Goal: Task Accomplishment & Management: Manage account settings

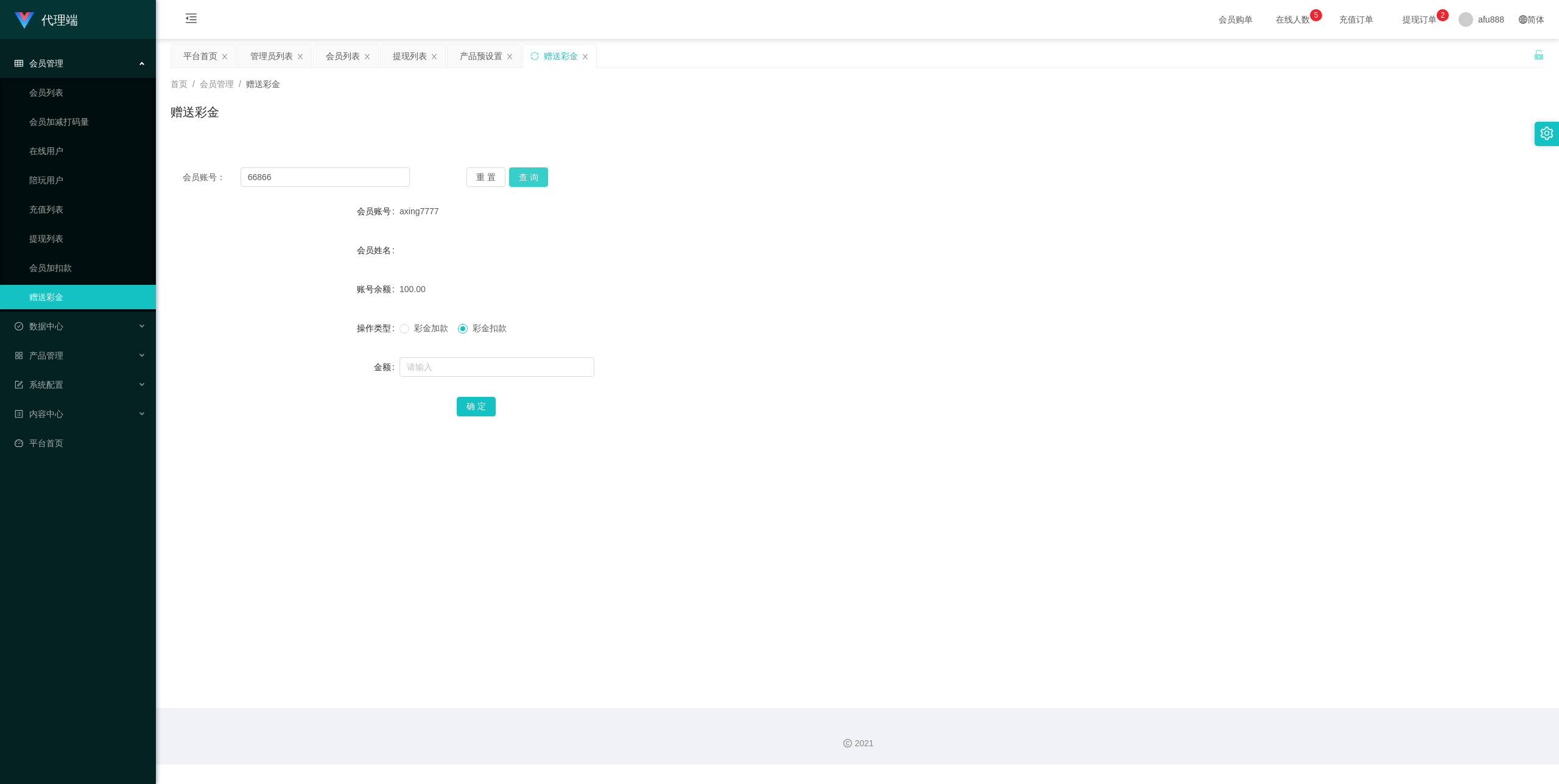
type input "66866"
click at [534, 176] on button "查 询" at bounding box center [529, 177] width 39 height 19
click at [419, 328] on span "彩金加款" at bounding box center [431, 328] width 44 height 10
click at [430, 368] on input "text" at bounding box center [497, 367] width 195 height 19
type input "100"
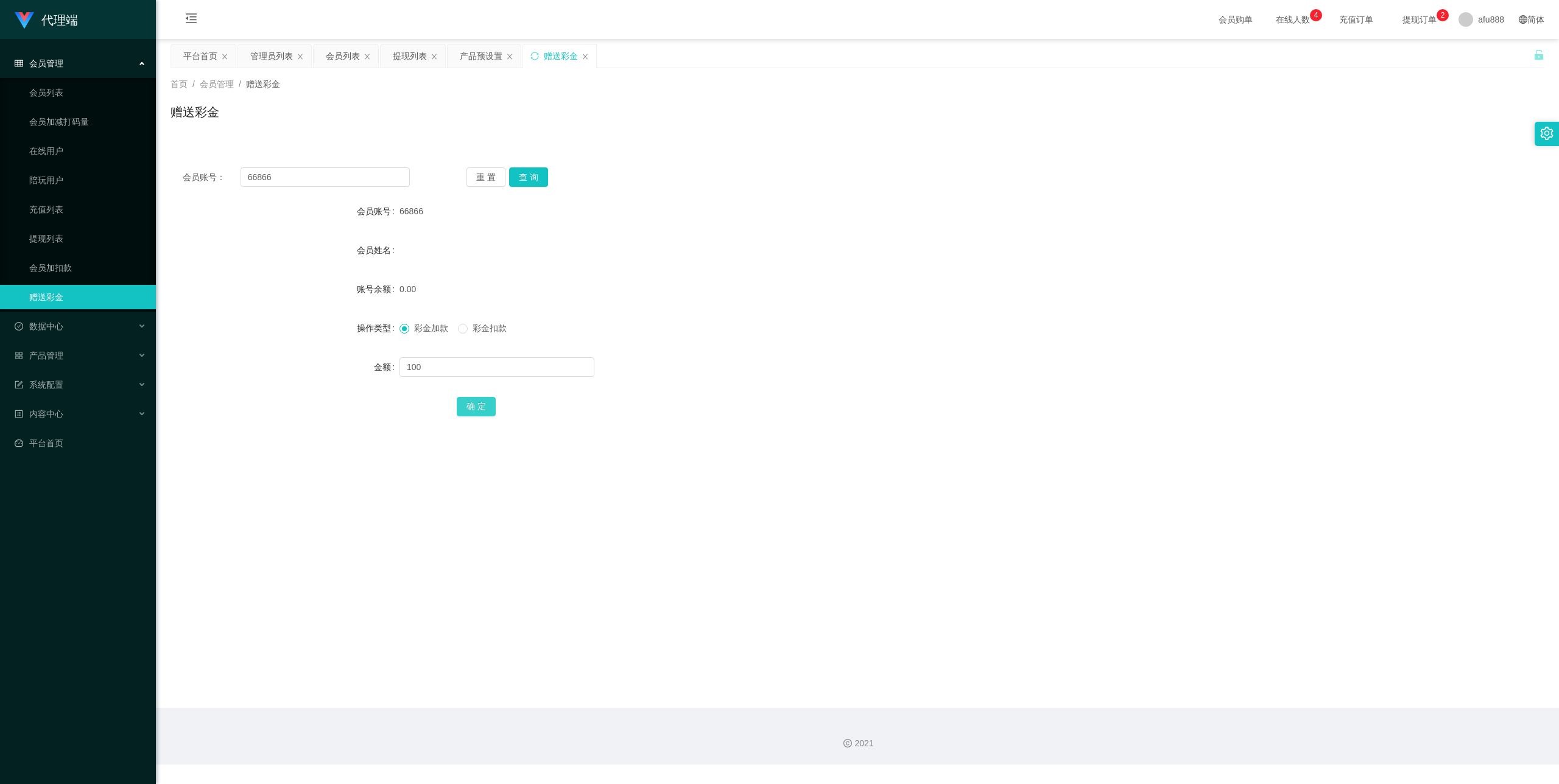
click at [473, 410] on button "确 定" at bounding box center [477, 406] width 39 height 19
click at [86, 350] on div "产品管理" at bounding box center [78, 355] width 156 height 24
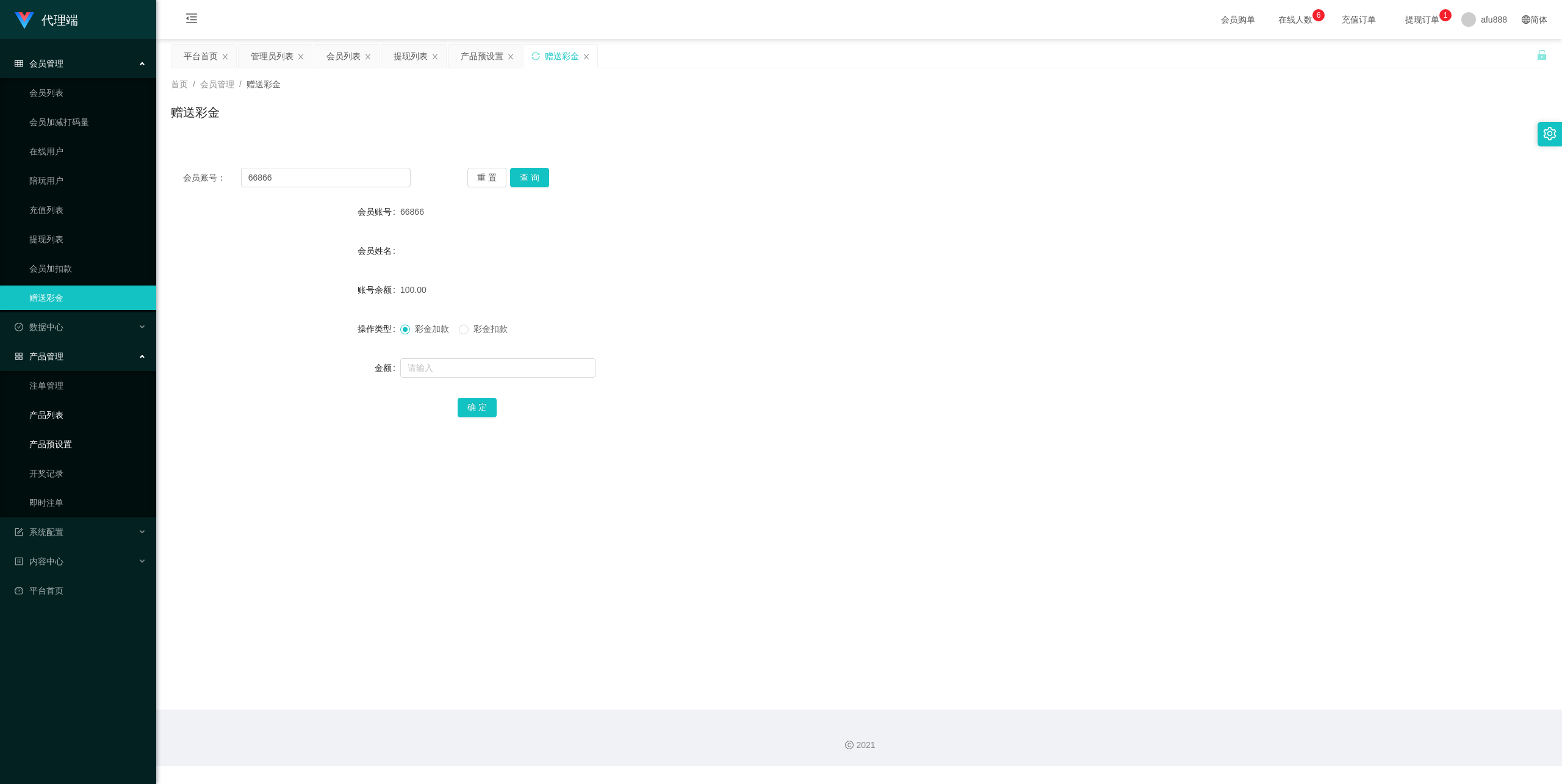
drag, startPoint x: 57, startPoint y: 437, endPoint x: 148, endPoint y: 407, distance: 95.8
click at [57, 438] on link "产品预设置" at bounding box center [88, 444] width 117 height 24
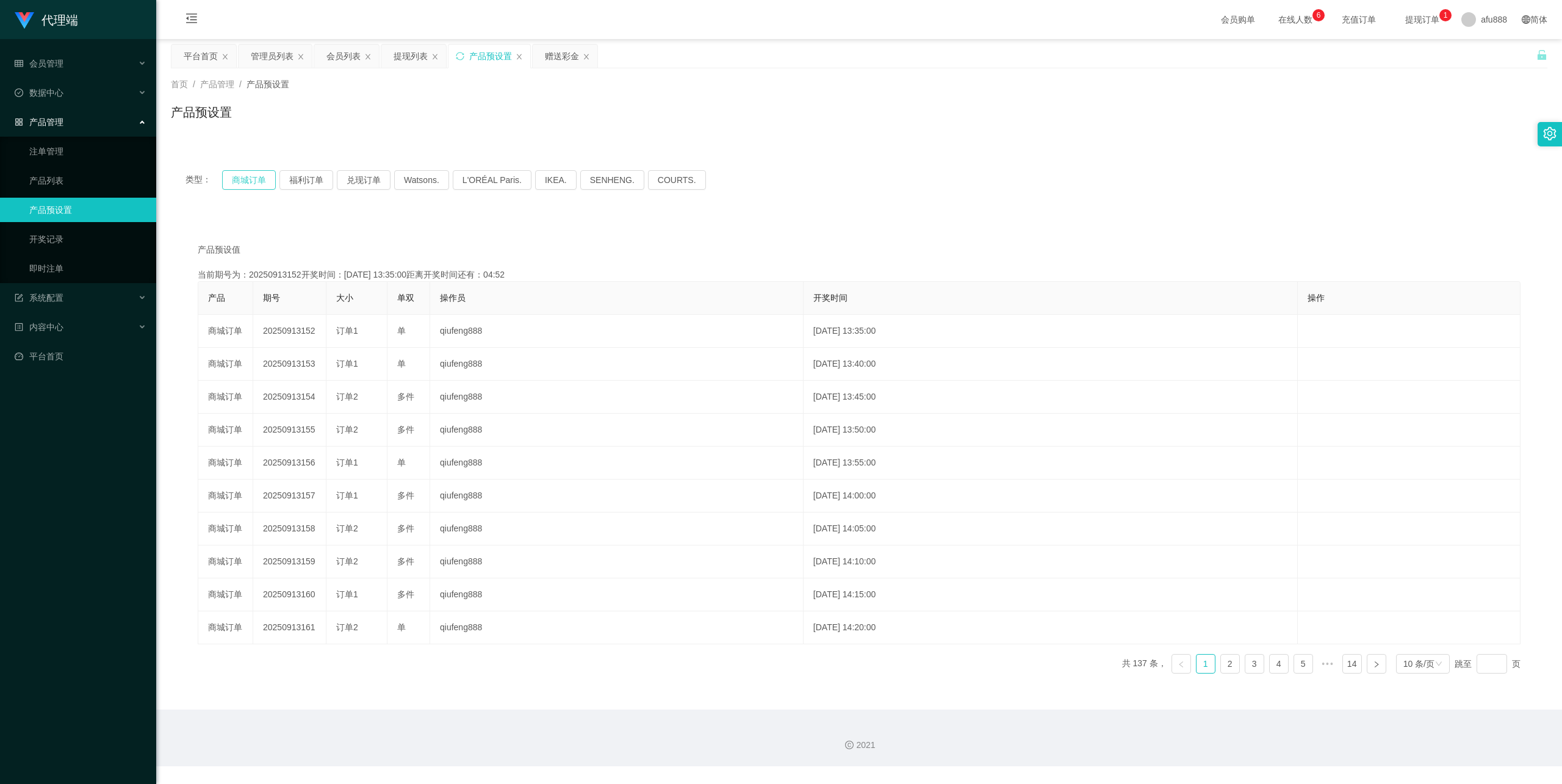
click at [252, 181] on button "商城订单" at bounding box center [249, 180] width 54 height 19
click at [259, 181] on button "商城订单" at bounding box center [249, 180] width 54 height 19
click at [84, 72] on div "会员管理" at bounding box center [78, 63] width 156 height 24
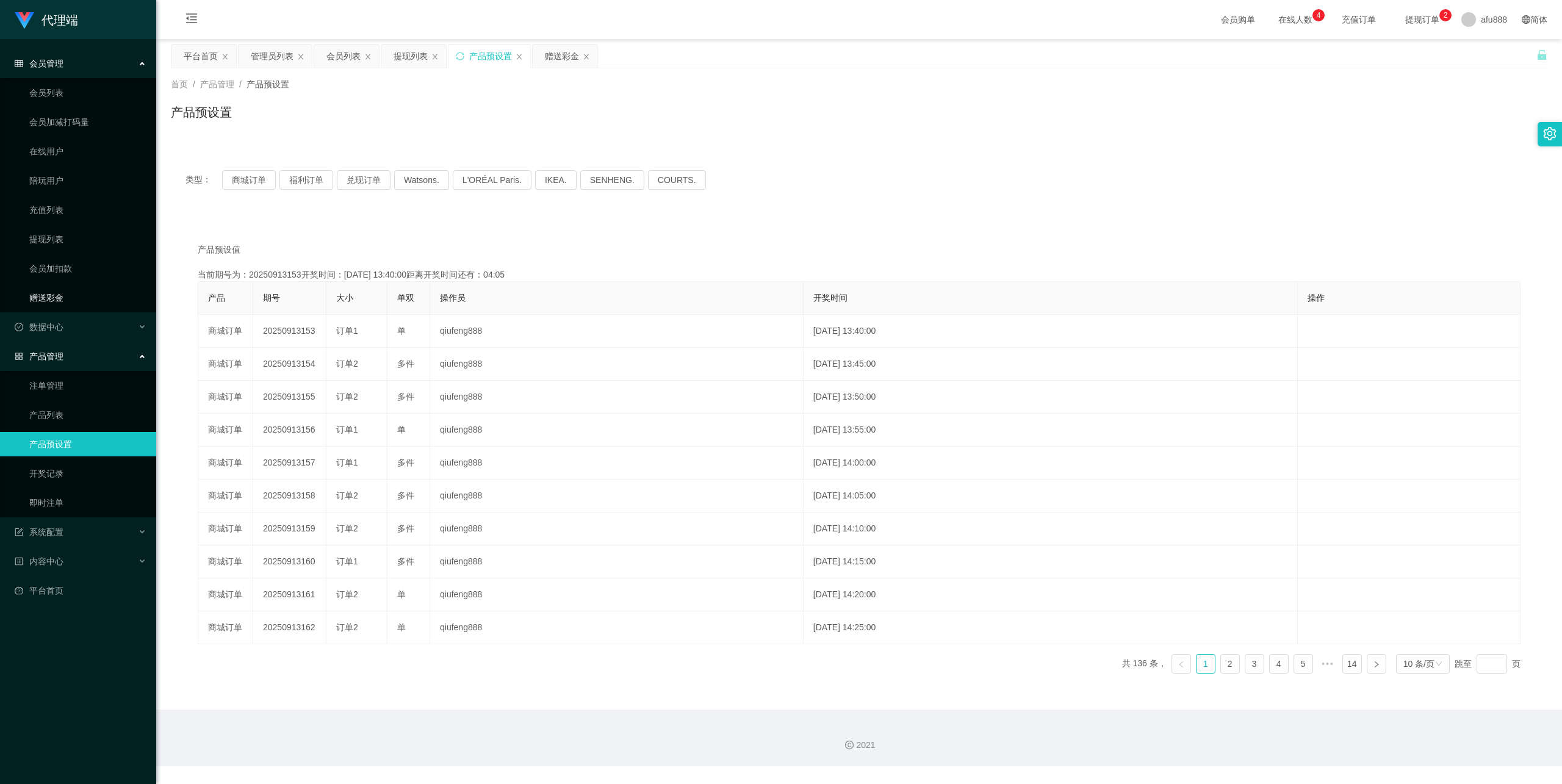
click at [72, 285] on link "赠送彩金" at bounding box center [88, 297] width 117 height 24
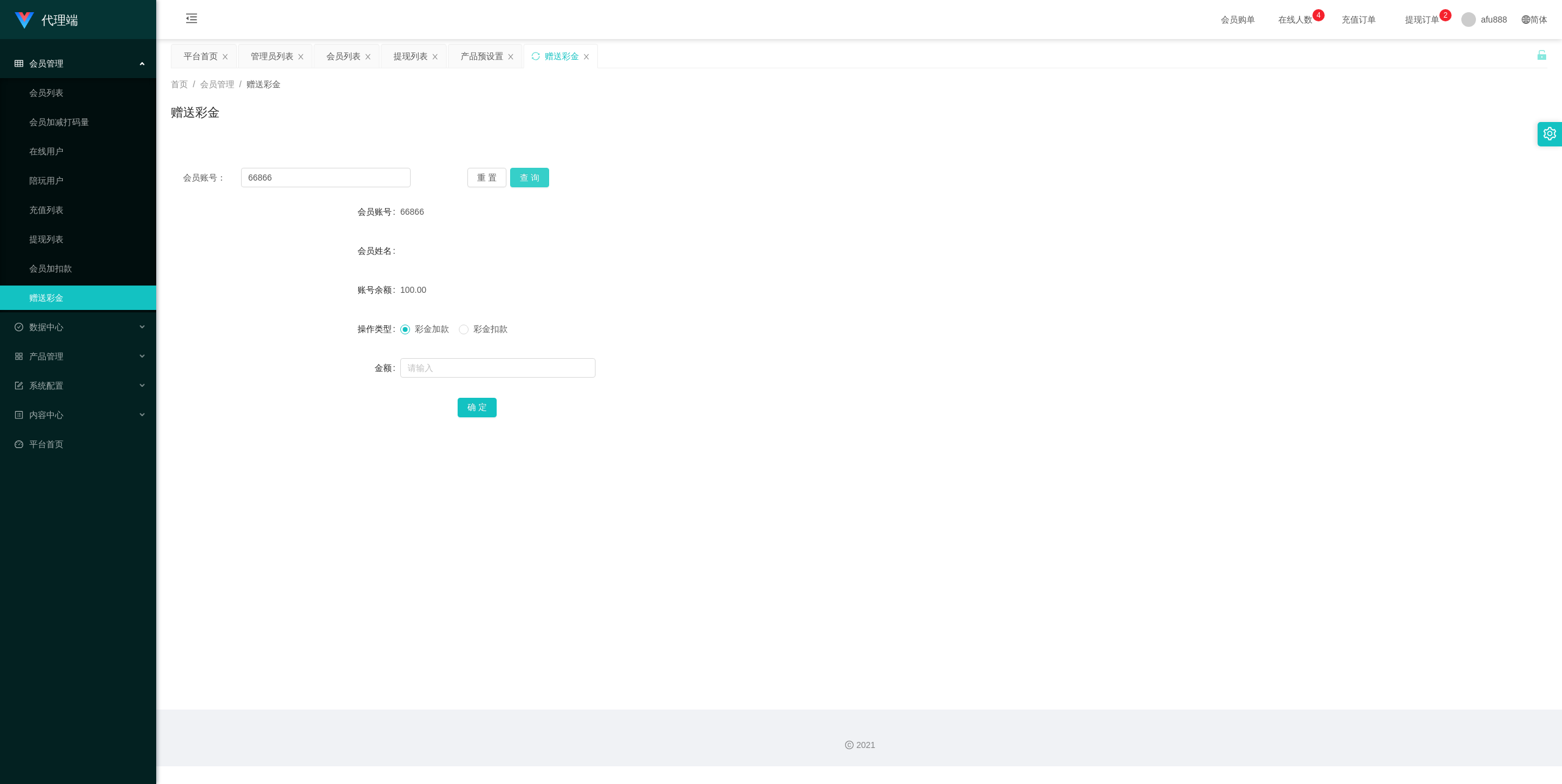
click at [528, 169] on button "查 询" at bounding box center [530, 177] width 39 height 19
drag, startPoint x: 67, startPoint y: 235, endPoint x: 93, endPoint y: 226, distance: 27.5
click at [67, 235] on link "提现列表" at bounding box center [88, 239] width 117 height 24
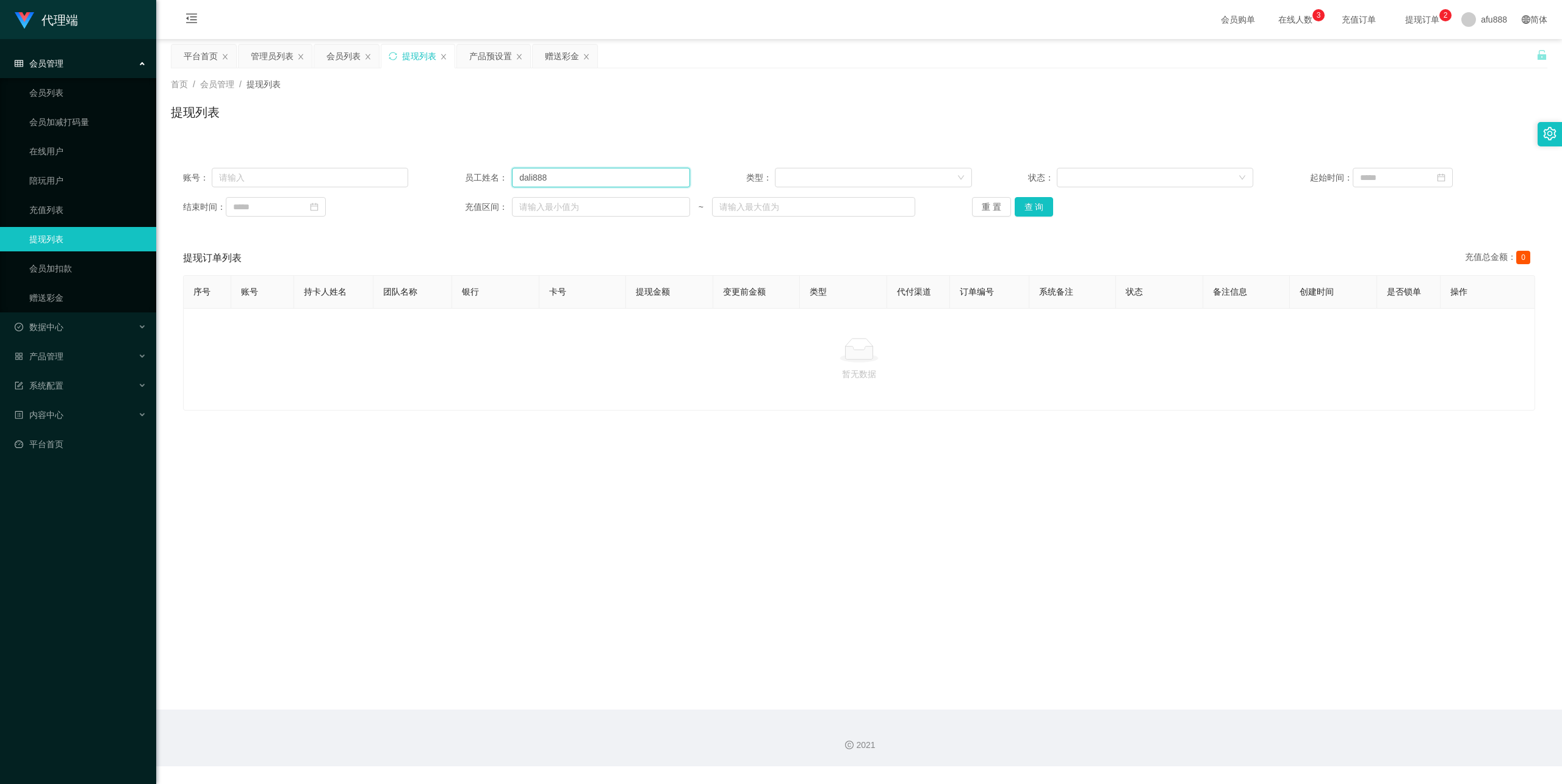
drag, startPoint x: 545, startPoint y: 169, endPoint x: 697, endPoint y: 166, distance: 152.0
click at [550, 168] on input "dali888" at bounding box center [600, 177] width 178 height 19
click at [1045, 217] on div "账号： 员工姓名： dali888 类型： 状态： 起始时间： 结束时间： 充值区间： ~ 重 置 查 询" at bounding box center [859, 192] width 1377 height 73
click at [1041, 213] on button "查 询" at bounding box center [1034, 207] width 39 height 19
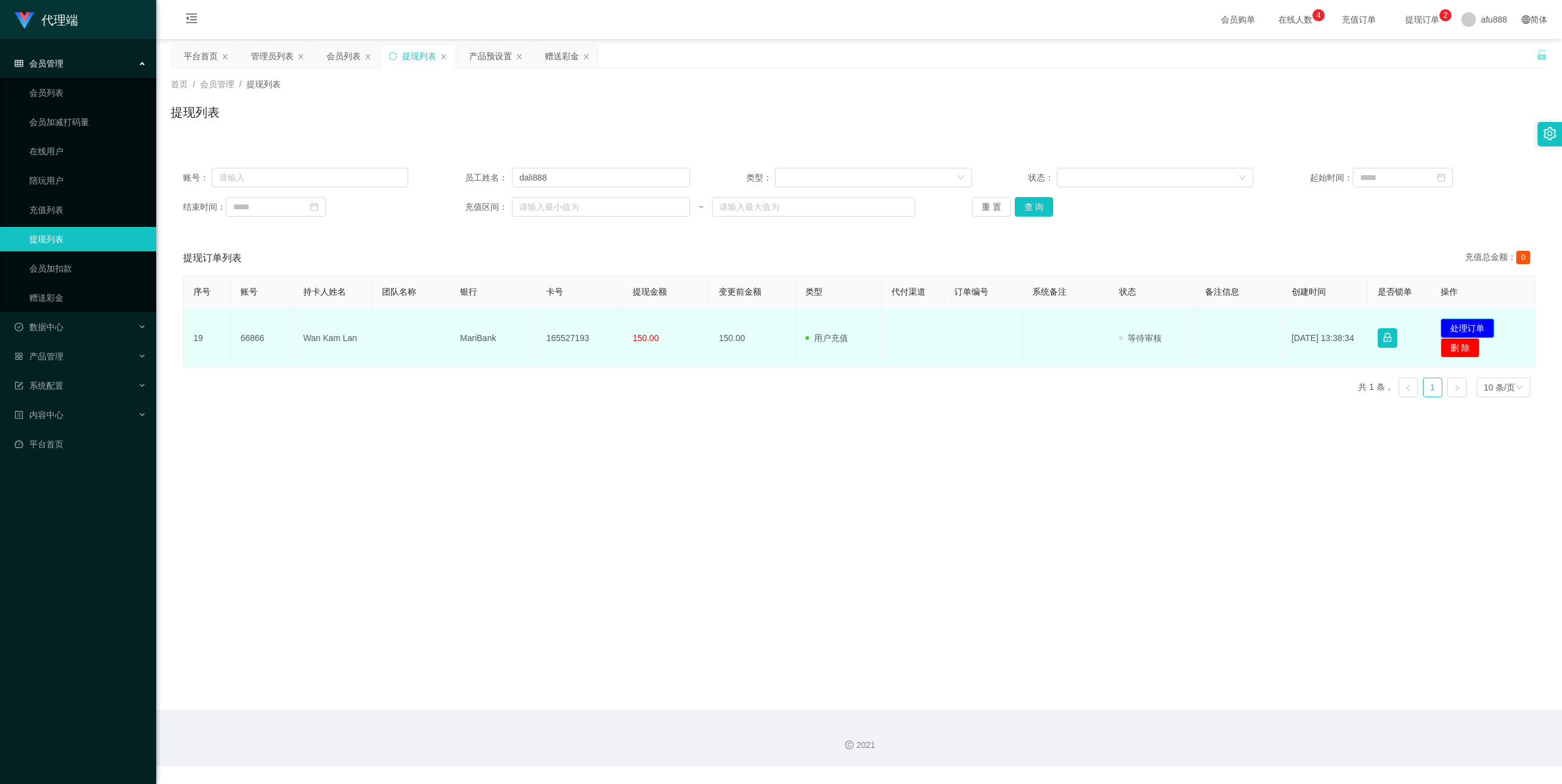
click at [1467, 326] on button "处理订单" at bounding box center [1467, 328] width 54 height 19
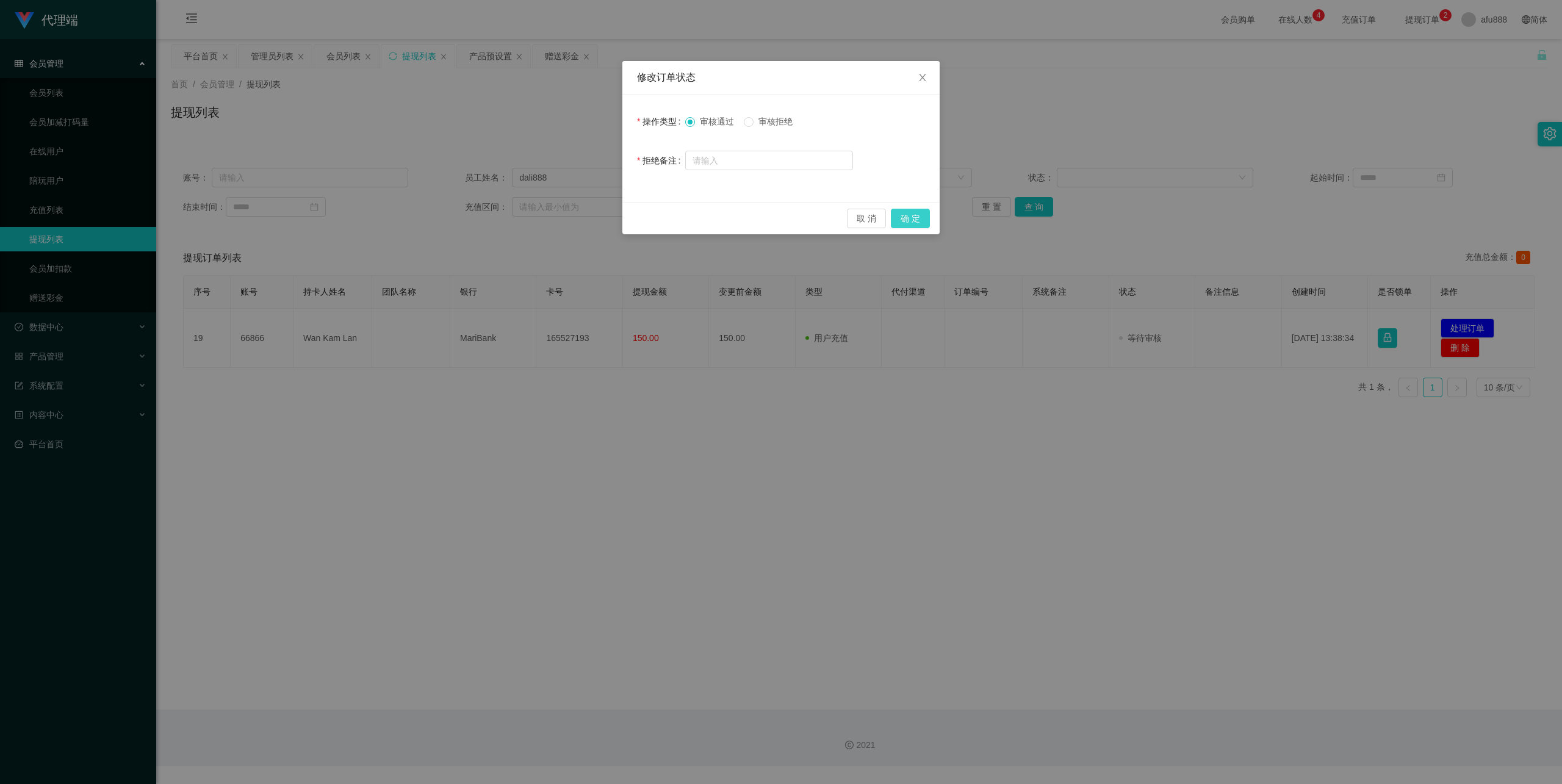
click at [921, 223] on button "确 定" at bounding box center [911, 218] width 39 height 19
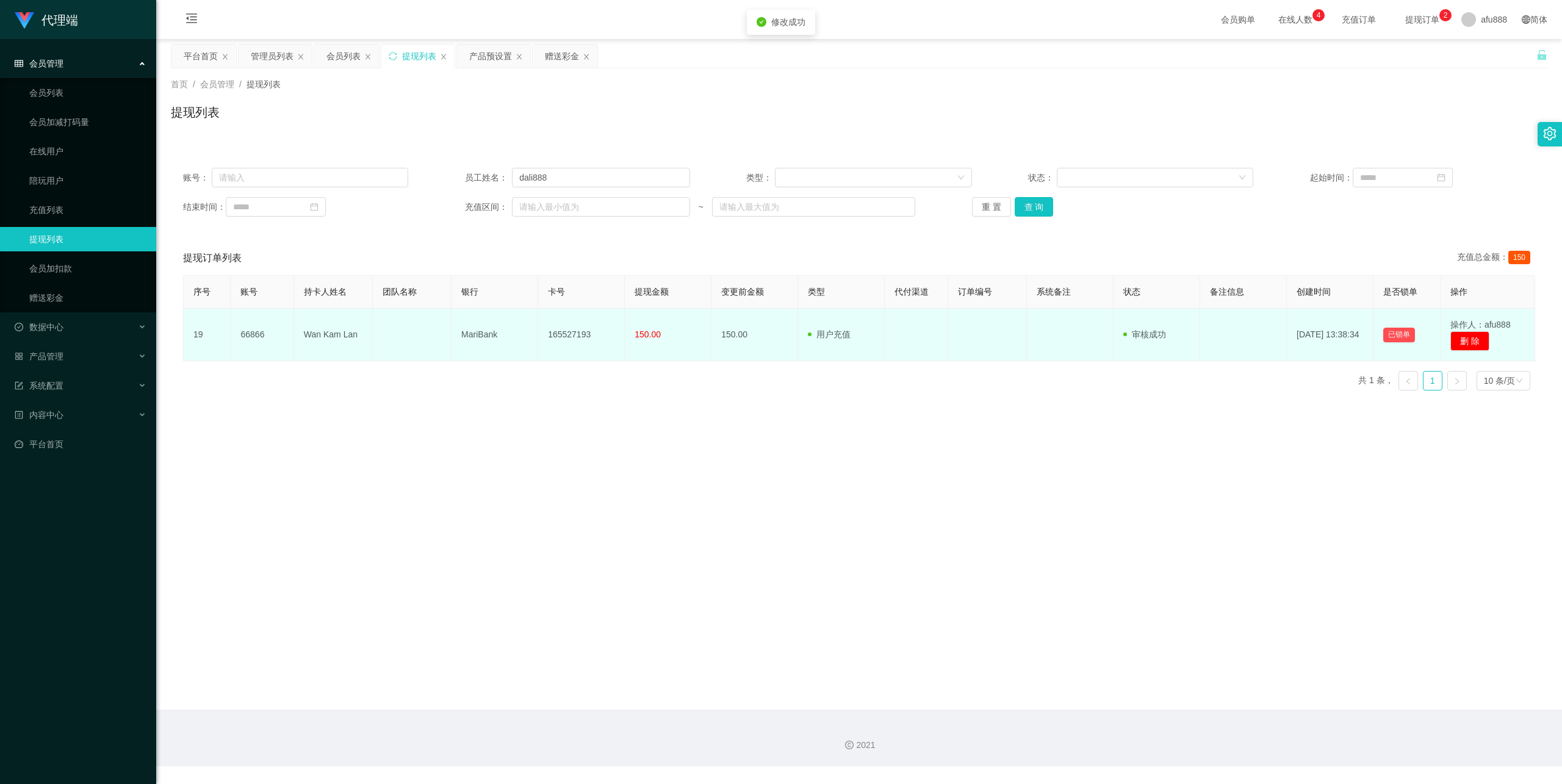
click at [569, 339] on td "165527193" at bounding box center [581, 335] width 87 height 52
copy td "165527193"
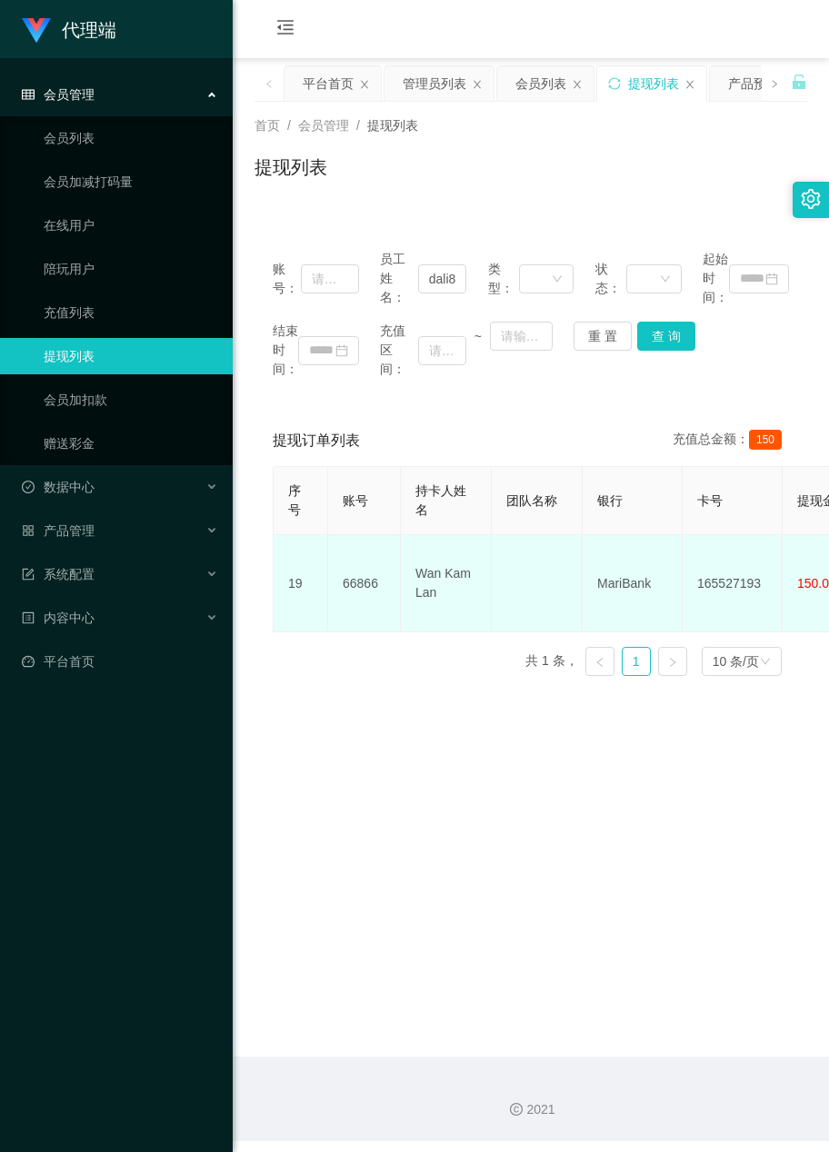
click at [625, 582] on td "MariBank" at bounding box center [632, 583] width 100 height 97
copy td "MariBank"
click at [625, 582] on td "MariBank" at bounding box center [632, 583] width 100 height 97
copy td "MariBank"
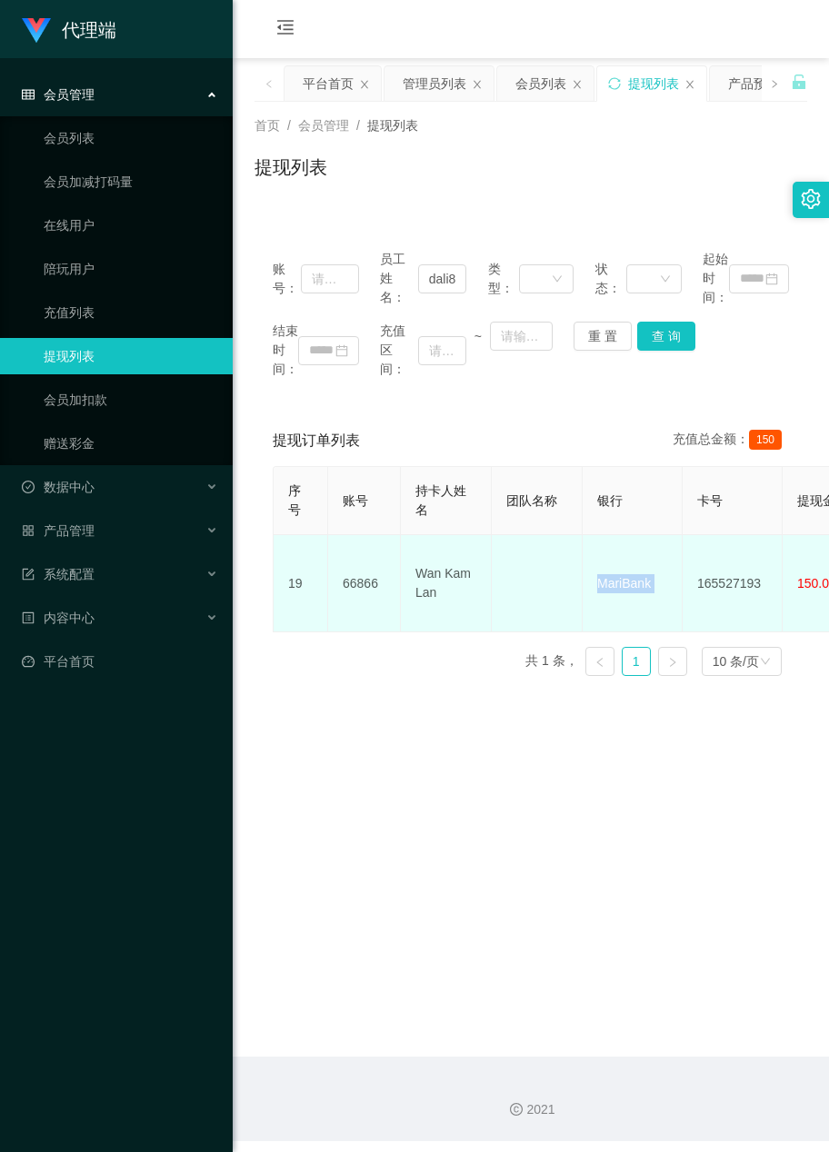
click at [454, 563] on td "Wan Kam Lan" at bounding box center [446, 583] width 91 height 97
click at [452, 552] on td "Wan Kam Lan" at bounding box center [446, 583] width 91 height 97
copy td "Wan Kam Lan"
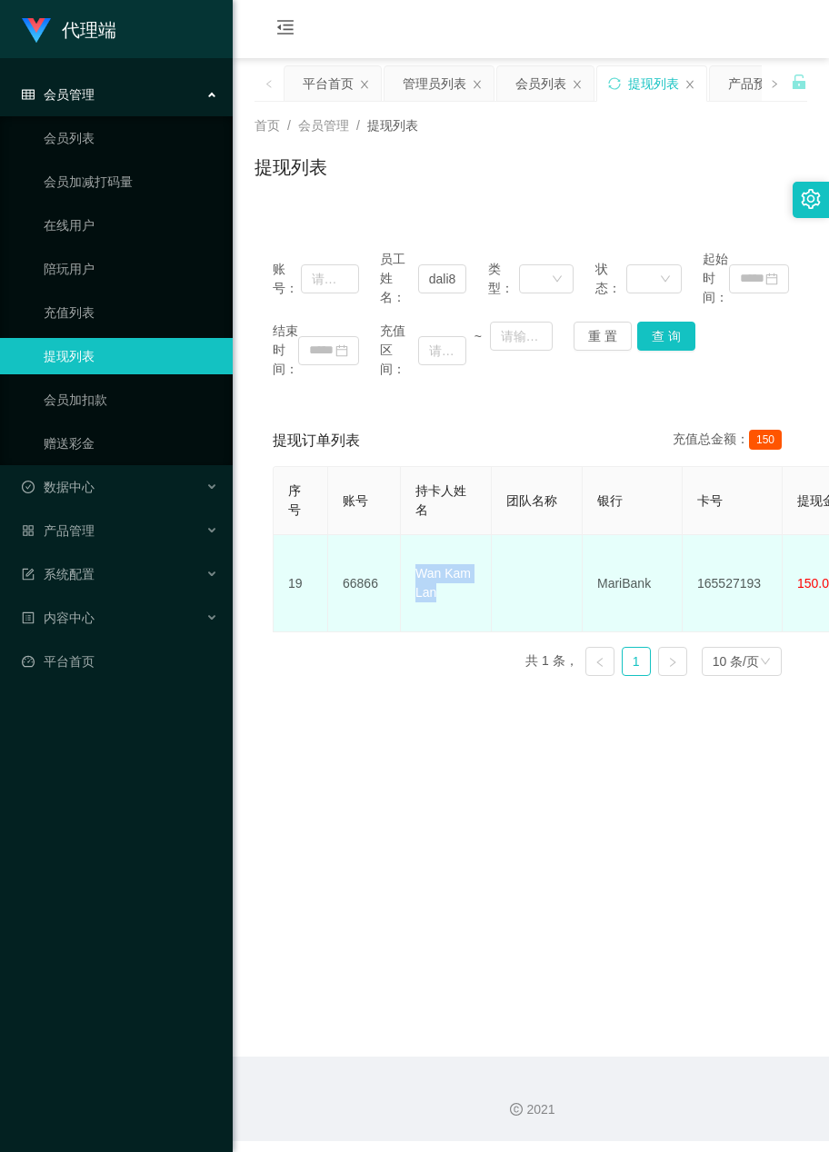
click at [445, 563] on td "Wan Kam Lan" at bounding box center [446, 583] width 91 height 97
click at [445, 556] on td "Wan Kam Lan" at bounding box center [446, 583] width 91 height 97
copy td "Wan Kam Lan"
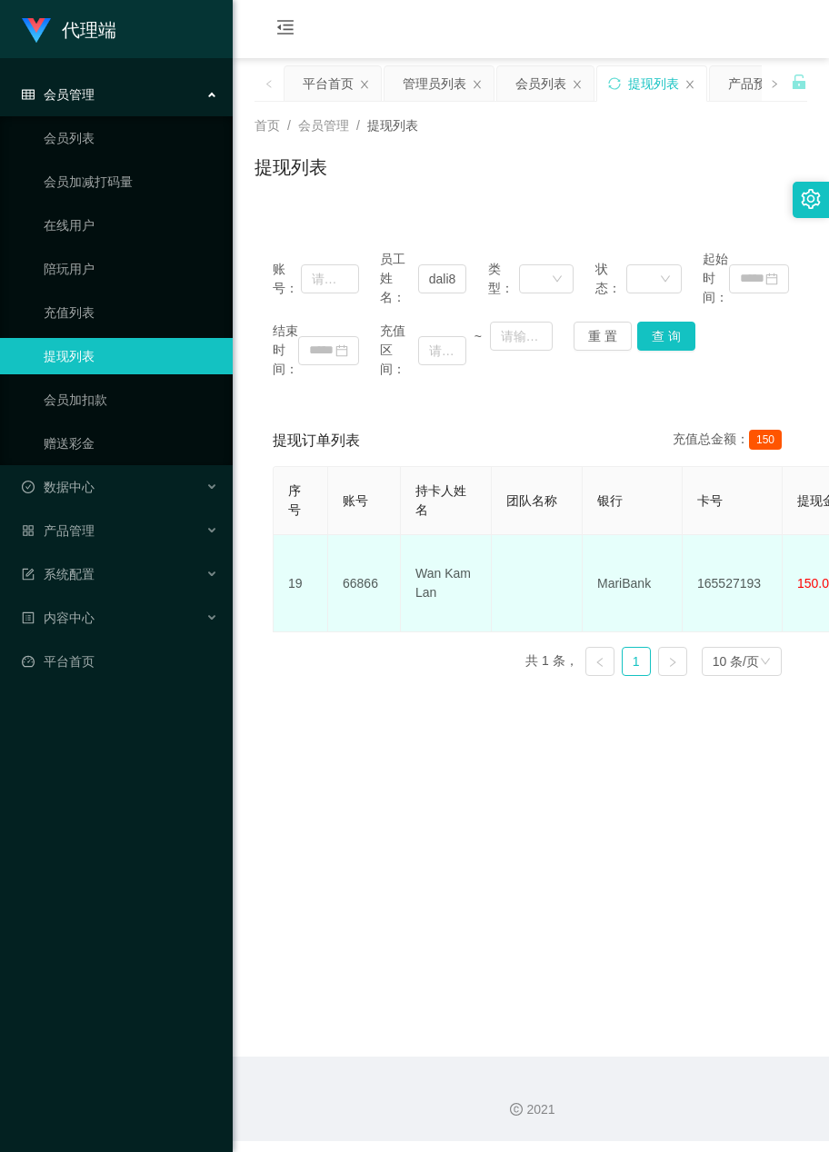
drag, startPoint x: 629, startPoint y: 834, endPoint x: 420, endPoint y: 602, distance: 312.7
click at [627, 832] on main "关闭左侧 关闭右侧 关闭其它 刷新页面 平台首页 管理员列表 会员列表 提现列表 产品预设置 赠送彩金 首页 / 会员管理 / 提现列表 / 提现列表 账号：…" at bounding box center [531, 557] width 596 height 999
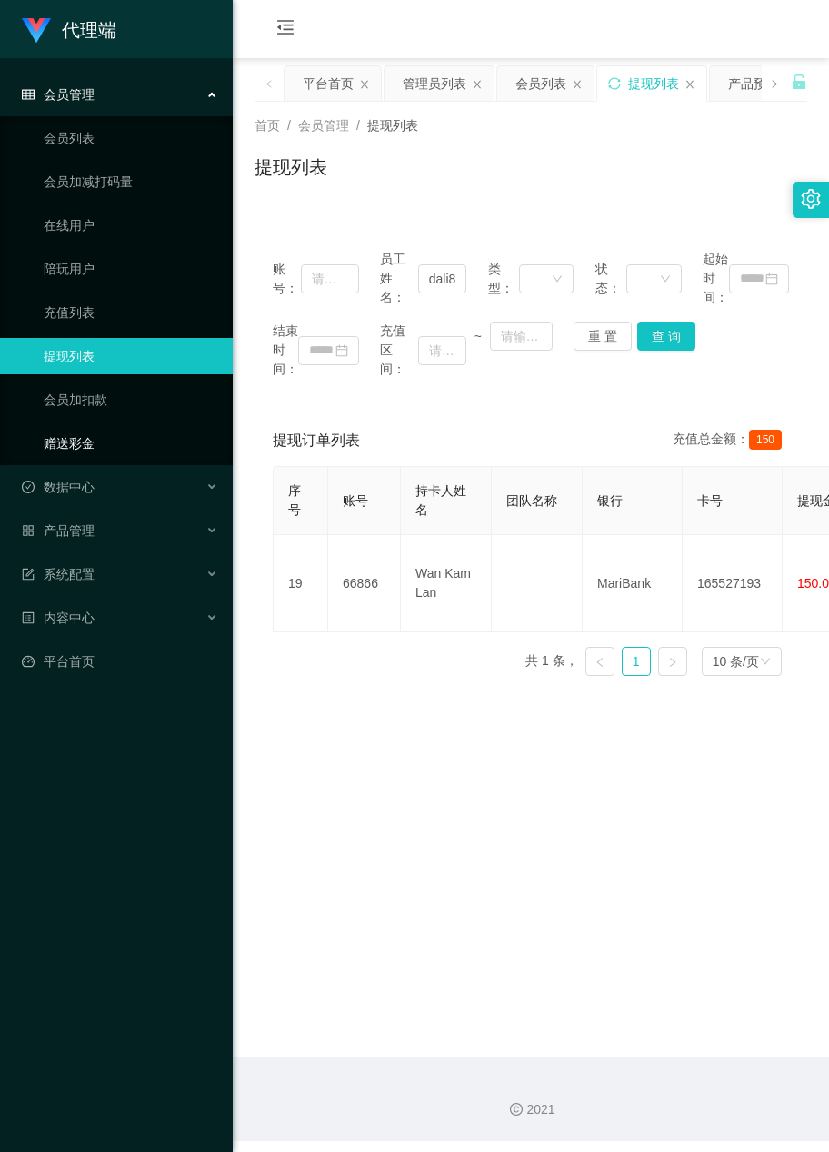
click at [74, 433] on link "赠送彩金" at bounding box center [131, 443] width 174 height 36
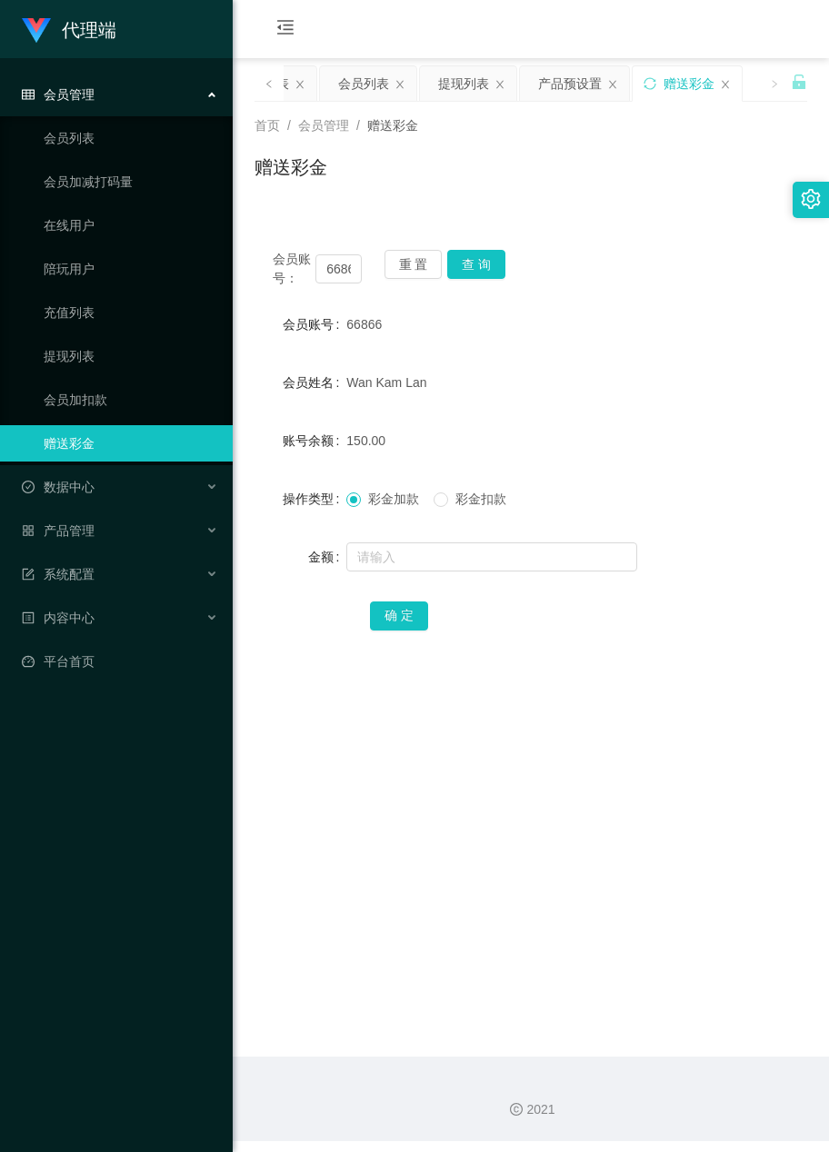
drag, startPoint x: 498, startPoint y: 365, endPoint x: 443, endPoint y: 349, distance: 56.9
click at [499, 364] on div "Wan Kam Lan" at bounding box center [507, 382] width 323 height 36
click at [487, 260] on button "查 询" at bounding box center [476, 264] width 58 height 29
click at [405, 565] on input "text" at bounding box center [491, 556] width 291 height 29
type input "20"
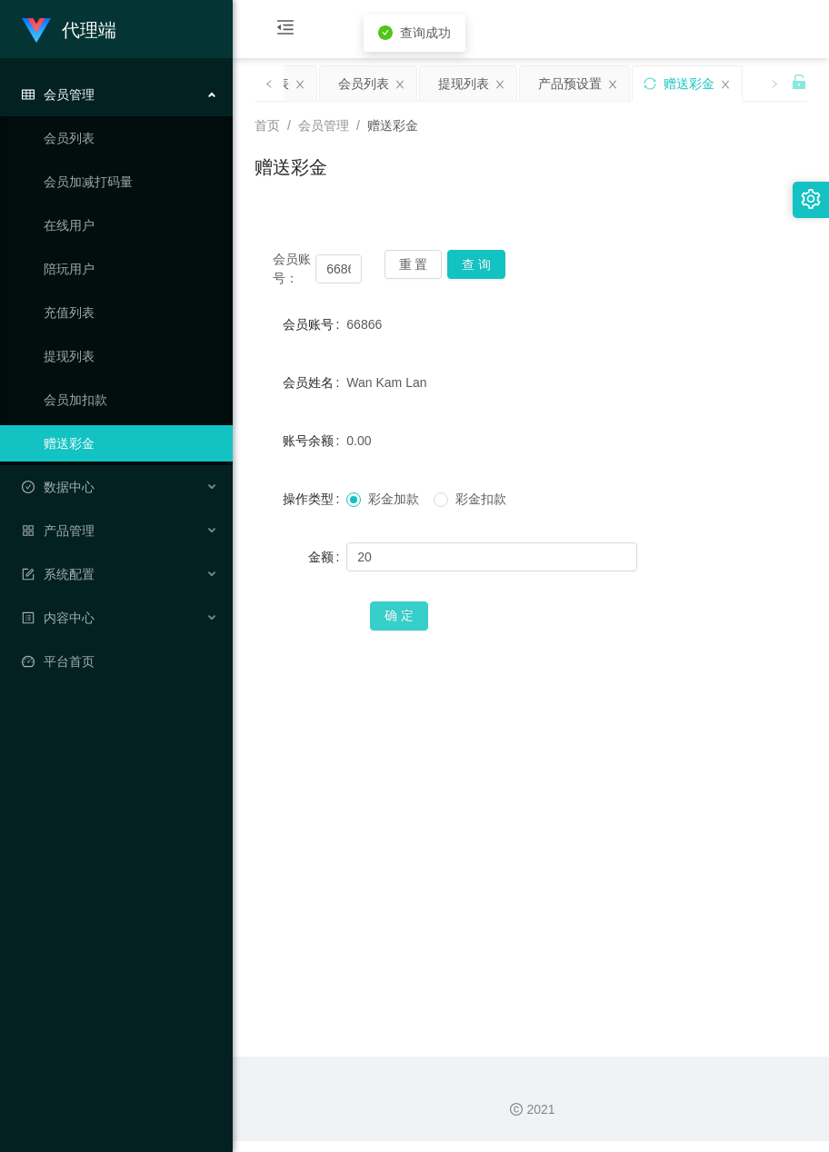
click at [385, 612] on button "确 定" at bounding box center [399, 616] width 58 height 29
click at [658, 292] on div "会员账号： 66866 重 置 查 询 会员账号 66866 会员姓名 [PERSON_NAME] 账号余额 20.00 操作类型 彩金加款 彩金扣款 金额 …" at bounding box center [530, 453] width 552 height 442
click at [482, 269] on button "查 询" at bounding box center [476, 264] width 58 height 29
click at [423, 558] on input "text" at bounding box center [491, 556] width 291 height 29
type input "8"
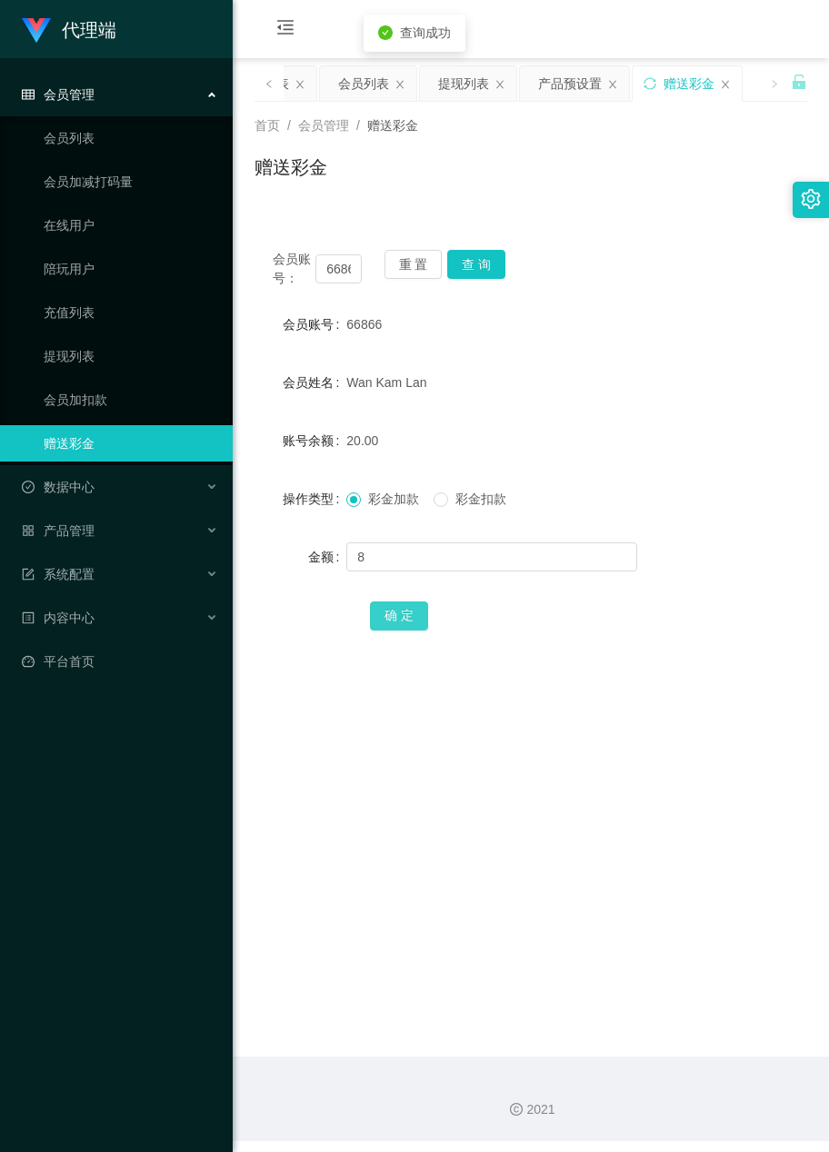
click at [389, 612] on button "确 定" at bounding box center [399, 616] width 58 height 29
click at [673, 280] on div "会员账号： 66866 重 置 查 询" at bounding box center [530, 269] width 552 height 38
click at [416, 561] on input "text" at bounding box center [491, 556] width 291 height 29
type input "8"
click at [397, 611] on button "确 定" at bounding box center [399, 616] width 58 height 29
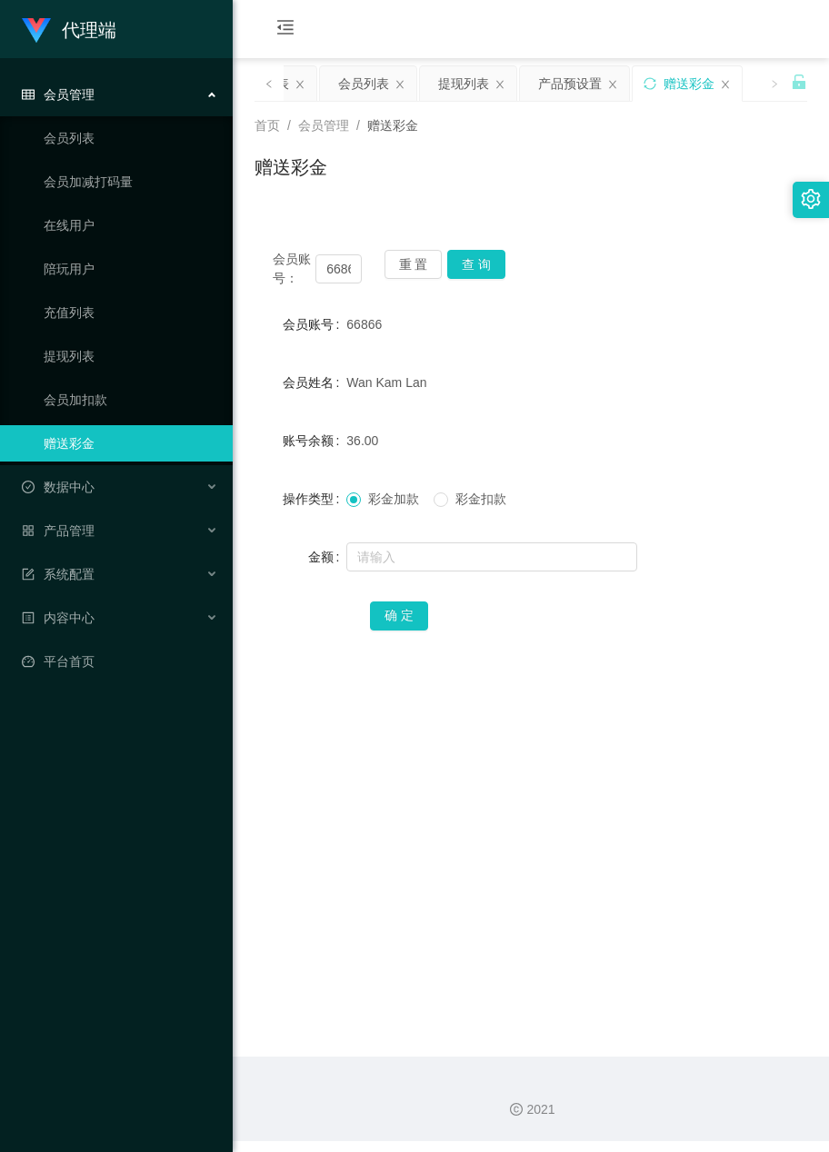
drag, startPoint x: 401, startPoint y: 800, endPoint x: 386, endPoint y: 731, distance: 70.6
click at [401, 800] on main "关闭左侧 关闭右侧 关闭其它 刷新页面 平台首页 管理员列表 会员列表 提现列表 产品预设置 赠送彩金 首页 / 会员管理 / 赠送彩金 / 赠送彩金 会员账…" at bounding box center [531, 557] width 596 height 999
click at [483, 266] on button "查 询" at bounding box center [476, 264] width 58 height 29
drag, startPoint x: 375, startPoint y: 774, endPoint x: 396, endPoint y: 752, distance: 30.2
click at [375, 774] on main "关闭左侧 关闭右侧 关闭其它 刷新页面 平台首页 管理员列表 会员列表 提现列表 产品预设置 赠送彩金 首页 / 会员管理 / 赠送彩金 / 赠送彩金 会员账…" at bounding box center [531, 557] width 596 height 999
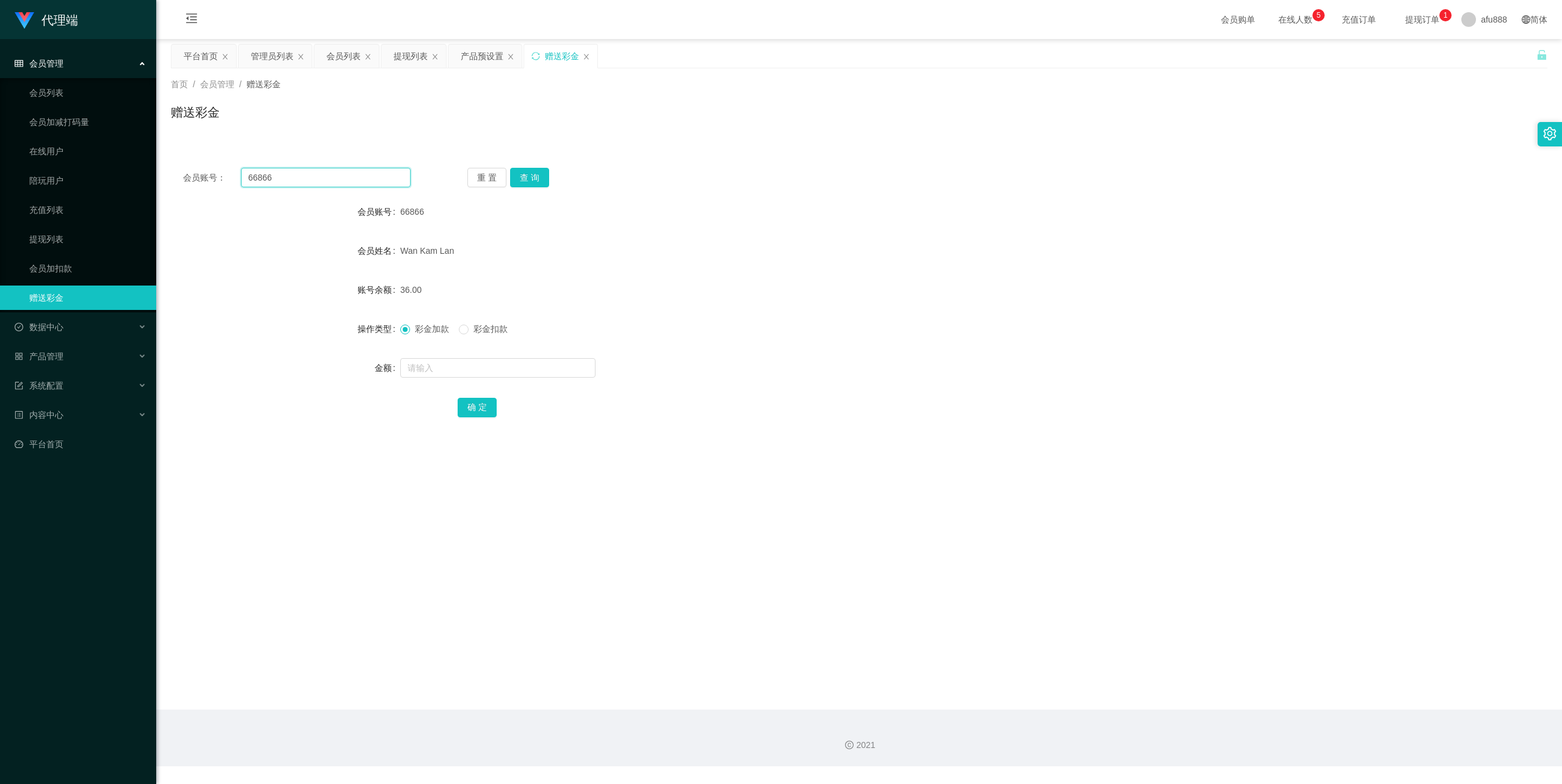
click at [357, 184] on input "66866" at bounding box center [326, 177] width 170 height 19
paste input "Chahwa"
type input "Chahwa"
click at [543, 178] on button "查 询" at bounding box center [530, 177] width 39 height 19
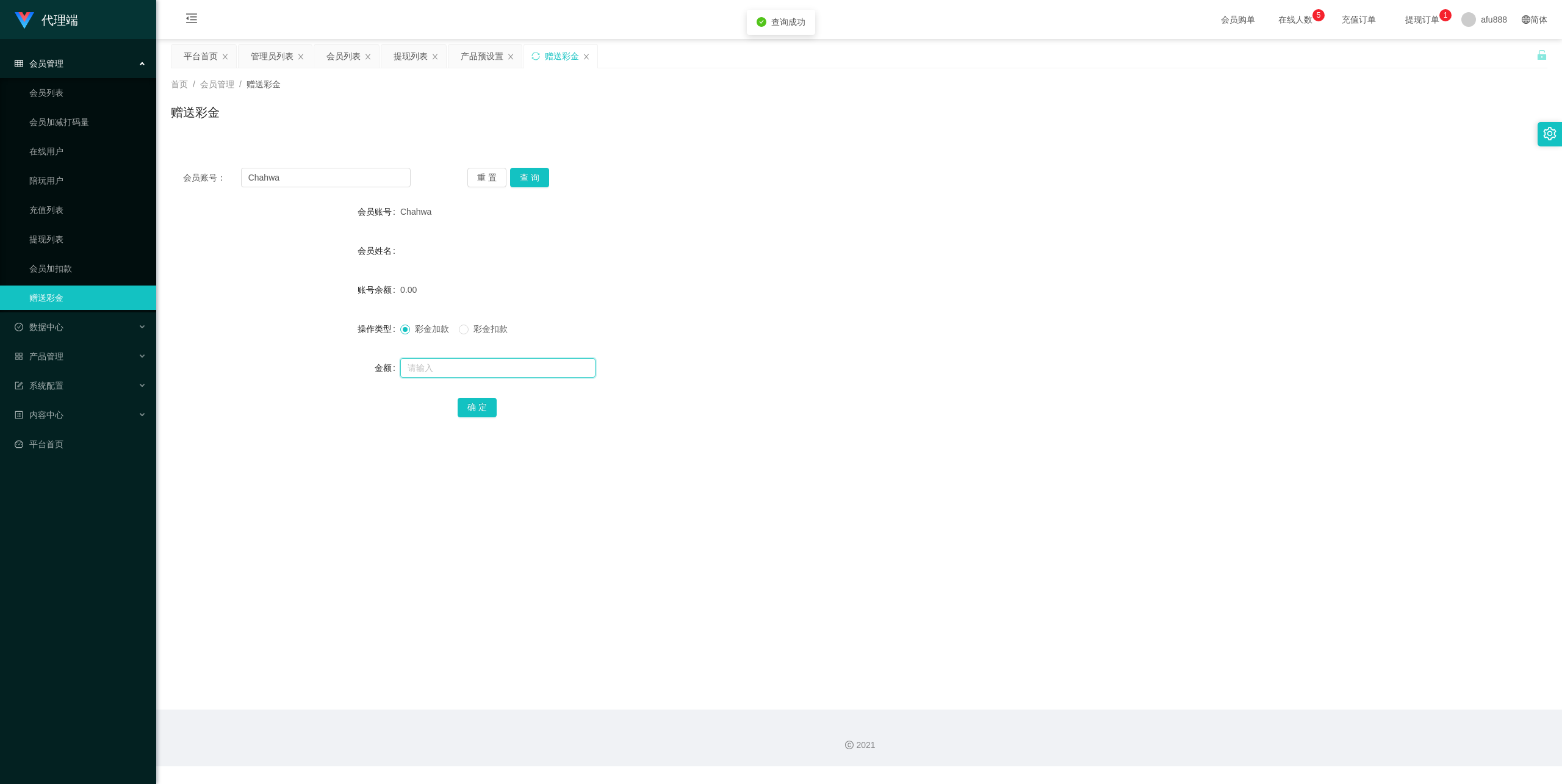
click at [451, 371] on input "text" at bounding box center [498, 367] width 195 height 19
type input "100"
click at [477, 401] on button "确 定" at bounding box center [477, 407] width 39 height 19
click at [326, 181] on input "Chahwa" at bounding box center [326, 177] width 170 height 19
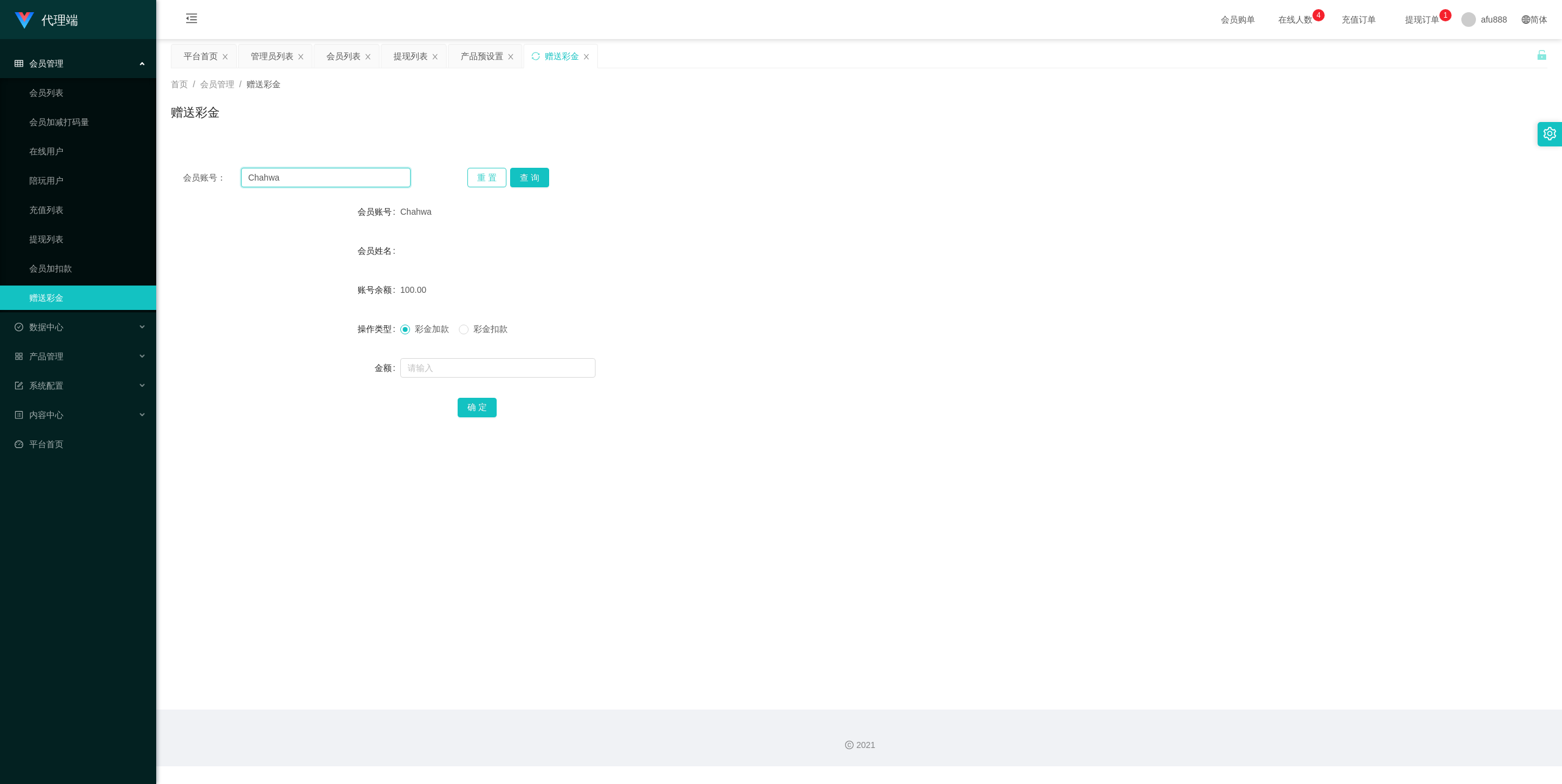
paste input "66866"
type input "66866"
drag, startPoint x: 532, startPoint y: 174, endPoint x: 527, endPoint y: 186, distance: 13.0
click at [532, 174] on button "查 询" at bounding box center [530, 177] width 39 height 19
click at [441, 377] on input "text" at bounding box center [498, 367] width 195 height 19
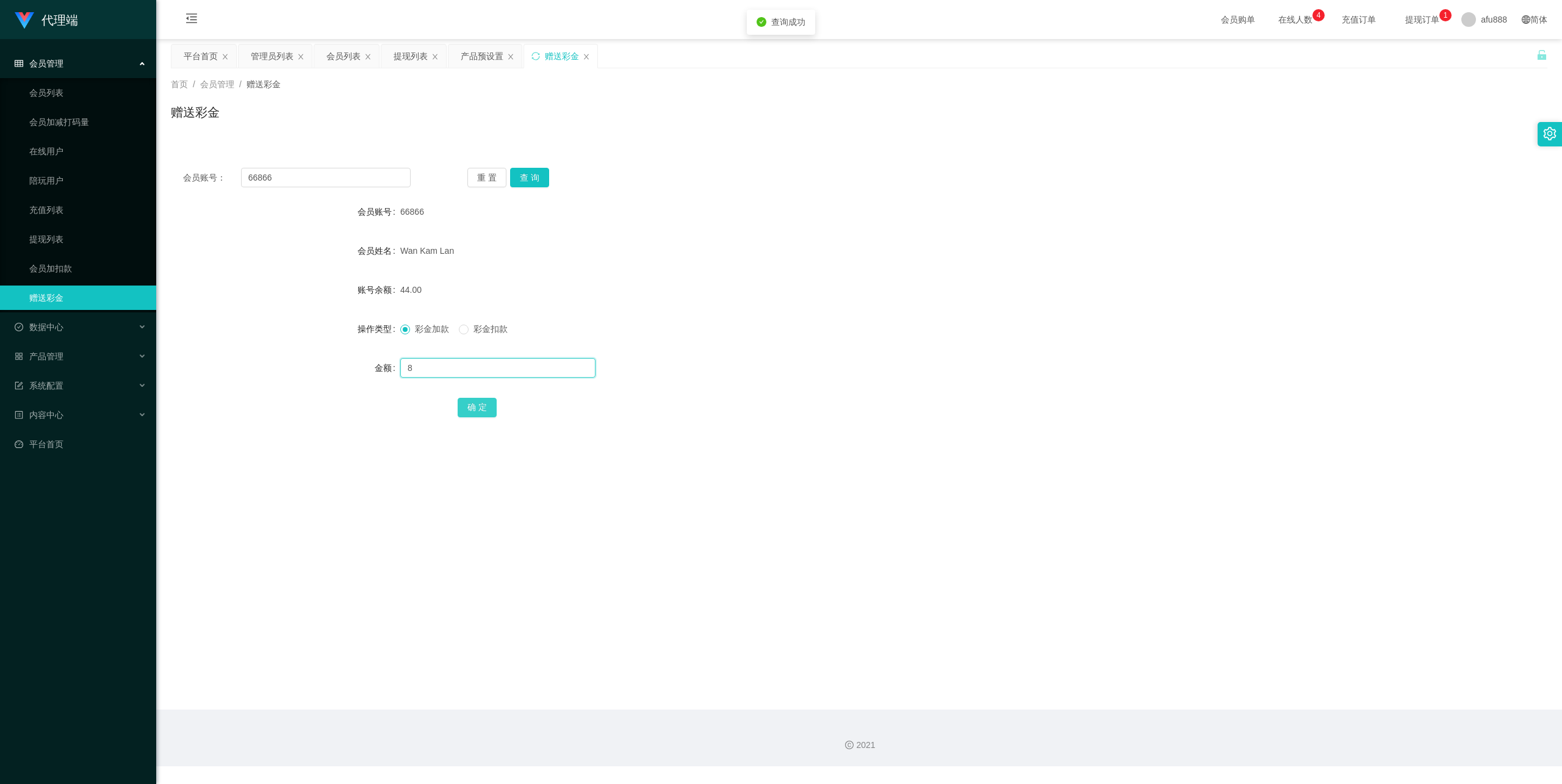
type input "8"
click at [471, 401] on button "确 定" at bounding box center [477, 407] width 39 height 19
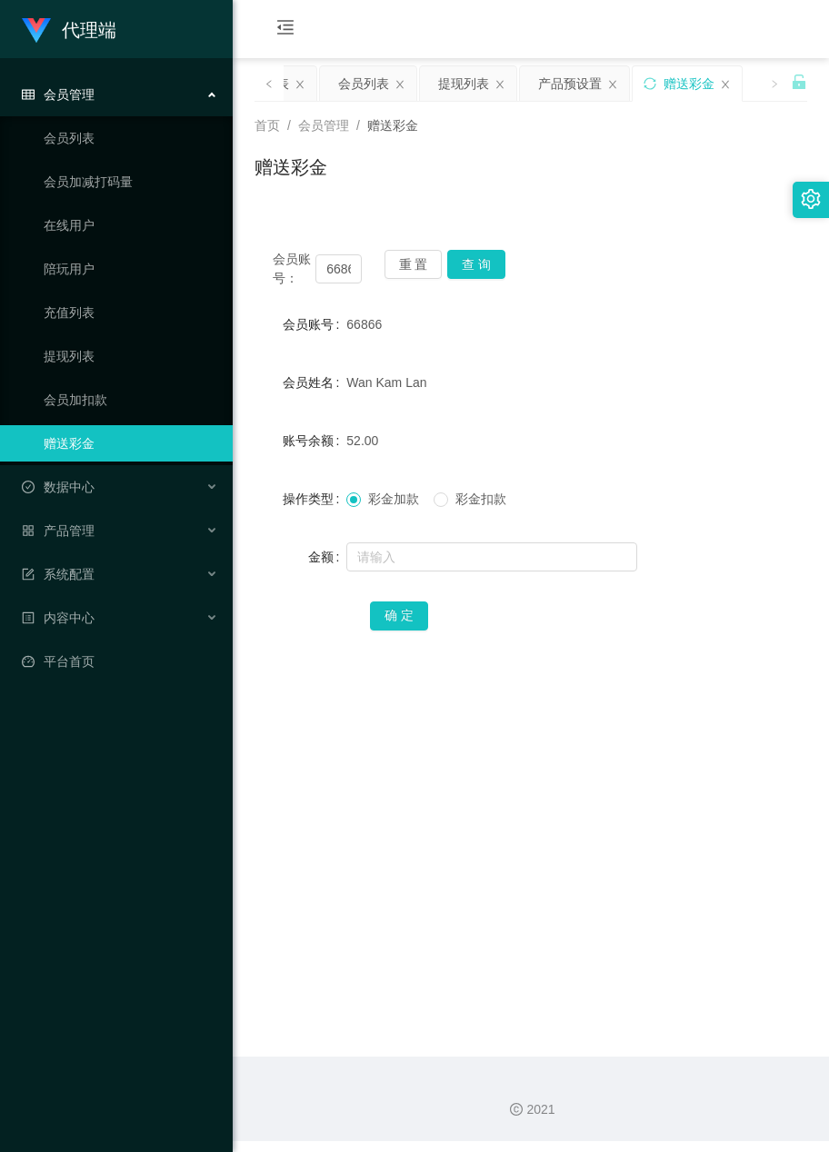
drag, startPoint x: 655, startPoint y: 763, endPoint x: 465, endPoint y: 513, distance: 313.9
click at [655, 763] on main "关闭左侧 关闭右侧 关闭其它 刷新页面 平台首页 管理员列表 会员列表 提现列表 产品预设置 赠送彩金 首页 / 会员管理 / 赠送彩金 / 赠送彩金 会员账…" at bounding box center [531, 557] width 596 height 999
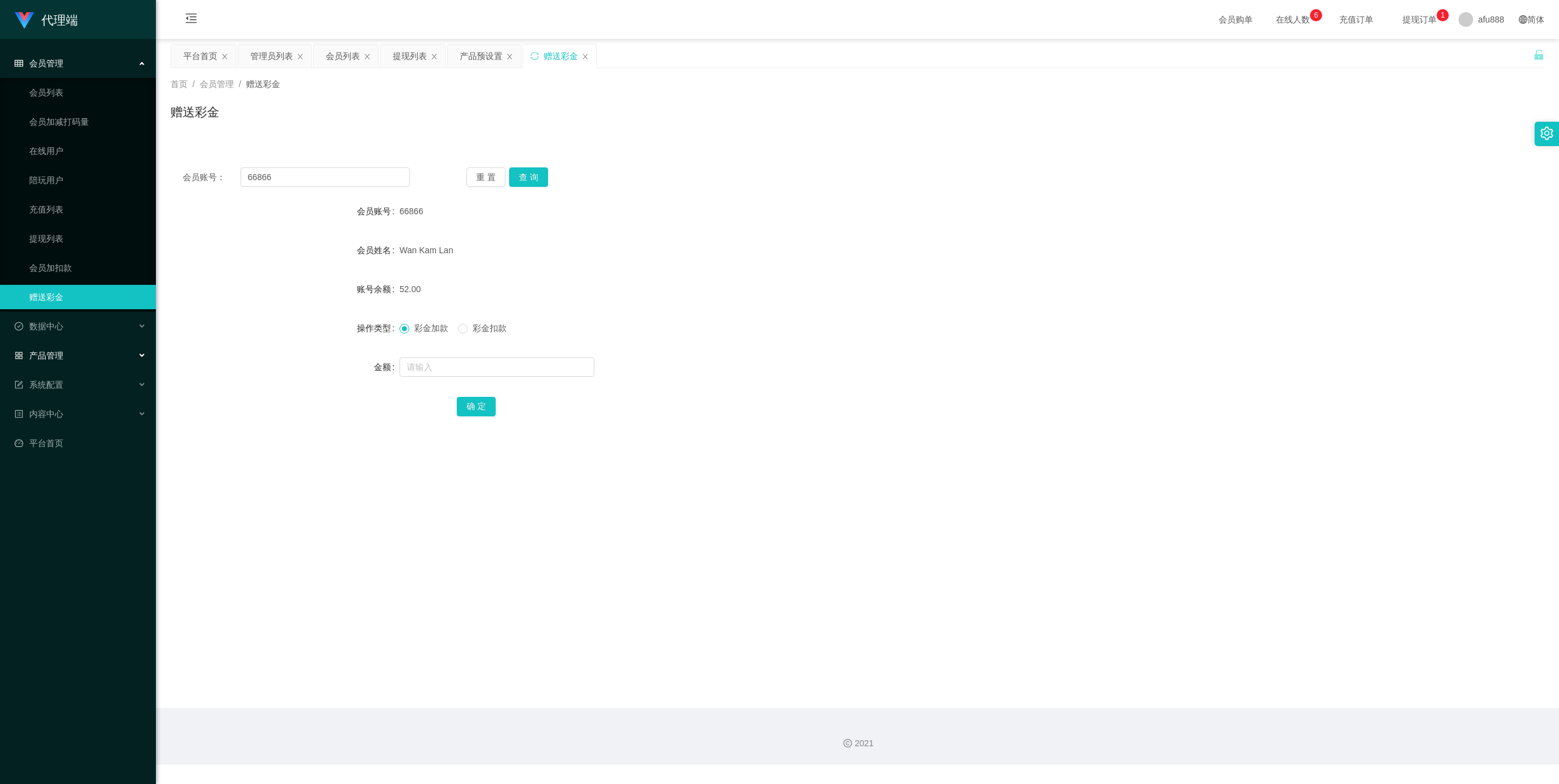
click at [73, 346] on div "产品管理" at bounding box center [78, 355] width 156 height 24
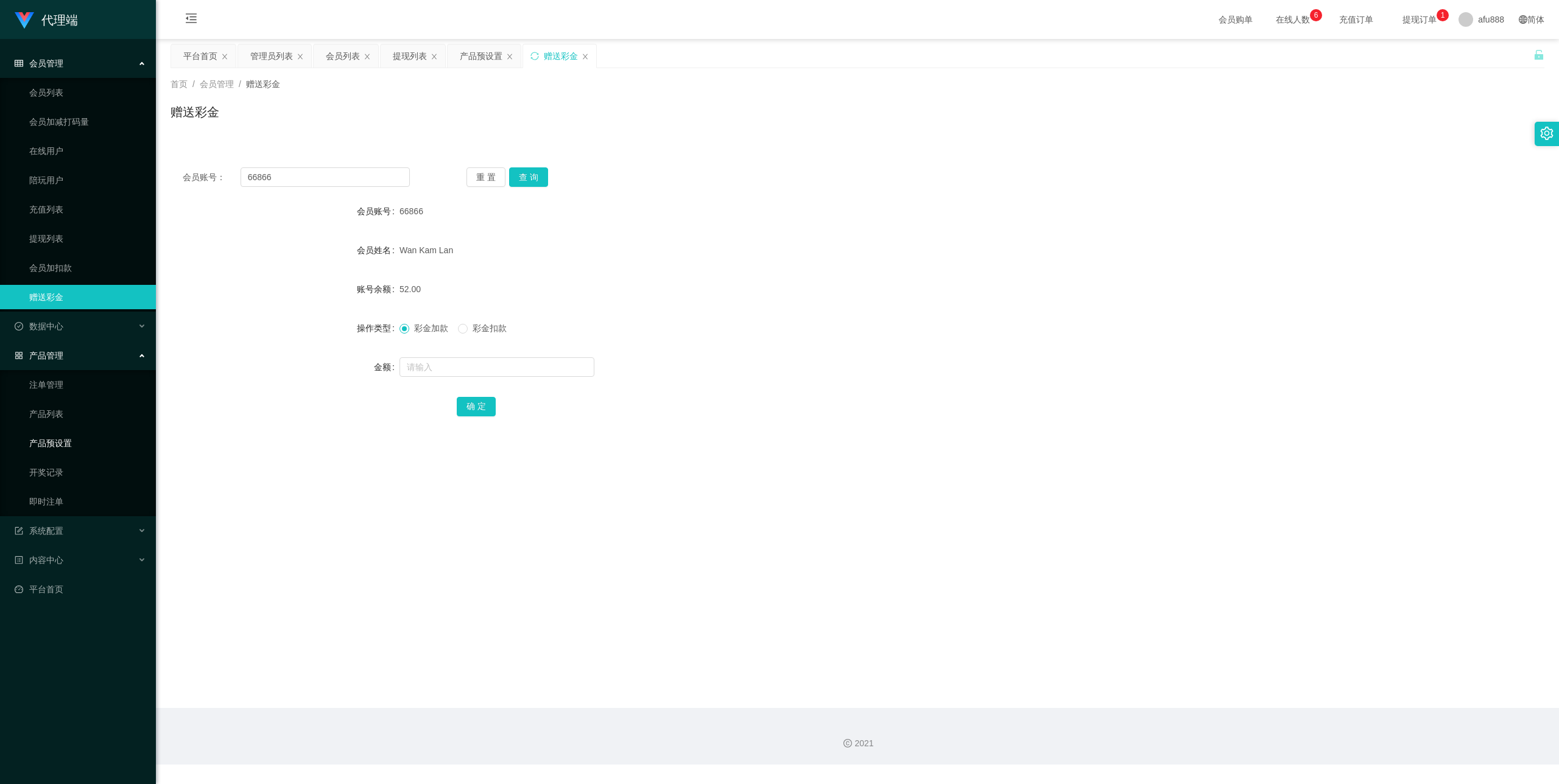
click at [64, 438] on link "产品预设置" at bounding box center [88, 443] width 117 height 24
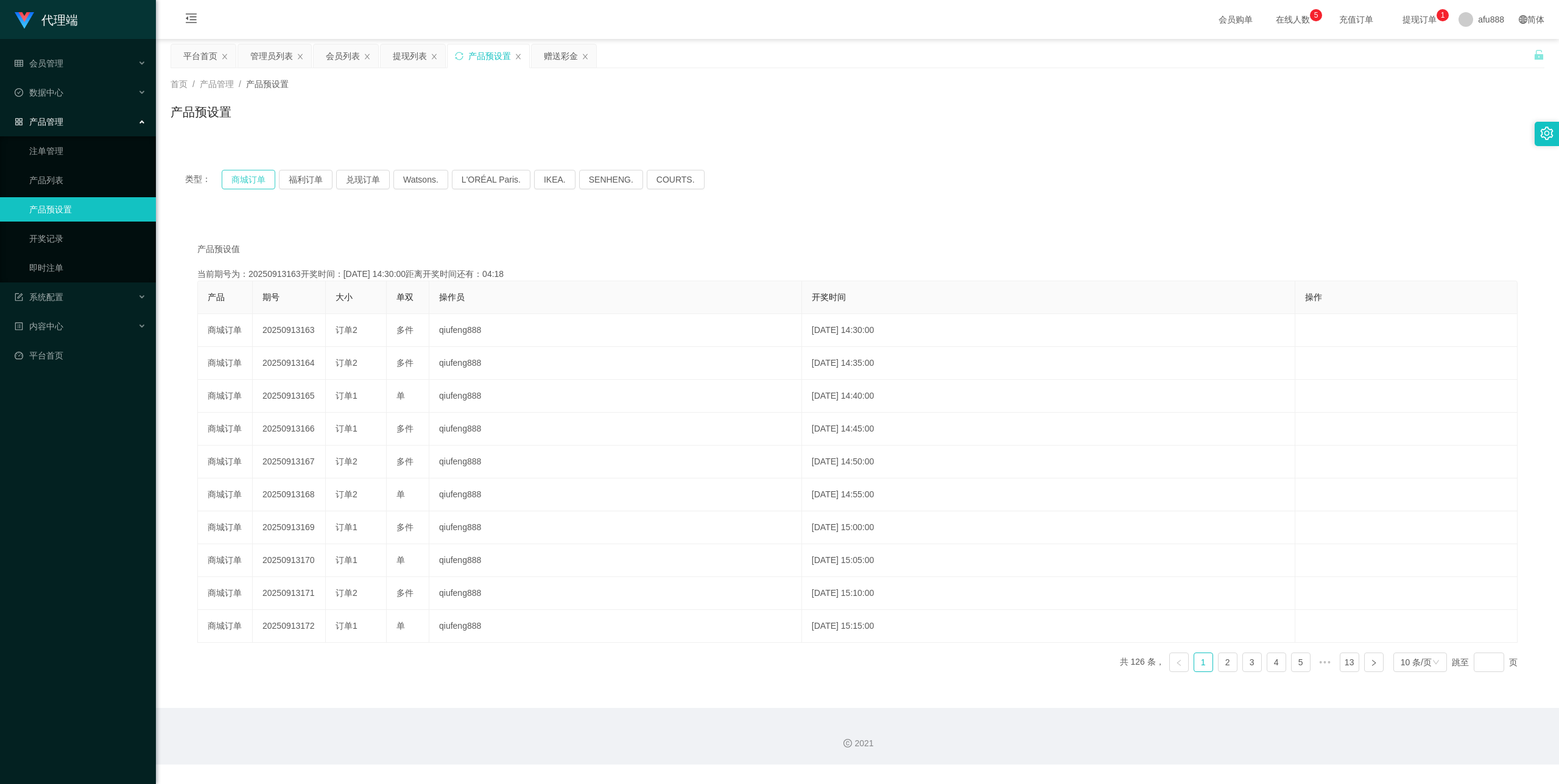
click at [254, 176] on button "商城订单" at bounding box center [249, 180] width 54 height 19
click at [108, 68] on div "会员管理" at bounding box center [78, 63] width 156 height 24
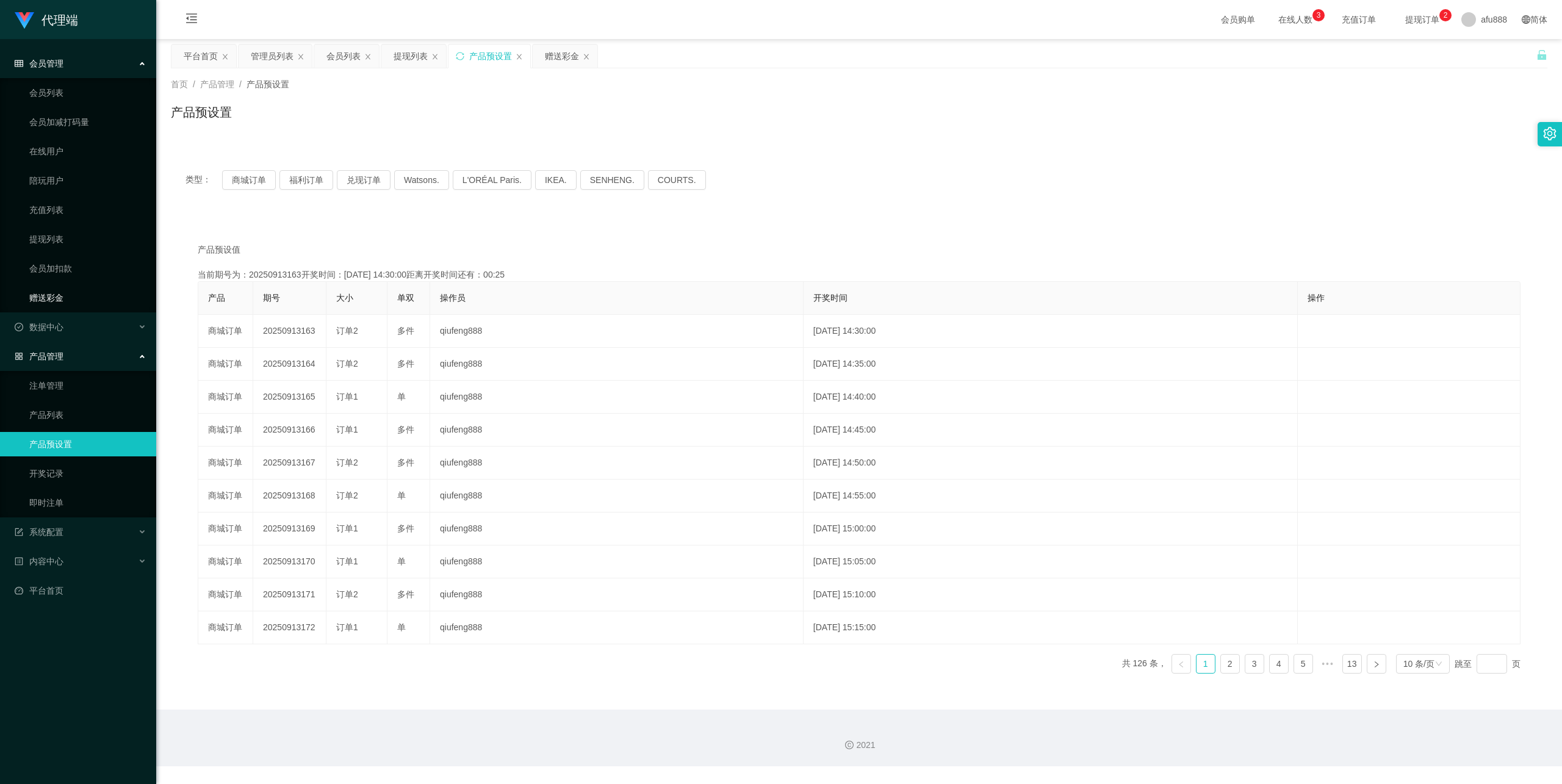
click at [84, 301] on link "赠送彩金" at bounding box center [88, 297] width 117 height 24
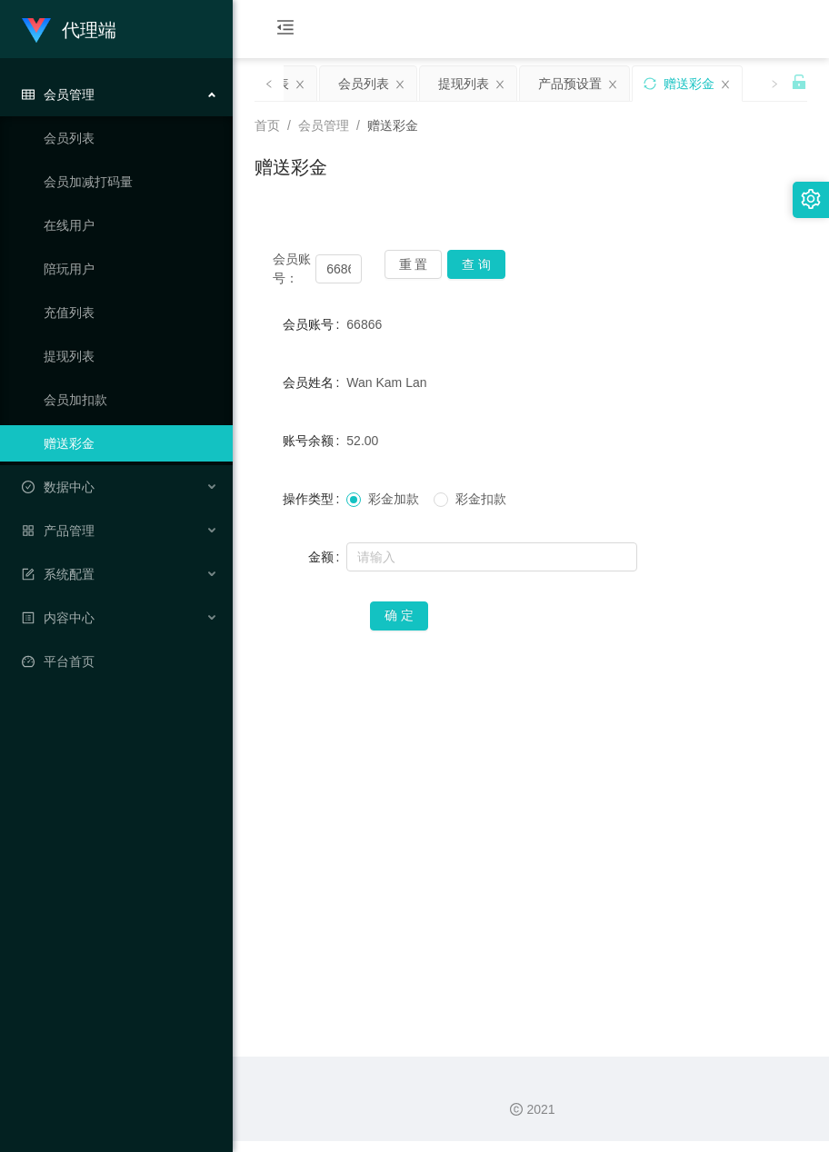
click at [636, 300] on div "会员账号： 66866 重 置 查 询 会员账号 66866 会员姓名 [PERSON_NAME] 账号余额 52.00 操作类型 彩金加款 彩金扣款 金额 …" at bounding box center [530, 453] width 552 height 442
click at [336, 277] on input "66866" at bounding box center [338, 268] width 46 height 29
click at [336, 276] on input "66866" at bounding box center [338, 268] width 46 height 29
paste input "Chahwa"
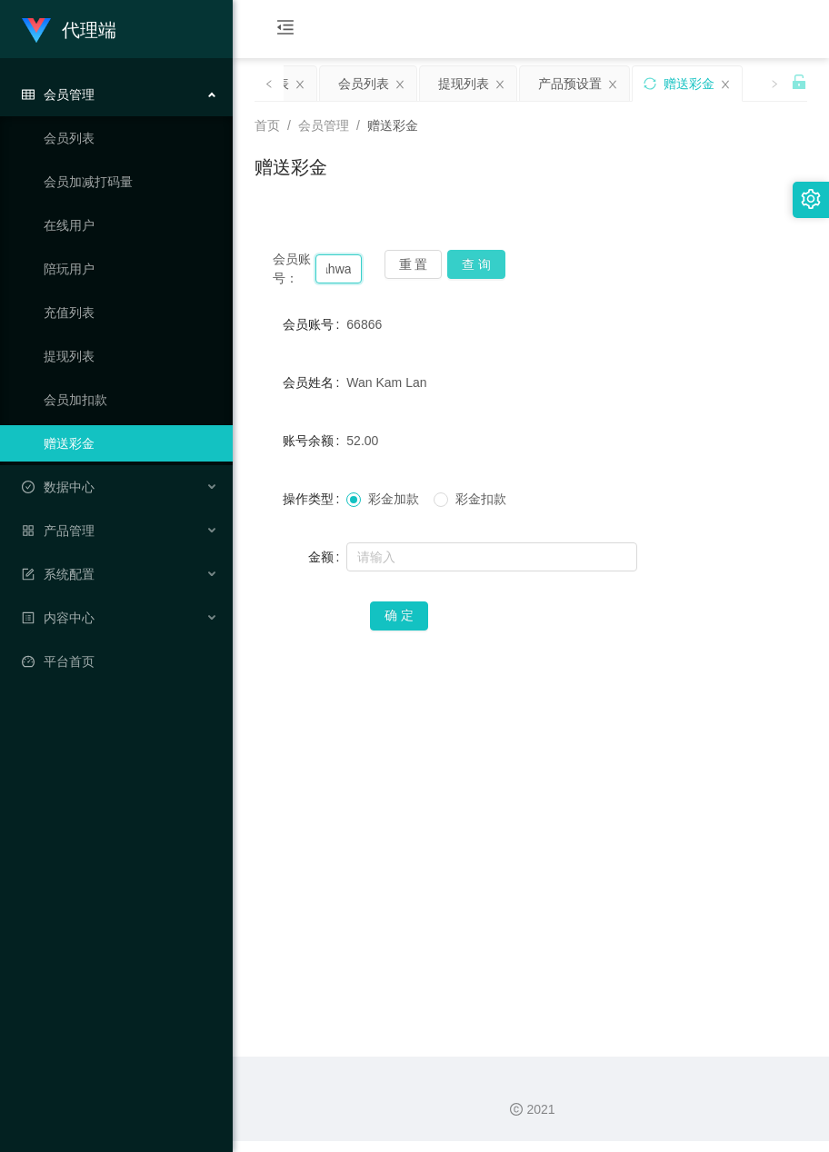
type input "Chahwa"
click at [463, 267] on button "查 询" at bounding box center [476, 264] width 58 height 29
click at [478, 252] on button "查 询" at bounding box center [476, 264] width 58 height 29
click at [618, 305] on div "会员账号： Chahwa 重 置 查 询 会员账号 Chahwa 会员姓名 账号余额 150.00 操作类型 彩金加款 彩金扣款 金额 确 定" at bounding box center [530, 453] width 552 height 442
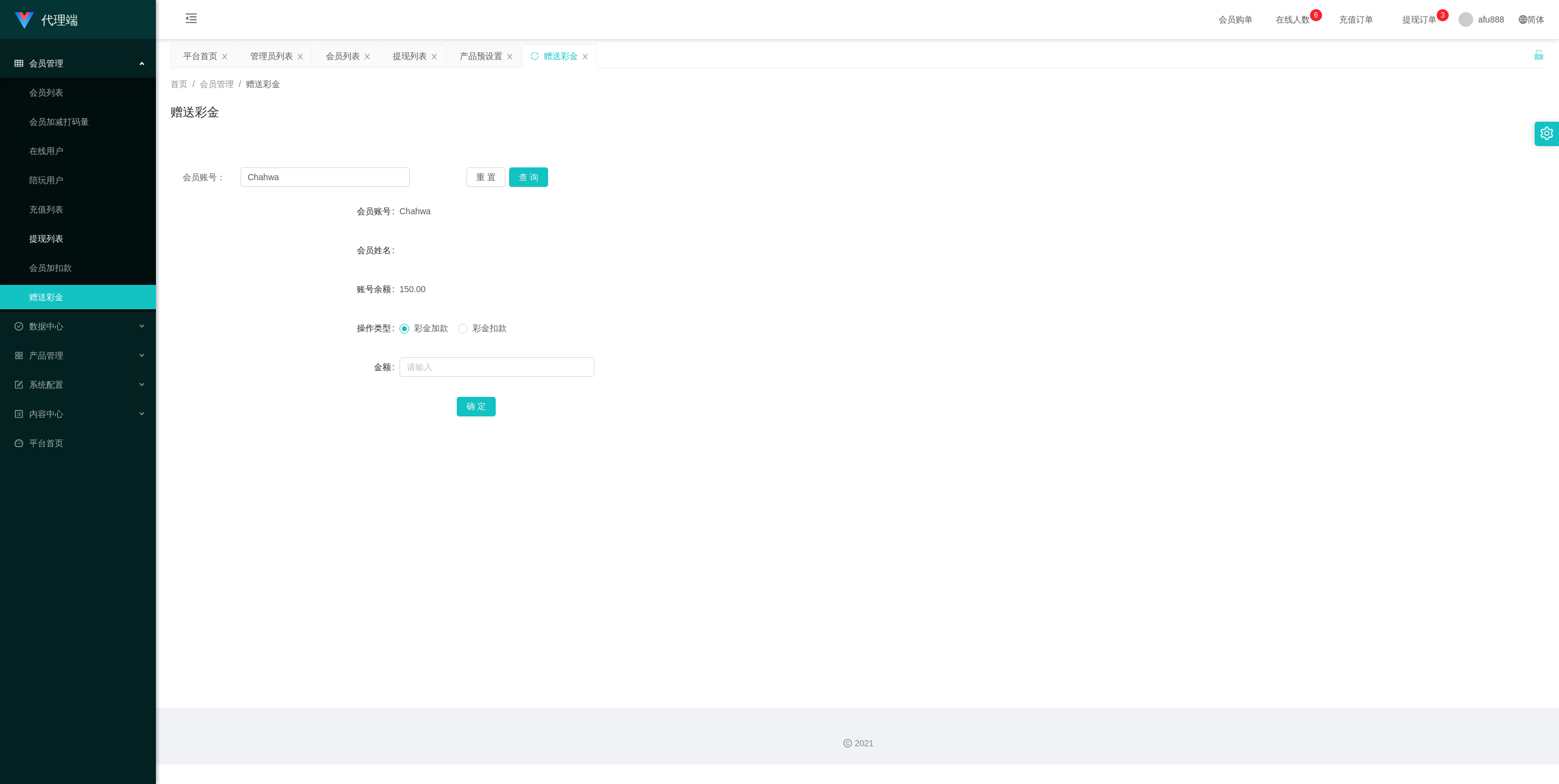
click at [44, 237] on link "提现列表" at bounding box center [88, 239] width 117 height 24
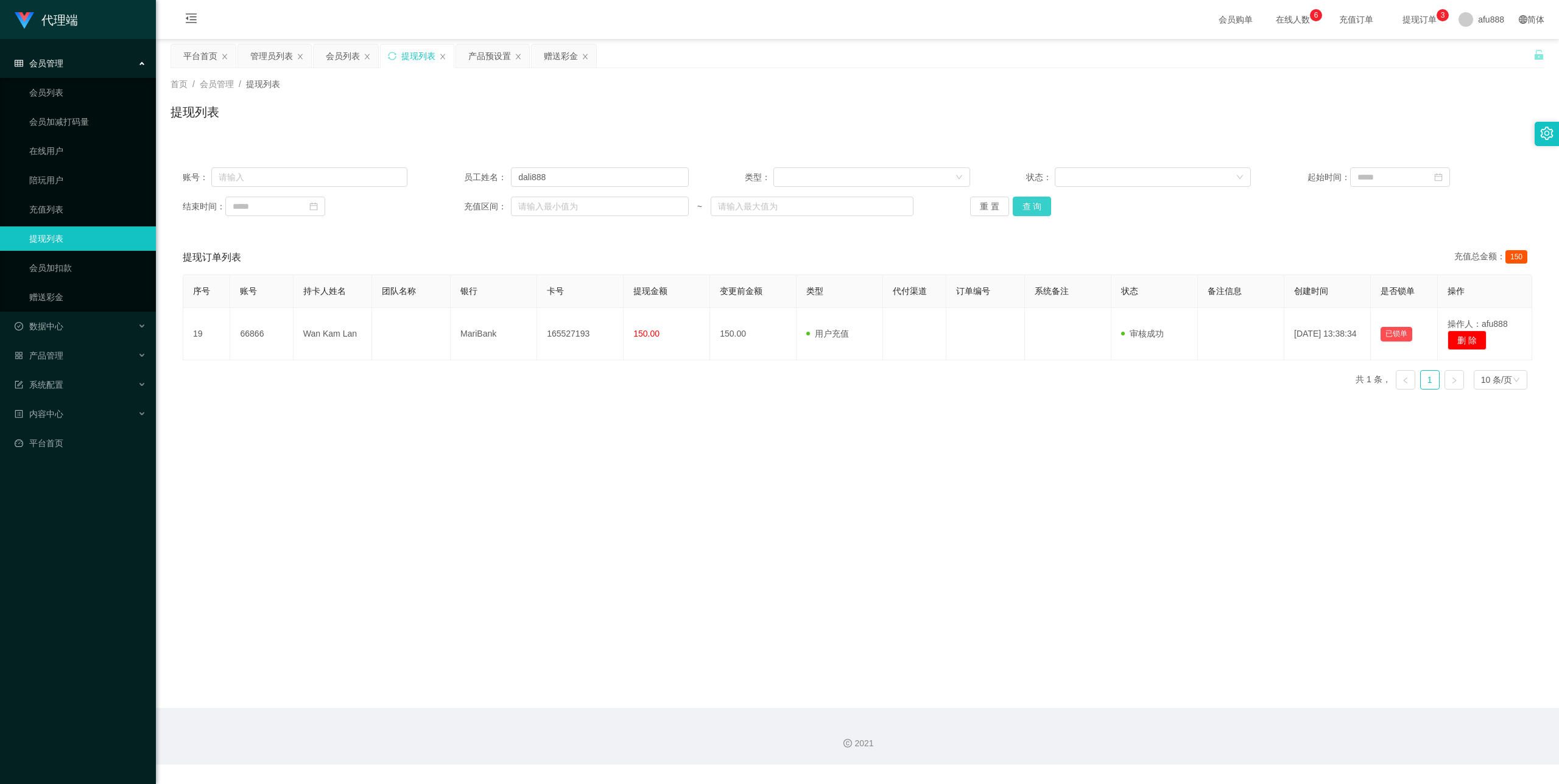
click at [1044, 210] on button "查 询" at bounding box center [1032, 206] width 39 height 19
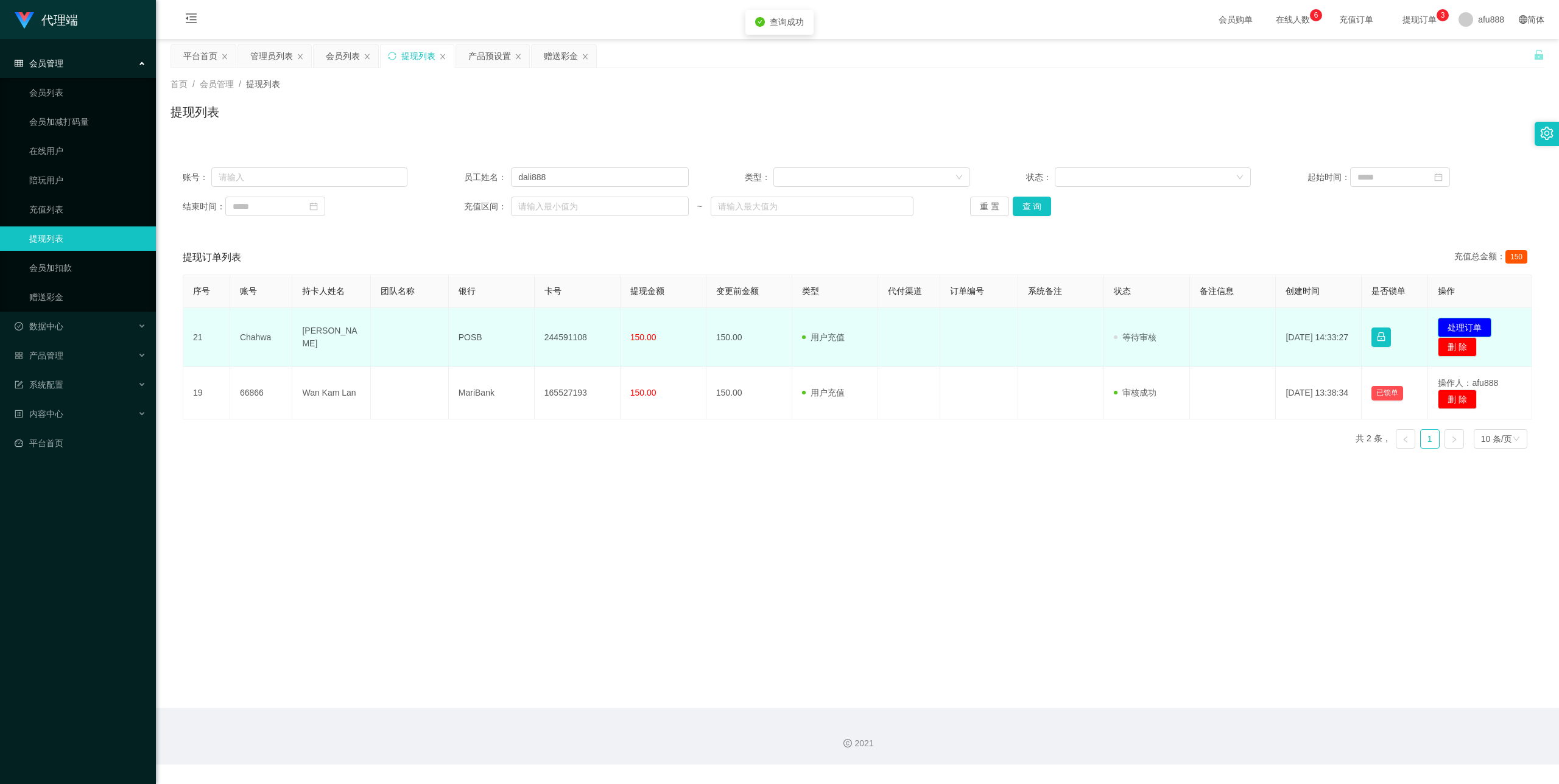
click at [1438, 330] on button "处理订单" at bounding box center [1464, 327] width 54 height 19
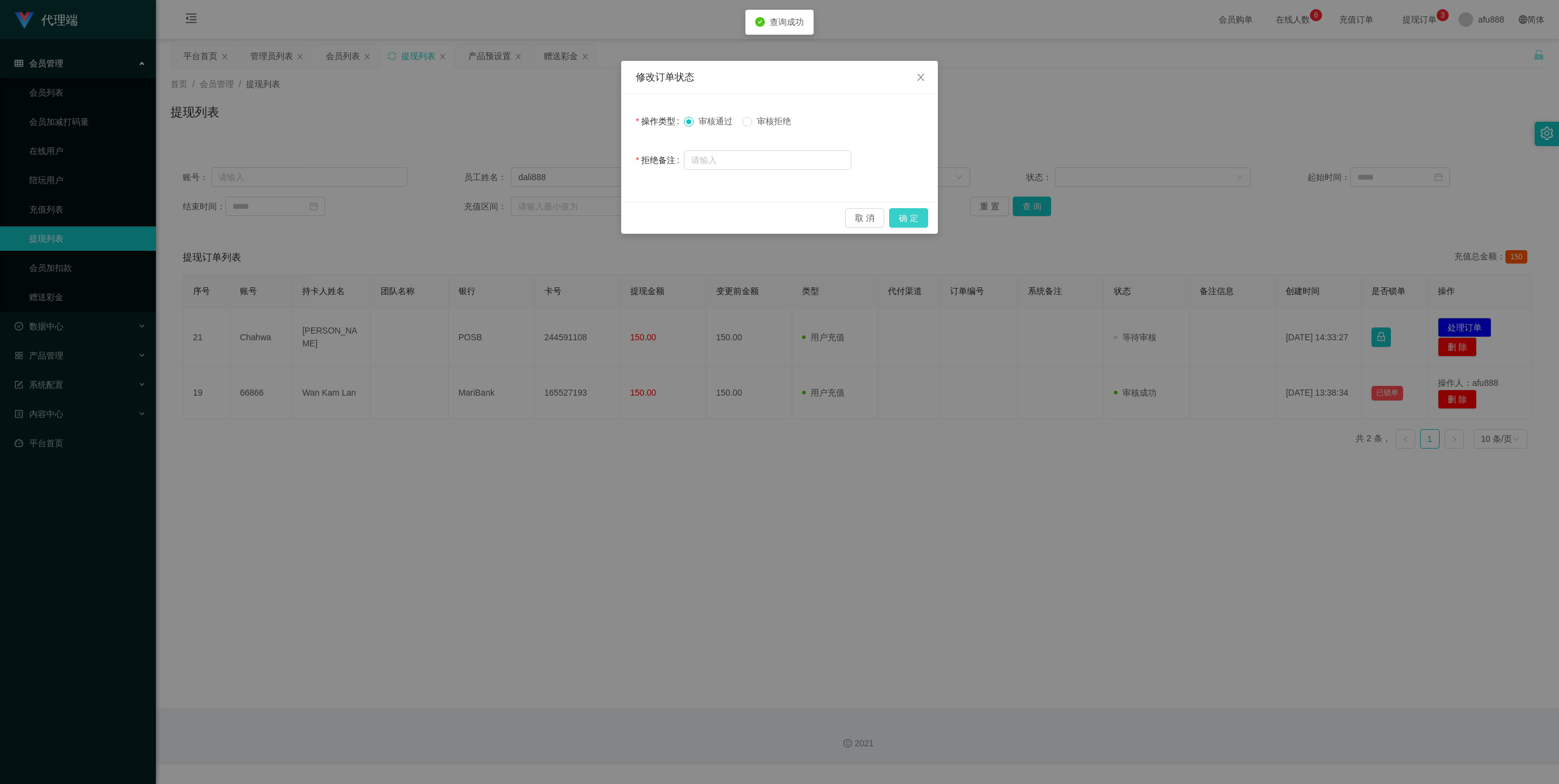
click at [926, 218] on button "确 定" at bounding box center [909, 218] width 39 height 19
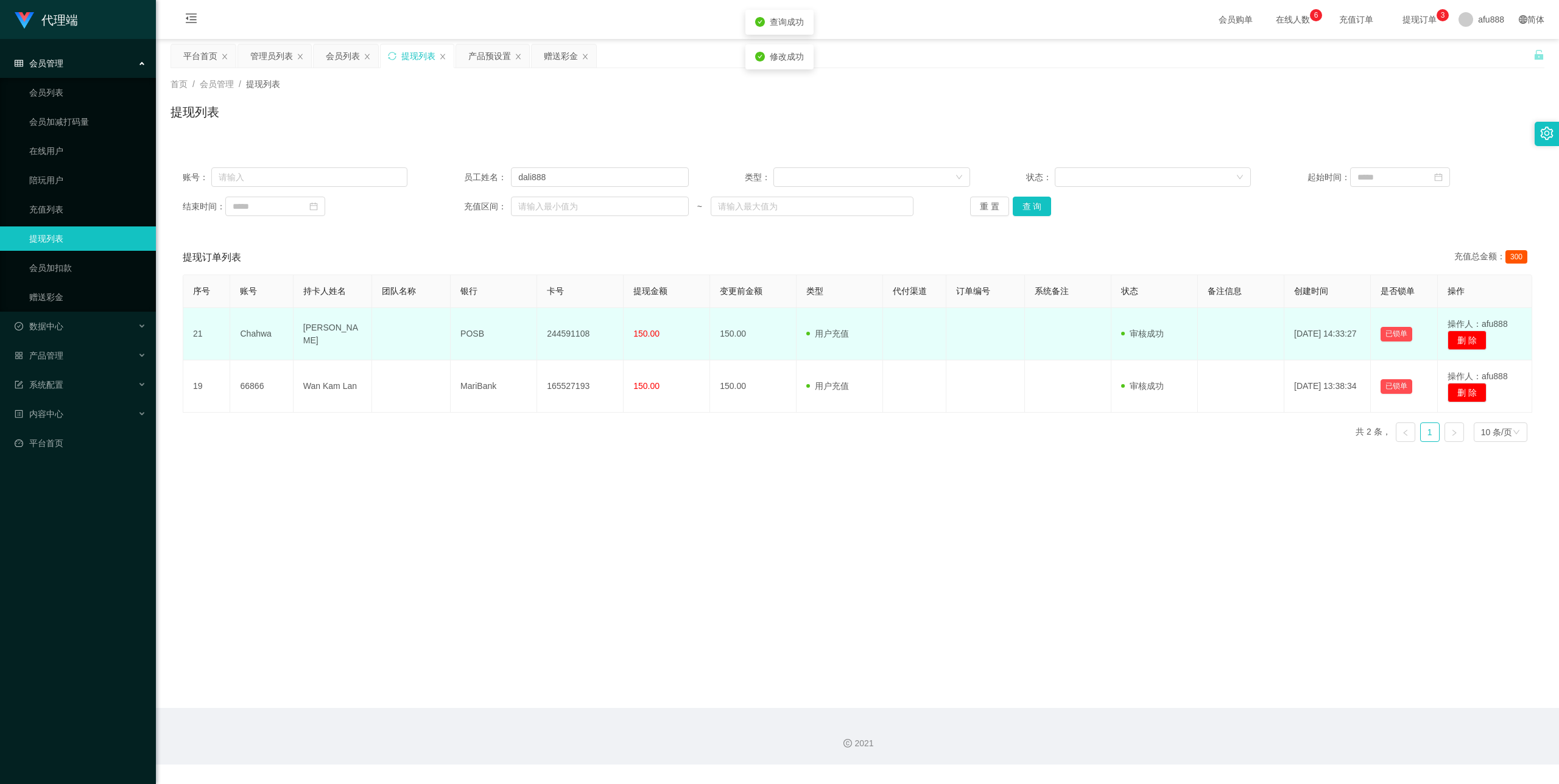
click at [575, 330] on td "244591108" at bounding box center [580, 334] width 86 height 52
copy td "244591108"
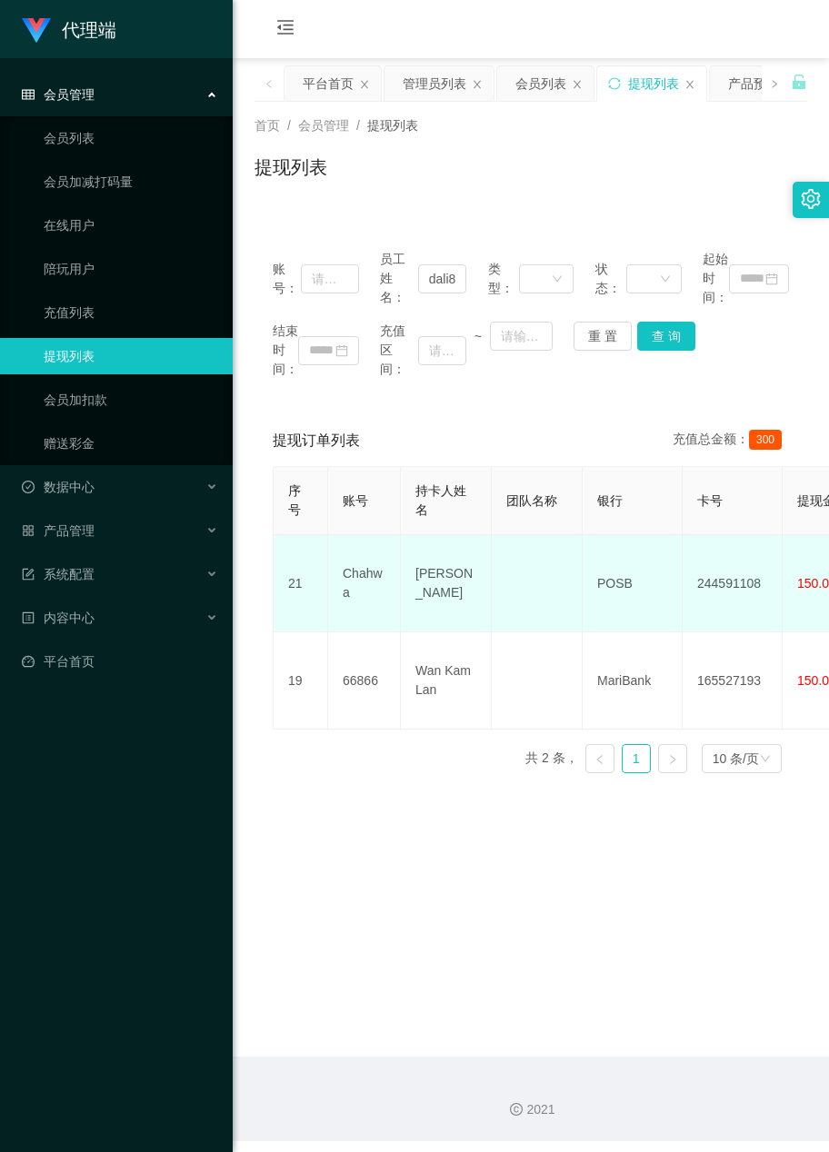
click at [605, 579] on td "POSB" at bounding box center [632, 583] width 100 height 97
copy td "POSB"
click at [444, 558] on td "[PERSON_NAME]" at bounding box center [446, 583] width 91 height 97
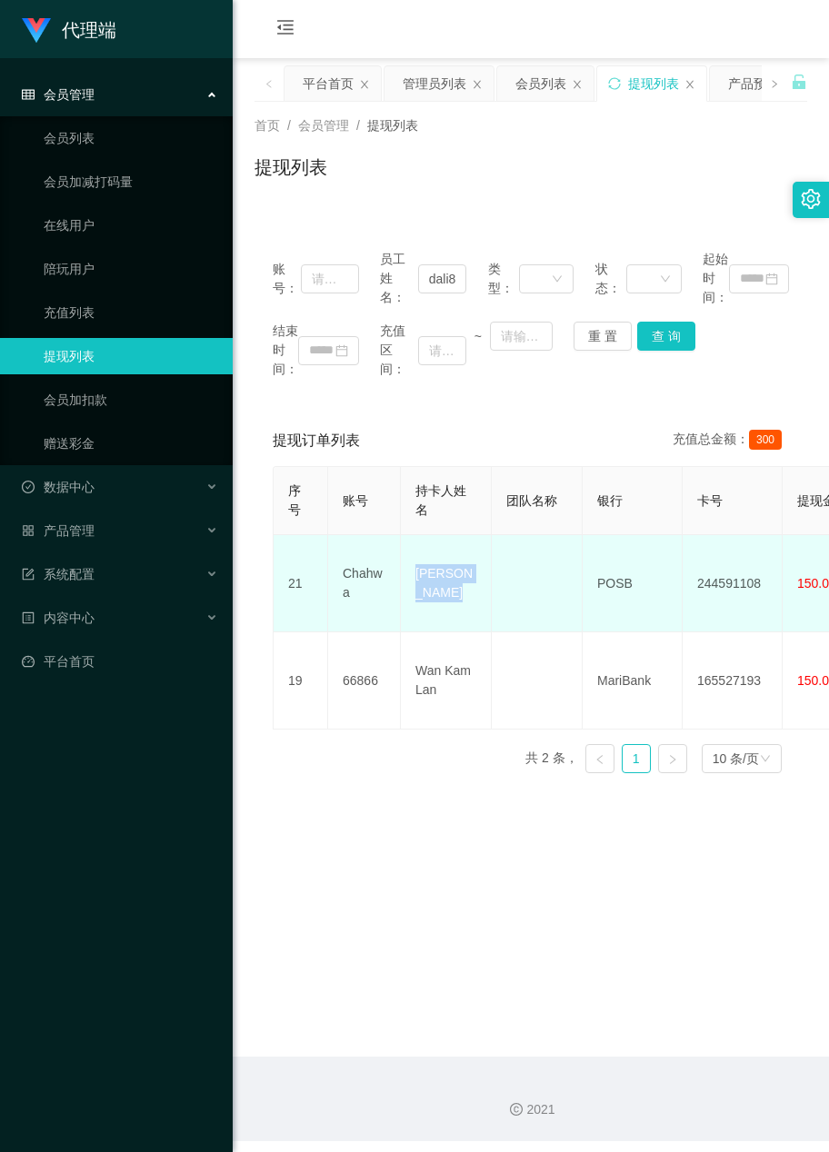
click at [444, 558] on td "[PERSON_NAME]" at bounding box center [446, 583] width 91 height 97
copy td "[PERSON_NAME]"
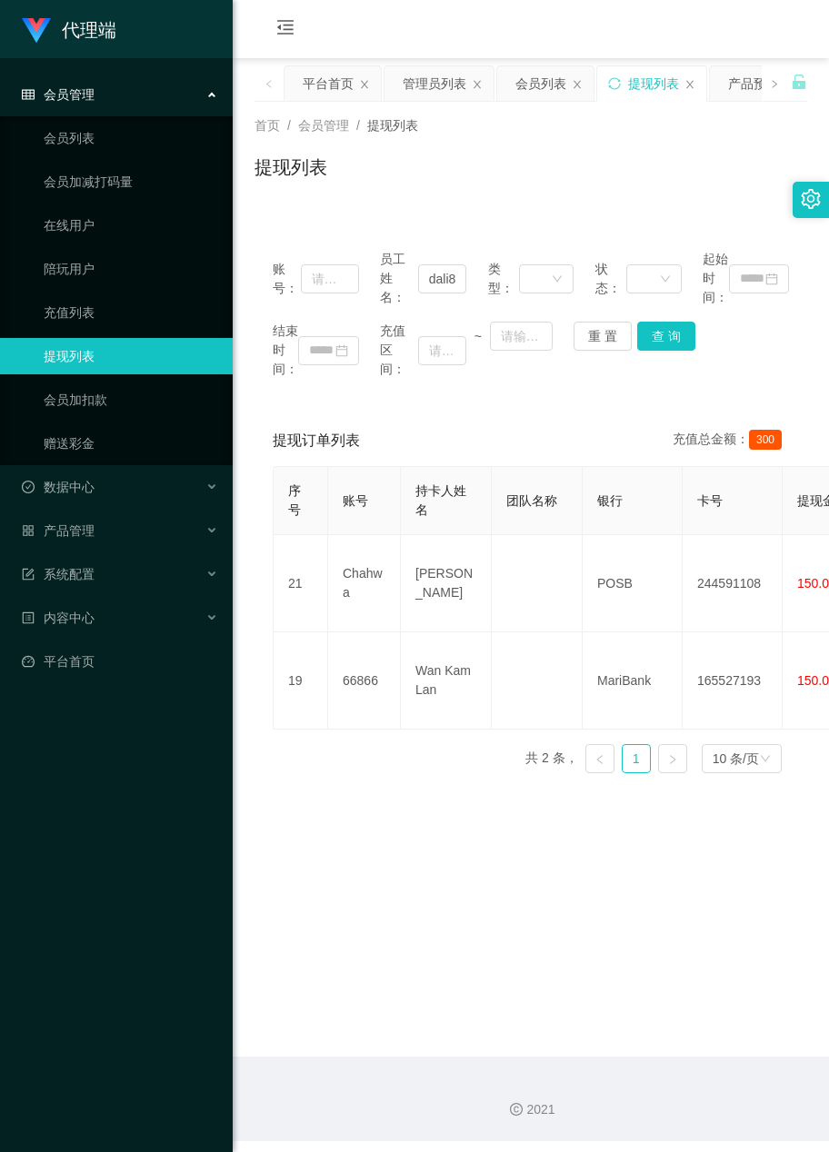
click at [433, 827] on main "关闭左侧 关闭右侧 关闭其它 刷新页面 平台首页 管理员列表 会员列表 提现列表 产品预设置 赠送彩金 首页 / 会员管理 / 提现列表 / 提现列表 账号：…" at bounding box center [531, 557] width 596 height 999
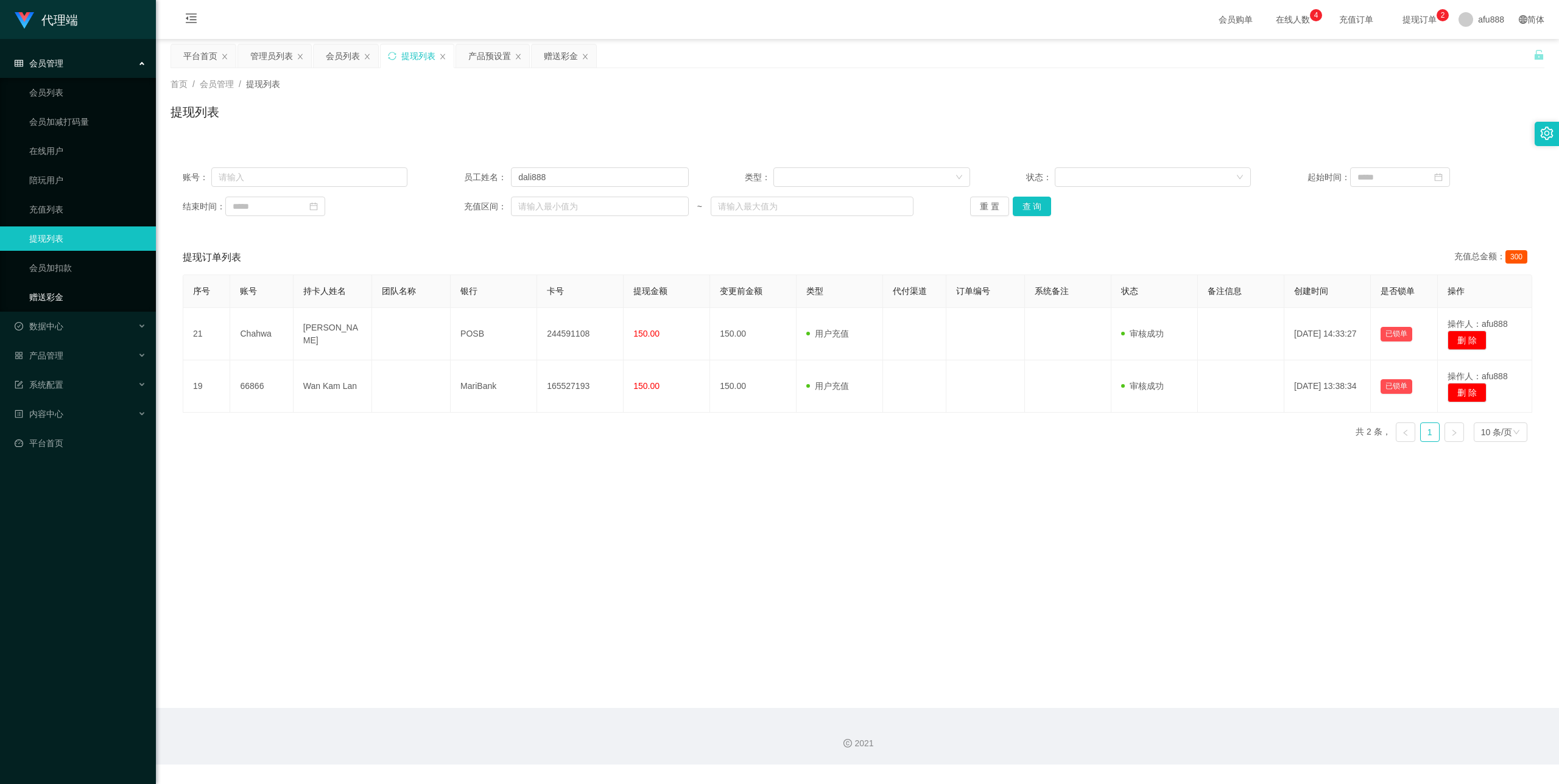
click at [55, 301] on link "赠送彩金" at bounding box center [88, 297] width 117 height 24
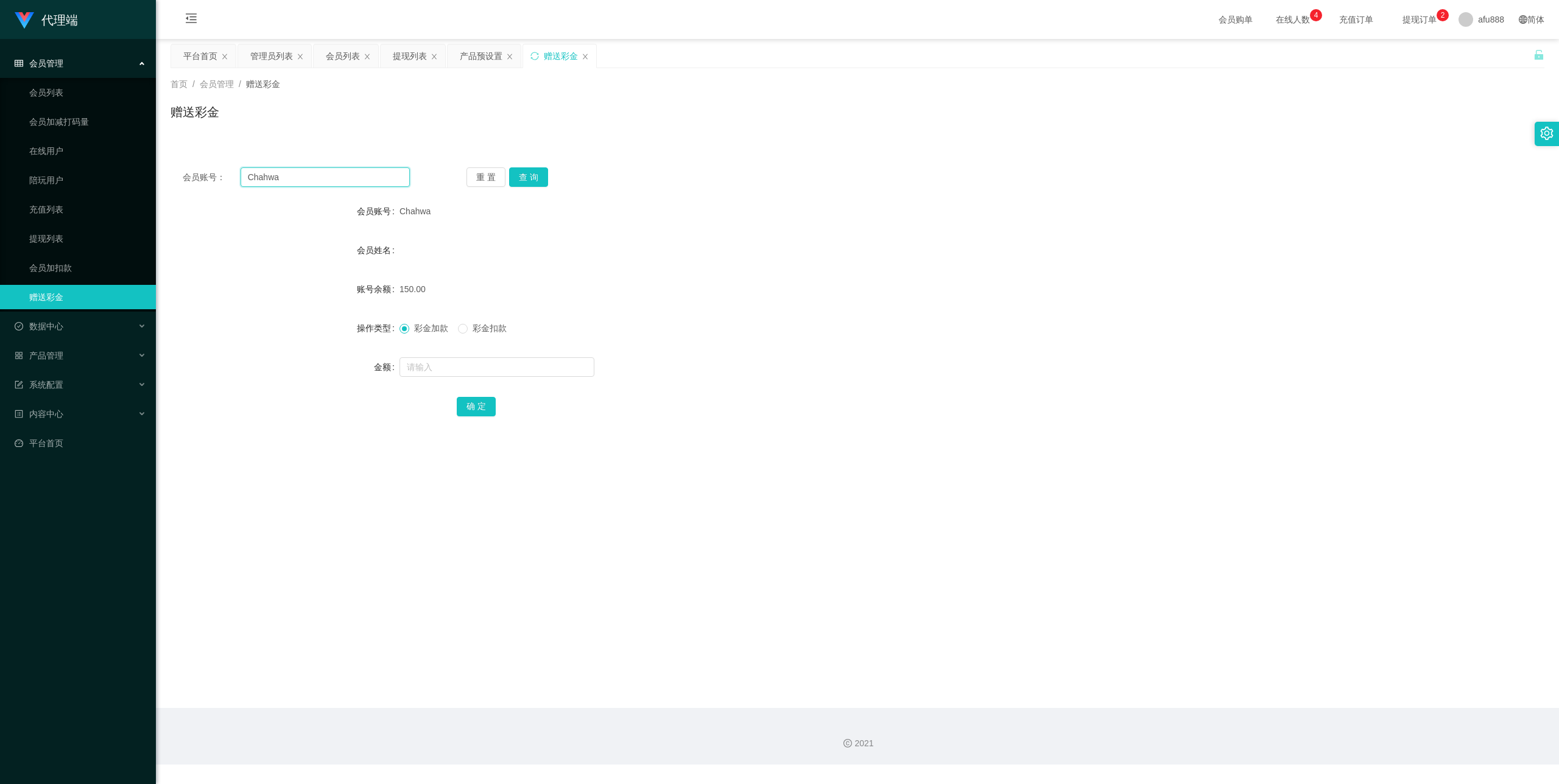
click at [295, 183] on input "Chahwa" at bounding box center [325, 177] width 170 height 19
click at [553, 172] on div "重 置 查 询" at bounding box center [580, 177] width 227 height 19
click at [542, 181] on button "查 询" at bounding box center [529, 177] width 39 height 19
click at [454, 373] on input "text" at bounding box center [497, 367] width 195 height 19
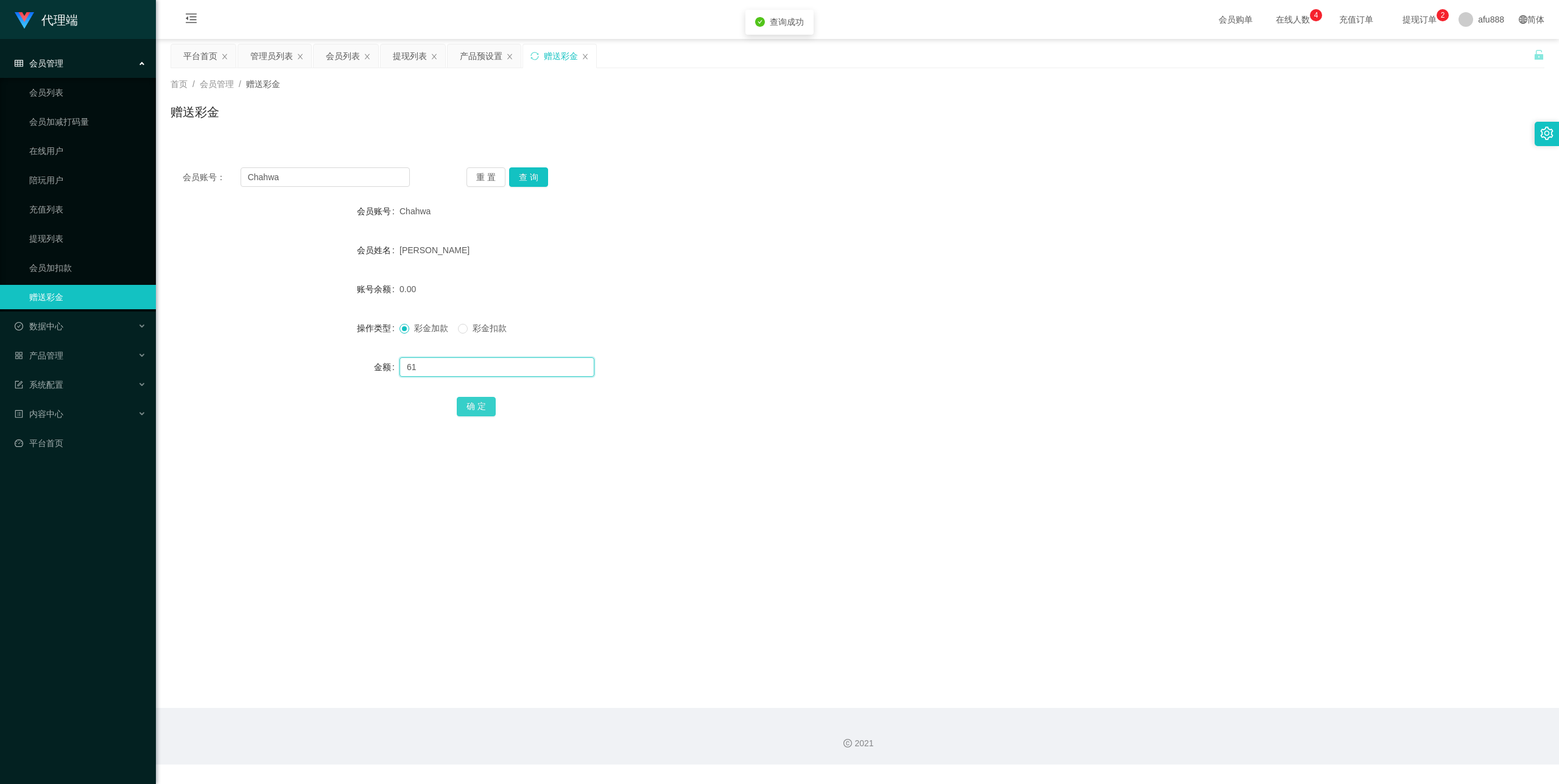
type input "61"
click at [473, 402] on button "确 定" at bounding box center [477, 406] width 39 height 19
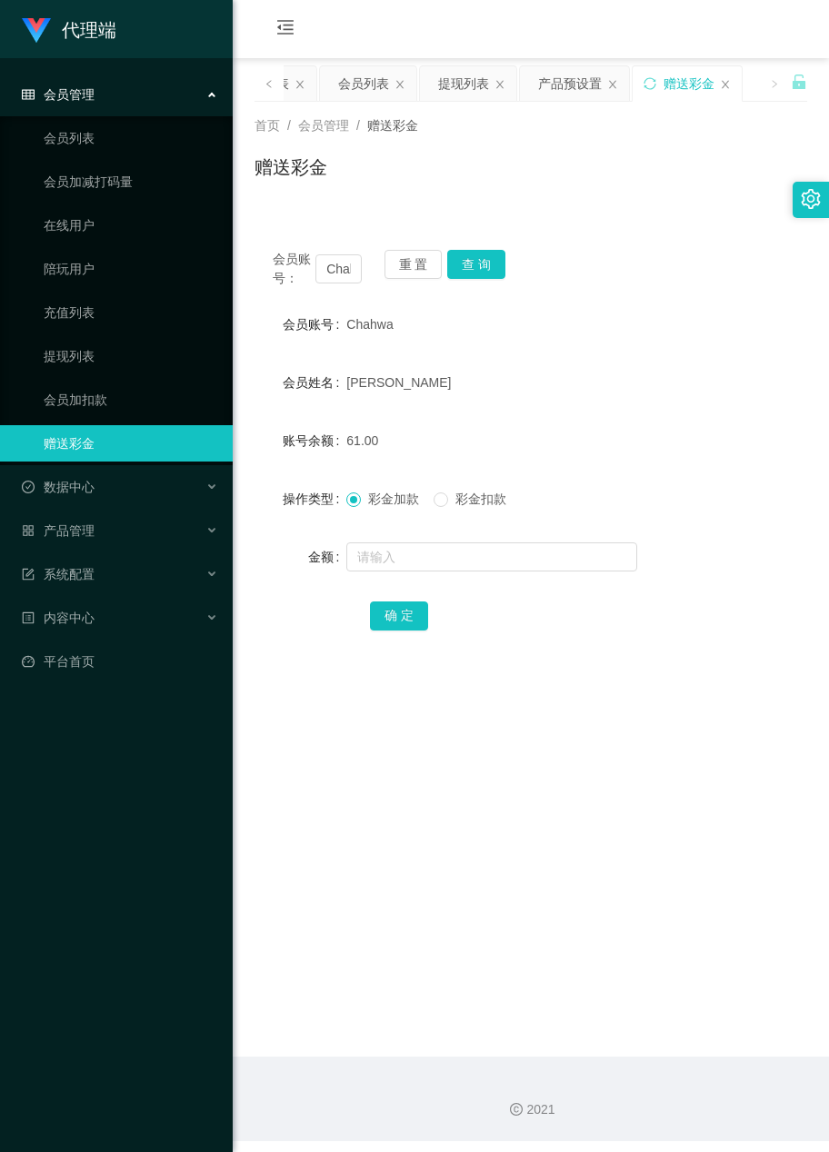
click at [671, 360] on form "会员账号 Chahwa 会员姓名 [PERSON_NAME] 账号余额 61.00 操作类型 彩金加款 彩金扣款 金额 确 定" at bounding box center [530, 469] width 552 height 327
click at [346, 280] on input "Chahwa" at bounding box center [338, 268] width 46 height 29
click at [482, 271] on button "查 询" at bounding box center [476, 264] width 58 height 29
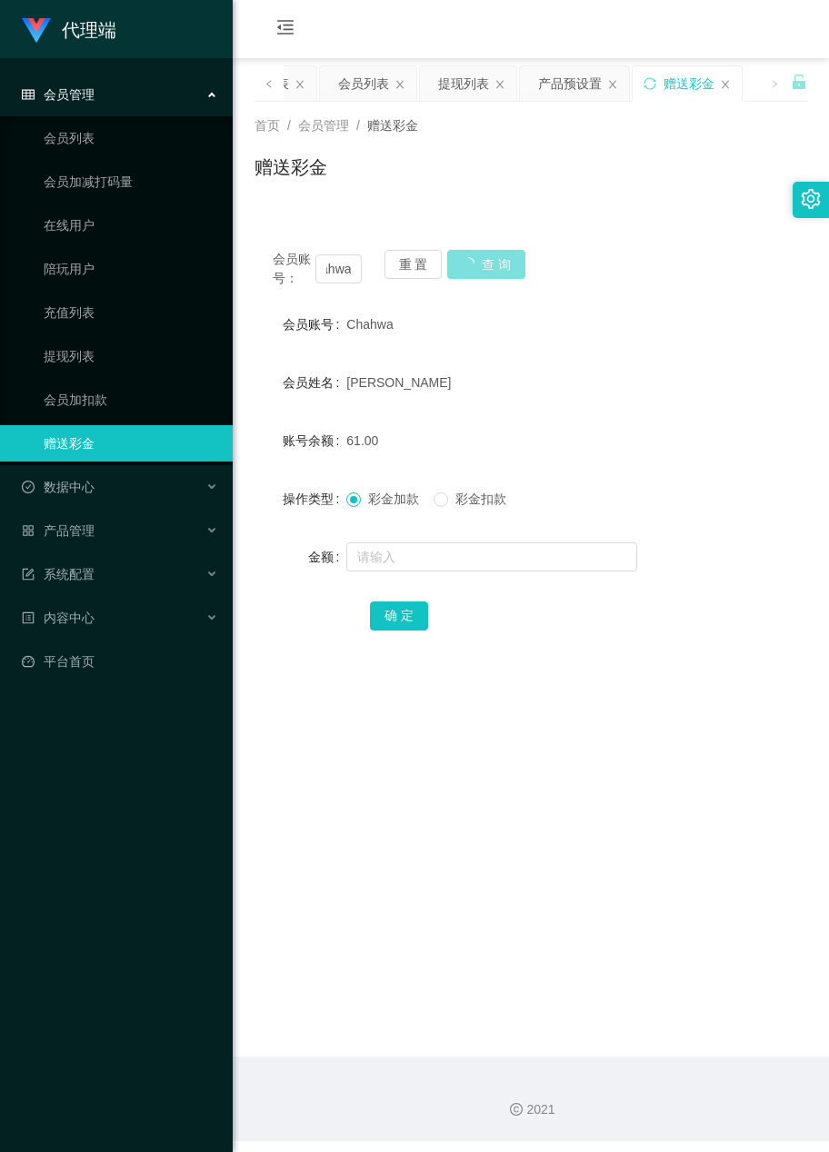
scroll to position [0, 0]
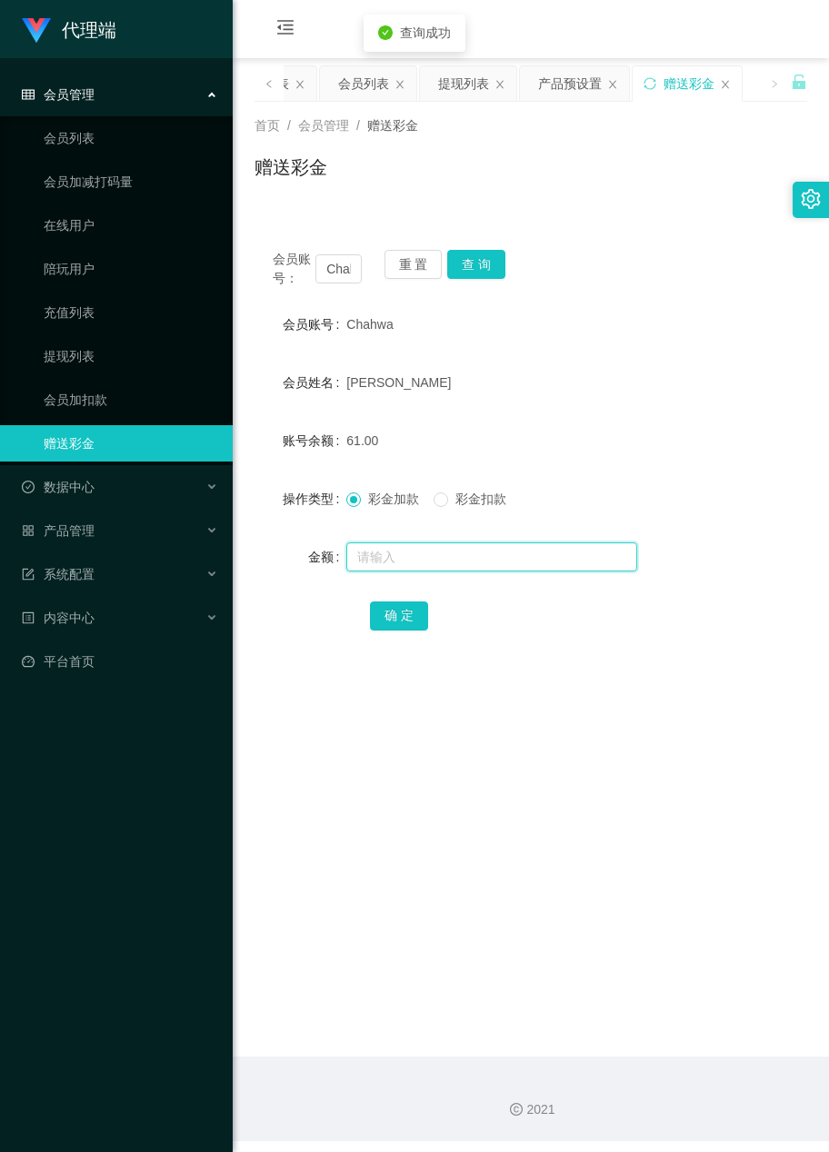
click at [423, 567] on input "text" at bounding box center [491, 556] width 291 height 29
type input "8"
click at [393, 629] on button "确 定" at bounding box center [399, 616] width 58 height 29
drag, startPoint x: 441, startPoint y: 814, endPoint x: 436, endPoint y: 801, distance: 14.4
click at [441, 814] on main "关闭左侧 关闭右侧 关闭其它 刷新页面 平台首页 管理员列表 会员列表 提现列表 产品预设置 赠送彩金 首页 / 会员管理 / 赠送彩金 / 赠送彩金 会员账…" at bounding box center [531, 557] width 596 height 999
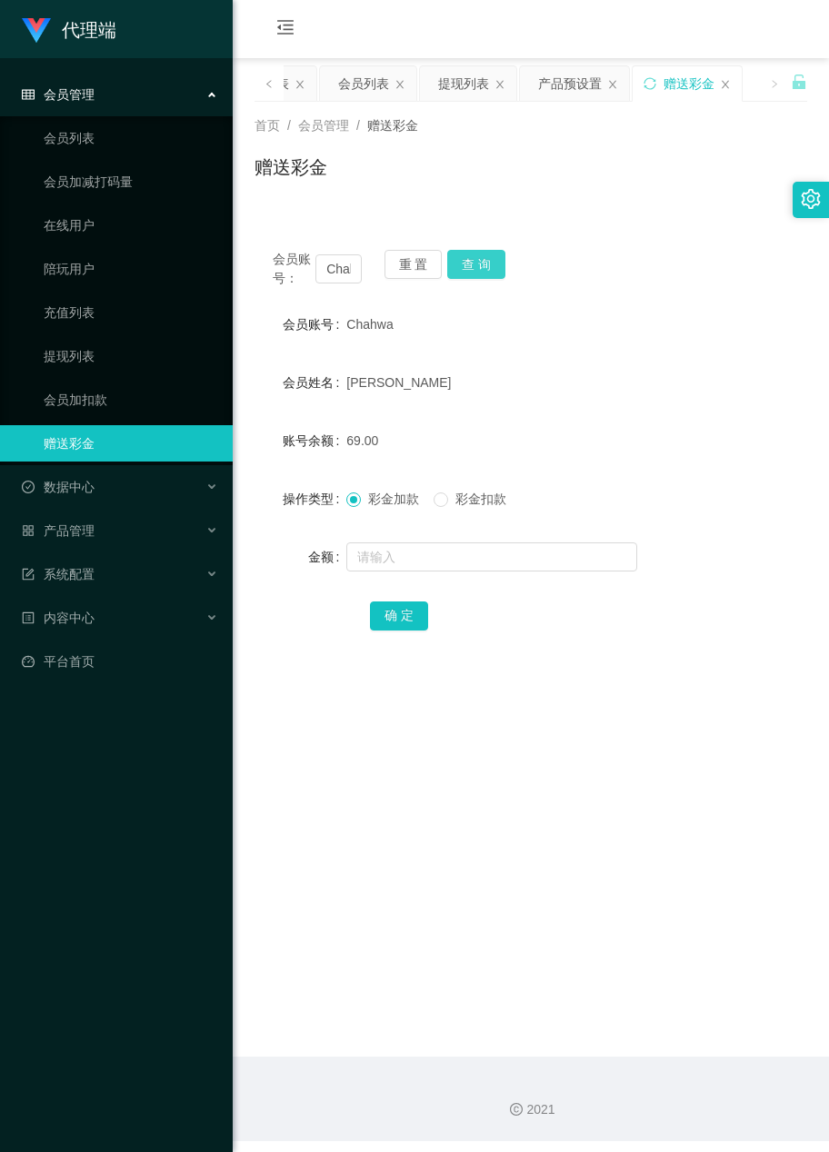
click at [488, 259] on button "查 询" at bounding box center [476, 264] width 58 height 29
drag, startPoint x: 637, startPoint y: 625, endPoint x: 575, endPoint y: 586, distance: 73.1
click at [637, 625] on div "确 定" at bounding box center [531, 615] width 323 height 36
click at [342, 280] on input "Chahwa" at bounding box center [338, 268] width 46 height 29
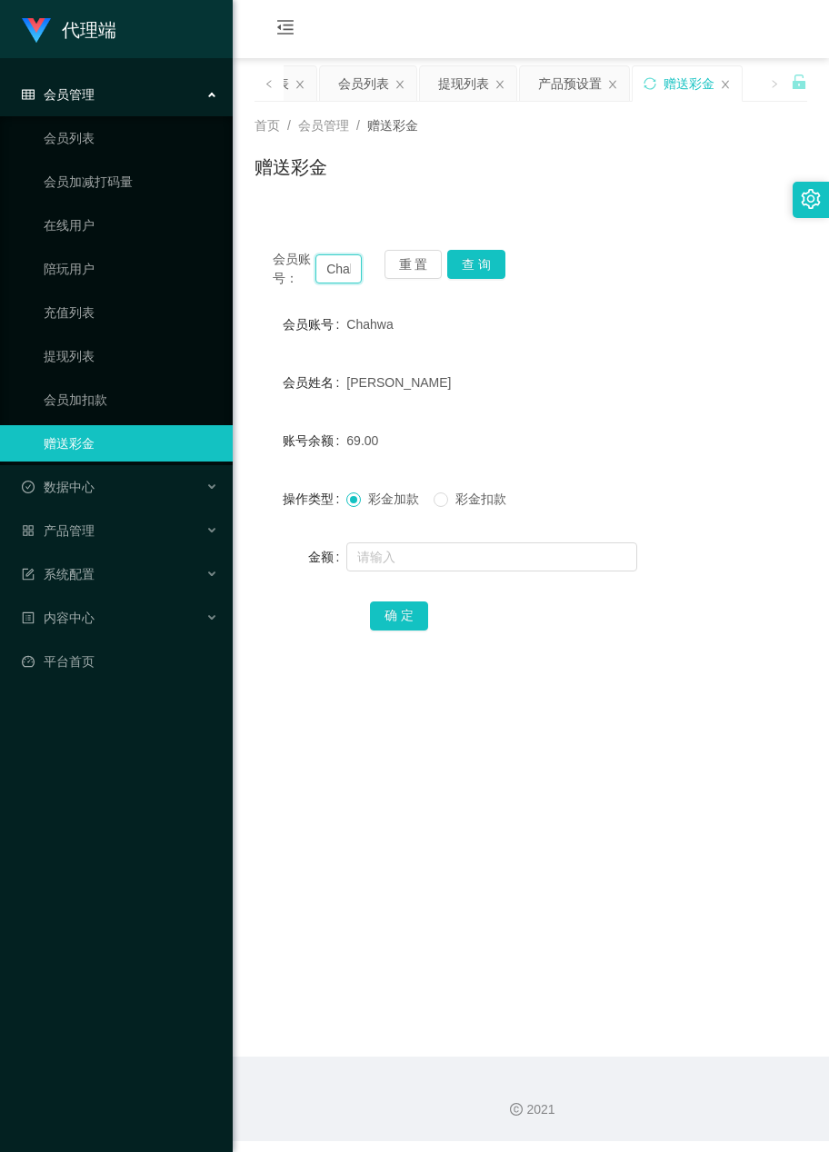
paste input "66866"
type input "66866"
click at [469, 273] on button "查 询" at bounding box center [476, 264] width 58 height 29
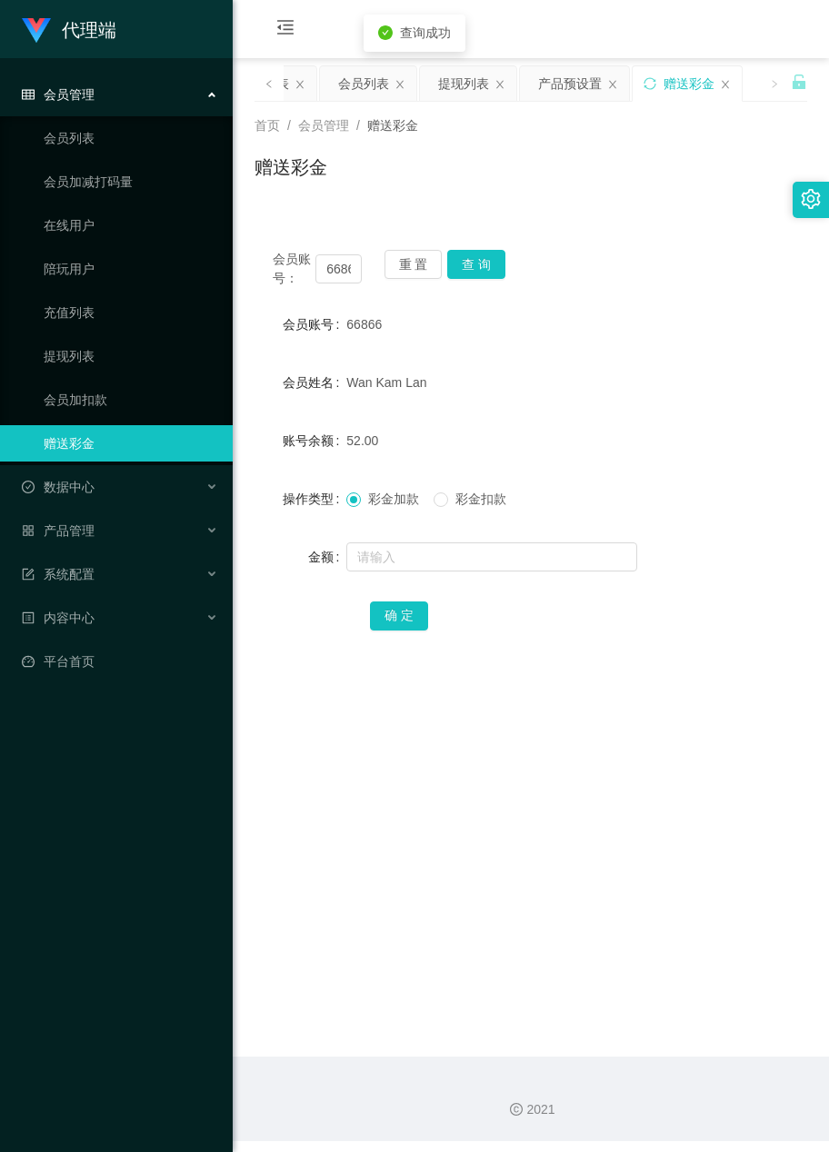
click at [400, 575] on form "会员账号 66866 会员姓名 [PERSON_NAME] 账号余额 52.00 操作类型 彩金加款 彩金扣款 金额 确 定" at bounding box center [530, 469] width 552 height 327
click at [400, 568] on input "text" at bounding box center [491, 556] width 291 height 29
type input "8"
drag, startPoint x: 400, startPoint y: 605, endPoint x: 379, endPoint y: 605, distance: 20.9
click at [400, 605] on button "确 定" at bounding box center [399, 616] width 58 height 29
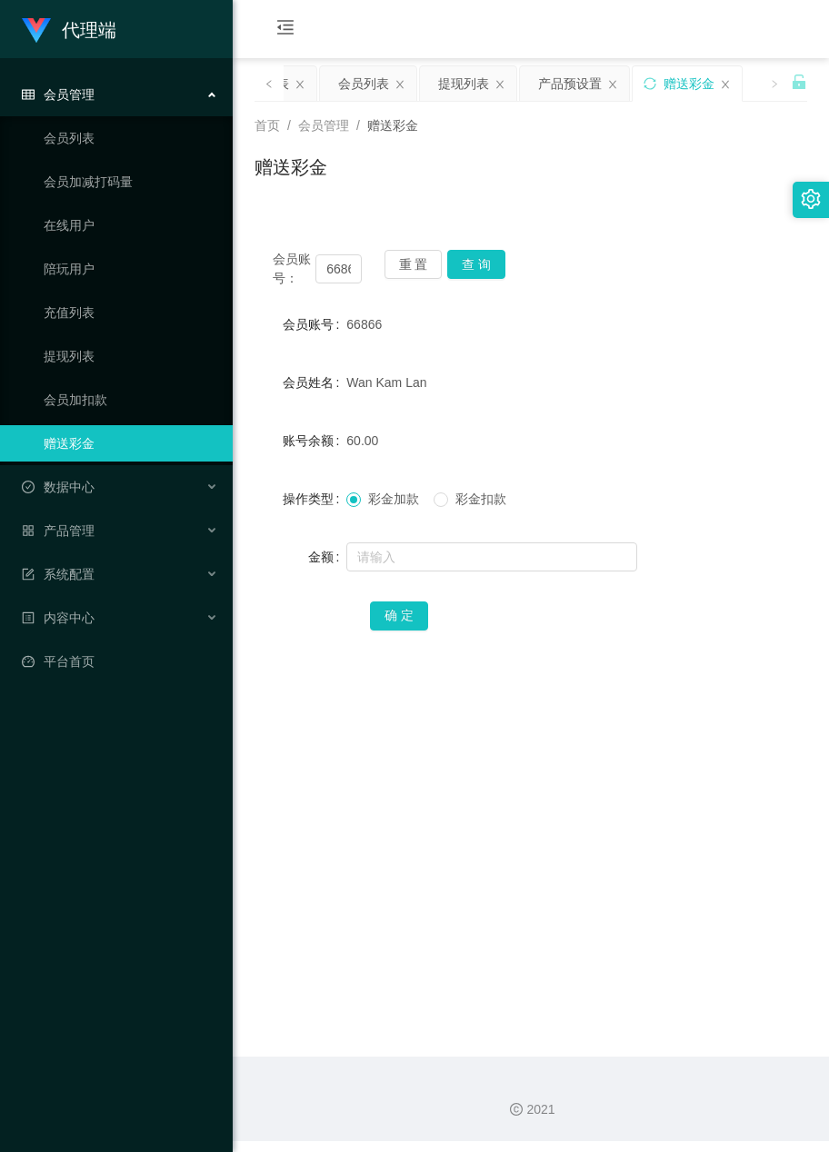
click at [634, 241] on div "会员账号： 66866 重 置 查 询 会员账号 66866 会员姓名 [PERSON_NAME] 账号余额 60.00 操作类型 彩金加款 彩金扣款 金额 …" at bounding box center [530, 453] width 552 height 442
click at [721, 369] on div "会员姓名 [PERSON_NAME]" at bounding box center [530, 382] width 552 height 36
drag, startPoint x: 739, startPoint y: 393, endPoint x: 720, endPoint y: 391, distance: 19.3
click at [739, 393] on div "会员姓名 [PERSON_NAME]" at bounding box center [530, 382] width 552 height 36
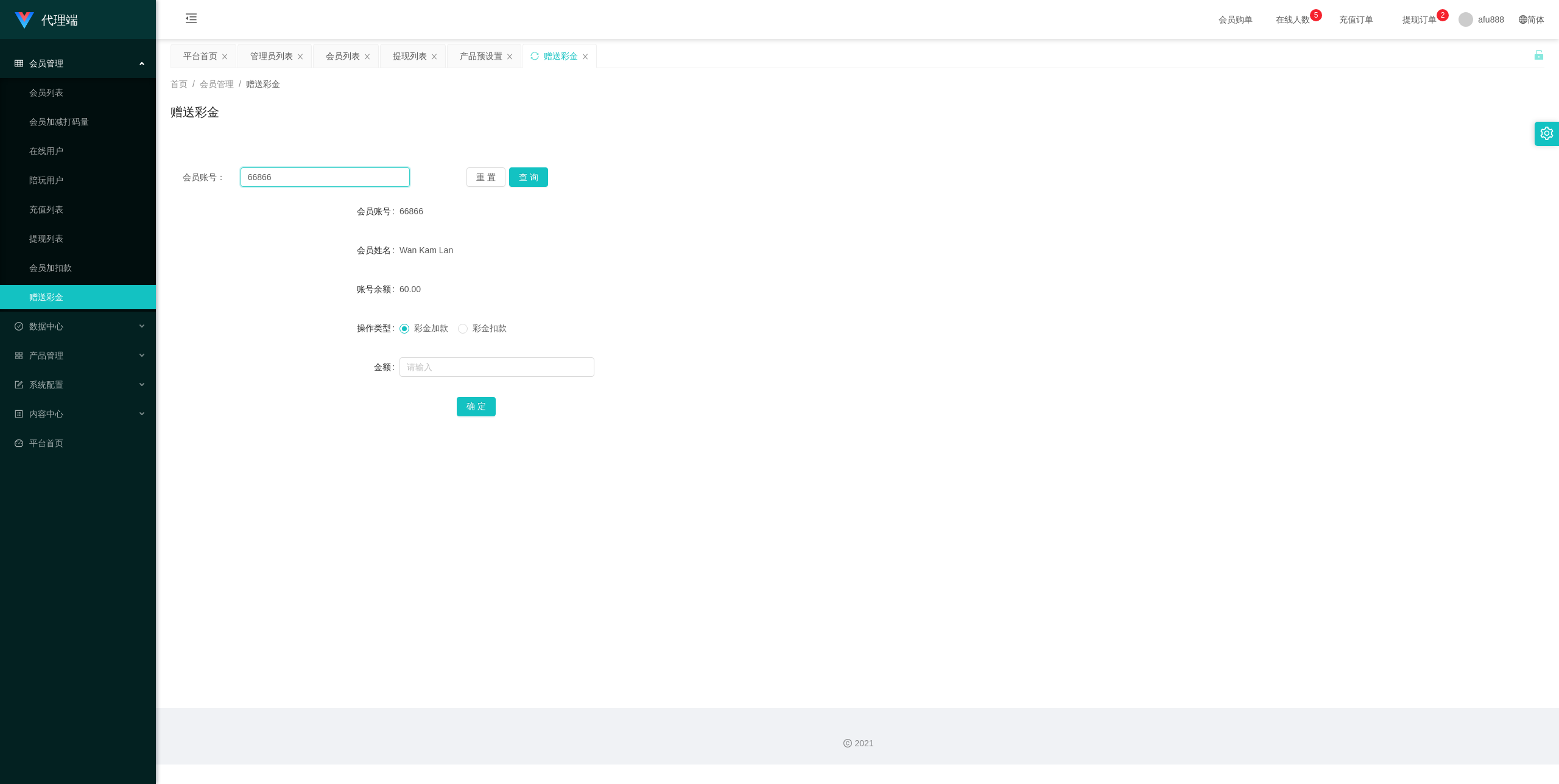
click at [290, 185] on input "66866" at bounding box center [325, 177] width 170 height 19
paste input "Chahwa"
type input "Chahwa"
click at [524, 184] on button "查 询" at bounding box center [529, 177] width 39 height 19
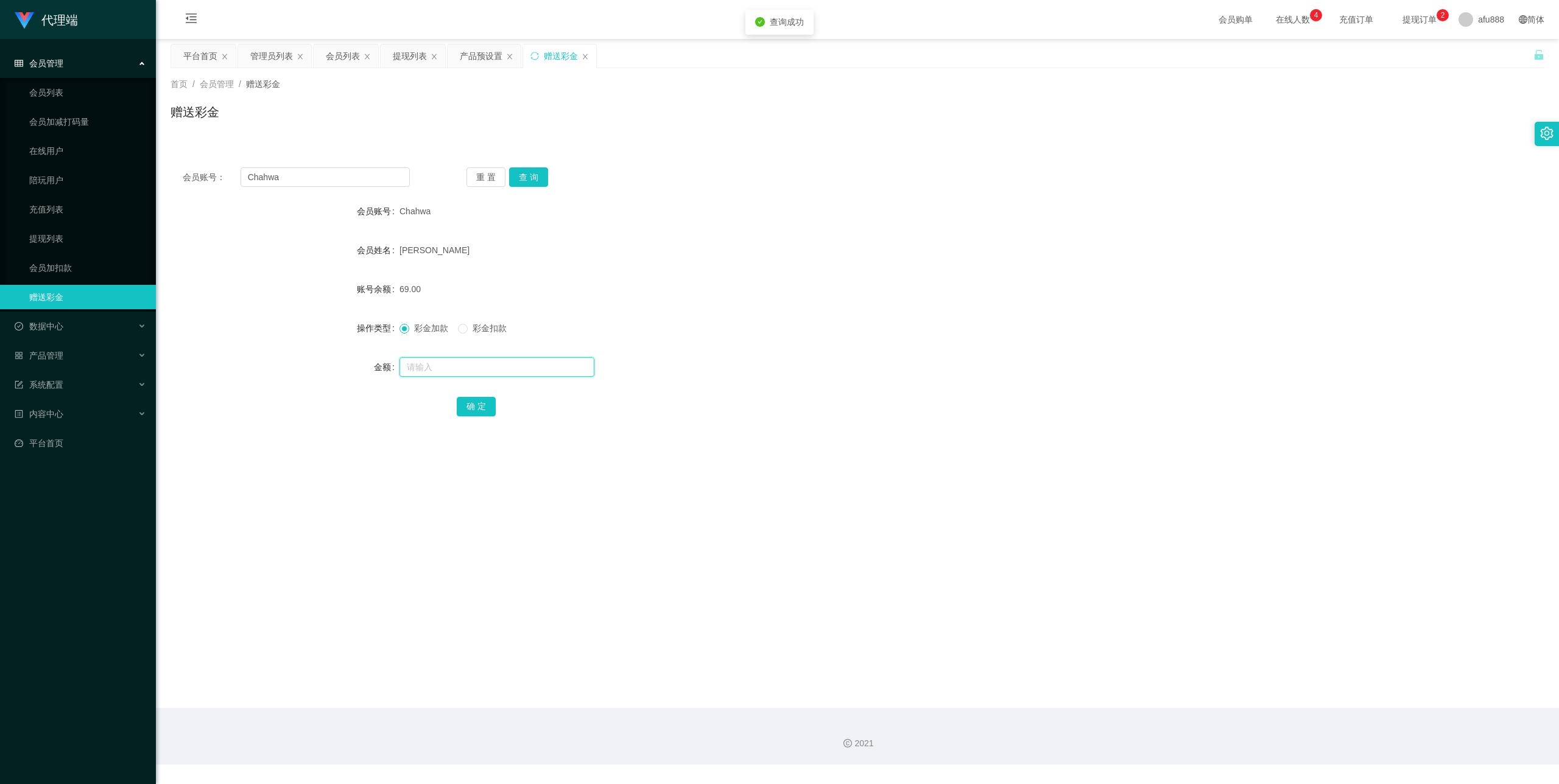
click at [442, 362] on input "text" at bounding box center [497, 367] width 195 height 19
type input "231"
click at [475, 408] on button "确 定" at bounding box center [477, 406] width 39 height 19
click at [319, 179] on input "Chahwa" at bounding box center [325, 177] width 170 height 19
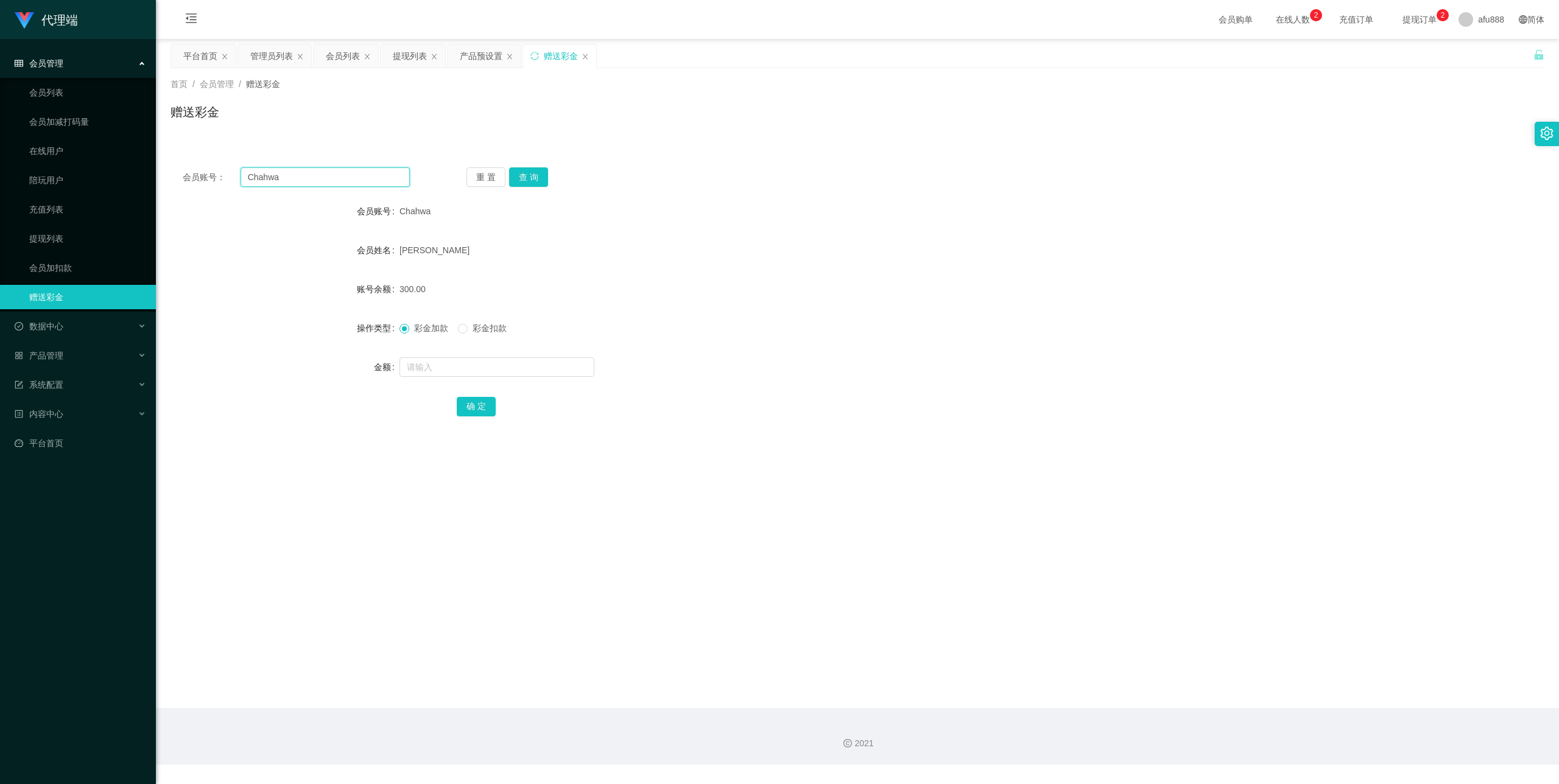
paste input "66866"
type input "66866"
click at [524, 185] on button "查 询" at bounding box center [529, 177] width 39 height 19
click at [448, 368] on input "text" at bounding box center [497, 367] width 195 height 19
type input "240"
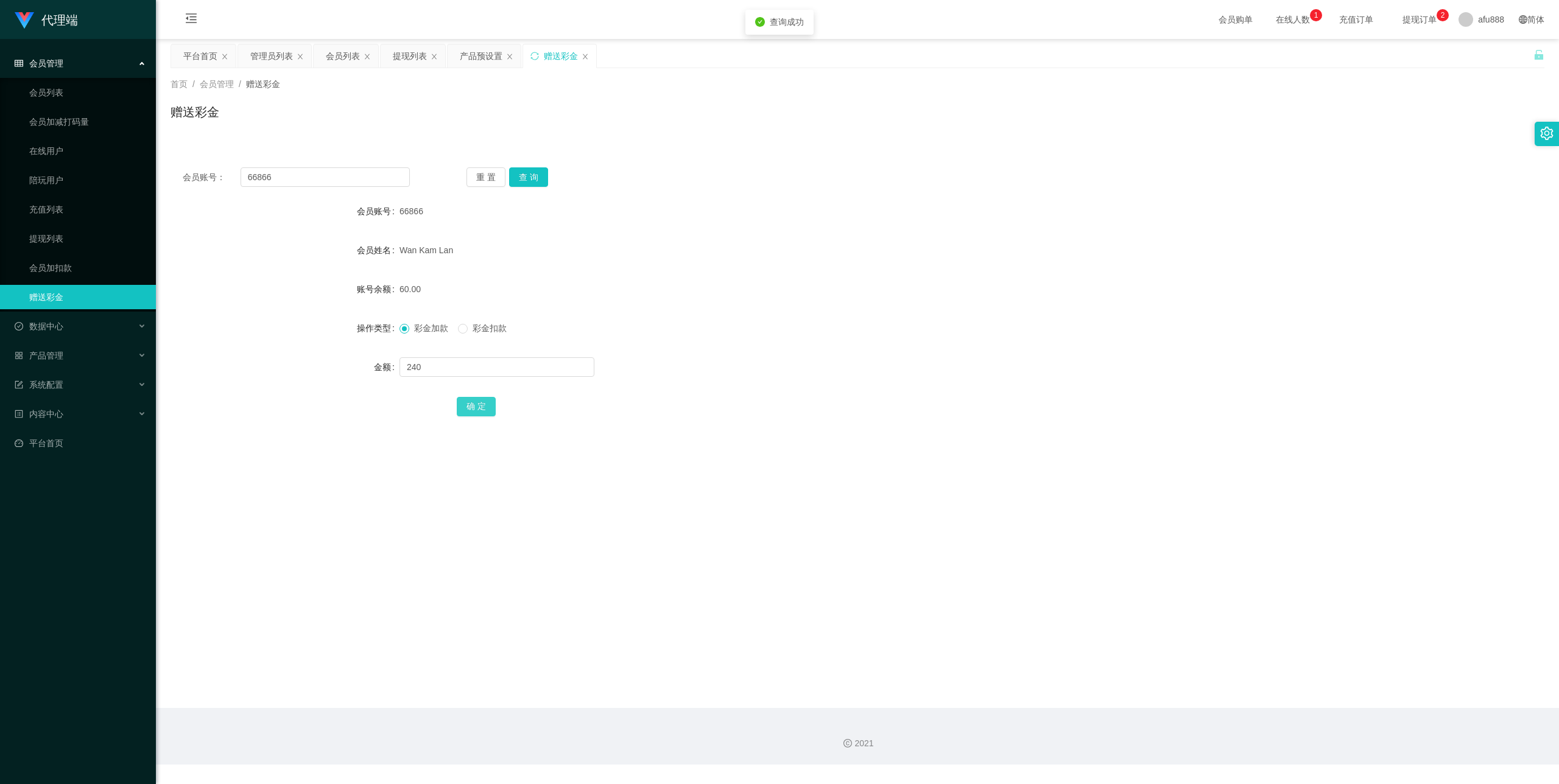
click at [473, 397] on button "确 定" at bounding box center [477, 406] width 39 height 19
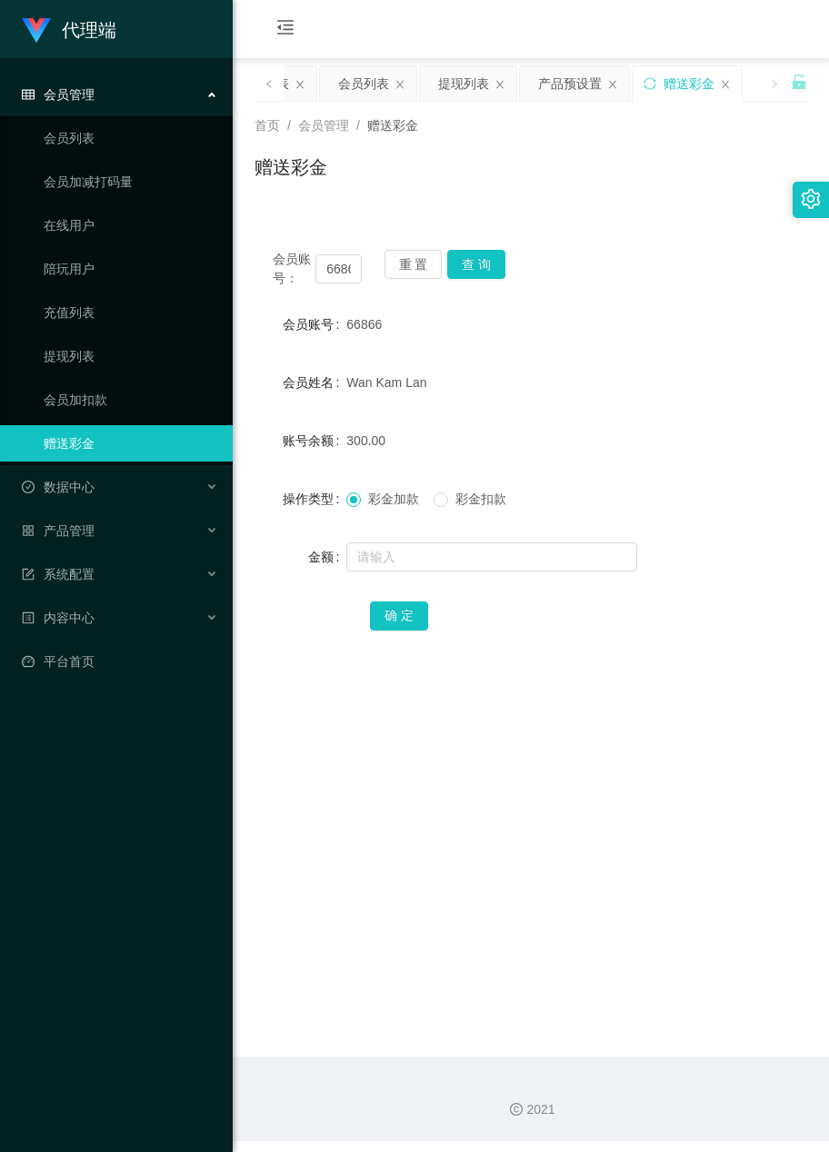
click at [618, 259] on div "会员账号： 66866 重 置 查 询" at bounding box center [530, 269] width 552 height 38
click at [339, 254] on input "66866" at bounding box center [338, 268] width 46 height 29
paste input "Chahwa"
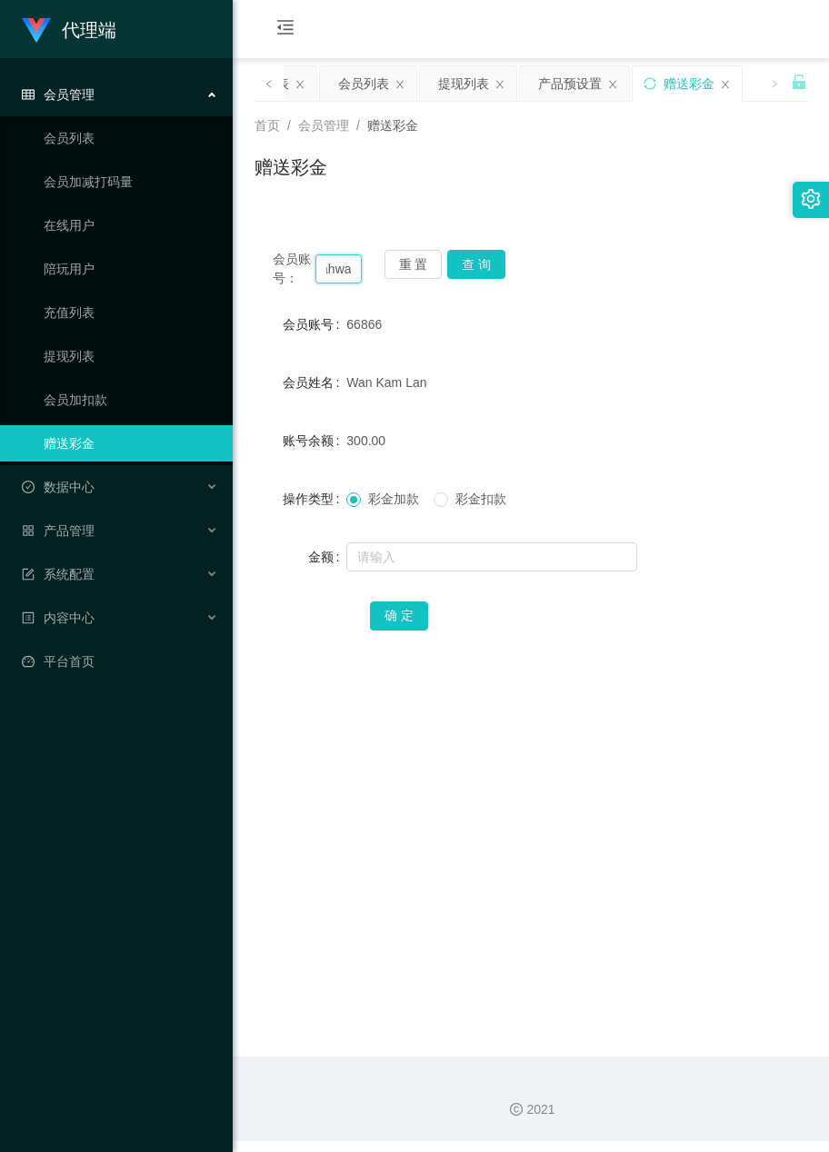
type input "Chahwa"
click at [440, 259] on div "重 置 查 询" at bounding box center [428, 269] width 89 height 38
click at [476, 260] on button "查 询" at bounding box center [476, 264] width 58 height 29
click at [404, 546] on input "text" at bounding box center [491, 556] width 291 height 29
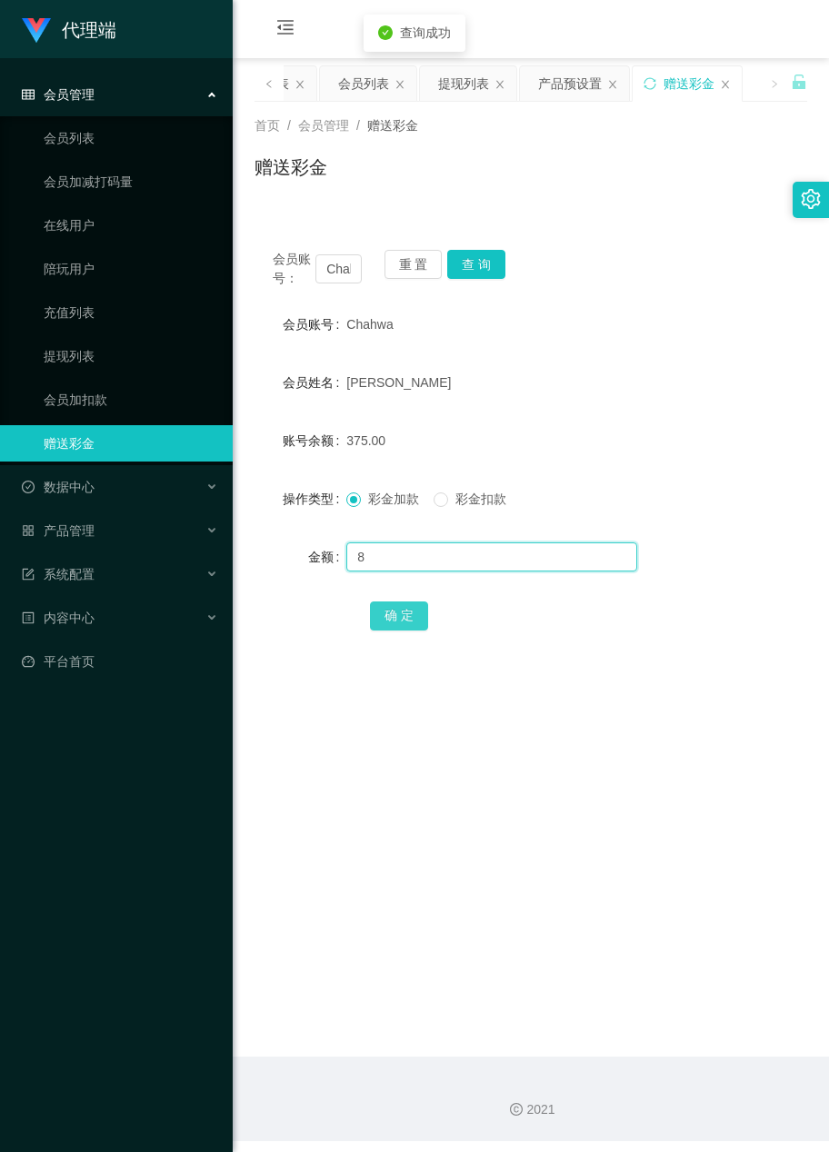
type input "8"
click at [386, 612] on button "确 定" at bounding box center [399, 616] width 58 height 29
drag, startPoint x: 619, startPoint y: 608, endPoint x: 536, endPoint y: 579, distance: 87.7
click at [620, 608] on div "确 定" at bounding box center [531, 615] width 323 height 36
click at [459, 561] on input "text" at bounding box center [491, 556] width 291 height 29
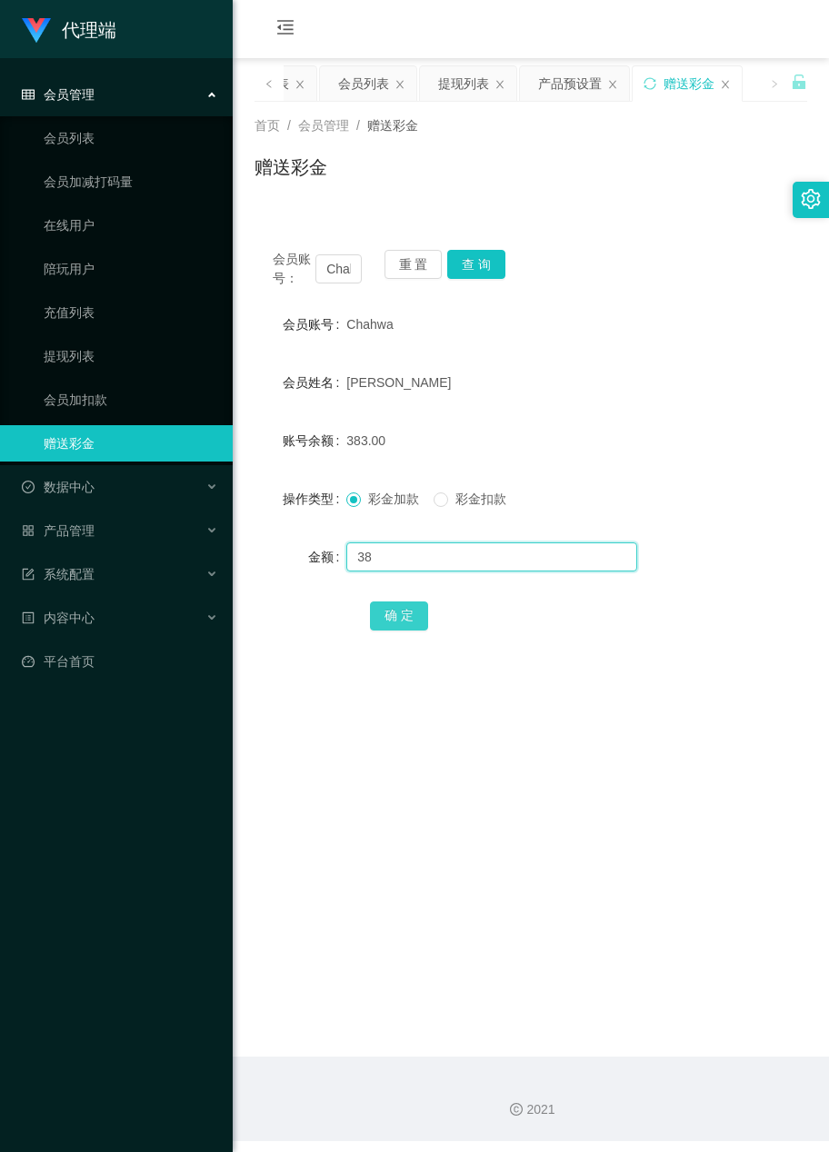
type input "38"
click at [407, 620] on button "确 定" at bounding box center [399, 616] width 58 height 29
click at [419, 844] on main "关闭左侧 关闭右侧 关闭其它 刷新页面 平台首页 管理员列表 会员列表 提现列表 产品预设置 赠送彩金 首页 / 会员管理 / 赠送彩金 / 赠送彩金 会员账…" at bounding box center [531, 557] width 596 height 999
click at [477, 274] on button "查 询" at bounding box center [476, 264] width 58 height 29
drag, startPoint x: 681, startPoint y: 322, endPoint x: 663, endPoint y: 316, distance: 18.1
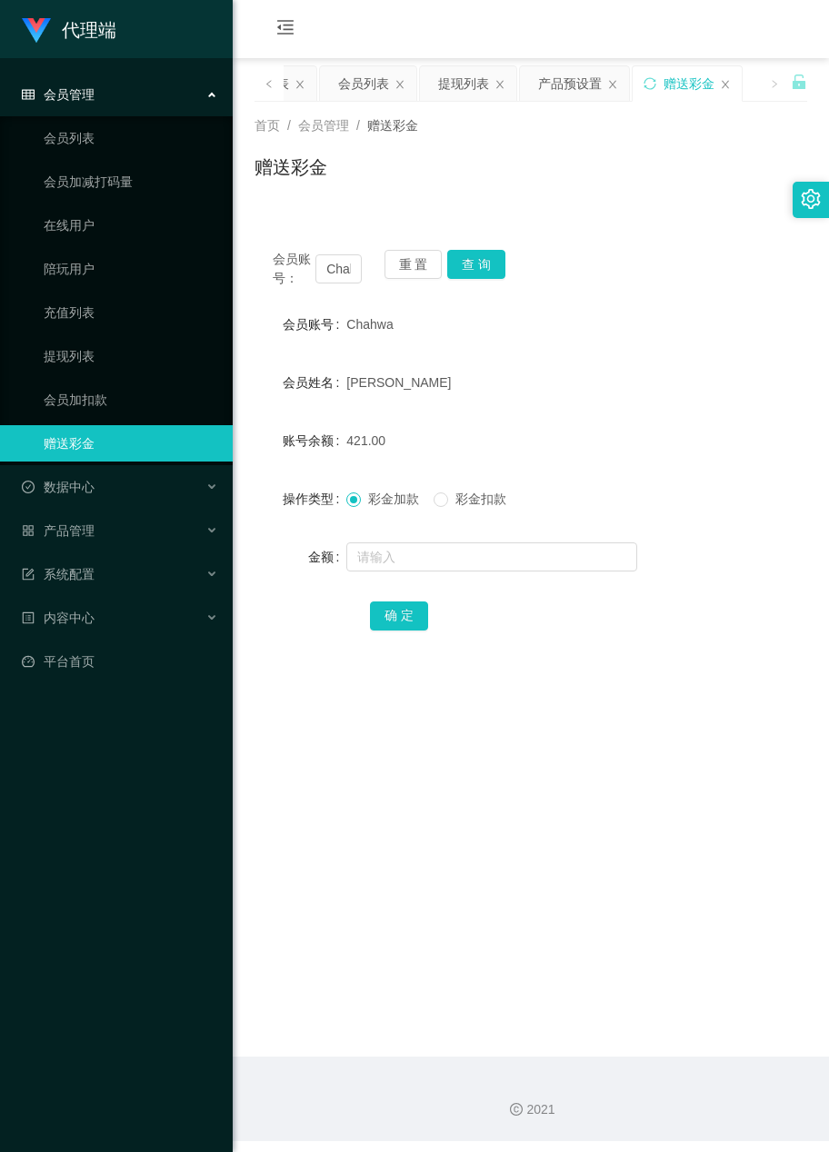
click at [681, 322] on div "会员账号 [PERSON_NAME]" at bounding box center [530, 324] width 552 height 36
click at [563, 753] on main "关闭左侧 关闭右侧 关闭其它 刷新页面 平台首页 管理员列表 会员列表 提现列表 产品预设置 赠送彩金 首页 / 会员管理 / 赠送彩金 / 赠送彩金 会员账…" at bounding box center [531, 557] width 596 height 999
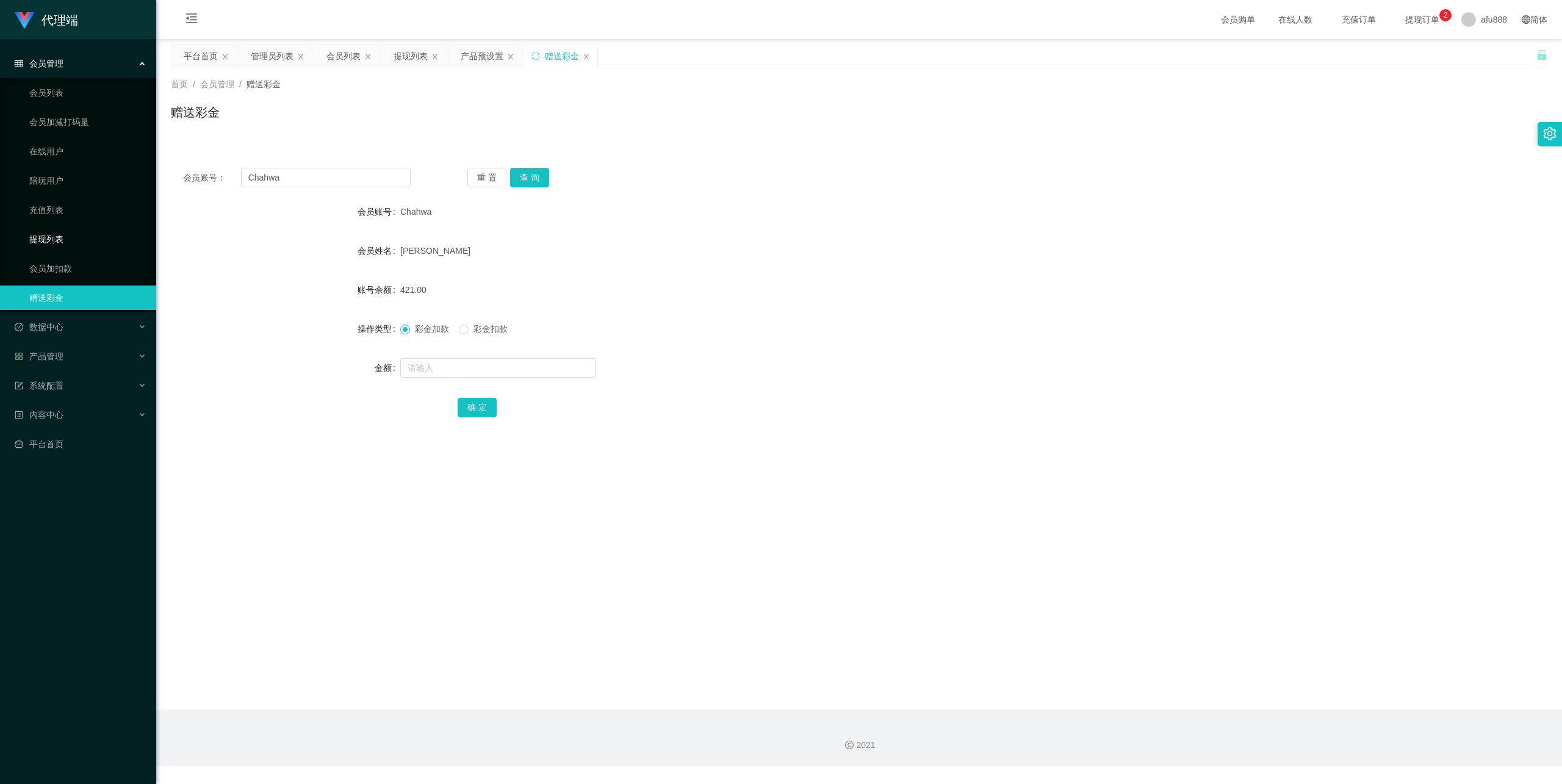
click at [64, 238] on link "提现列表" at bounding box center [88, 239] width 117 height 24
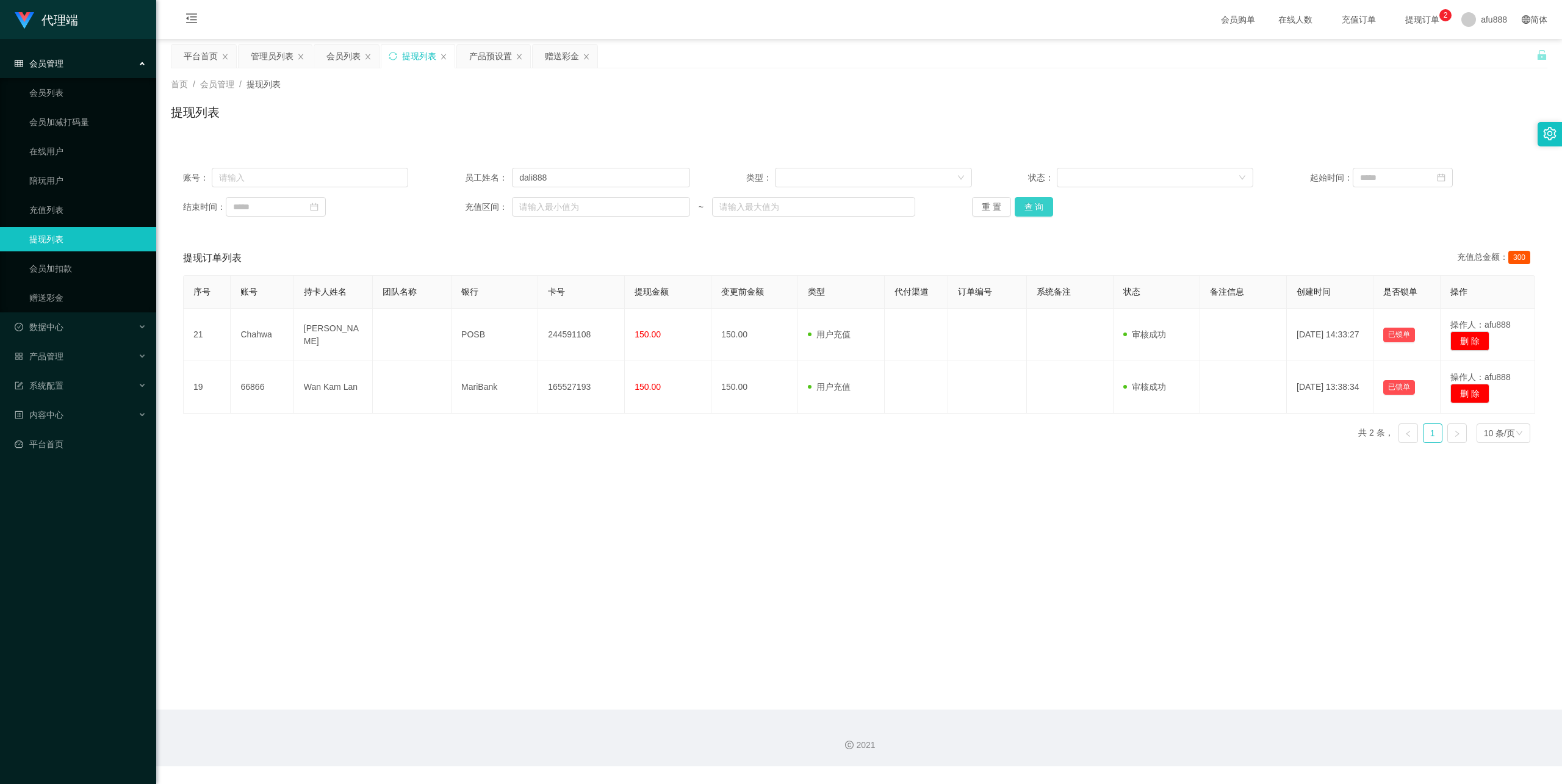
click at [1044, 209] on button "查 询" at bounding box center [1034, 207] width 39 height 19
click at [1020, 205] on button "查 询" at bounding box center [1034, 207] width 39 height 19
click at [1047, 210] on button "查 询" at bounding box center [1034, 207] width 39 height 19
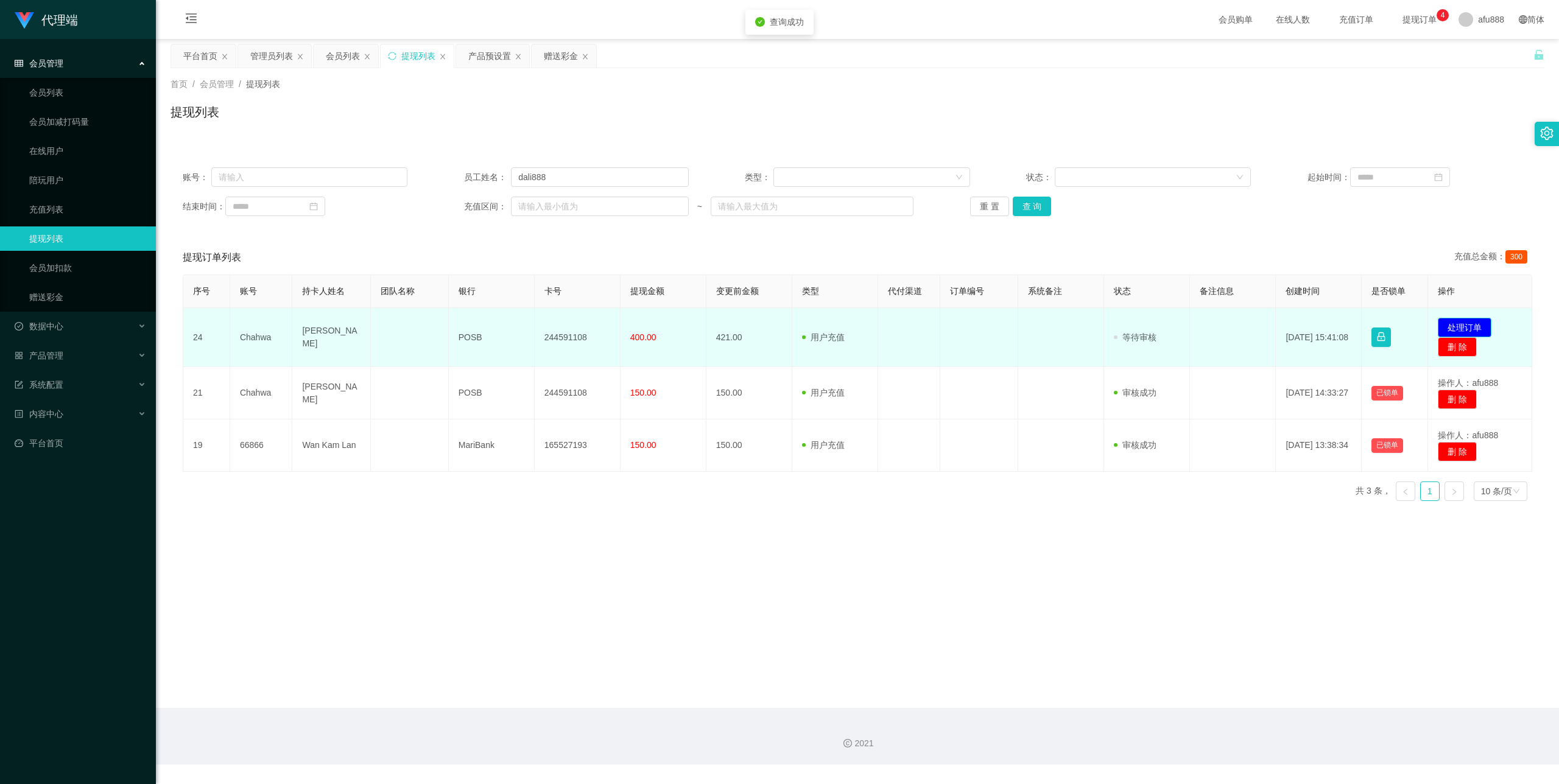
click at [1464, 324] on button "处理订单" at bounding box center [1464, 327] width 54 height 19
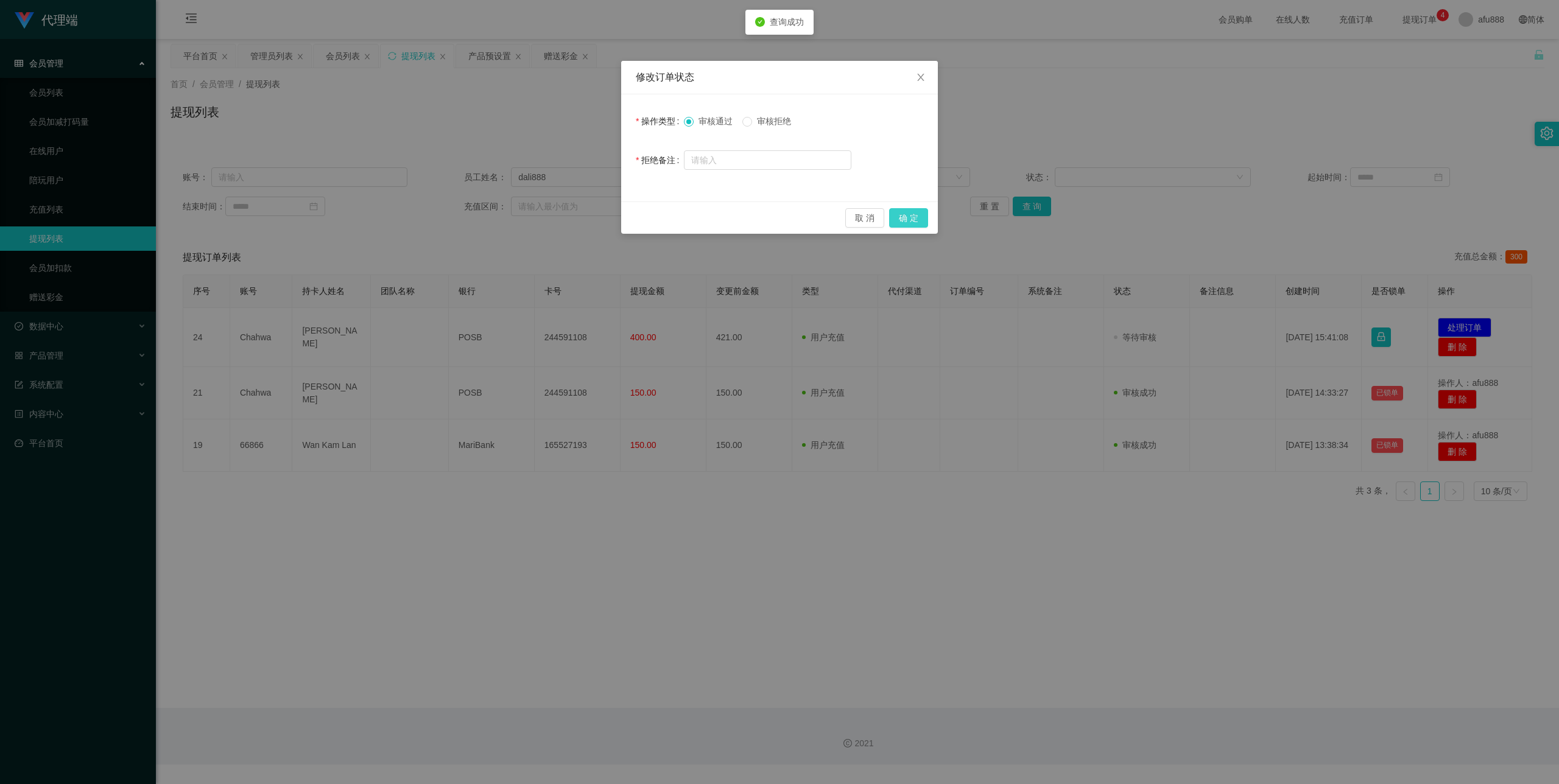
click at [910, 217] on button "确 定" at bounding box center [909, 218] width 39 height 19
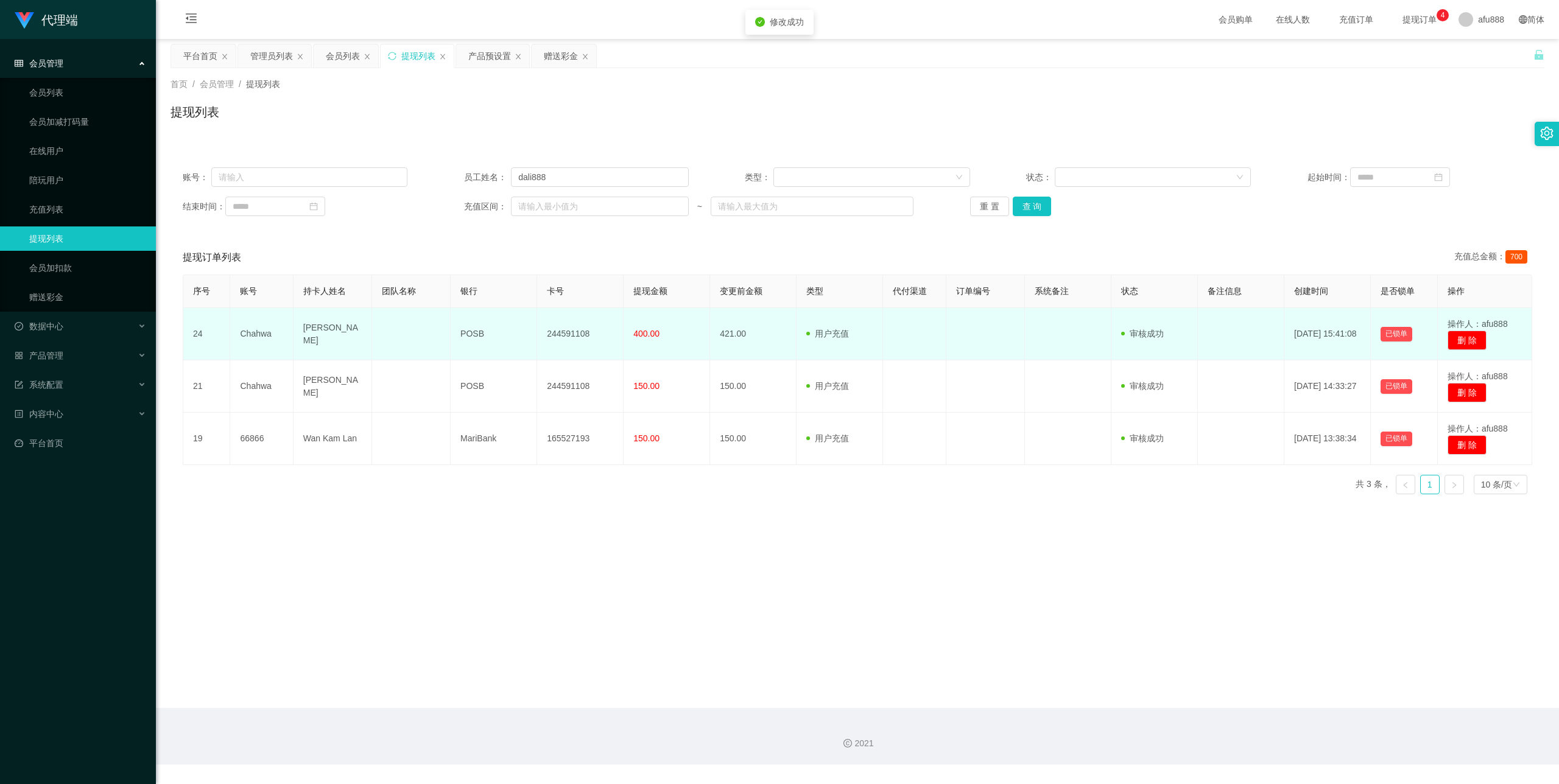
click at [556, 329] on td "244591108" at bounding box center [580, 334] width 86 height 52
copy td "244591108"
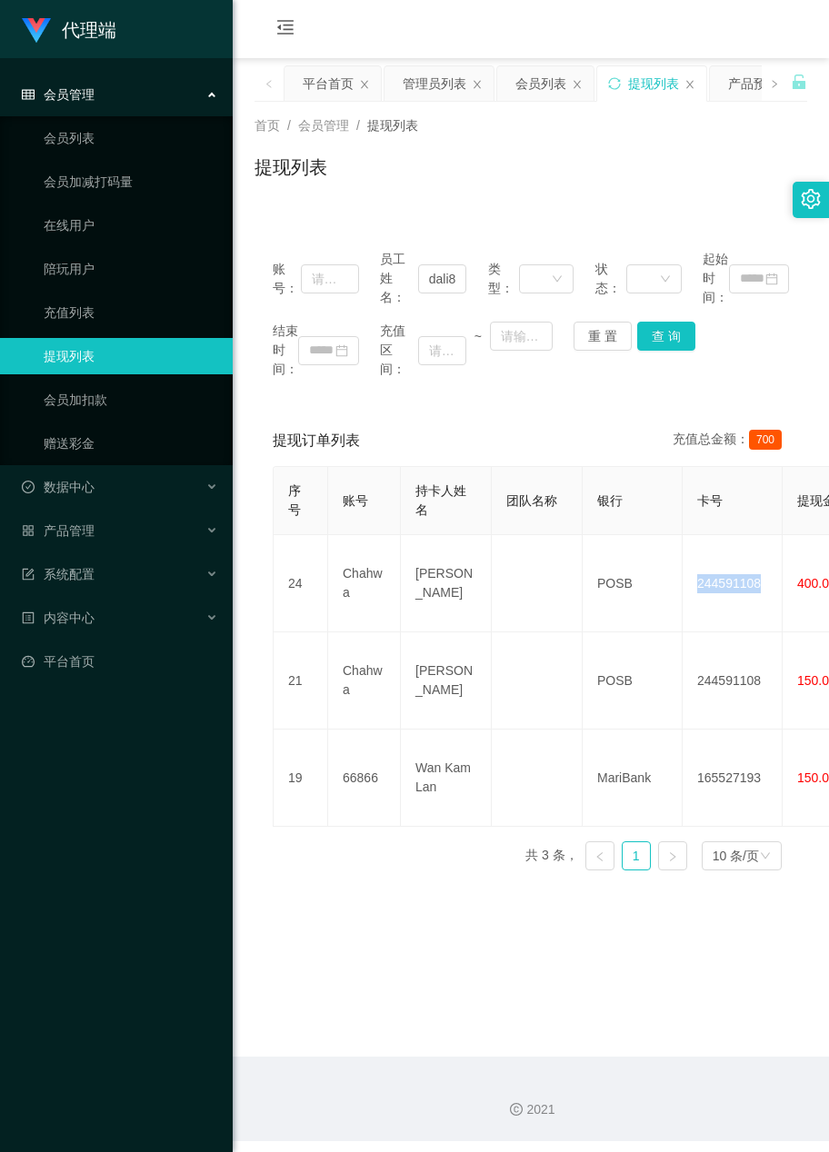
click at [647, 194] on div "提现列表" at bounding box center [530, 175] width 552 height 42
click at [645, 932] on main "关闭左侧 关闭右侧 关闭其它 刷新页面 平台首页 管理员列表 会员列表 提现列表 产品预设置 赠送彩金 首页 / 会员管理 / 提现列表 / 提现列表 账号：…" at bounding box center [531, 557] width 596 height 999
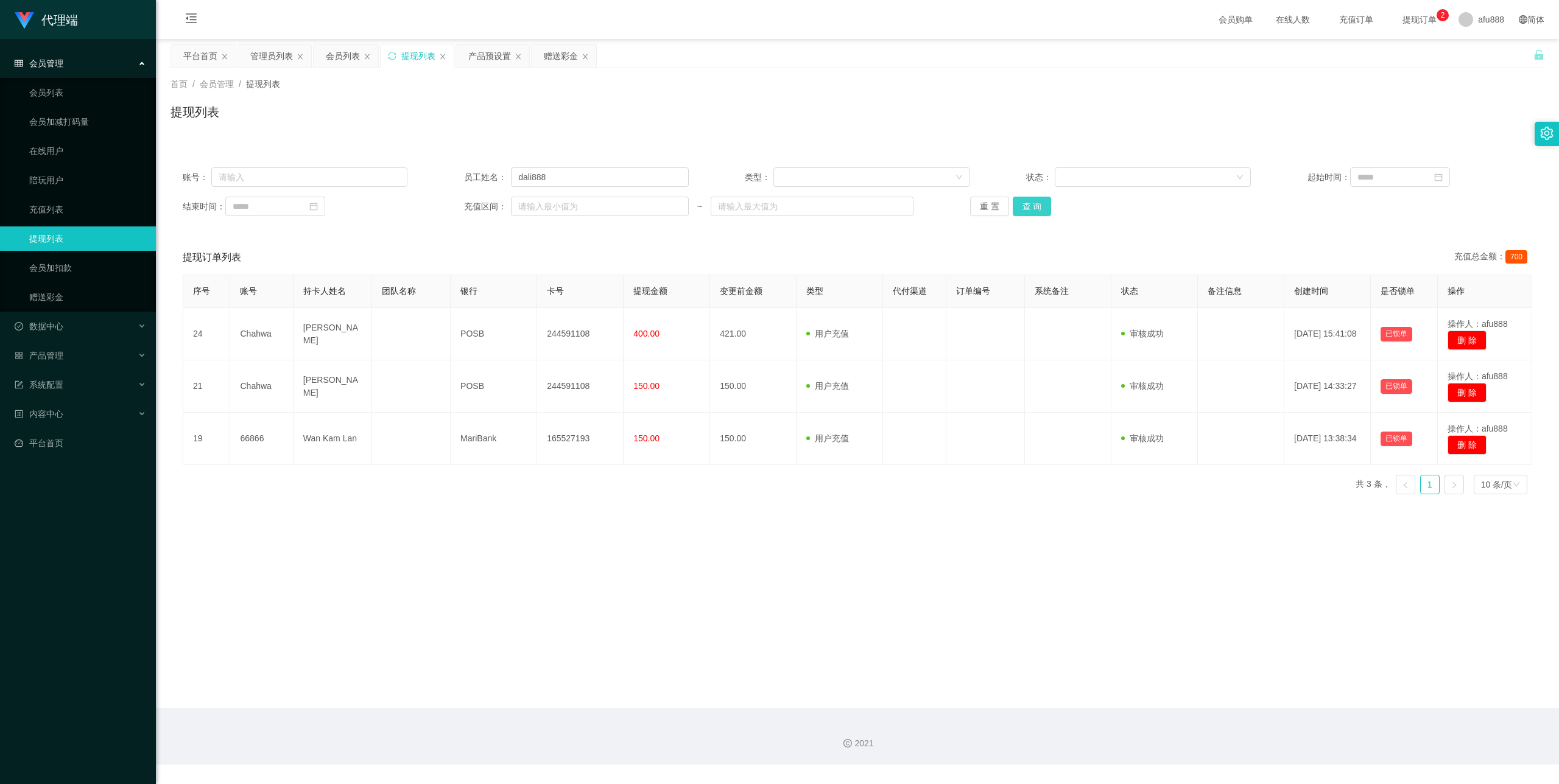
click at [1033, 207] on button "查 询" at bounding box center [1032, 206] width 39 height 19
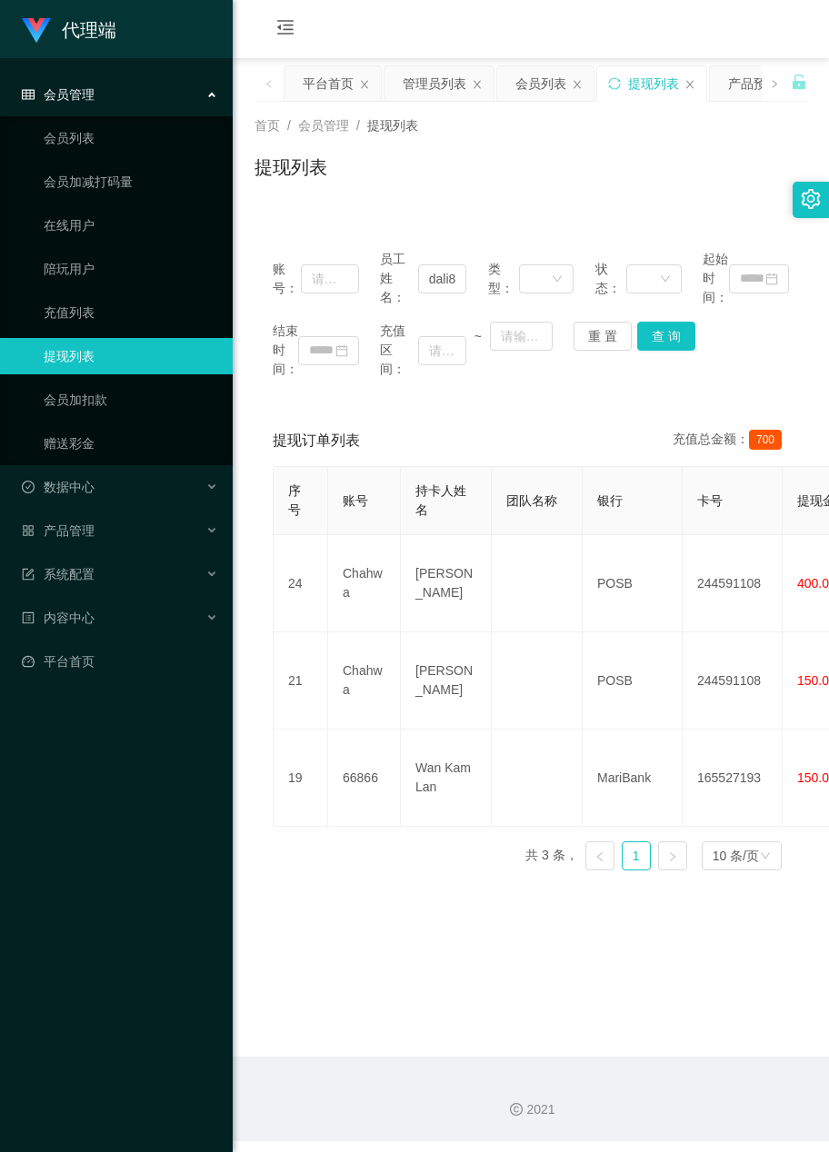
click at [652, 445] on div "提现订单列表 充值总金额： 700" at bounding box center [531, 440] width 516 height 51
click at [107, 434] on link "赠送彩金" at bounding box center [131, 443] width 174 height 36
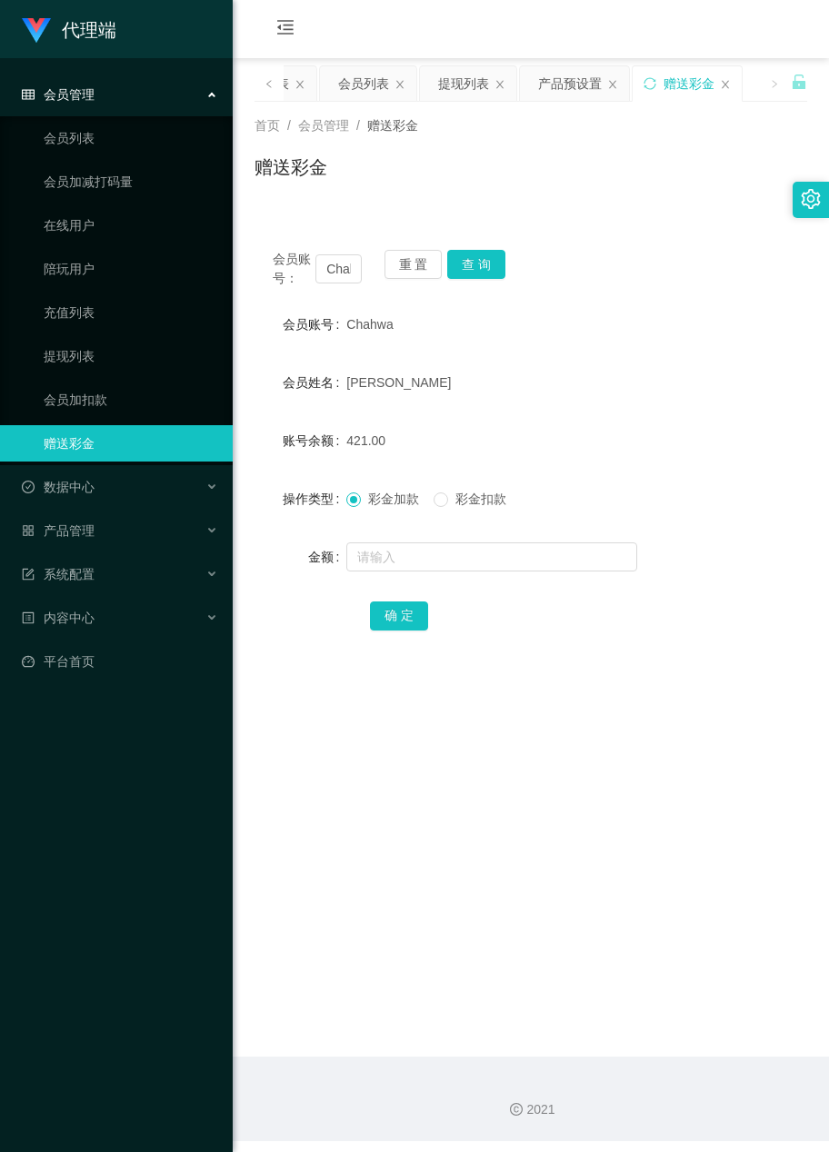
click at [394, 423] on div "421.00" at bounding box center [507, 441] width 323 height 36
click at [343, 273] on input "Chahwa" at bounding box center [338, 268] width 46 height 29
click at [458, 262] on button "查 询" at bounding box center [476, 264] width 58 height 29
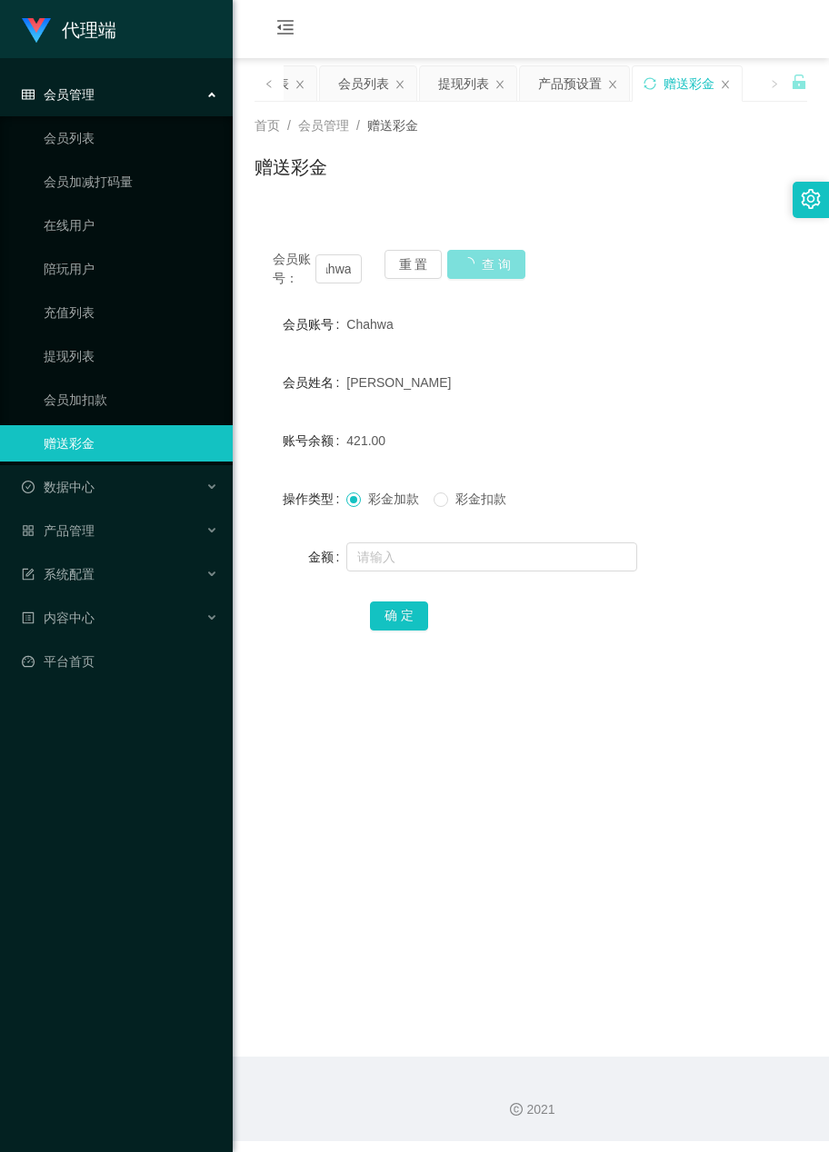
scroll to position [0, 0]
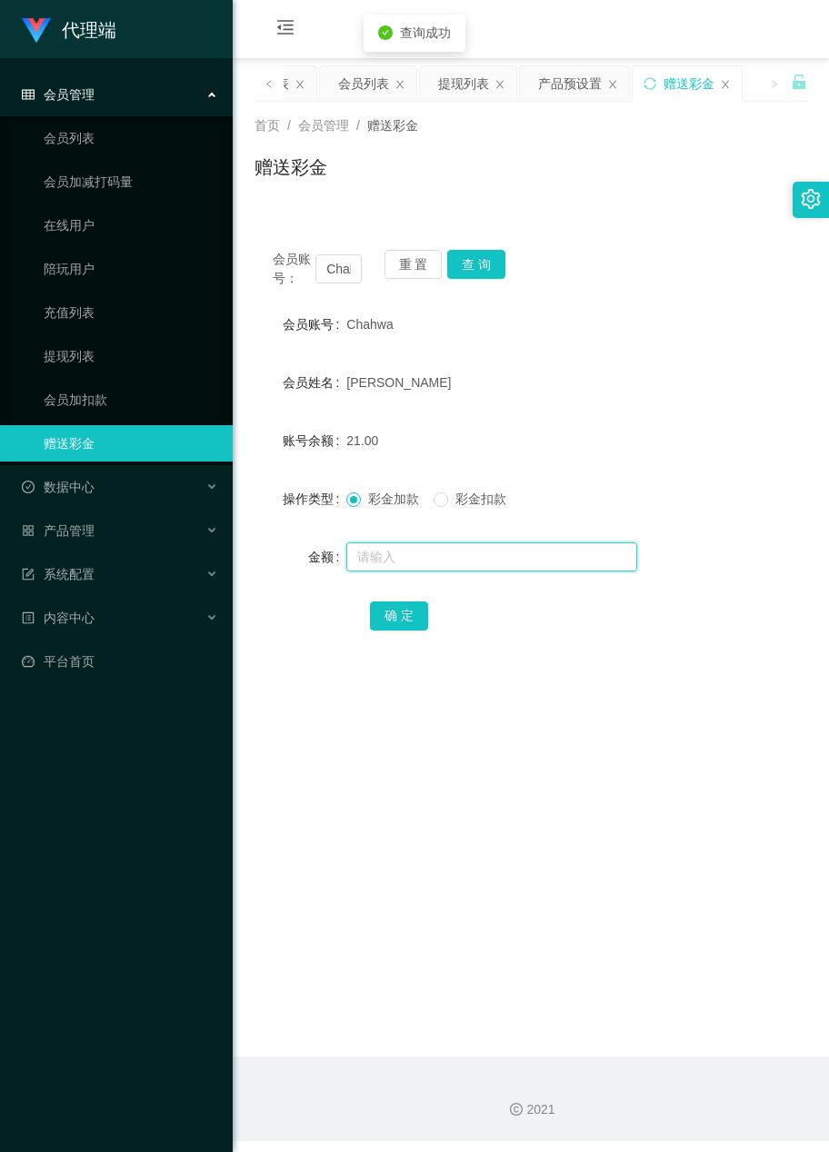
click at [412, 556] on input "text" at bounding box center [491, 556] width 291 height 29
type input "8"
click at [403, 618] on button "确 定" at bounding box center [399, 616] width 58 height 29
click at [637, 263] on div "会员账号： Chahwa 重 置 查 询" at bounding box center [530, 269] width 552 height 38
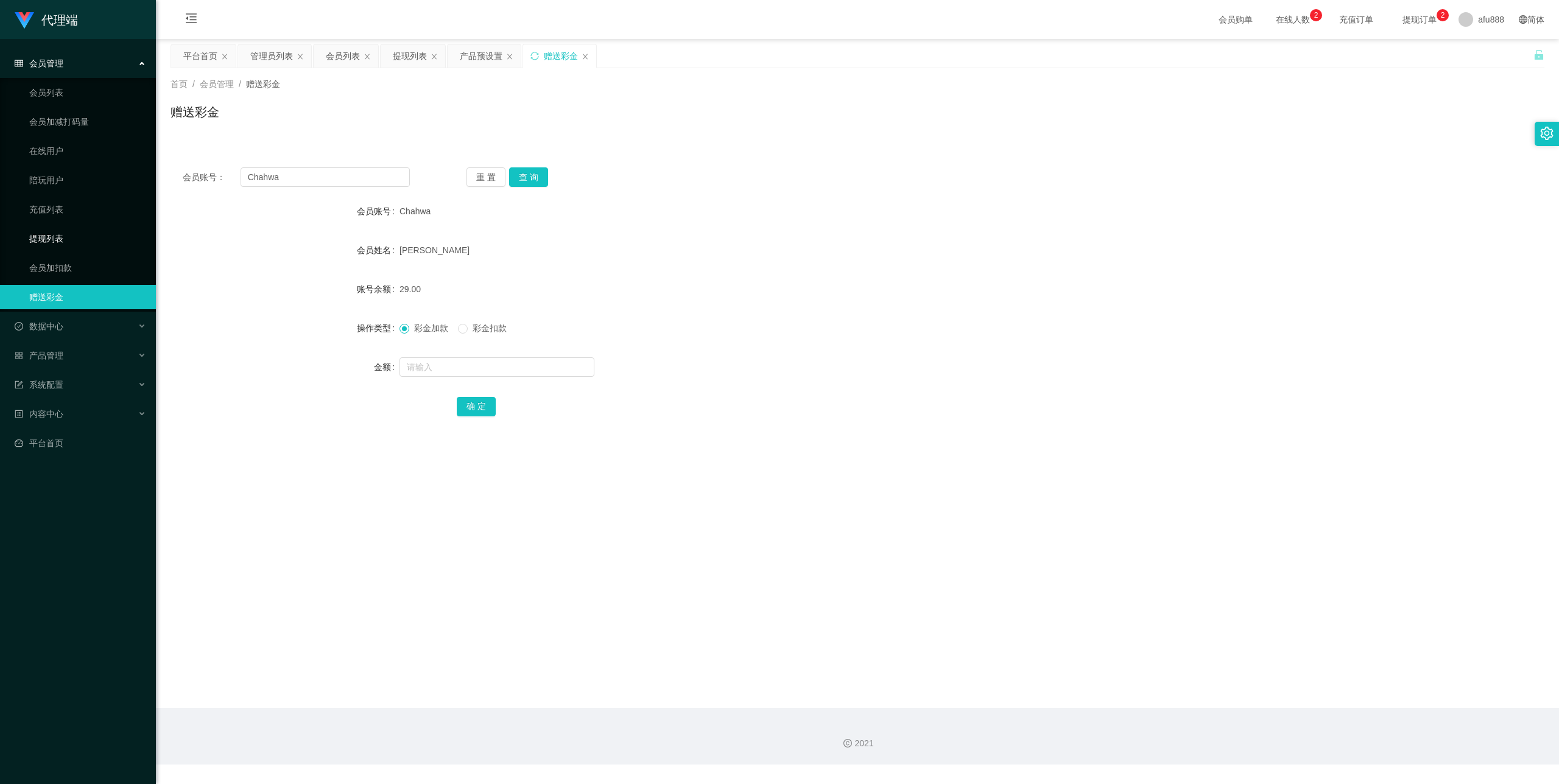
click at [61, 230] on link "提现列表" at bounding box center [88, 239] width 117 height 24
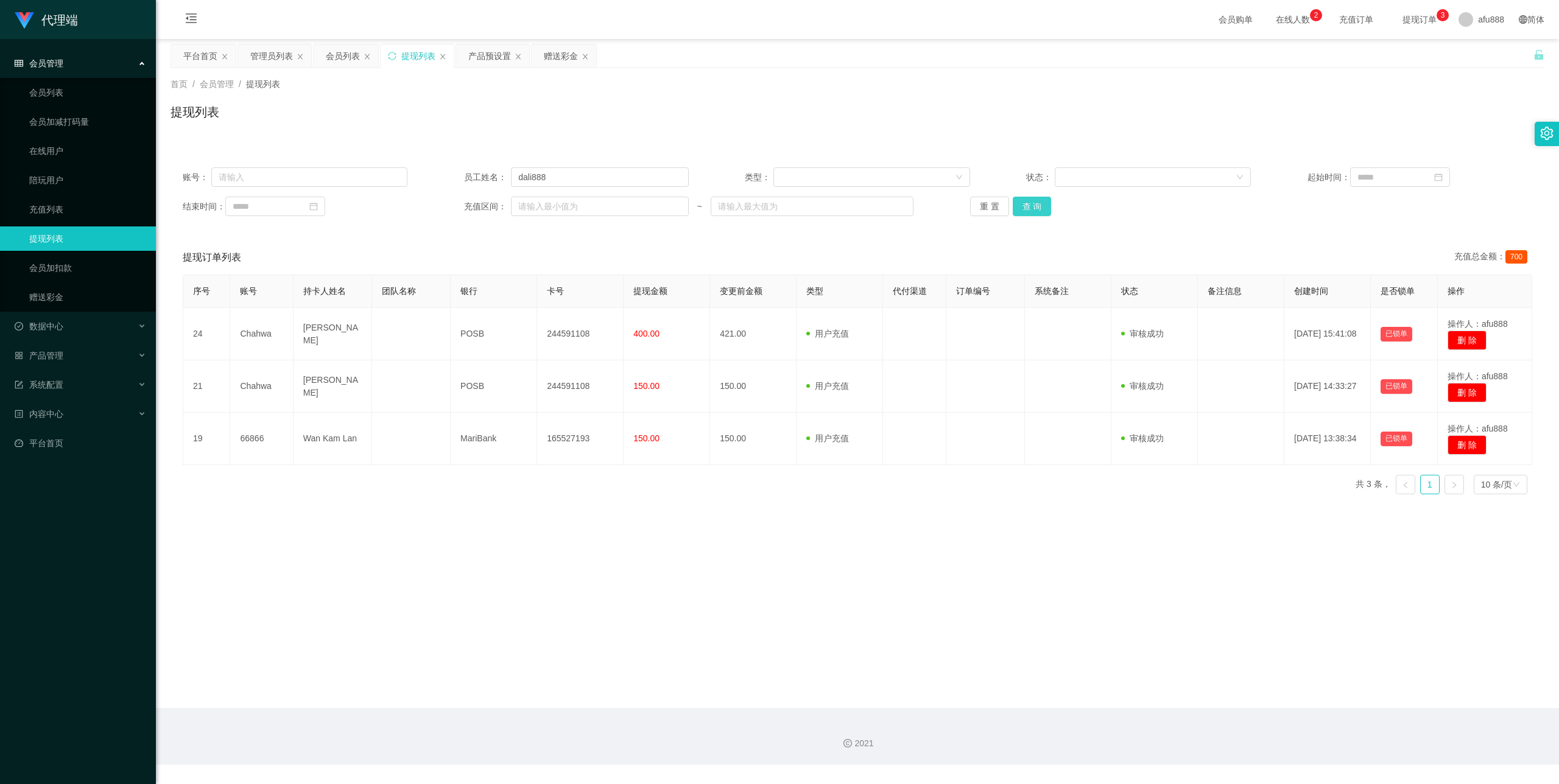
click at [1034, 210] on button "查 询" at bounding box center [1032, 206] width 39 height 19
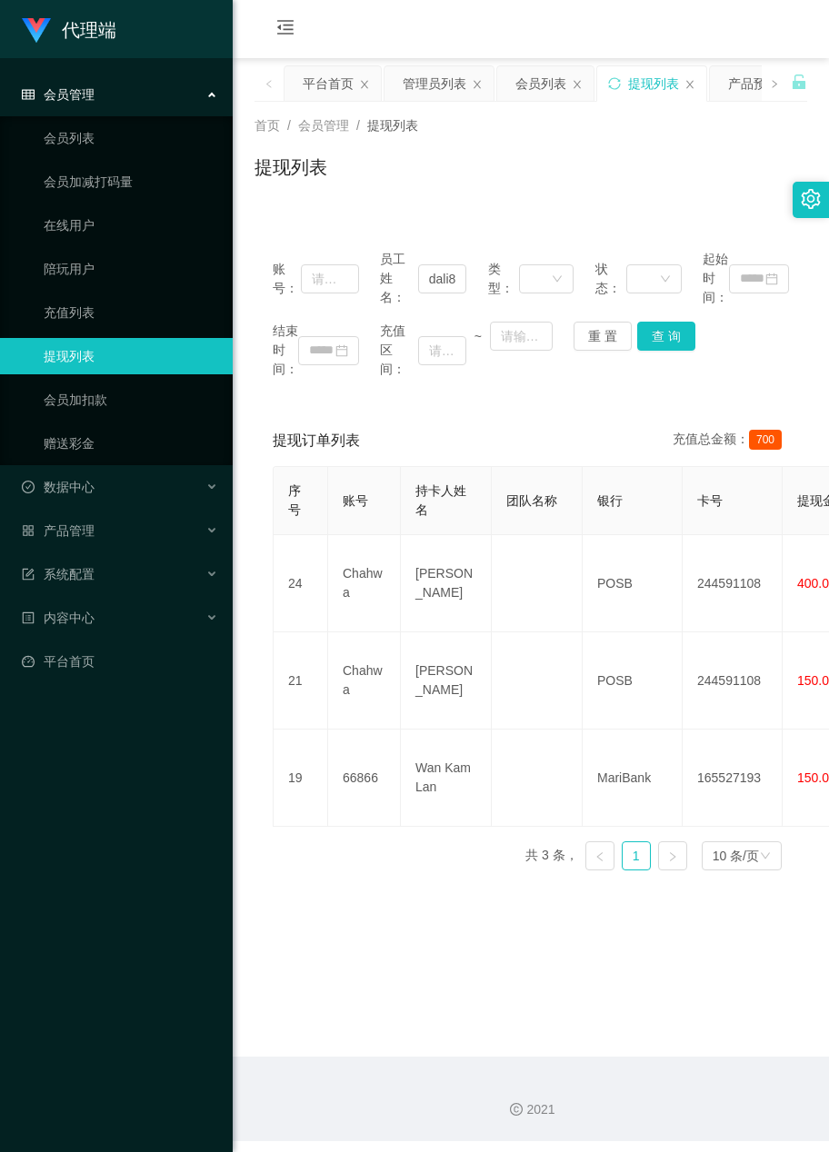
drag, startPoint x: 652, startPoint y: 156, endPoint x: 614, endPoint y: 153, distance: 38.3
click at [652, 156] on div "提现列表" at bounding box center [530, 175] width 552 height 42
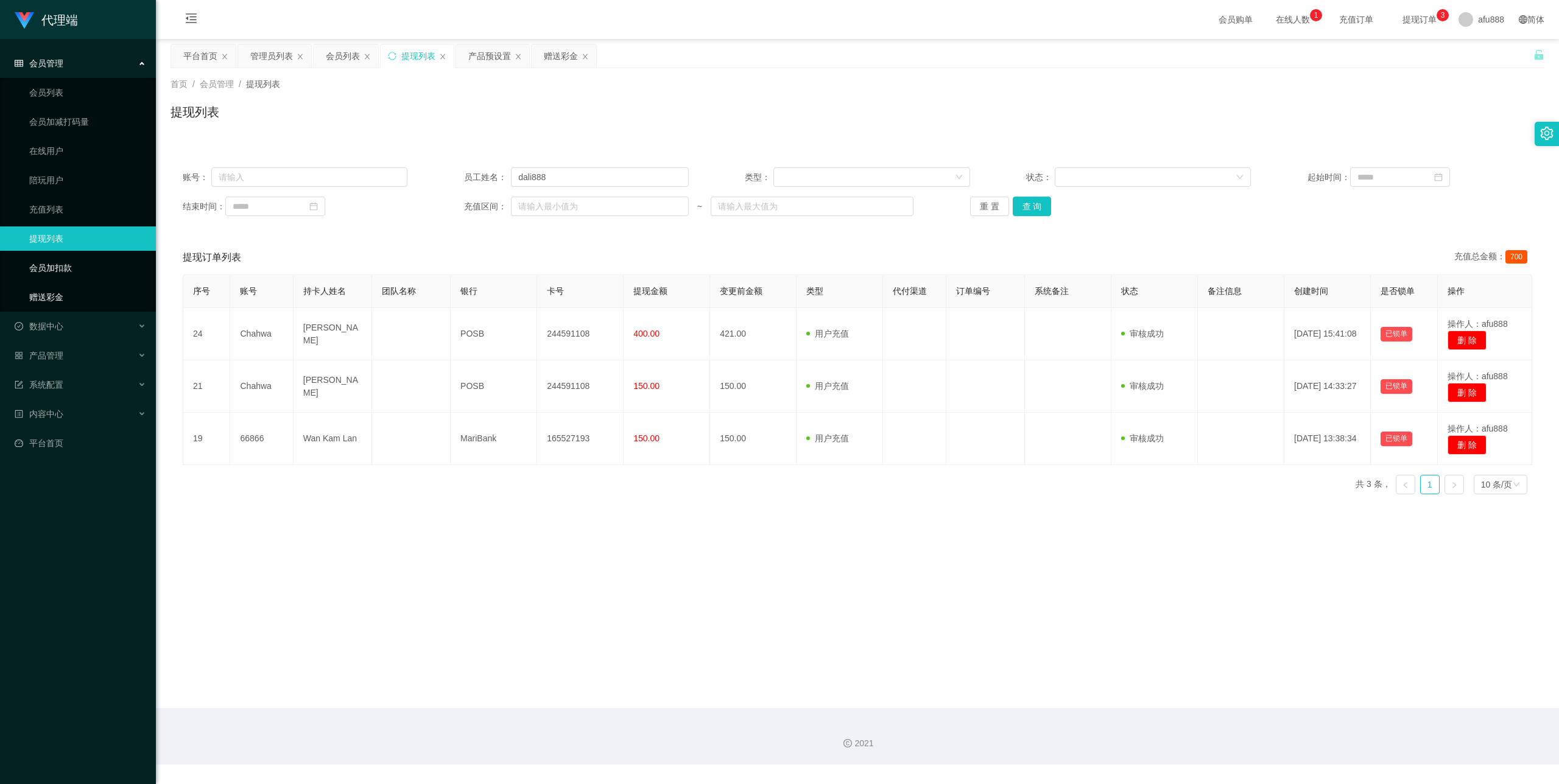
click at [66, 292] on link "赠送彩金" at bounding box center [88, 297] width 117 height 24
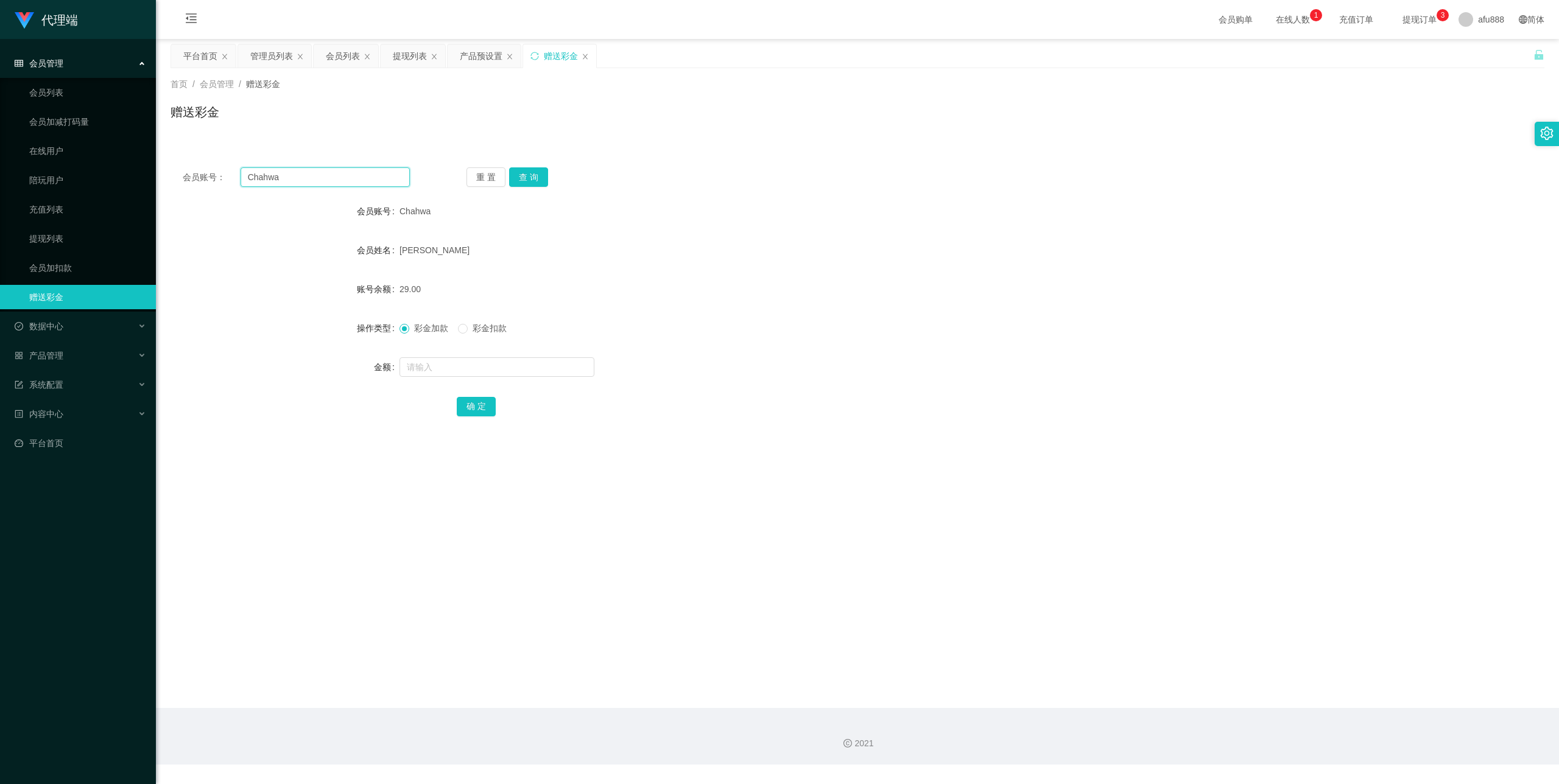
click at [300, 184] on input "Chahwa" at bounding box center [325, 177] width 170 height 19
paste input "66866"
type input "66866"
click at [542, 186] on button "查 询" at bounding box center [529, 177] width 39 height 19
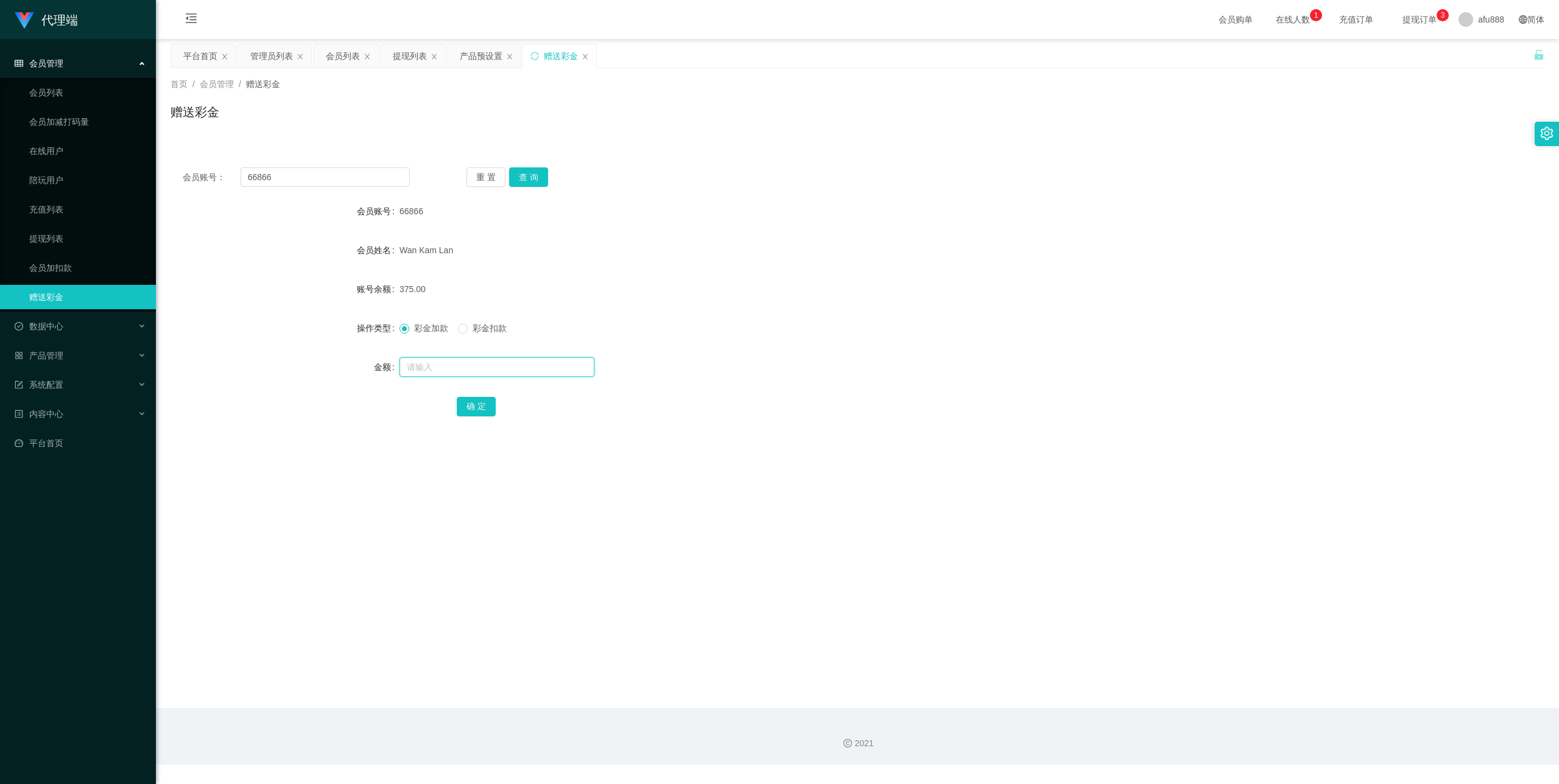
click at [446, 367] on input "text" at bounding box center [497, 367] width 195 height 19
type input "+"
type input "2"
type input "16"
click at [483, 397] on button "确 定" at bounding box center [477, 406] width 39 height 19
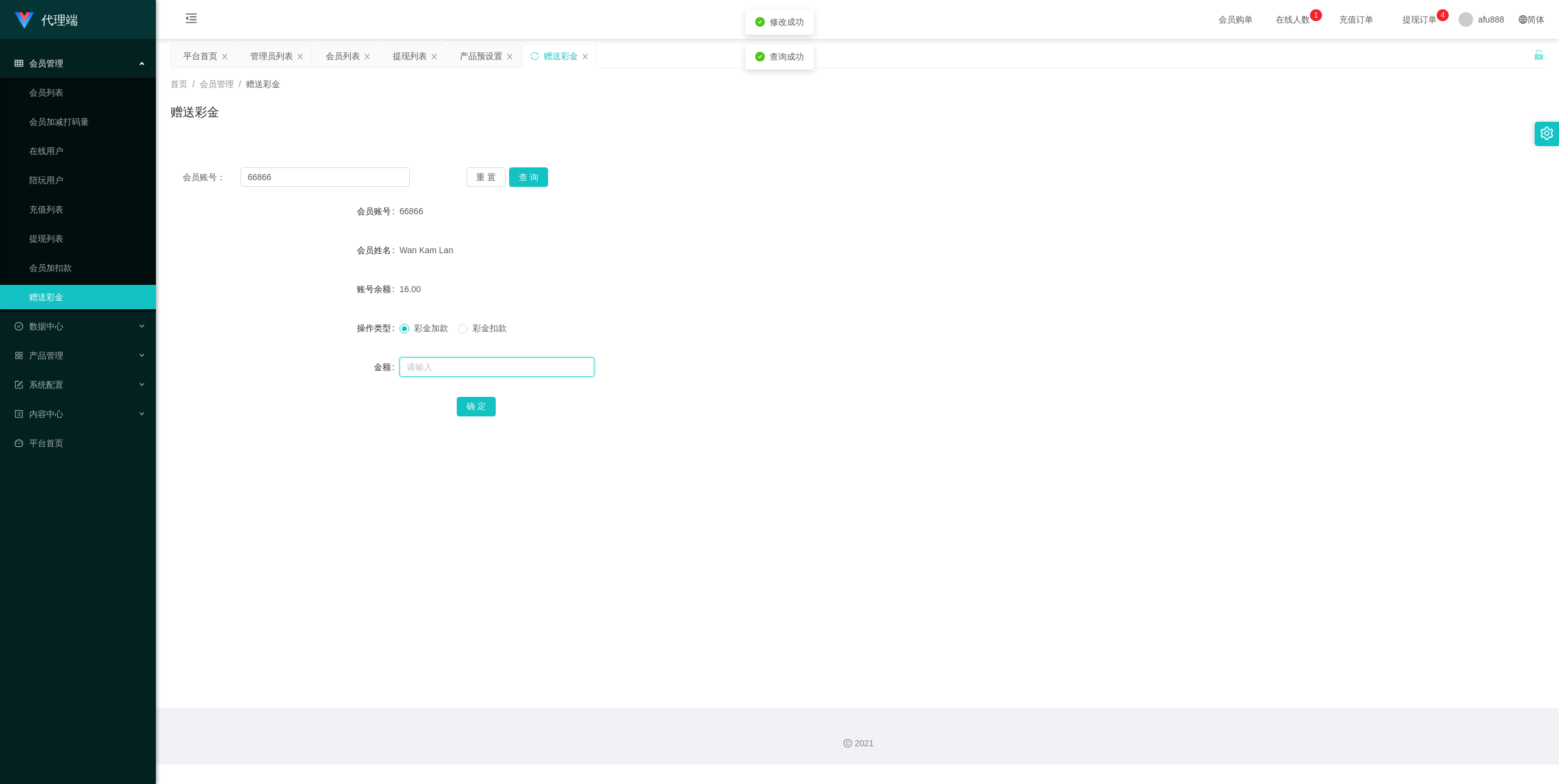
click at [446, 369] on input "text" at bounding box center [497, 367] width 195 height 19
type input "38"
click at [483, 403] on button "确 定" at bounding box center [477, 406] width 39 height 19
click at [78, 226] on link "提现列表" at bounding box center [88, 239] width 117 height 24
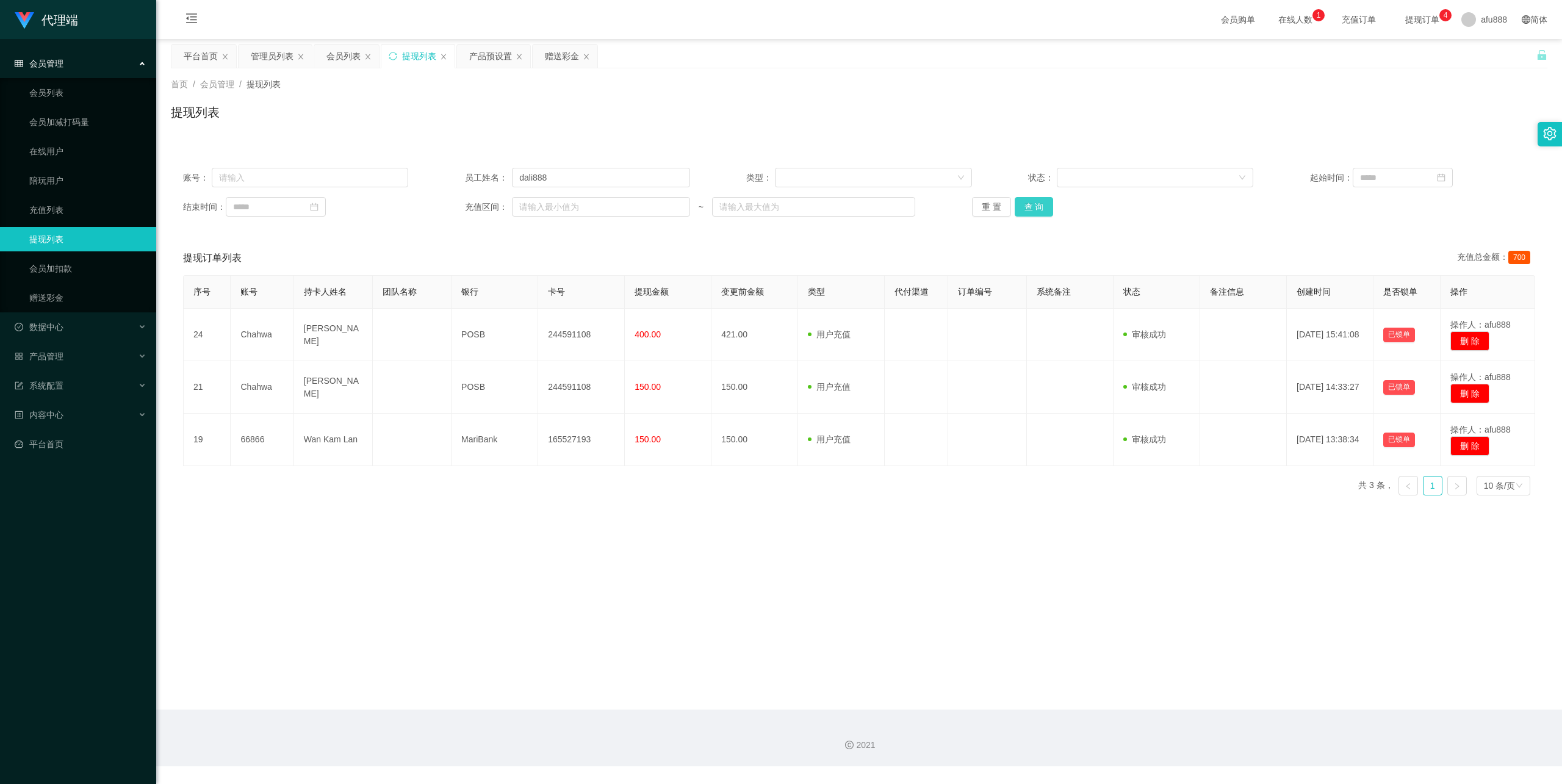
click at [1031, 203] on button "查 询" at bounding box center [1034, 207] width 39 height 19
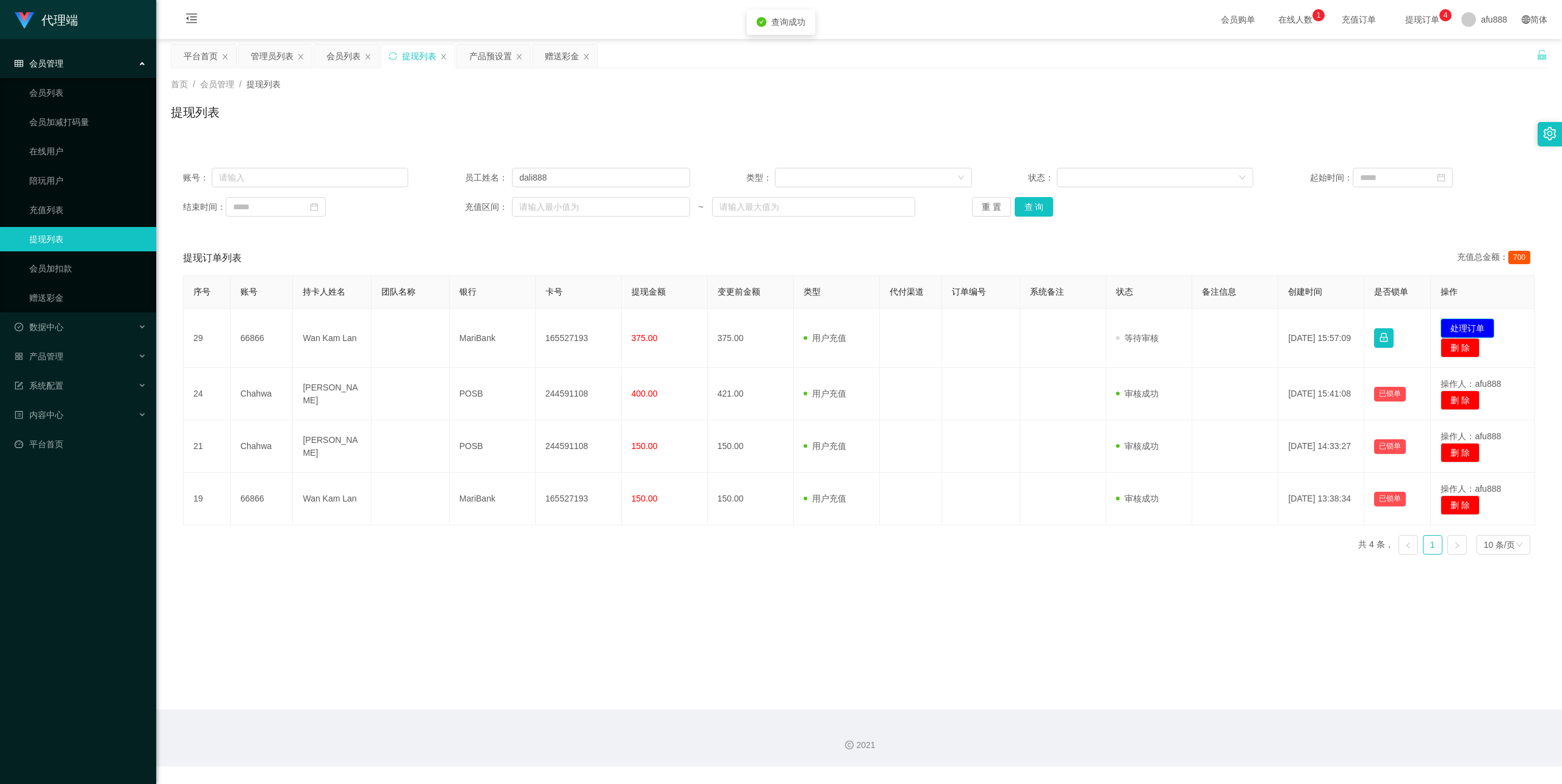
click at [1457, 322] on button "处理订单" at bounding box center [1467, 328] width 54 height 19
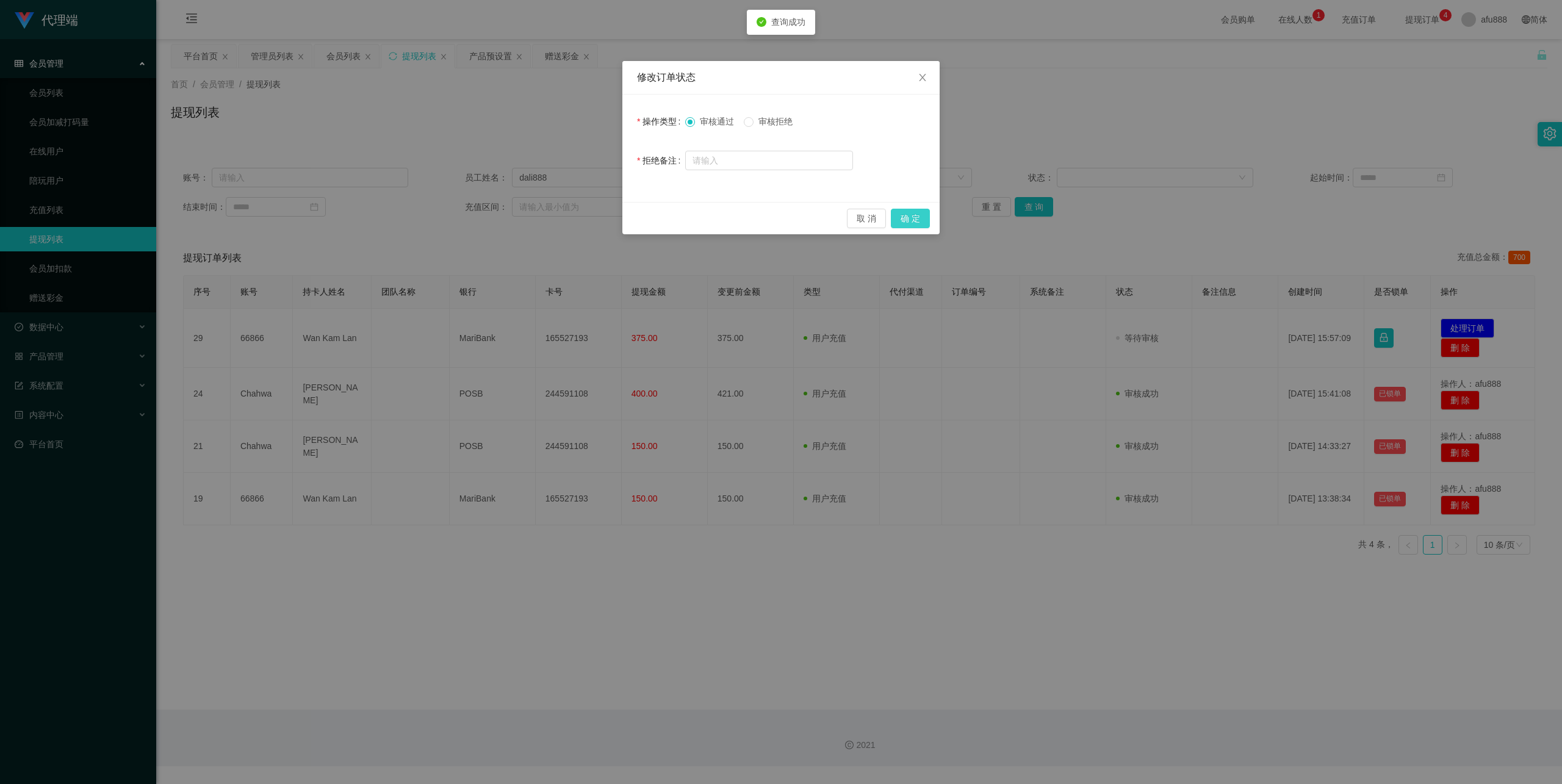
click at [912, 216] on button "确 定" at bounding box center [911, 218] width 39 height 19
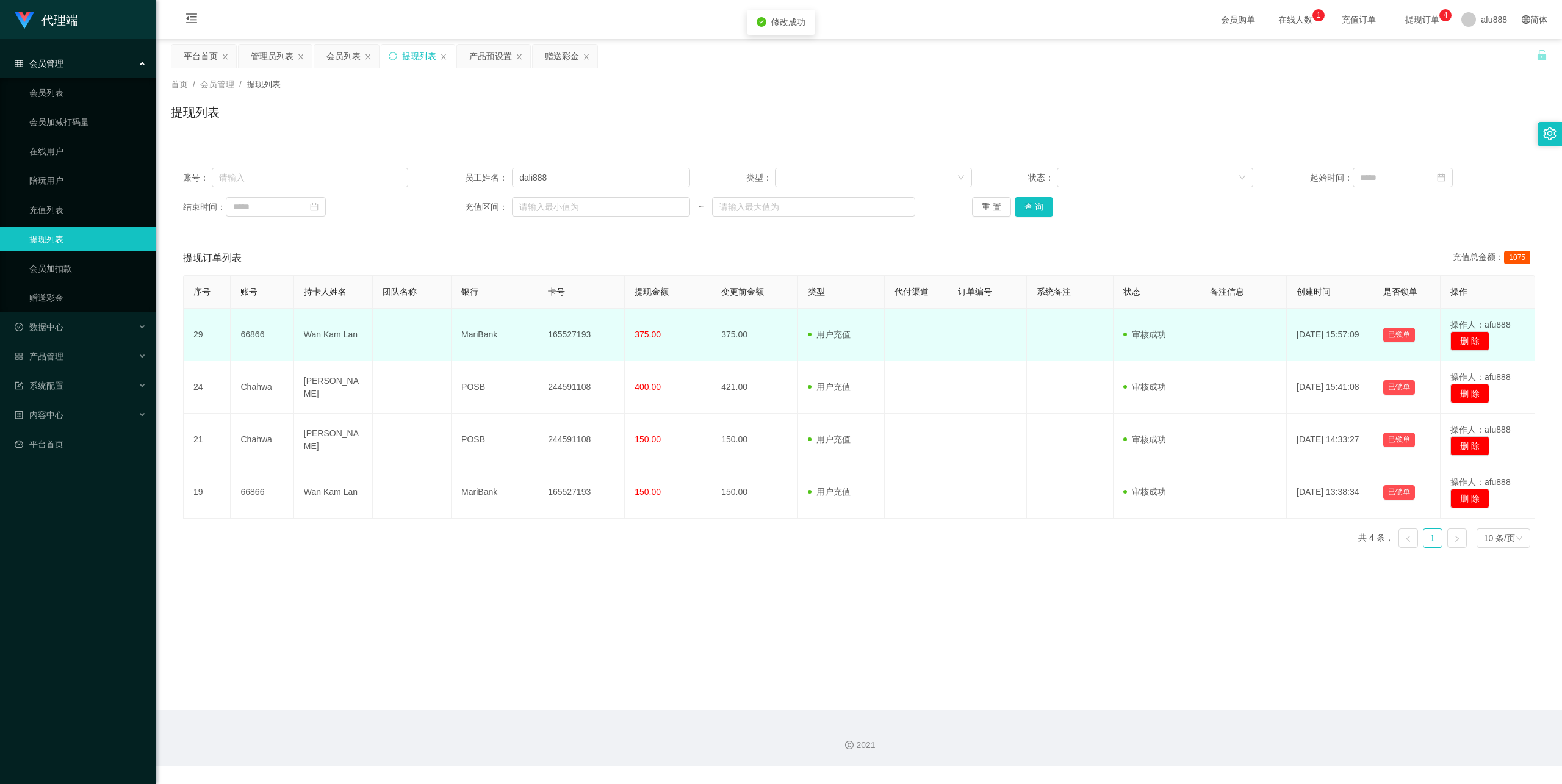
click at [574, 328] on td "165527193" at bounding box center [581, 335] width 87 height 52
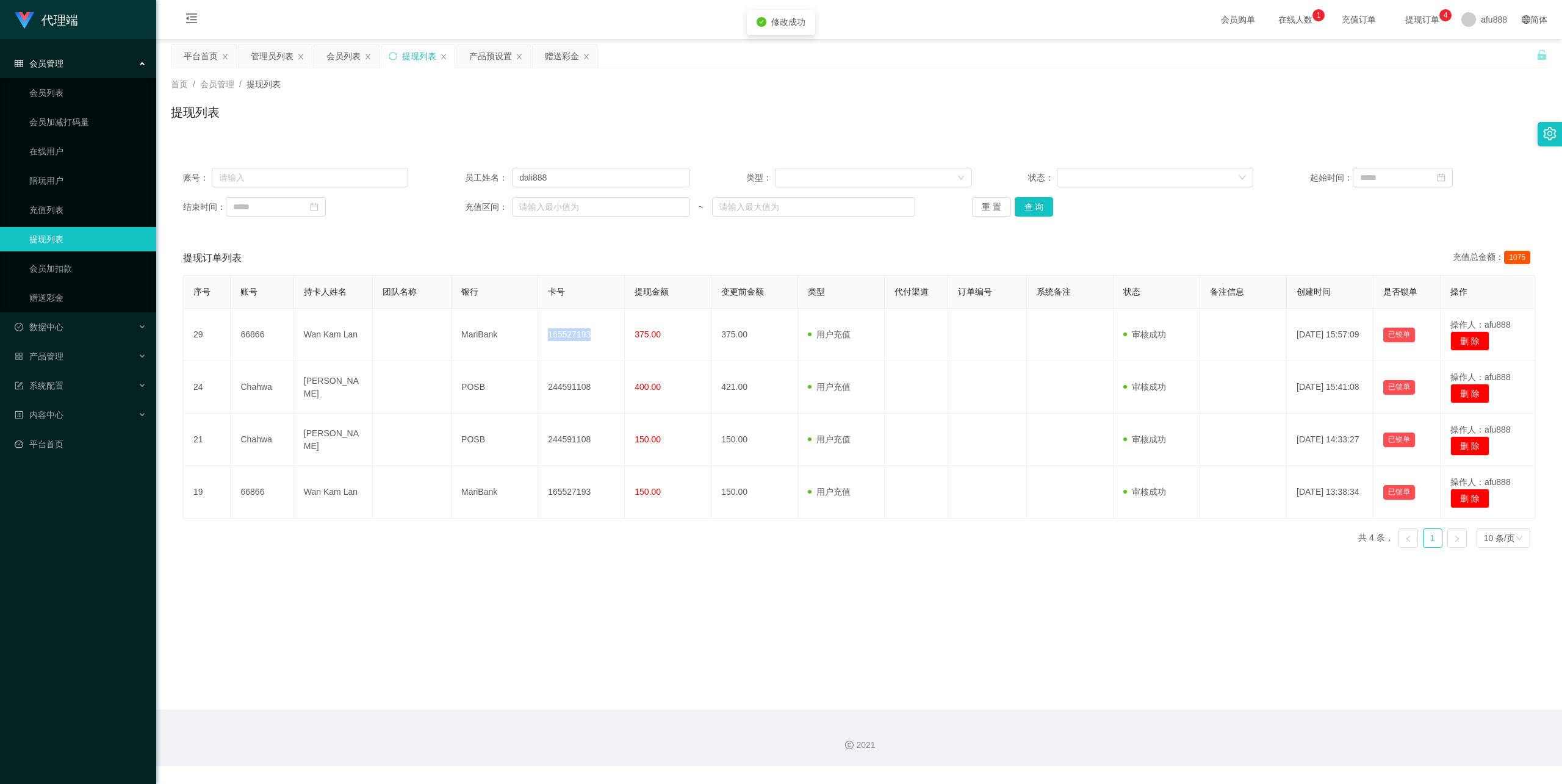
copy td "165527193"
click at [83, 289] on link "赠送彩金" at bounding box center [88, 297] width 117 height 24
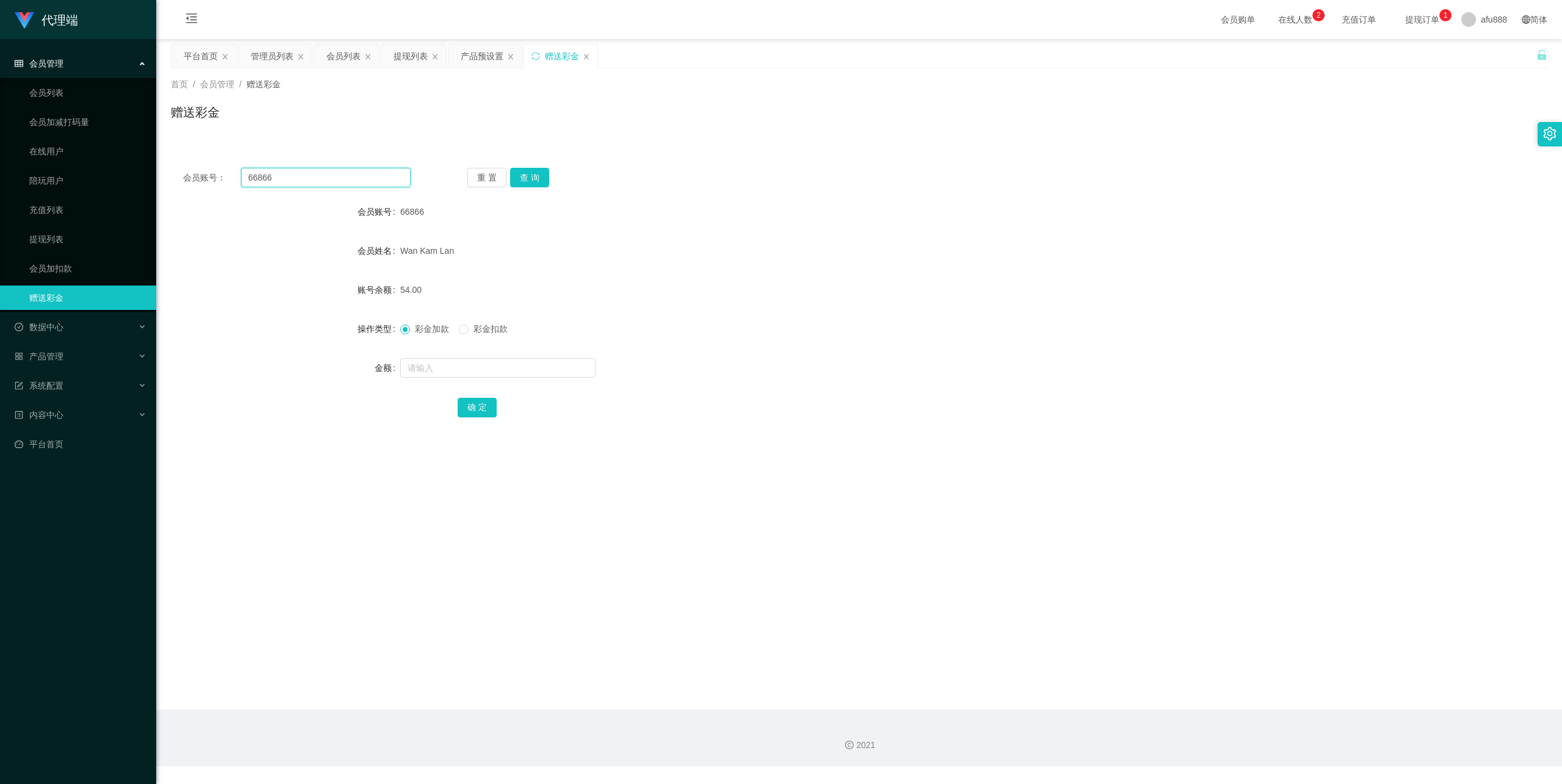
click at [289, 179] on input "66866" at bounding box center [326, 177] width 170 height 19
click at [531, 182] on button "查 询" at bounding box center [530, 177] width 39 height 19
click at [447, 371] on input "text" at bounding box center [498, 367] width 195 height 19
type input "8"
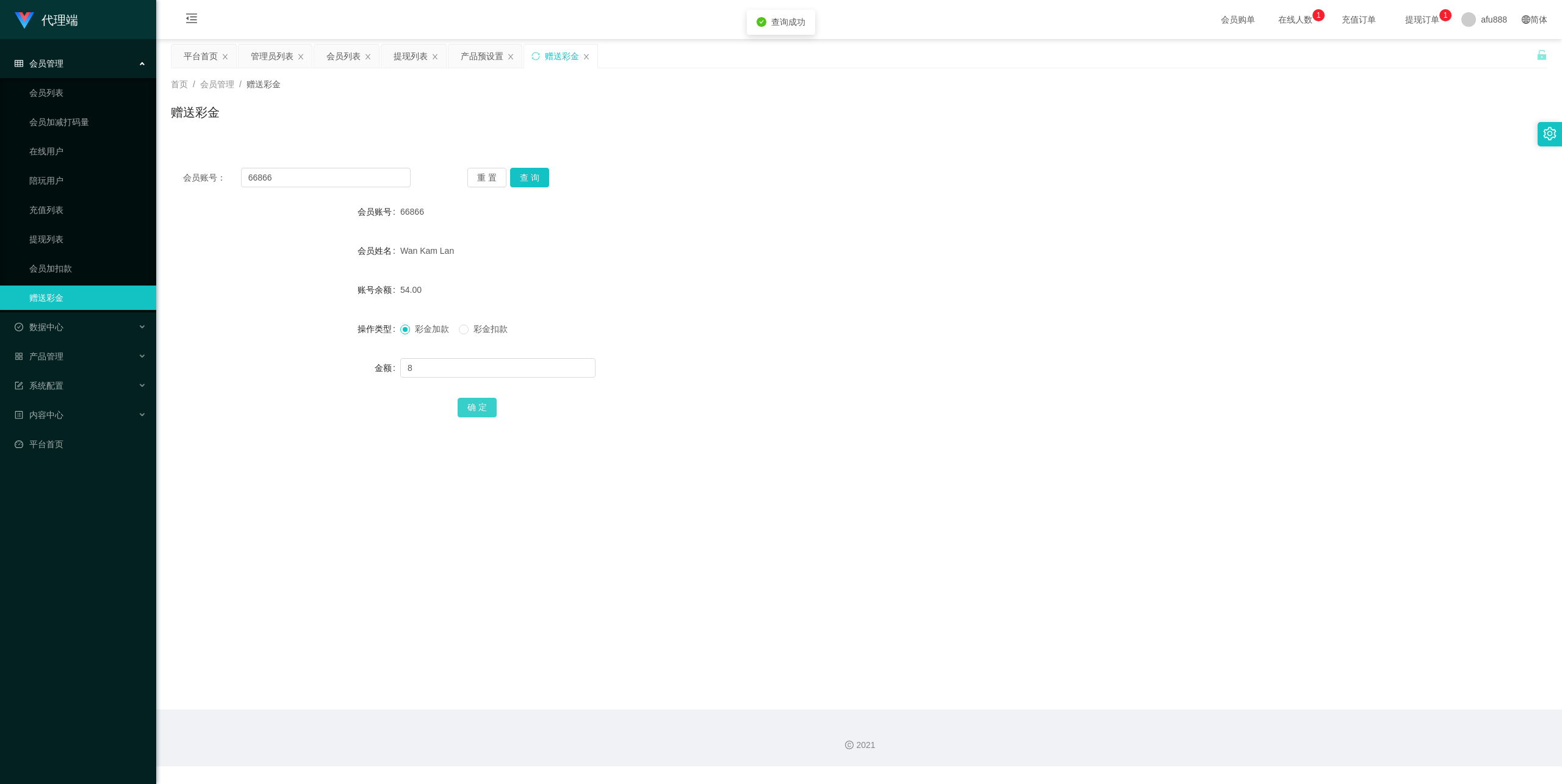
click at [484, 405] on button "确 定" at bounding box center [477, 407] width 39 height 19
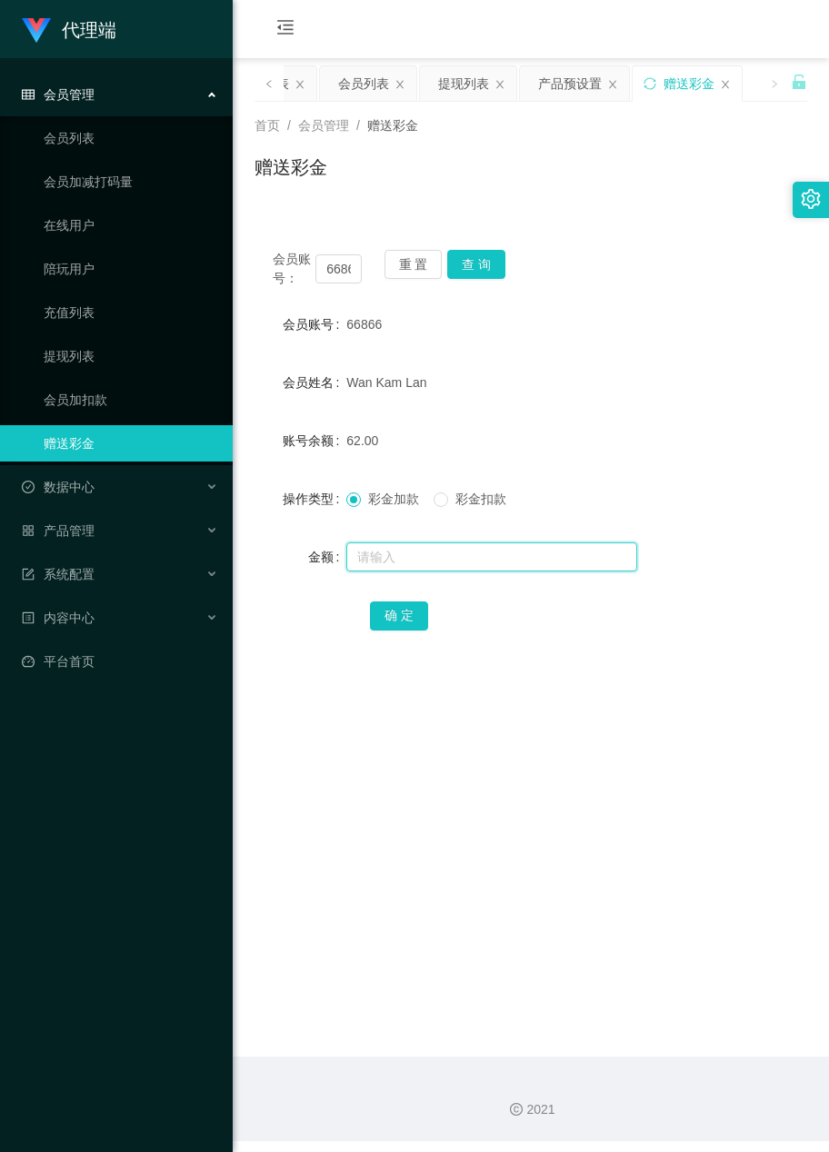
click at [420, 543] on input "text" at bounding box center [491, 556] width 291 height 29
type input "8"
click at [393, 612] on button "确 定" at bounding box center [399, 616] width 58 height 29
drag, startPoint x: 451, startPoint y: 836, endPoint x: 494, endPoint y: 683, distance: 158.8
click at [451, 836] on main "关闭左侧 关闭右侧 关闭其它 刷新页面 平台首页 管理员列表 会员列表 提现列表 产品预设置 赠送彩金 首页 / 会员管理 / 赠送彩金 / 赠送彩金 会员账…" at bounding box center [531, 557] width 596 height 999
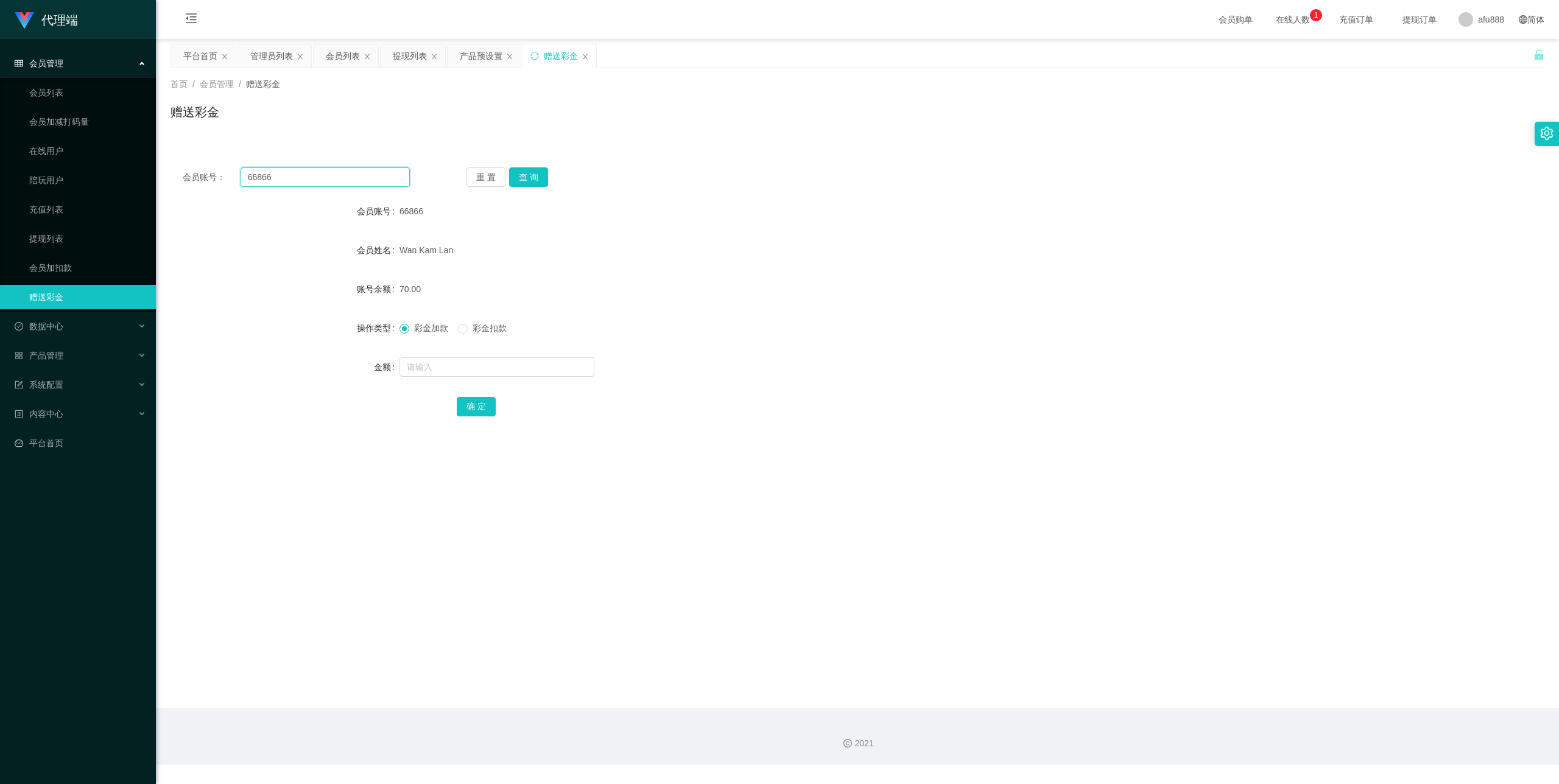
click at [265, 174] on input "66866" at bounding box center [325, 177] width 170 height 19
drag, startPoint x: 70, startPoint y: 88, endPoint x: 88, endPoint y: 89, distance: 18.0
click at [70, 88] on link "会员列表" at bounding box center [88, 92] width 117 height 24
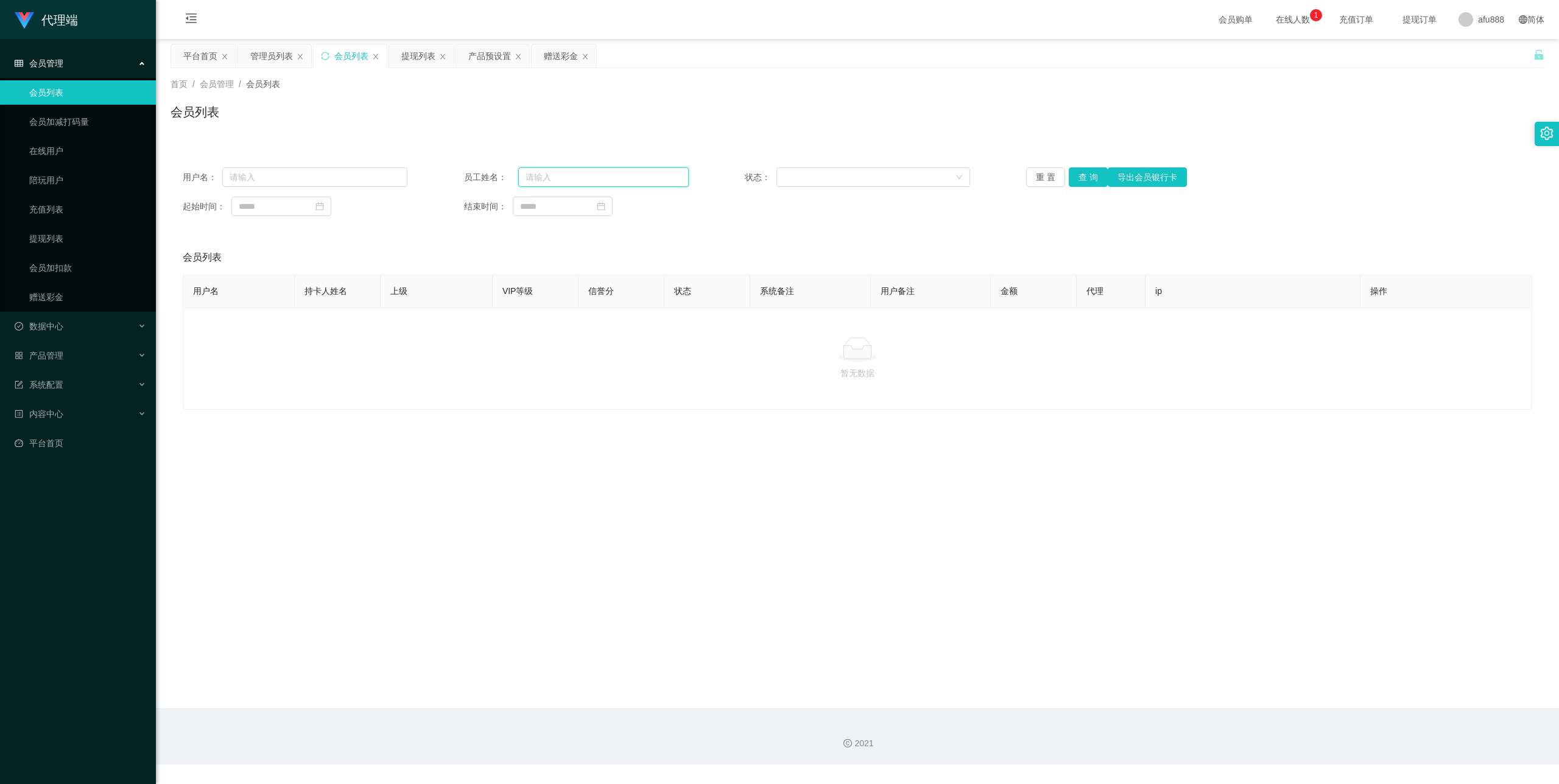
click at [558, 181] on input "text" at bounding box center [603, 177] width 170 height 19
click at [297, 181] on input "text" at bounding box center [315, 177] width 185 height 19
paste input "66866"
type input "66866"
click at [1091, 177] on button "查 询" at bounding box center [1088, 177] width 39 height 19
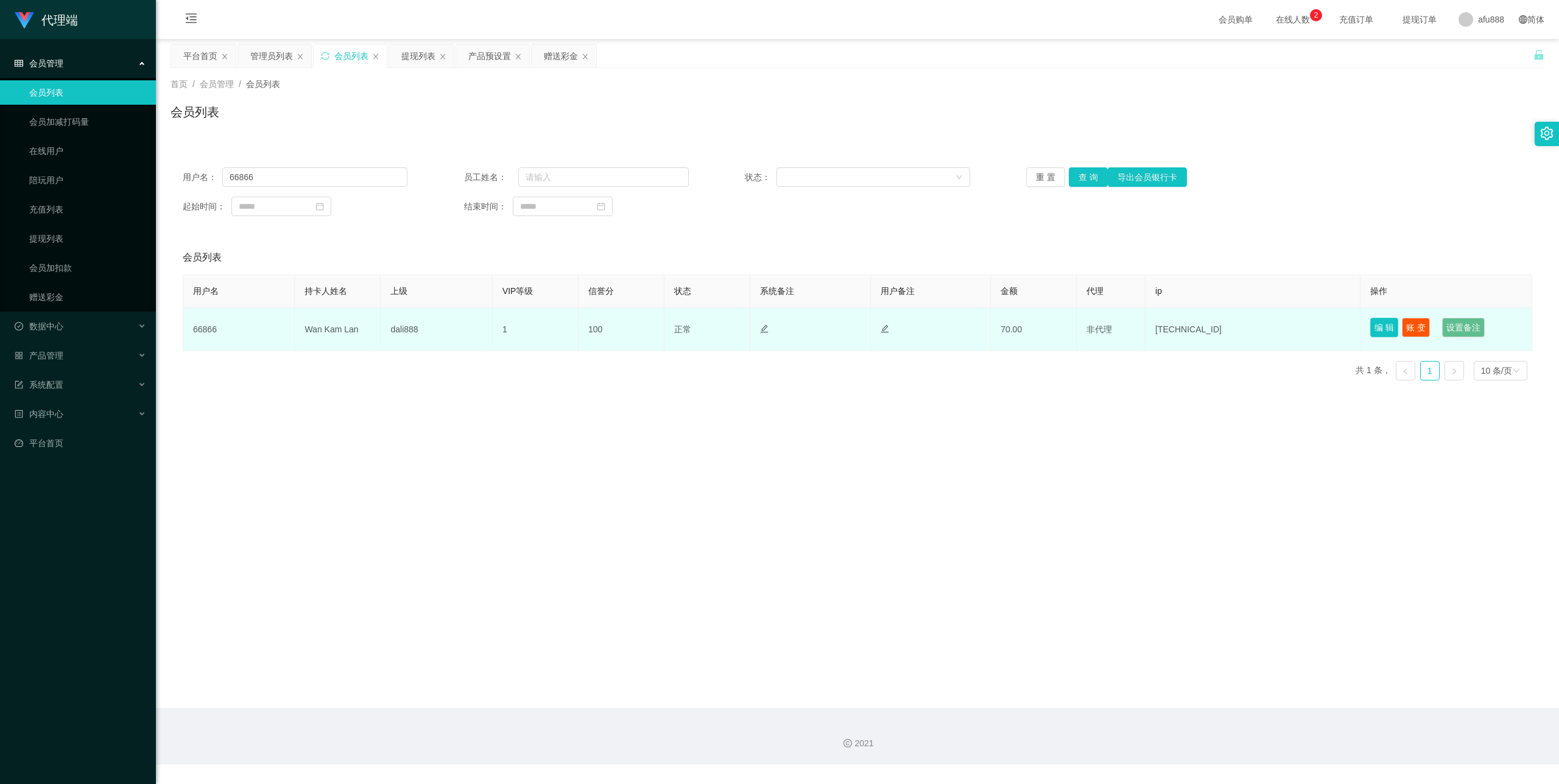
click at [1379, 336] on button "编 辑" at bounding box center [1385, 327] width 28 height 19
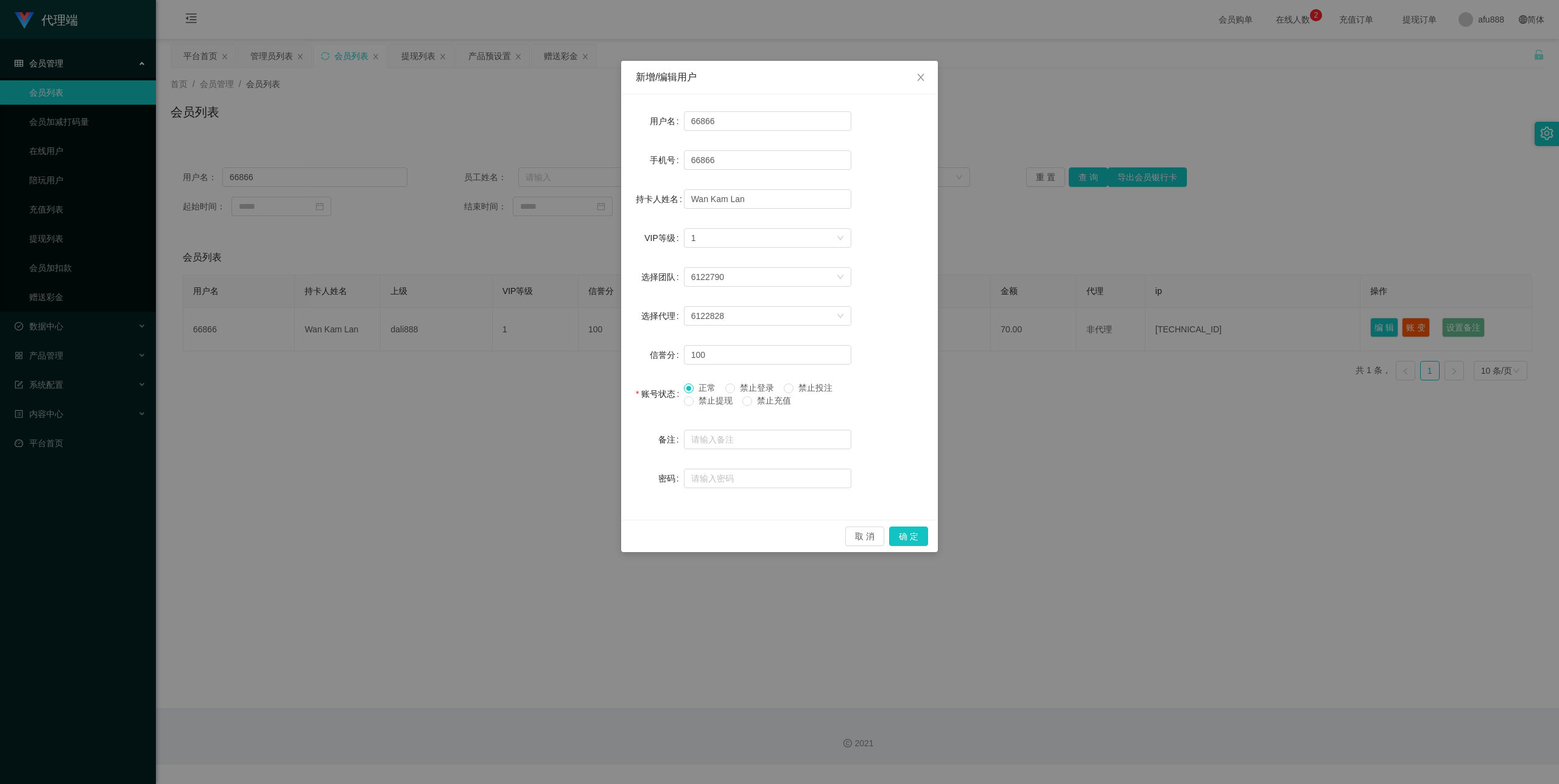
click at [1018, 358] on div "新增/编辑用户 用户名 66866 手机号 66866 持卡人姓名 [PERSON_NAME] VIP等级 选择VIP等级 1 选择团队 6122790 选择…" at bounding box center [780, 392] width 1559 height 784
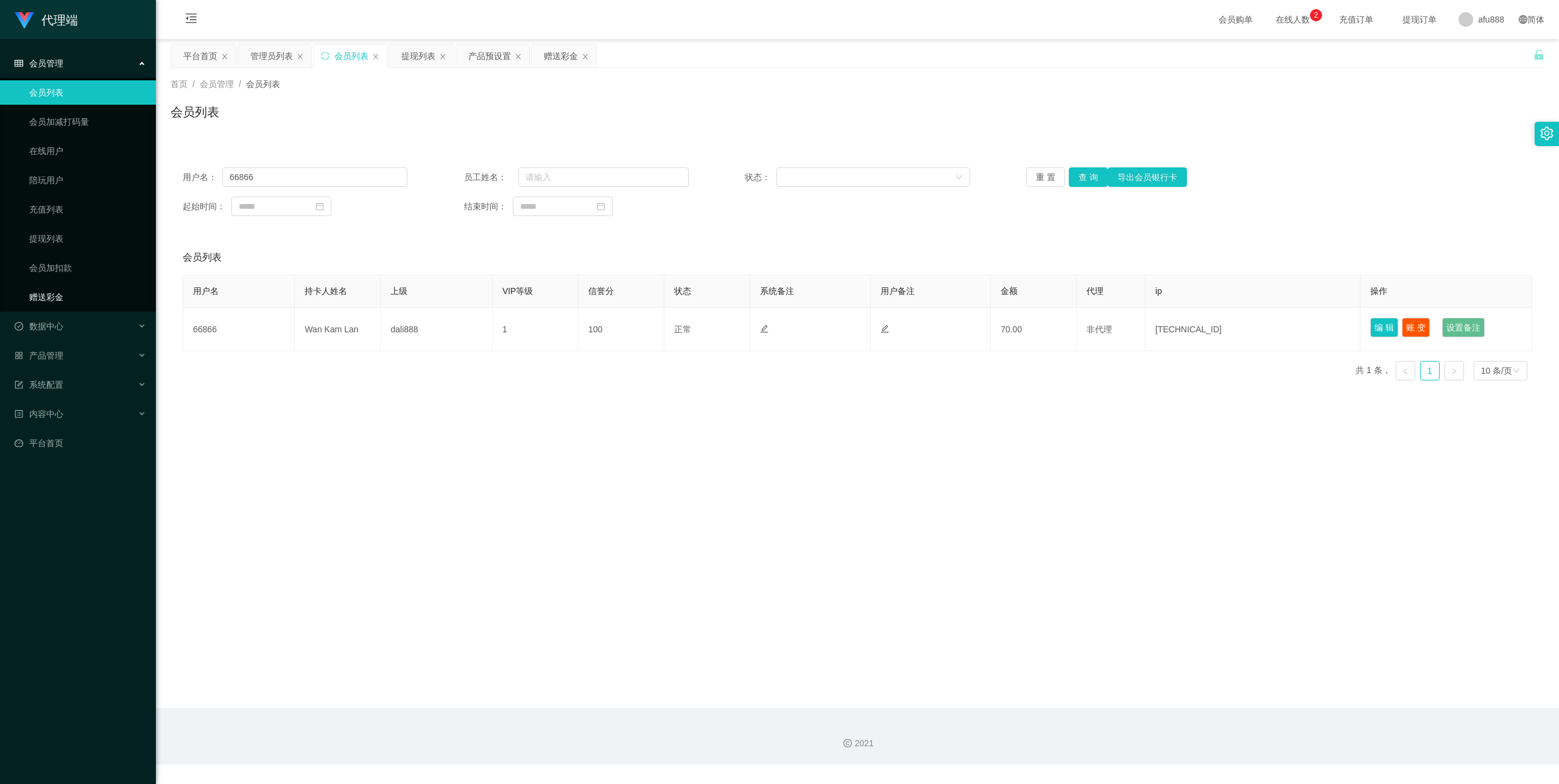
click at [101, 297] on link "赠送彩金" at bounding box center [88, 297] width 117 height 24
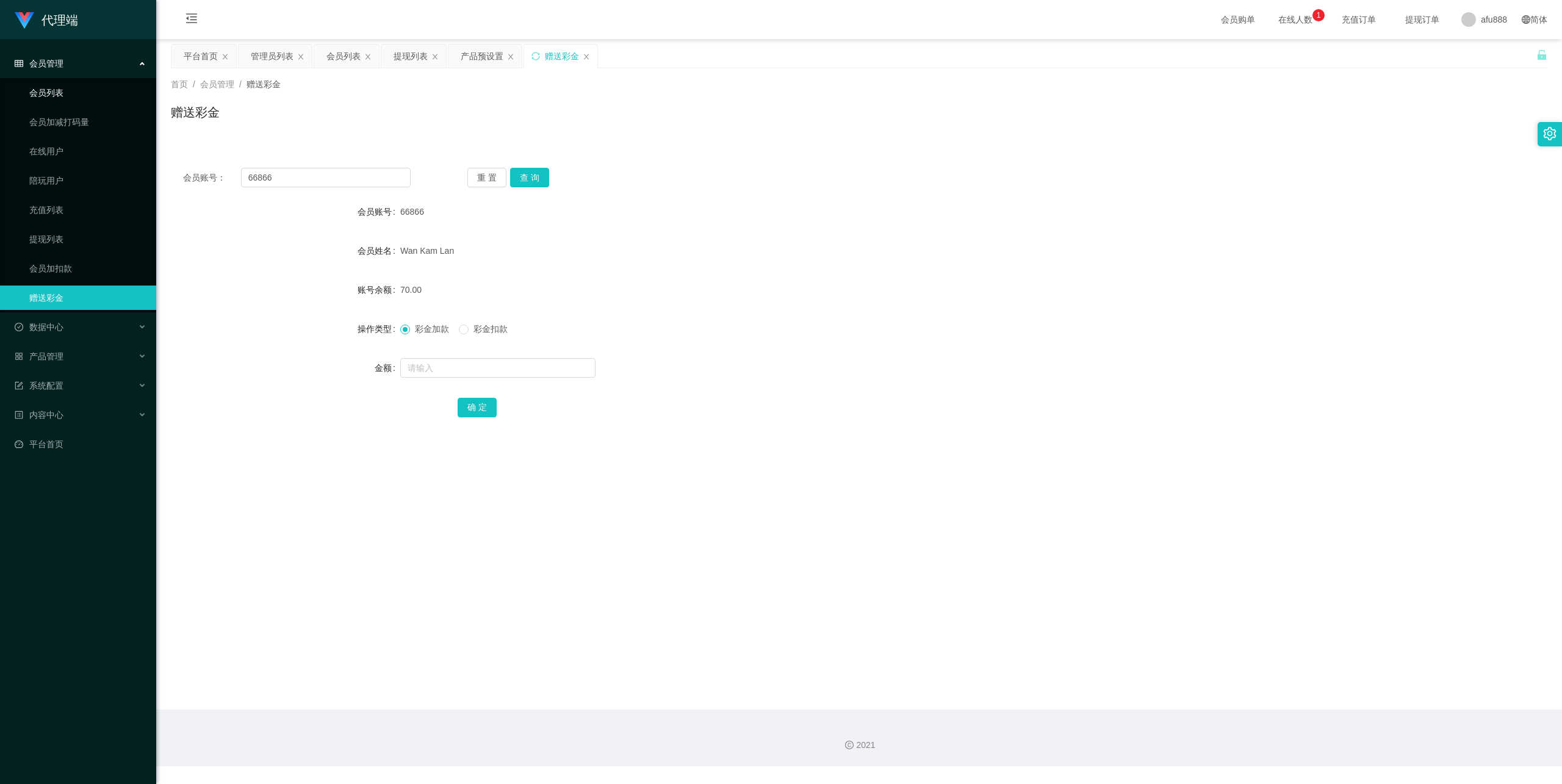
click at [69, 97] on link "会员列表" at bounding box center [88, 93] width 117 height 24
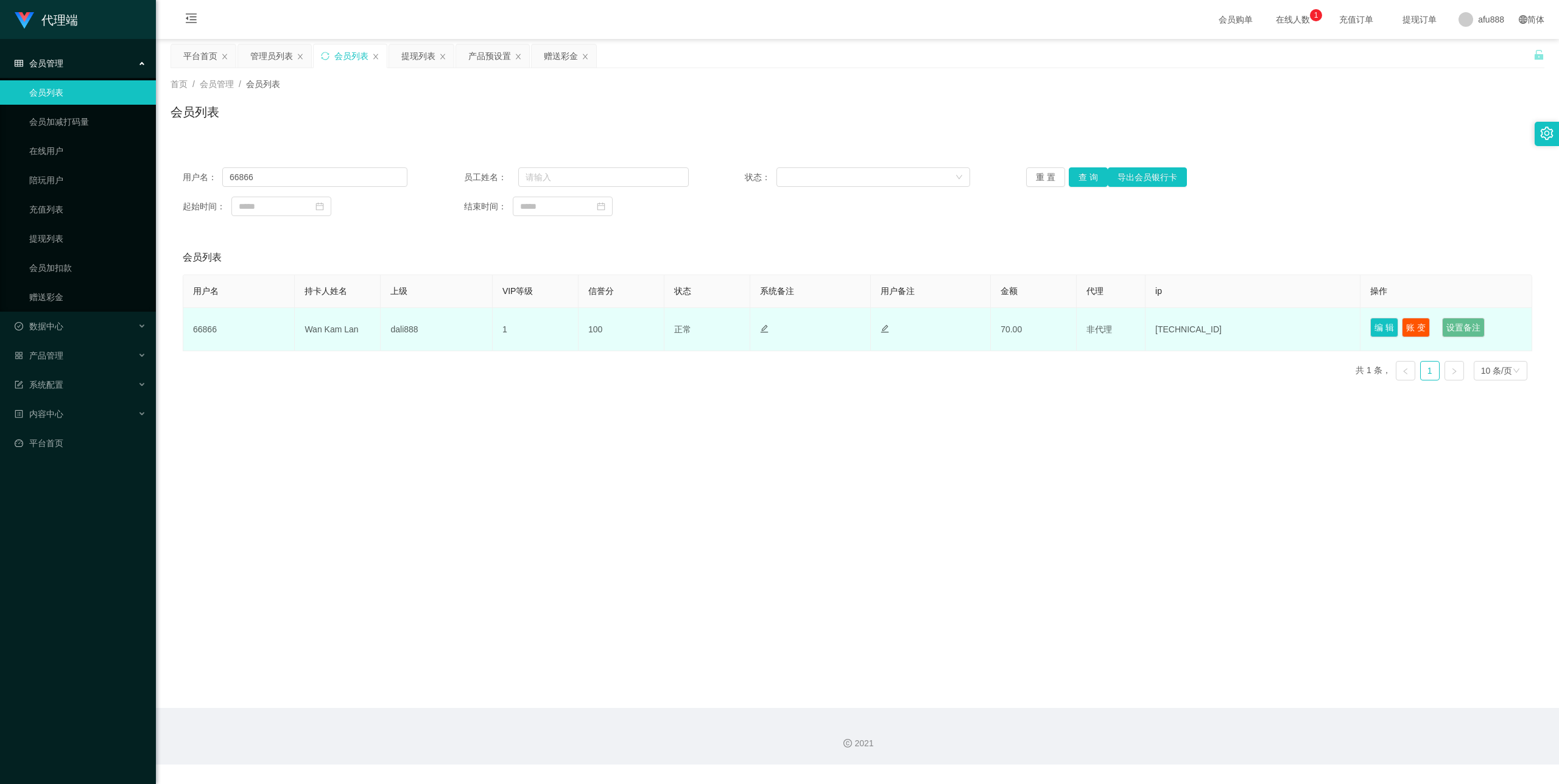
click at [538, 332] on td "1" at bounding box center [536, 330] width 86 height 44
click at [1373, 330] on button "编 辑" at bounding box center [1385, 327] width 28 height 19
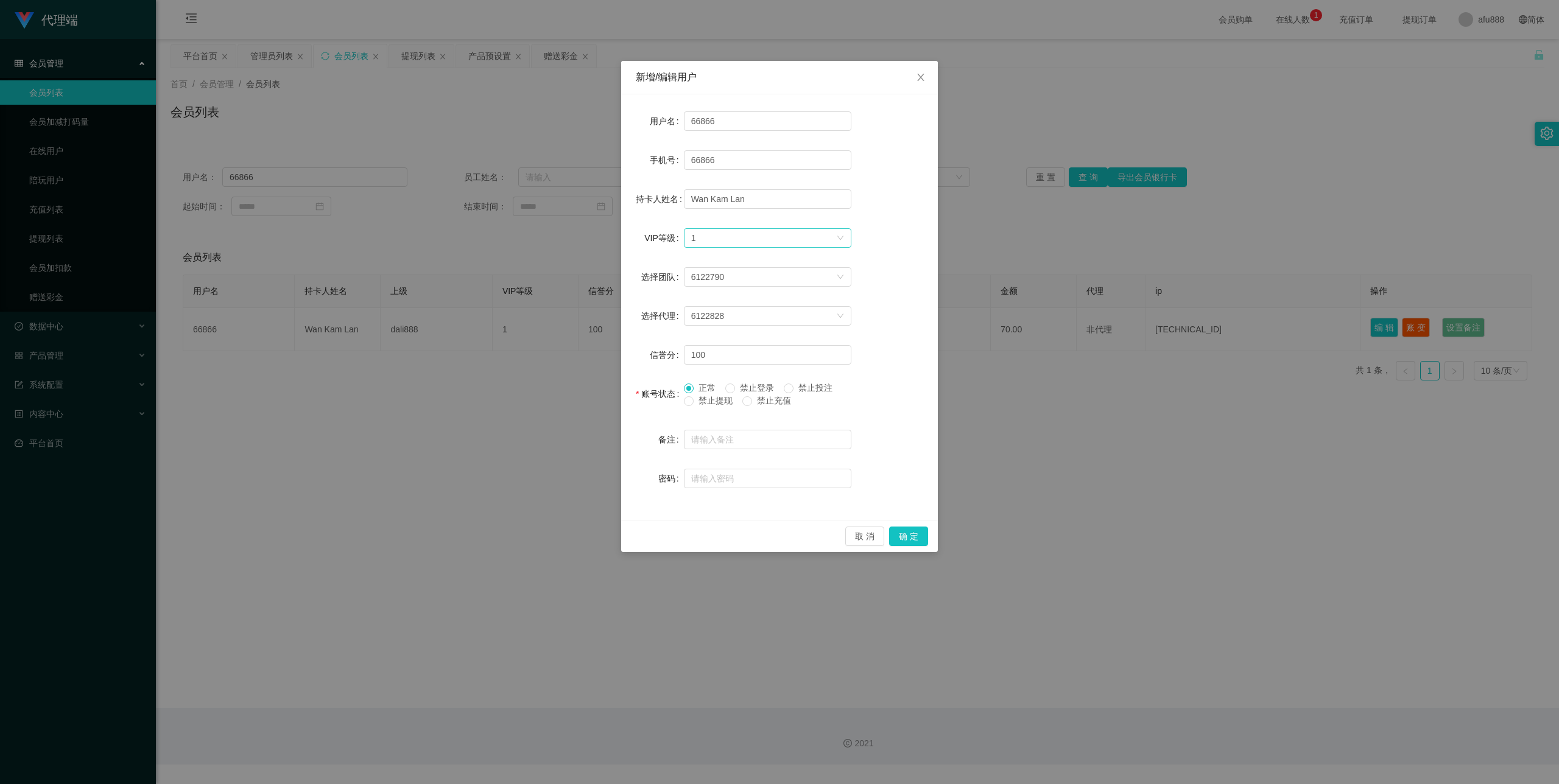
click at [827, 237] on div "选择VIP等级 1" at bounding box center [763, 238] width 145 height 18
click at [743, 285] on li "VIP2" at bounding box center [767, 281] width 168 height 19
click at [915, 537] on button "确 定" at bounding box center [909, 536] width 39 height 19
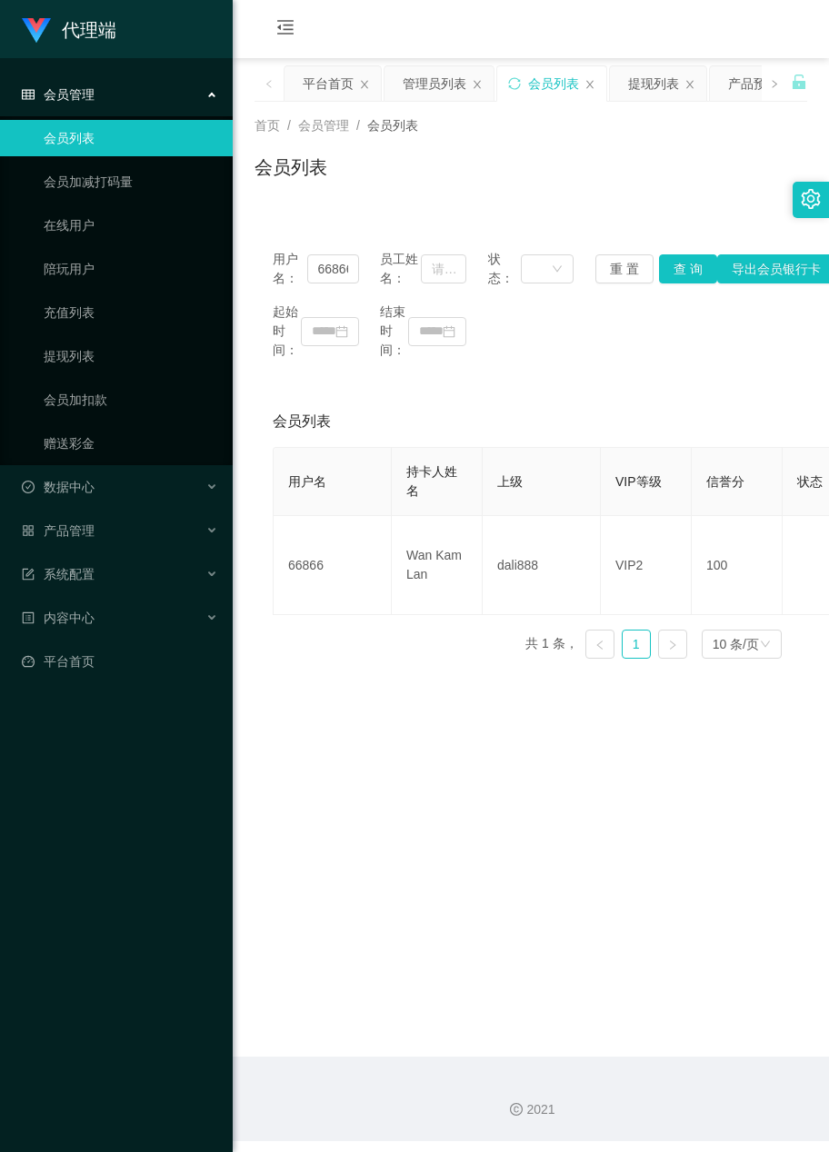
click at [671, 843] on main "关闭左侧 关闭右侧 关闭其它 刷新页面 平台首页 管理员列表 会员列表 提现列表 产品预设置 赠送彩金 首页 / 会员管理 / 会员列表 / 会员列表 用户名…" at bounding box center [531, 557] width 596 height 999
click at [332, 269] on input "66866" at bounding box center [333, 268] width 52 height 29
paste input "Chahwa"
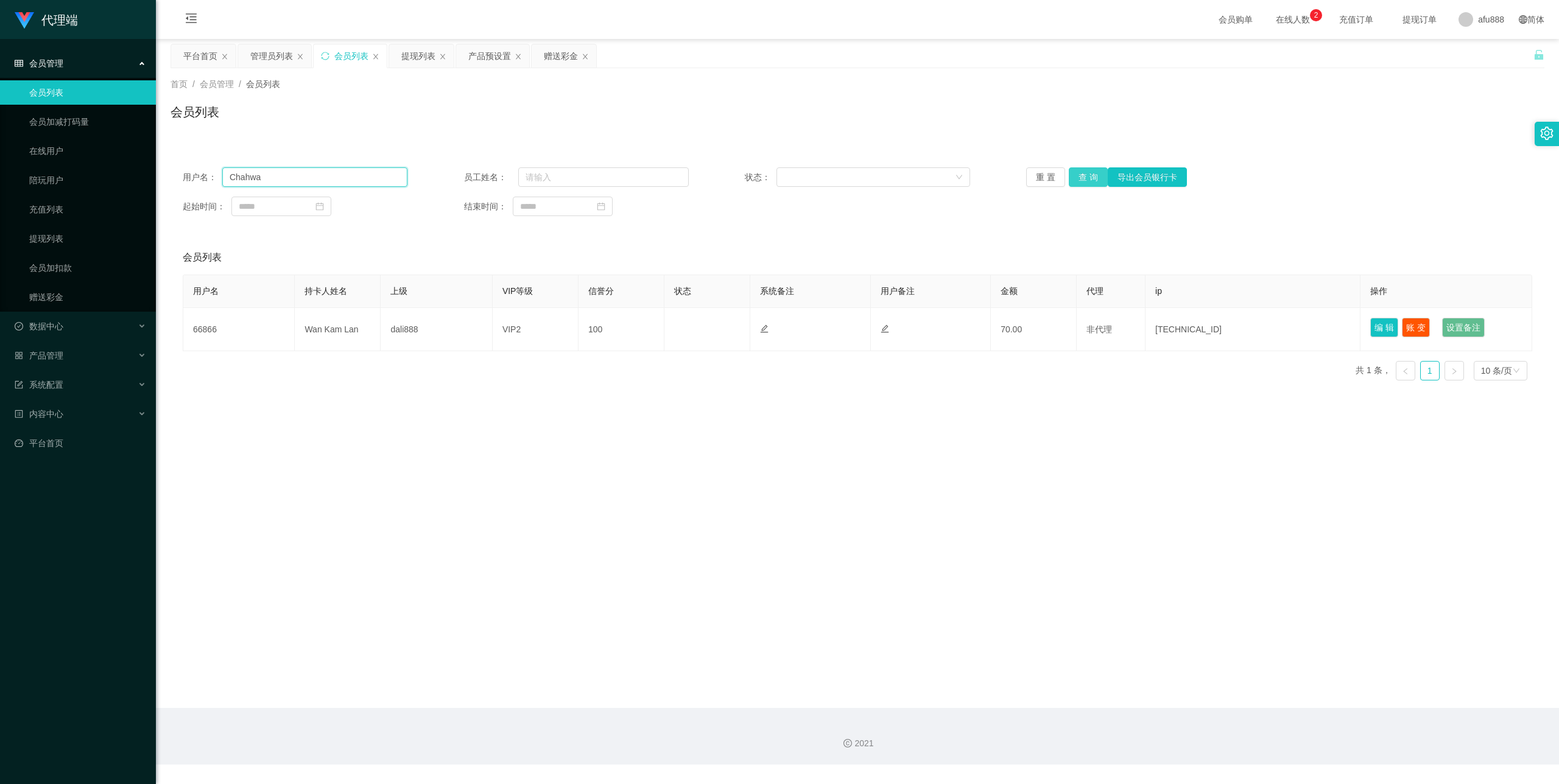
type input "Chahwa"
click at [1088, 184] on button "查 询" at bounding box center [1088, 177] width 39 height 19
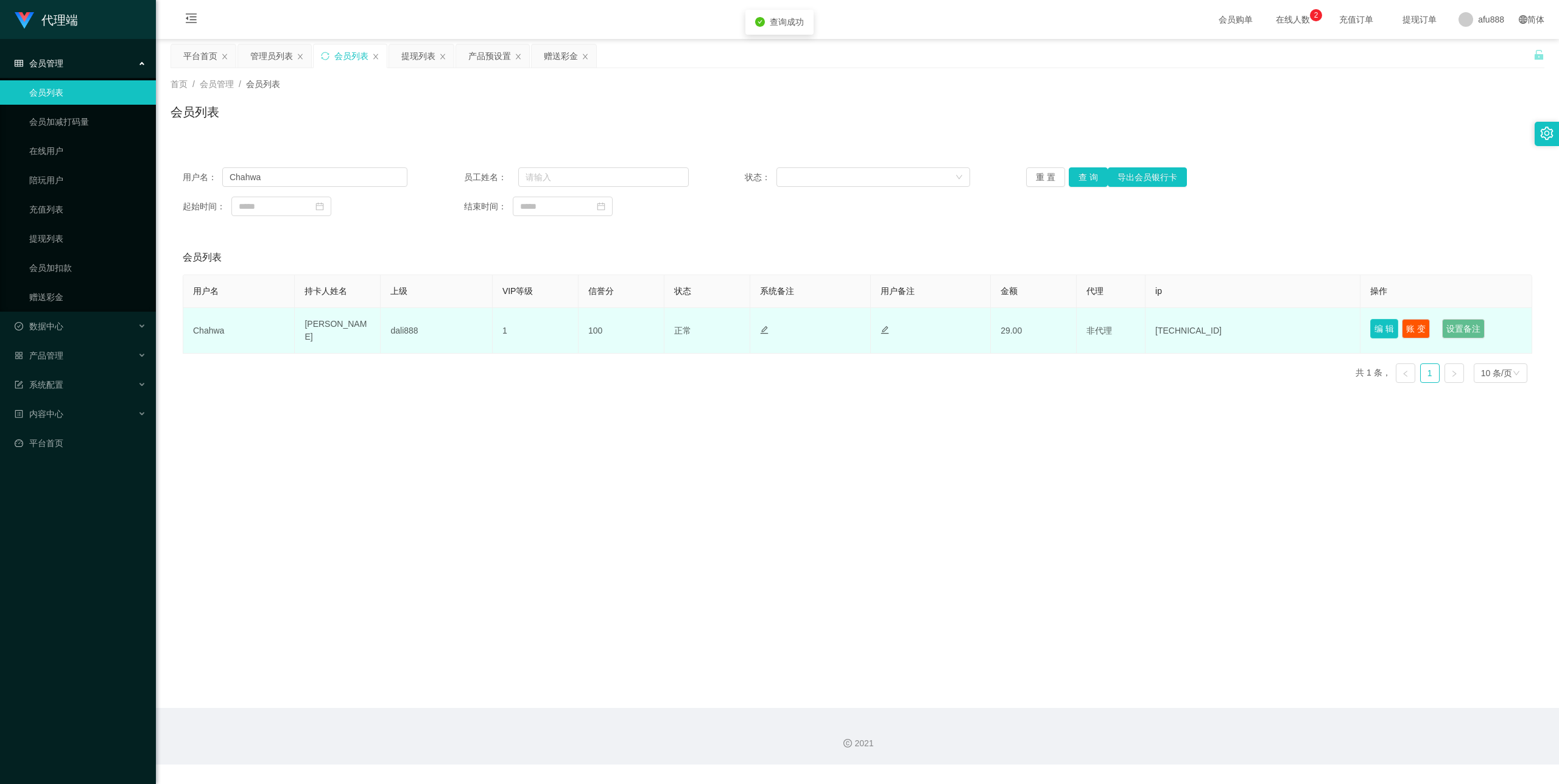
click at [1379, 328] on button "编 辑" at bounding box center [1385, 328] width 28 height 19
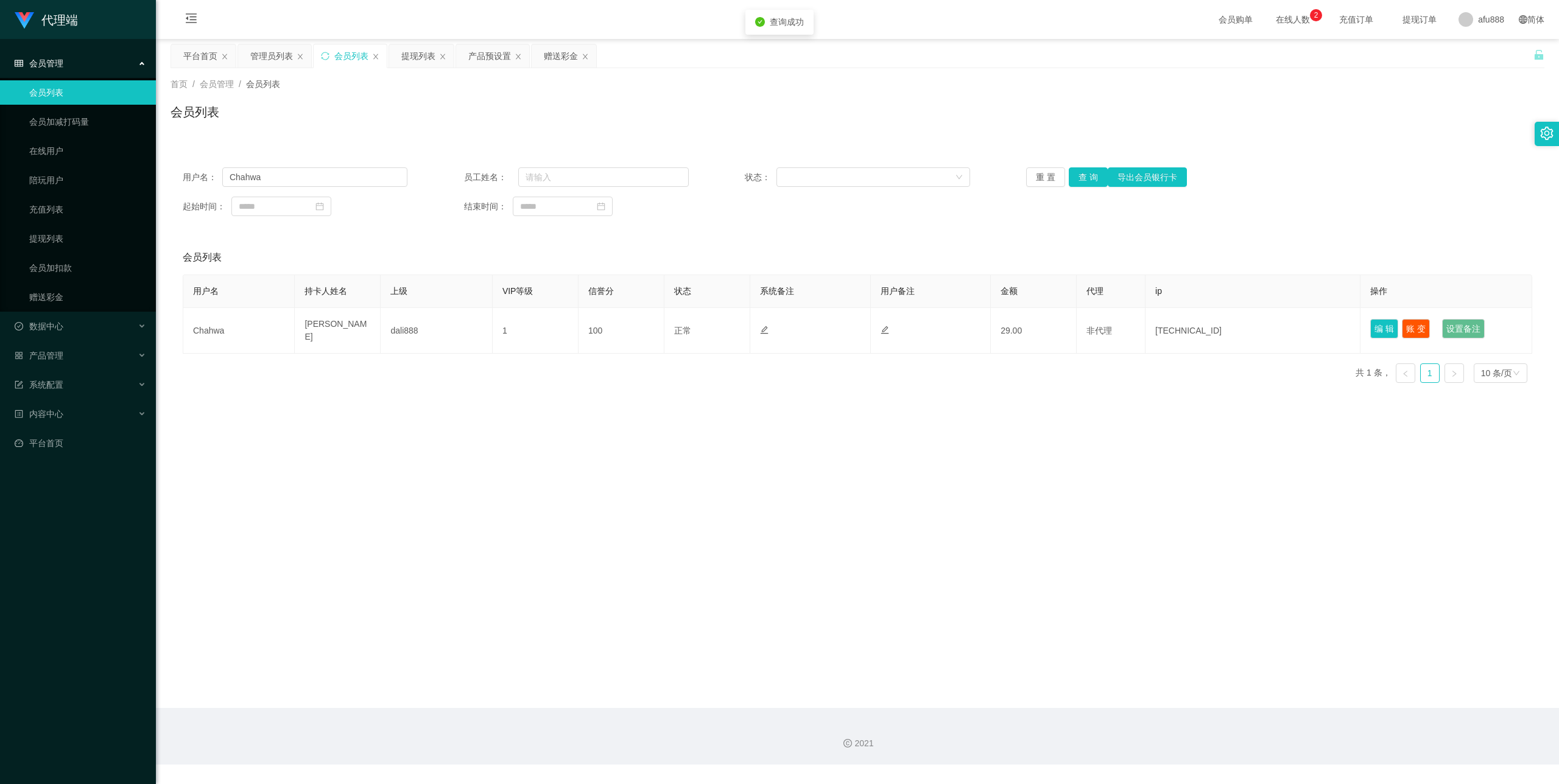
type input "Chahwa"
type input "[PERSON_NAME]"
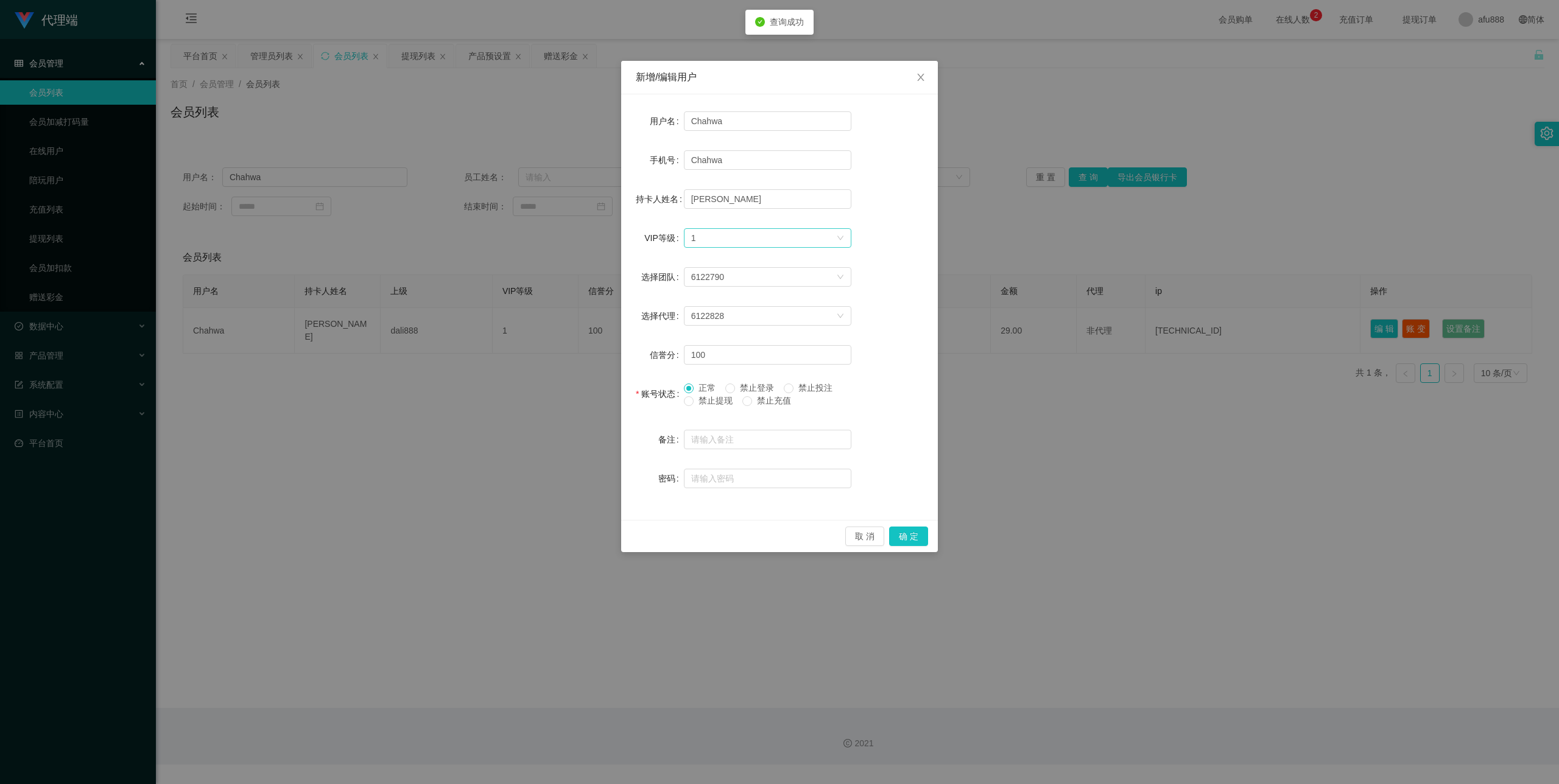
click at [763, 244] on div "选择VIP等级 1" at bounding box center [763, 238] width 145 height 18
click at [739, 290] on li "VIP2" at bounding box center [767, 281] width 168 height 19
click at [908, 532] on button "确 定" at bounding box center [909, 536] width 39 height 19
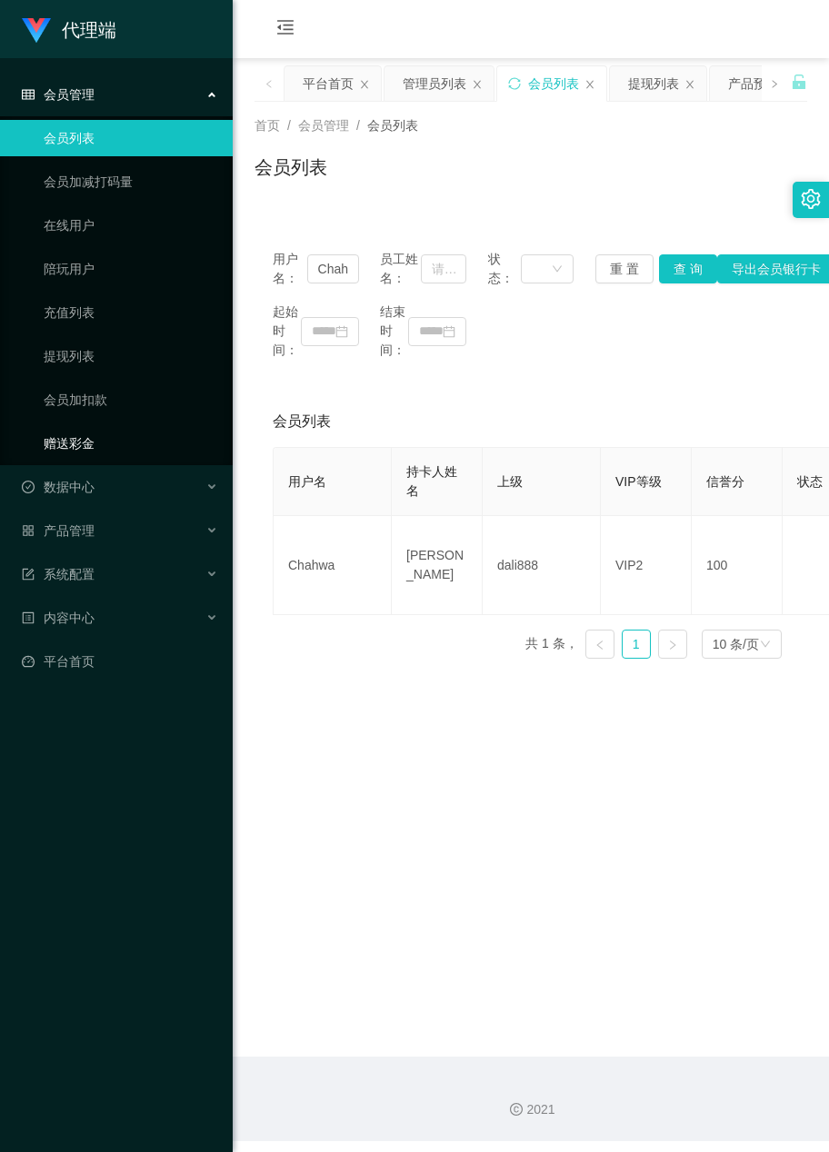
click at [100, 449] on link "赠送彩金" at bounding box center [131, 443] width 174 height 36
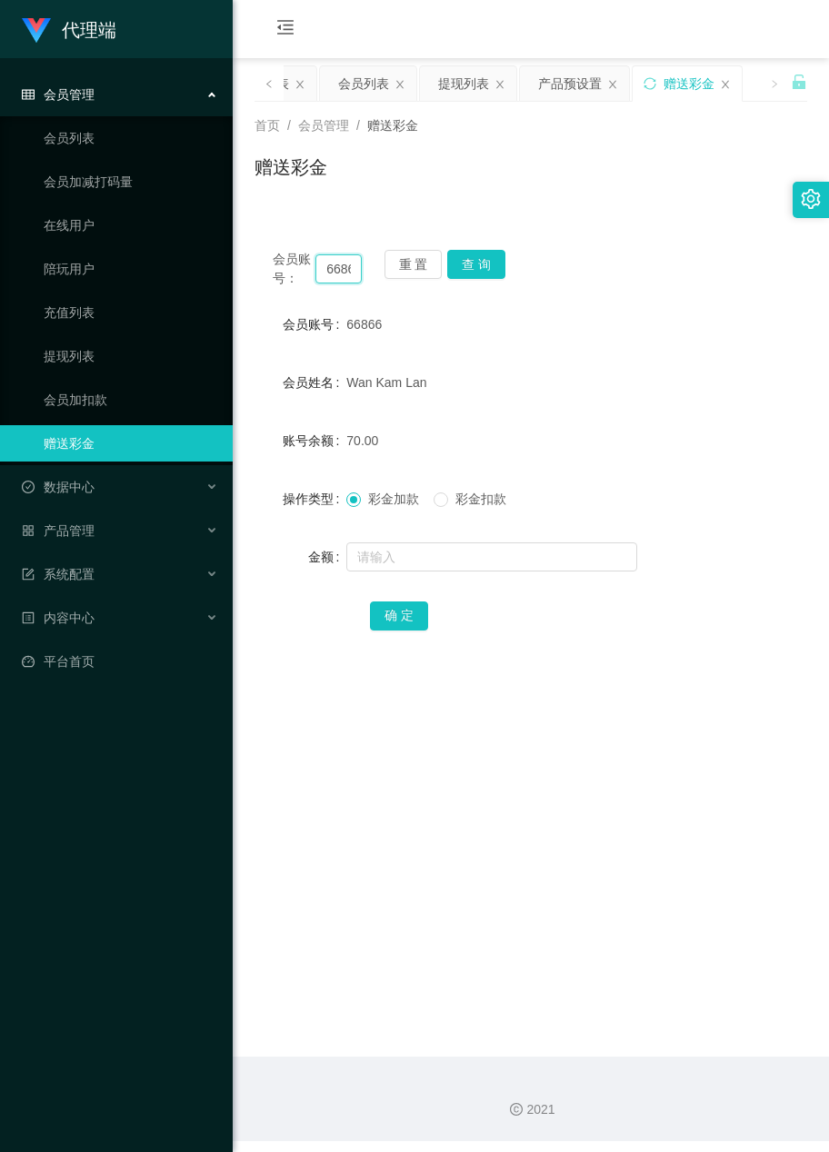
click at [347, 276] on input "66866" at bounding box center [338, 268] width 46 height 29
paste input "Chahwa"
type input "Chahwa"
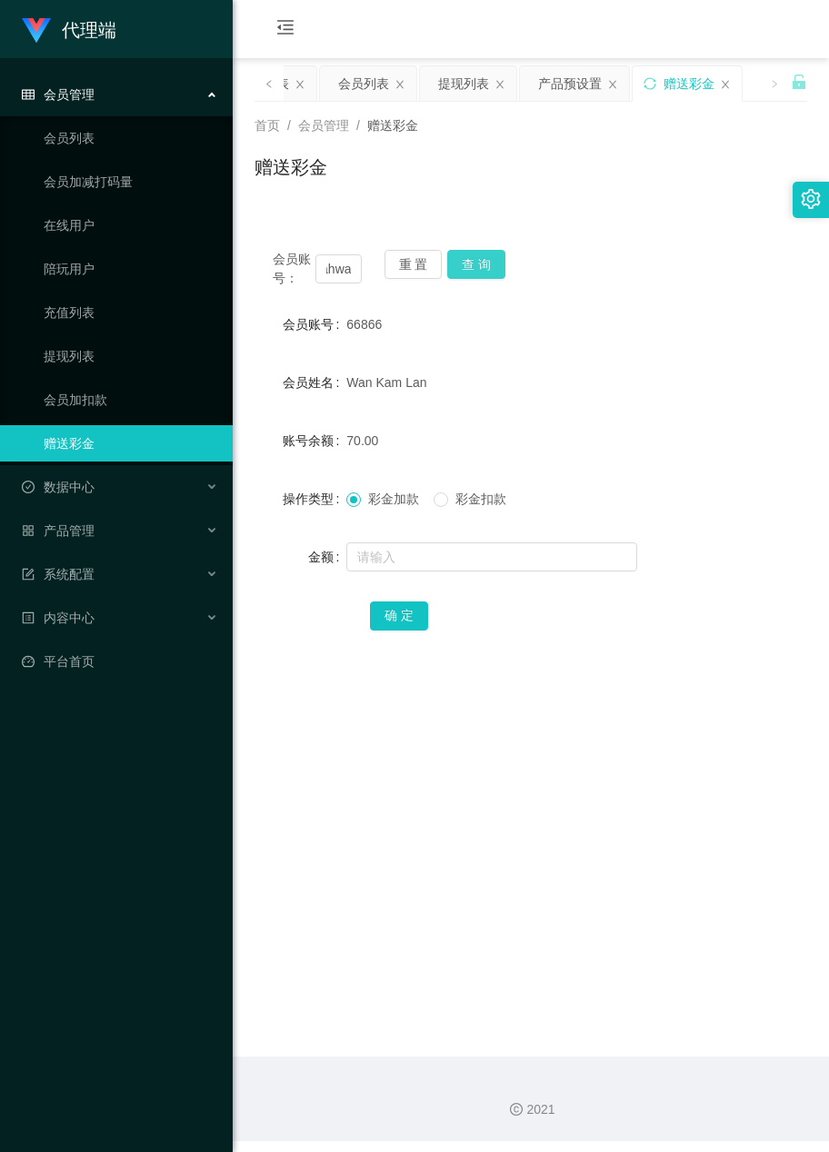
click at [474, 265] on button "查 询" at bounding box center [476, 264] width 58 height 29
click at [391, 551] on input "text" at bounding box center [491, 556] width 291 height 29
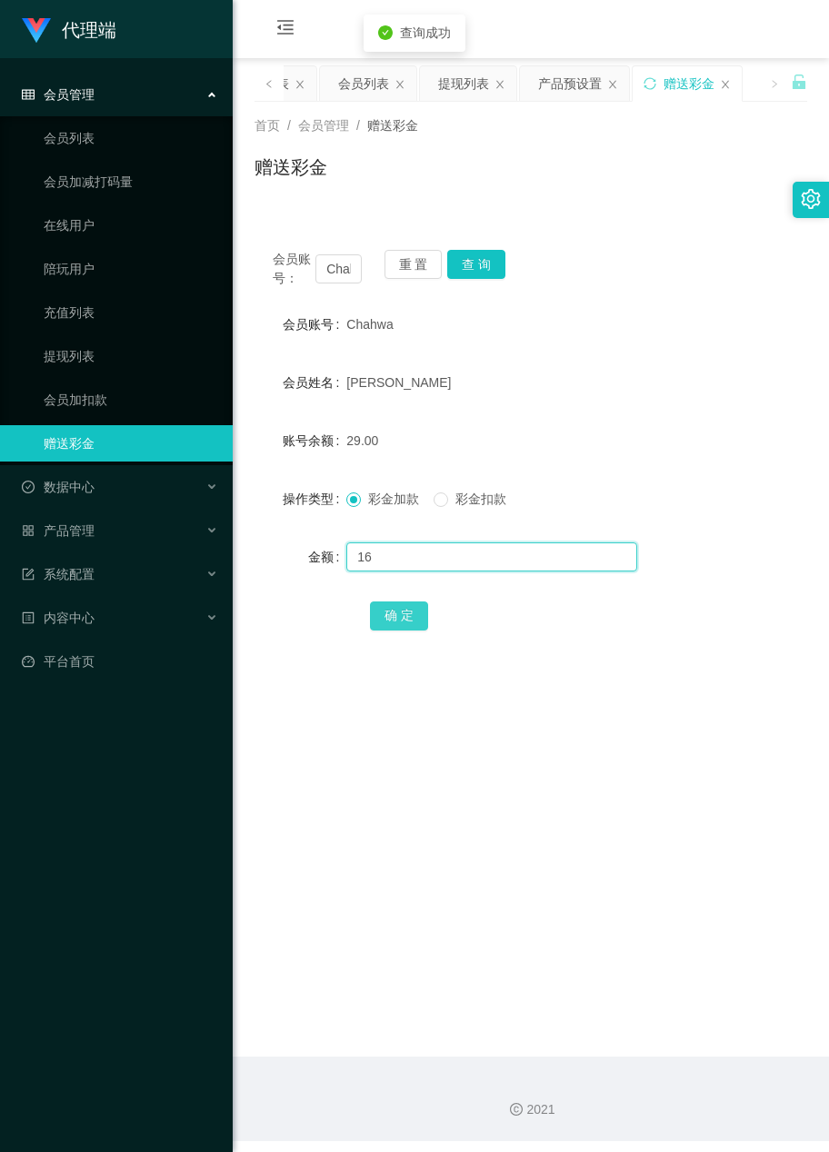
type input "16"
click at [390, 612] on button "确 定" at bounding box center [399, 616] width 58 height 29
click at [644, 856] on main "关闭左侧 关闭右侧 关闭其它 刷新页面 平台首页 管理员列表 会员列表 提现列表 产品预设置 赠送彩金 首页 / 会员管理 / 赠送彩金 / 赠送彩金 会员账…" at bounding box center [531, 557] width 596 height 999
click at [731, 980] on main "关闭左侧 关闭右侧 关闭其它 刷新页面 平台首页 管理员列表 会员列表 提现列表 产品预设置 赠送彩金 首页 / 会员管理 / 赠送彩金 / 赠送彩金 会员账…" at bounding box center [531, 557] width 596 height 999
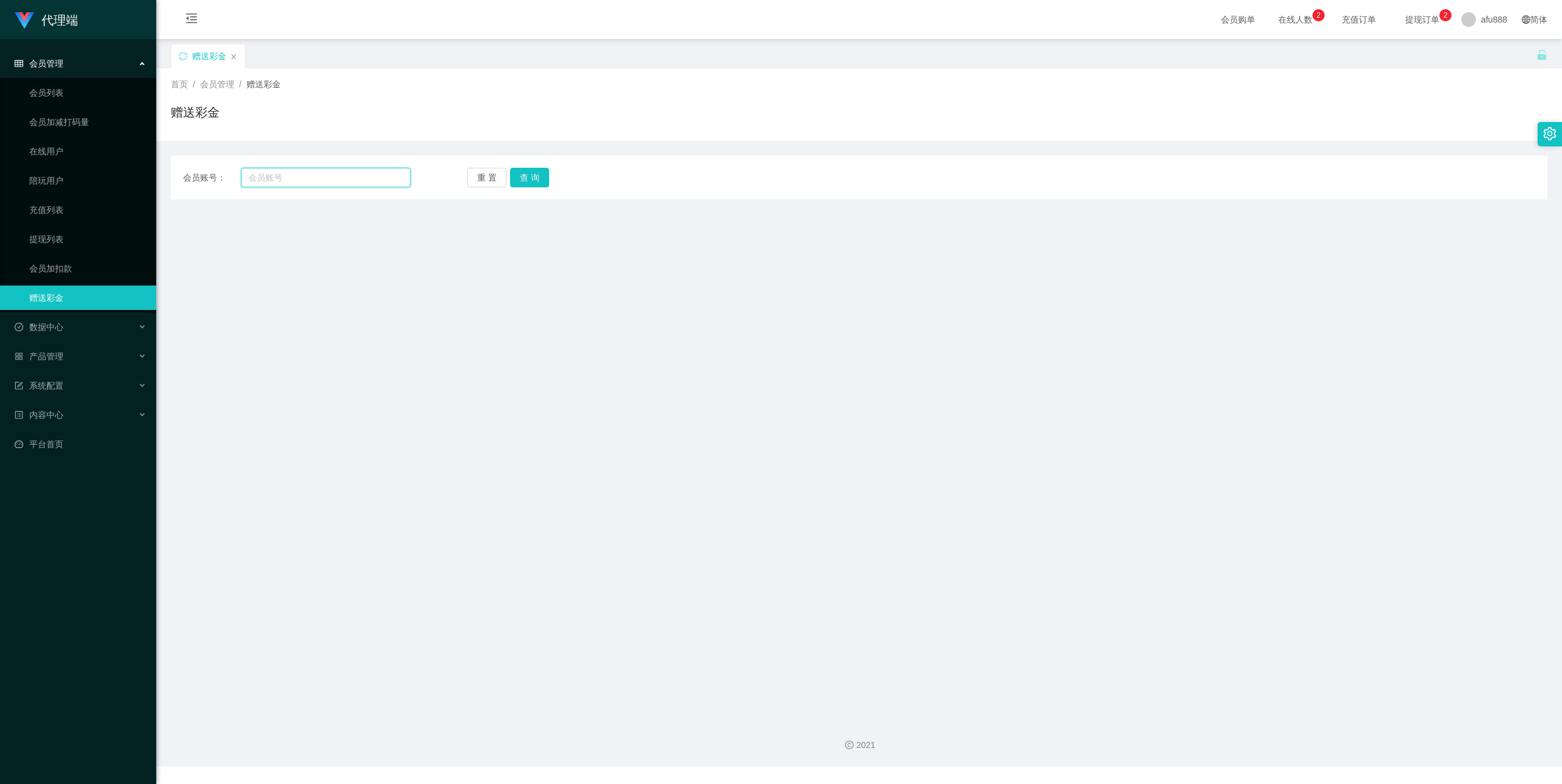
click at [259, 184] on input "text" at bounding box center [326, 177] width 170 height 19
paste input "66866"
type input "66866"
click at [543, 178] on button "查 询" at bounding box center [530, 177] width 39 height 19
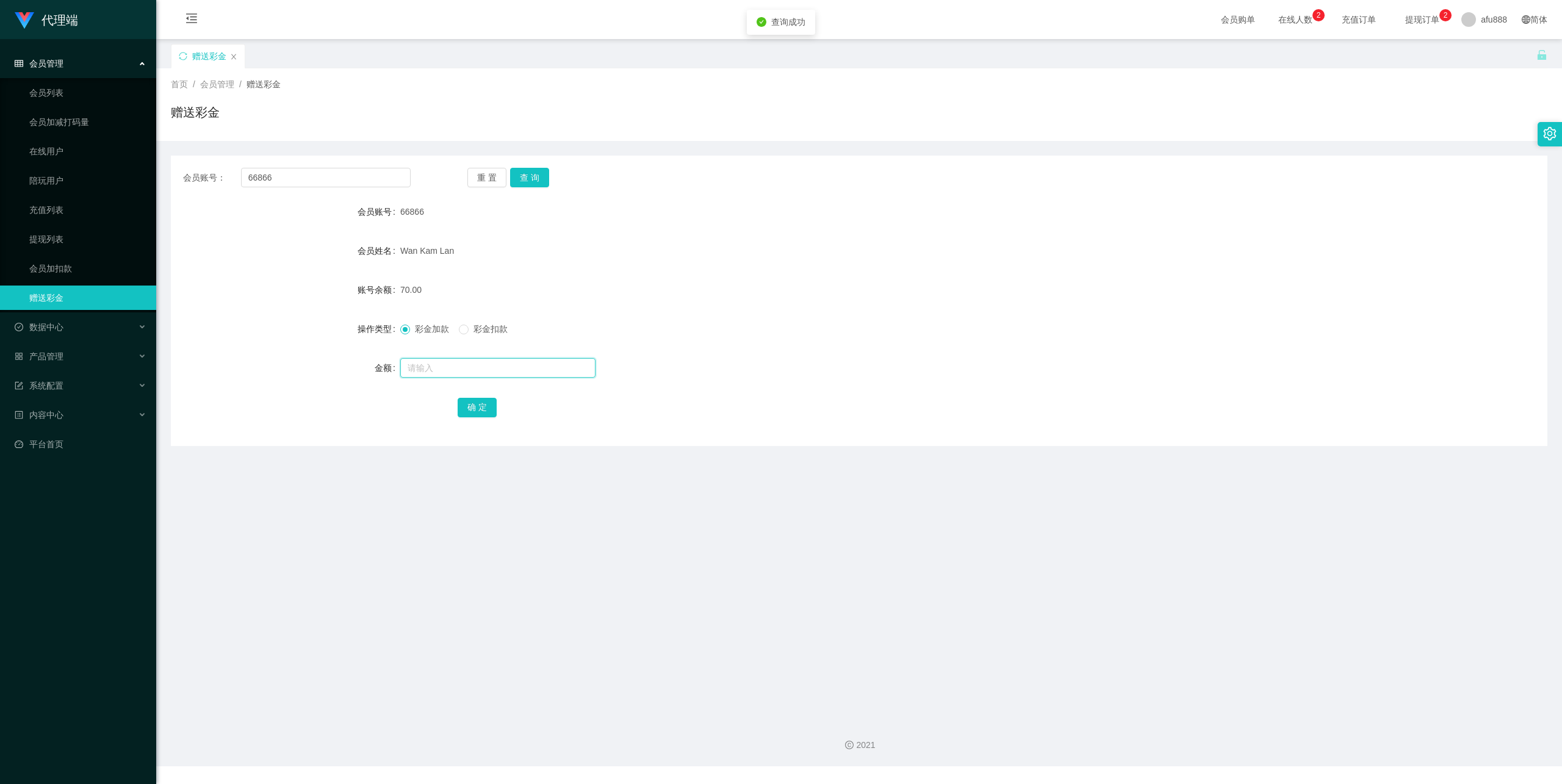
click at [434, 376] on input "text" at bounding box center [498, 367] width 195 height 19
type input "8"
click at [475, 400] on button "确 定" at bounding box center [477, 407] width 39 height 19
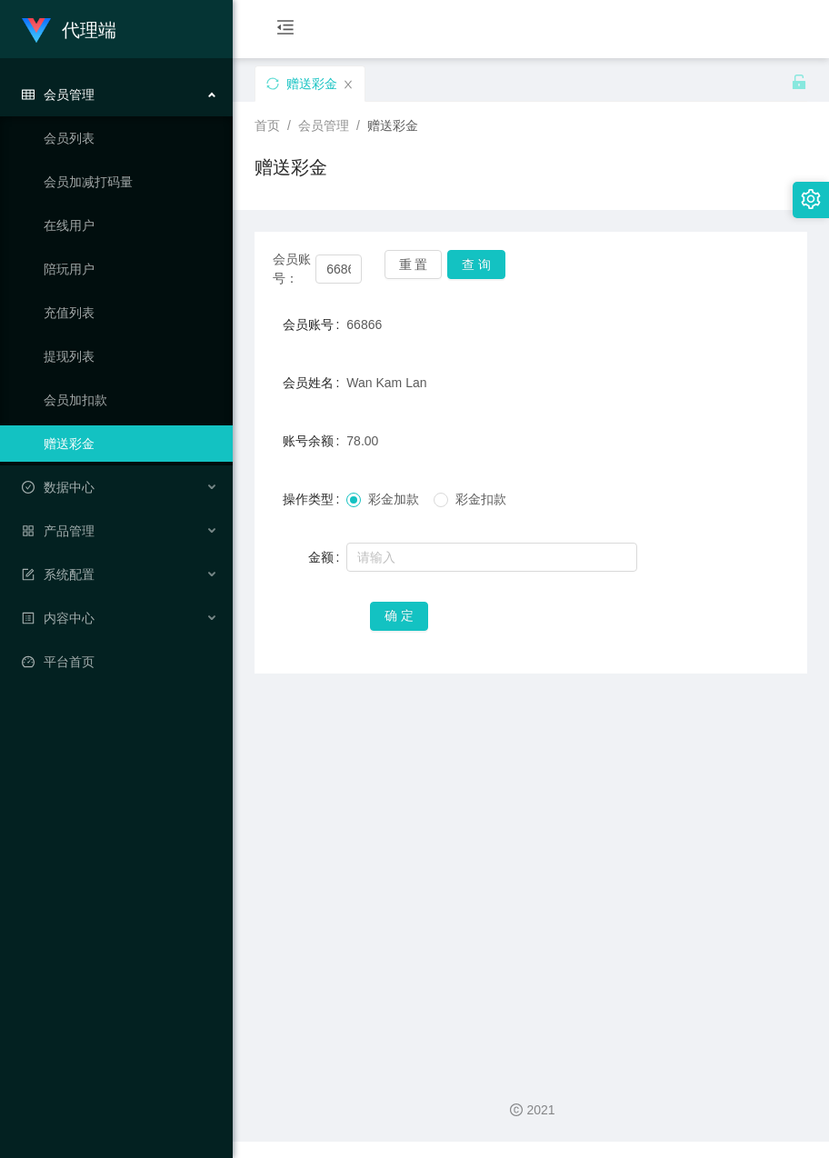
click at [632, 761] on main "关闭左侧 关闭右侧 关闭其它 刷新页面 赠送彩金 首页 / 会员管理 / 赠送彩金 / 赠送彩金 会员账号： 66866 重 置 查 询 会员账号 66866…" at bounding box center [531, 557] width 596 height 999
drag, startPoint x: 622, startPoint y: 791, endPoint x: 585, endPoint y: 779, distance: 39.1
click at [622, 791] on main "关闭左侧 关闭右侧 关闭其它 刷新页面 赠送彩金 首页 / 会员管理 / 赠送彩金 / 赠送彩金 会员账号： 66866 重 置 查 询 会员账号 66866…" at bounding box center [531, 557] width 596 height 999
drag, startPoint x: 683, startPoint y: 65, endPoint x: 667, endPoint y: 55, distance: 19.7
click at [683, 65] on div "赠送彩金" at bounding box center [522, 96] width 536 height 63
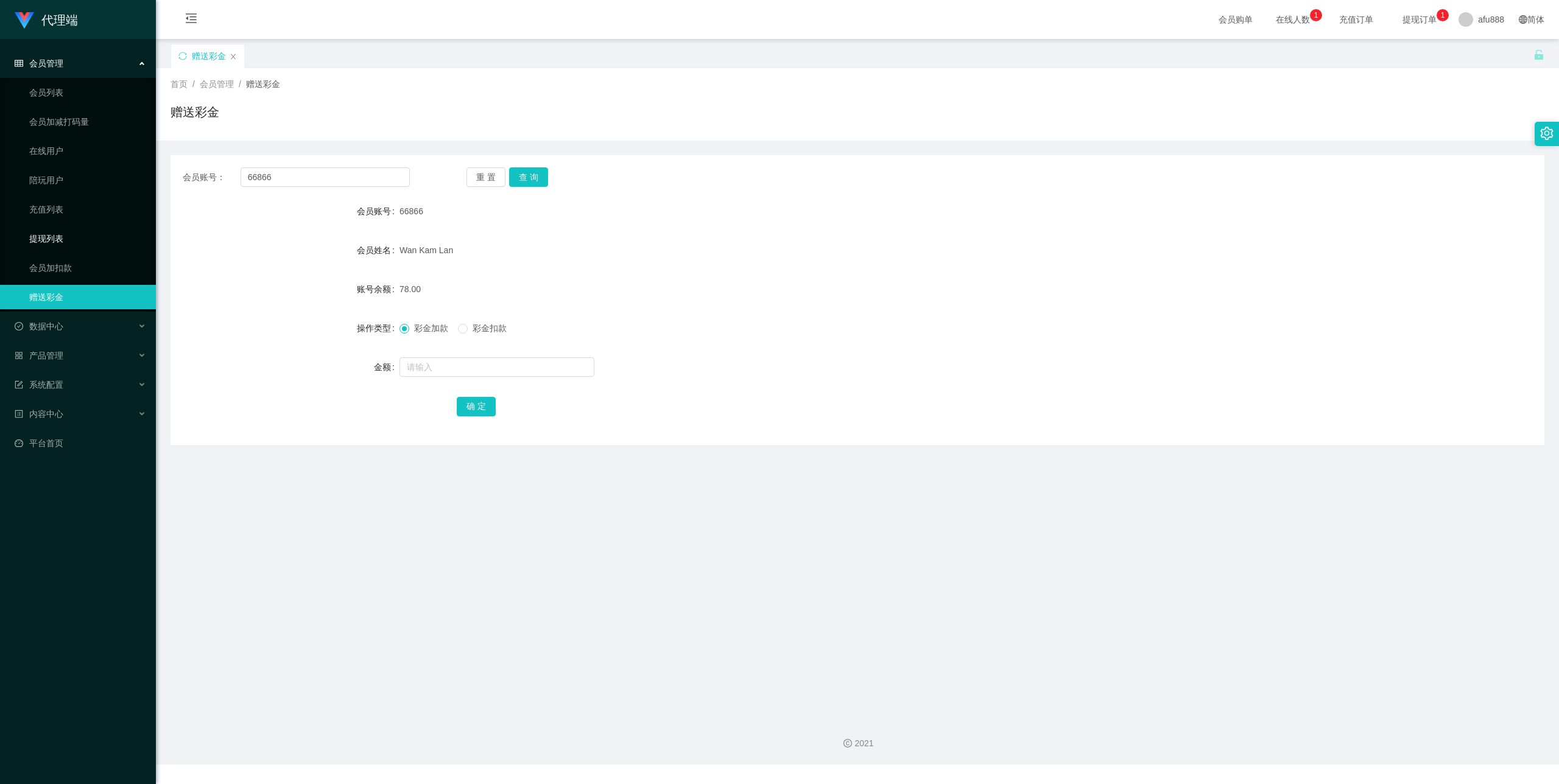
click at [86, 242] on link "提现列表" at bounding box center [88, 239] width 117 height 24
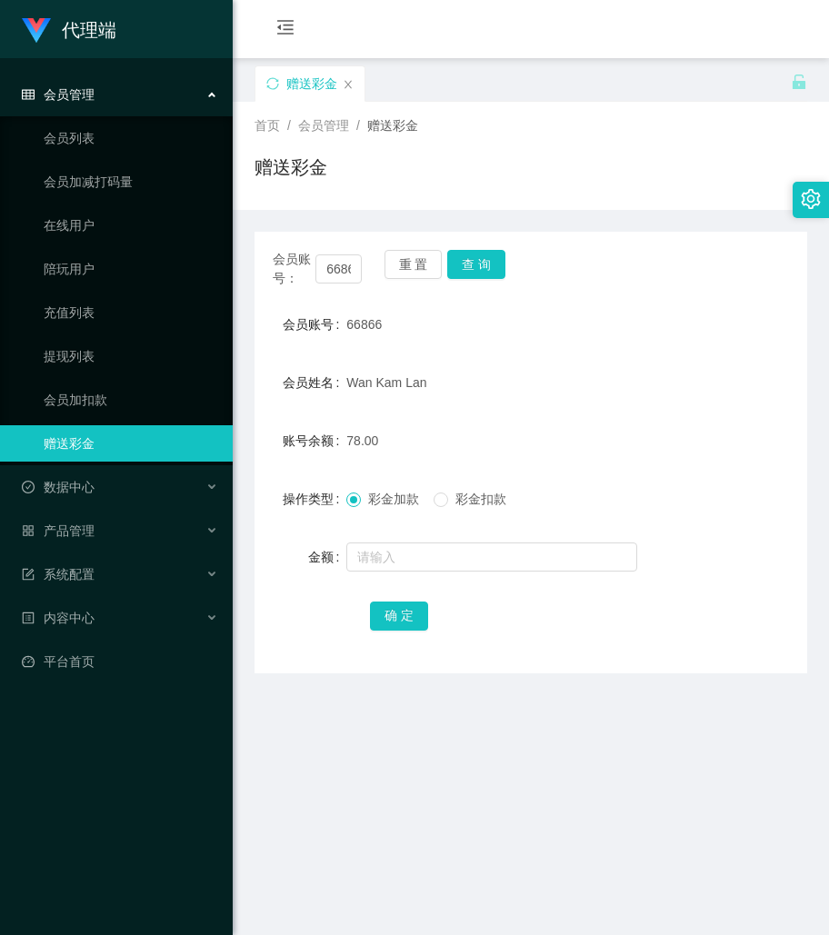
drag, startPoint x: 685, startPoint y: 358, endPoint x: 589, endPoint y: 309, distance: 108.1
click at [683, 358] on form "会员账号 66866 会员姓名 Wan Kam Lan 账号余额 78.00 操作类型 彩金加款 彩金扣款 金额 确 定" at bounding box center [530, 469] width 552 height 327
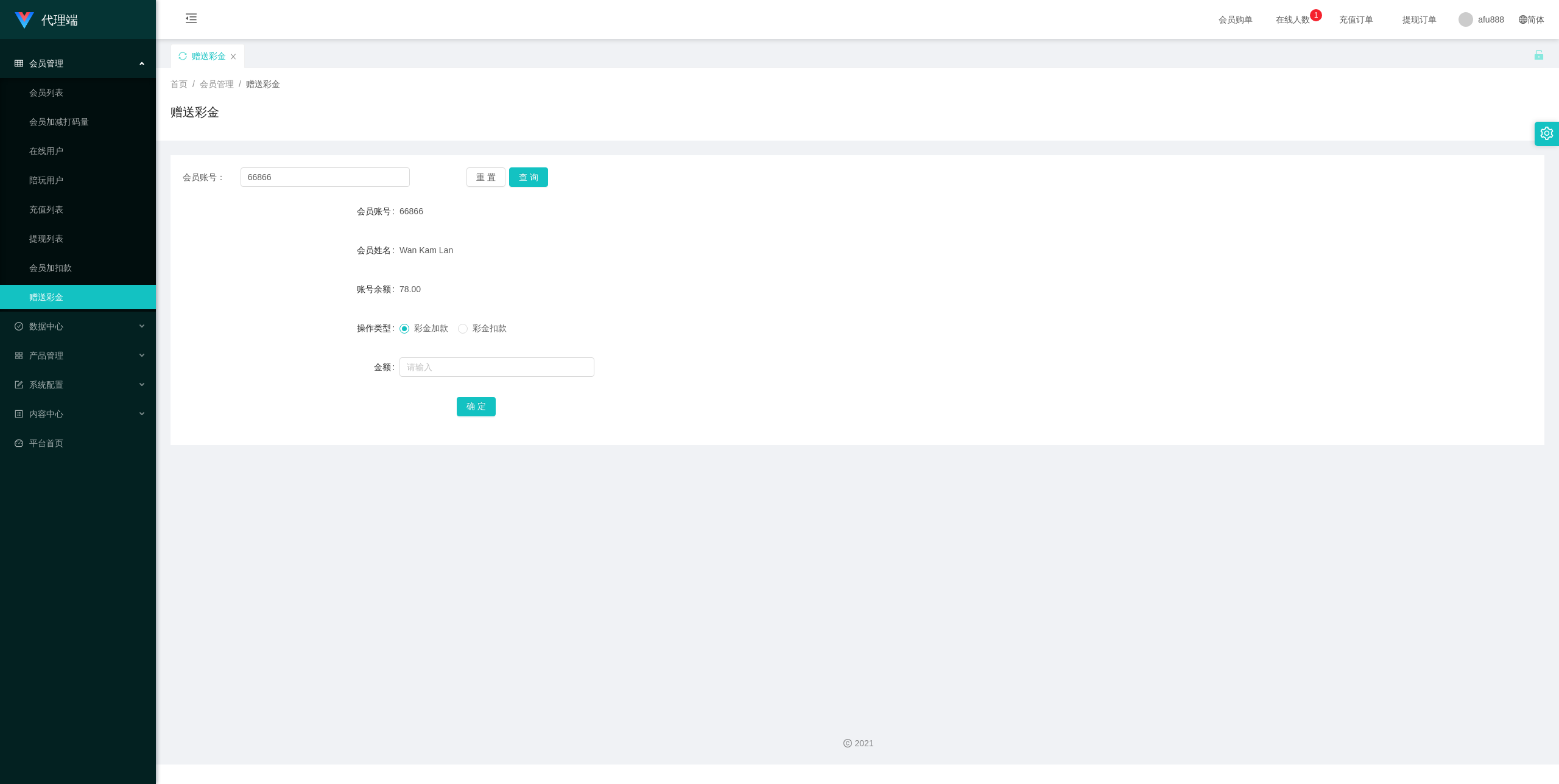
click at [547, 183] on div "重 置 查 询" at bounding box center [580, 177] width 227 height 19
click at [475, 366] on input "text" at bounding box center [497, 367] width 195 height 19
type input "8"
click at [480, 397] on button "确 定" at bounding box center [477, 406] width 39 height 19
click at [328, 166] on div "会员账号： 66866 重 置 查 询 会员账号 66866 会员姓名 Wan Kam Lan 账号余额 94.00 操作类型 彩金加款 彩金扣款 金额 确 定" at bounding box center [857, 300] width 1374 height 290
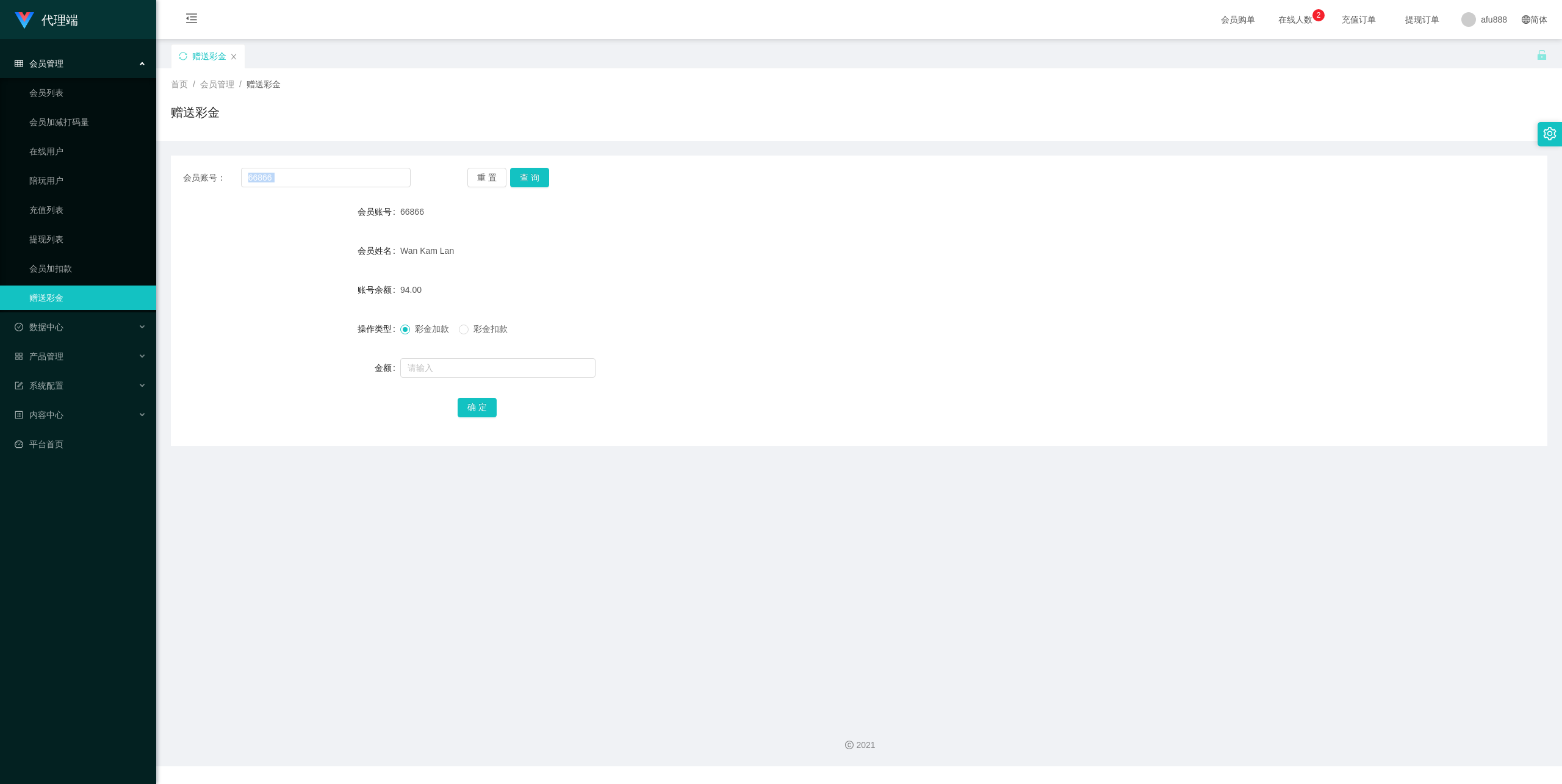
click at [328, 166] on div "会员账号： 66866 重 置 查 询 会员账号 66866 会员姓名 Wan Kam Lan 账号余额 94.00 操作类型 彩金加款 彩金扣款 金额 确 定" at bounding box center [859, 301] width 1377 height 291
click at [528, 184] on button "查 询" at bounding box center [530, 177] width 39 height 19
click at [309, 182] on input "66866" at bounding box center [326, 177] width 170 height 19
paste input "Chahwa"
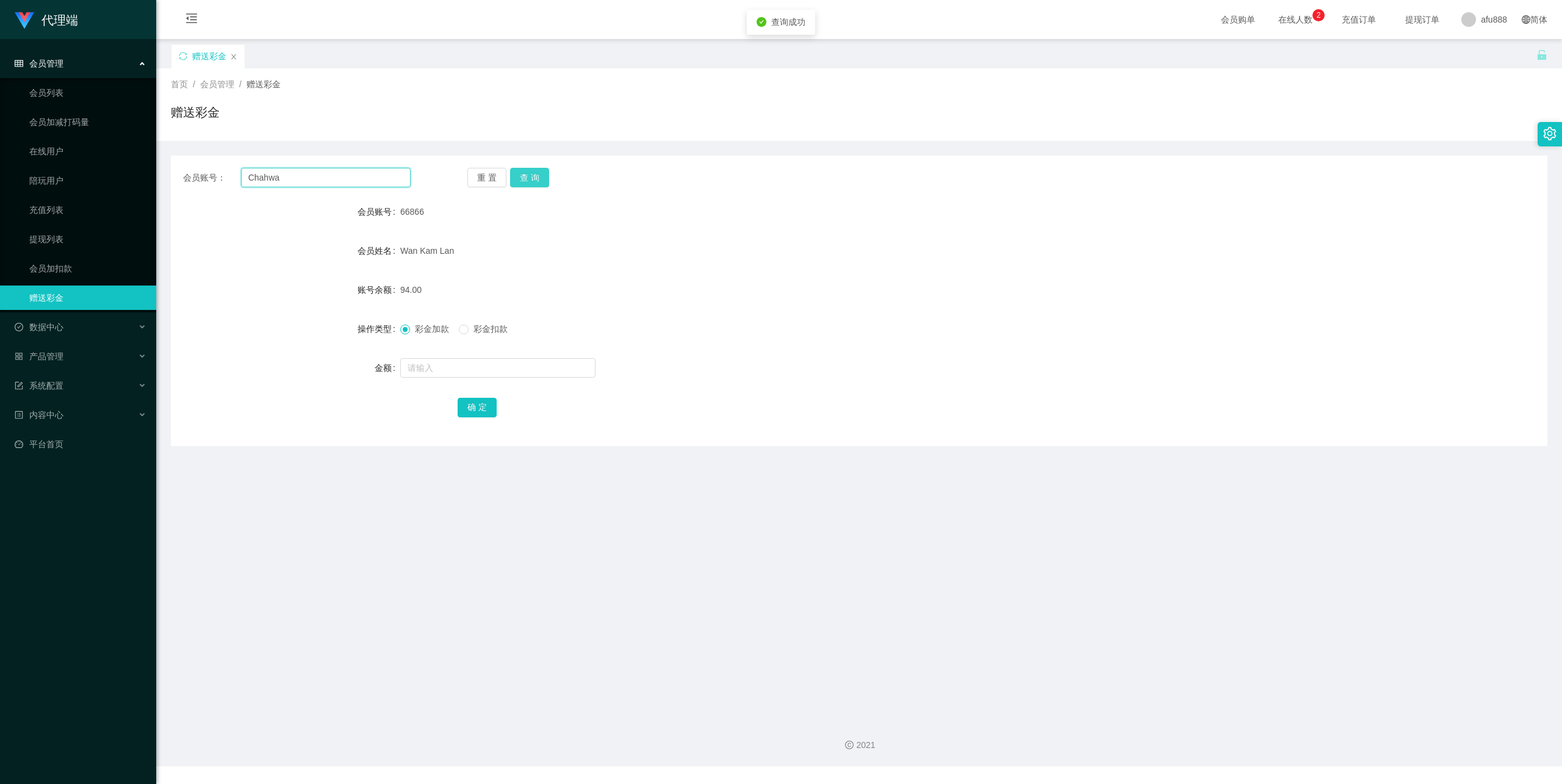
type input "Chahwa"
click at [510, 173] on button "查 询" at bounding box center [530, 177] width 39 height 19
click at [464, 377] on input "text" at bounding box center [498, 367] width 195 height 19
type input "3"
type input "24"
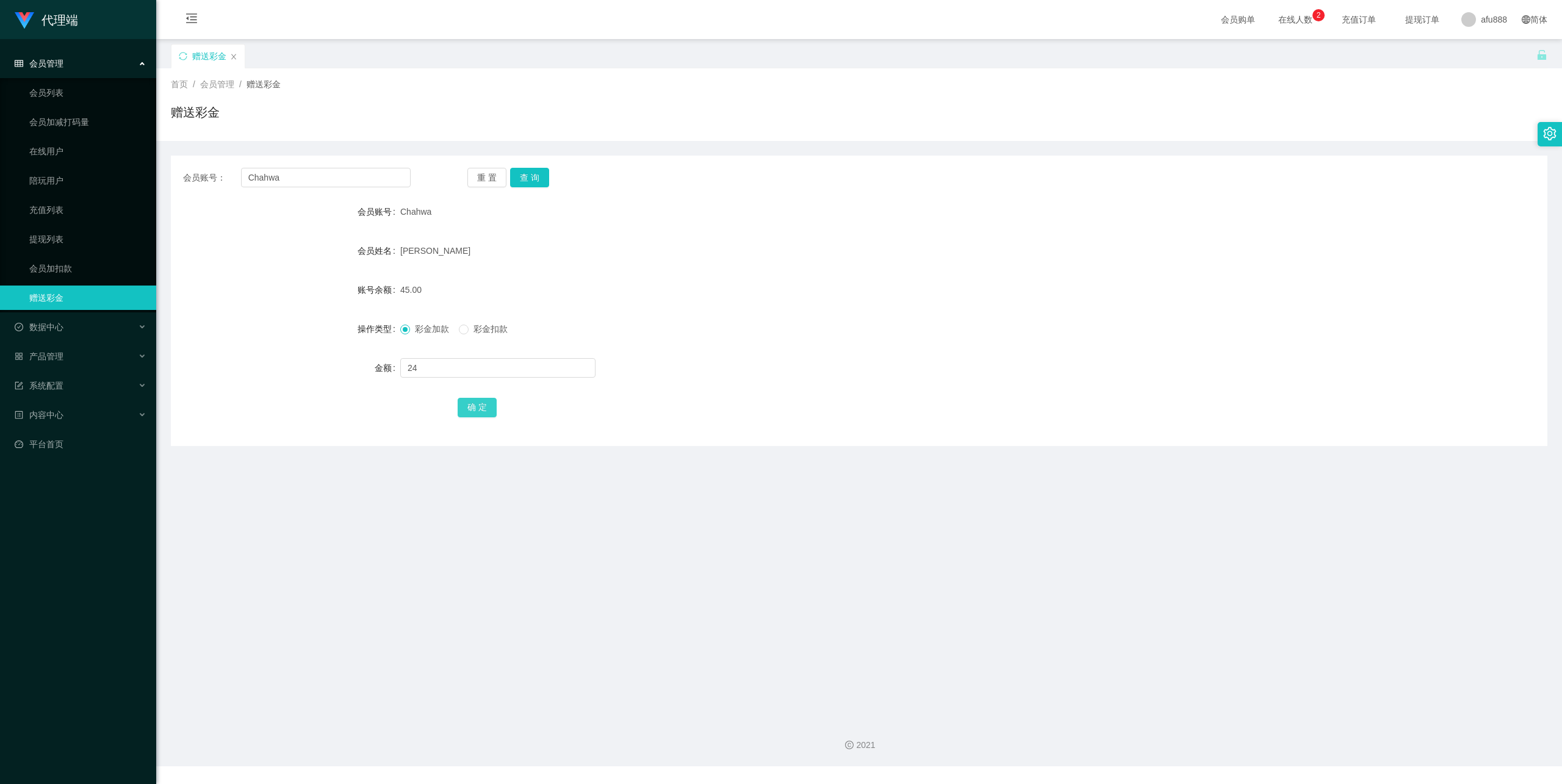
click at [477, 405] on button "确 定" at bounding box center [477, 407] width 39 height 19
click at [336, 182] on input "Chahwa" at bounding box center [326, 177] width 170 height 19
click at [531, 179] on button "查 询" at bounding box center [530, 177] width 39 height 19
click at [478, 374] on input "text" at bounding box center [498, 367] width 195 height 19
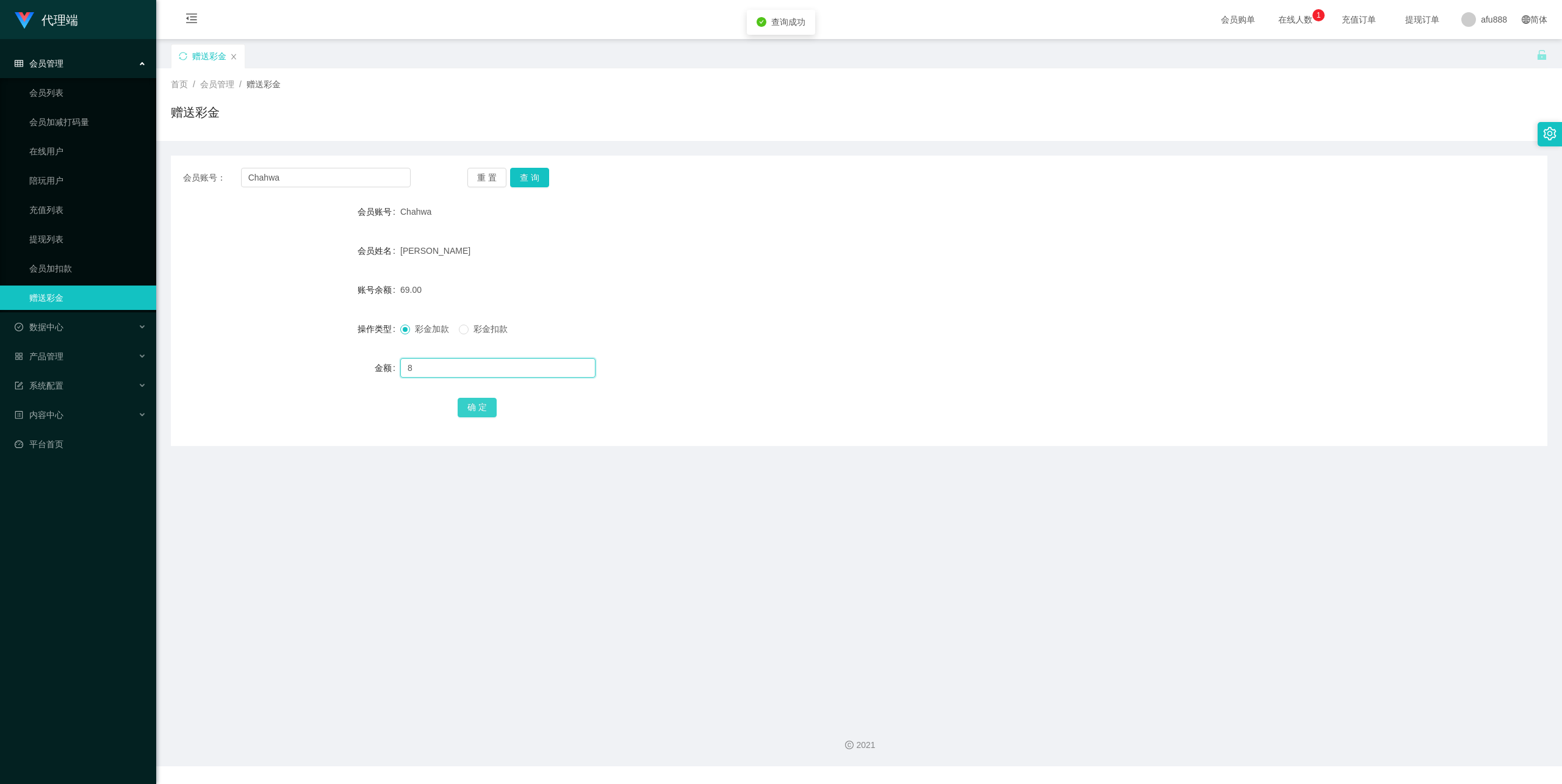
type input "8"
drag, startPoint x: 473, startPoint y: 413, endPoint x: 496, endPoint y: 400, distance: 26.4
click at [473, 413] on button "确 定" at bounding box center [477, 407] width 39 height 19
click at [363, 177] on input "Chahwa" at bounding box center [326, 177] width 170 height 19
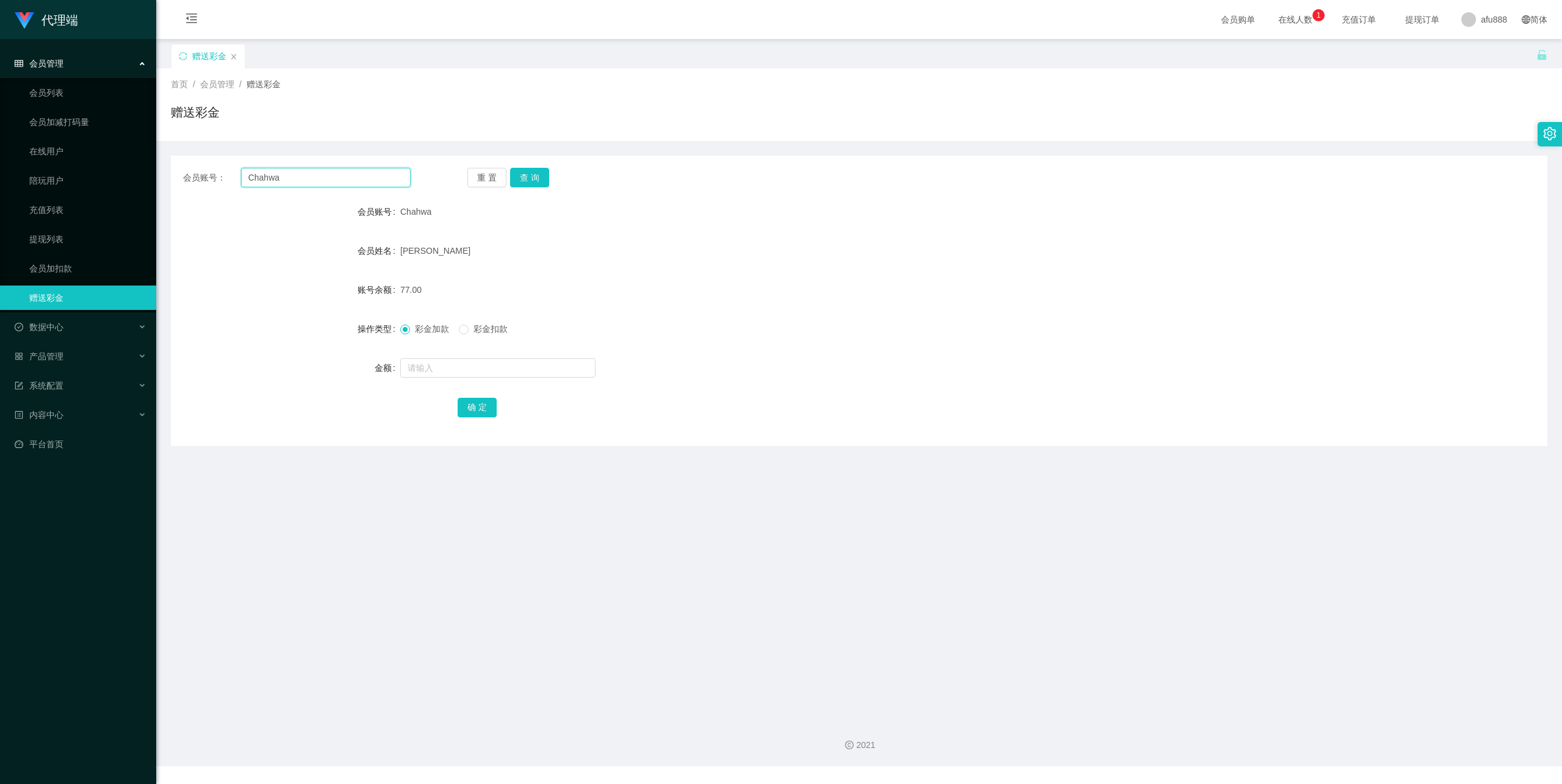
click at [363, 177] on input "Chahwa" at bounding box center [326, 177] width 170 height 19
type input "66866"
click at [533, 181] on button "查 询" at bounding box center [530, 177] width 39 height 19
click at [464, 364] on input "text" at bounding box center [498, 367] width 195 height 19
type input "8"
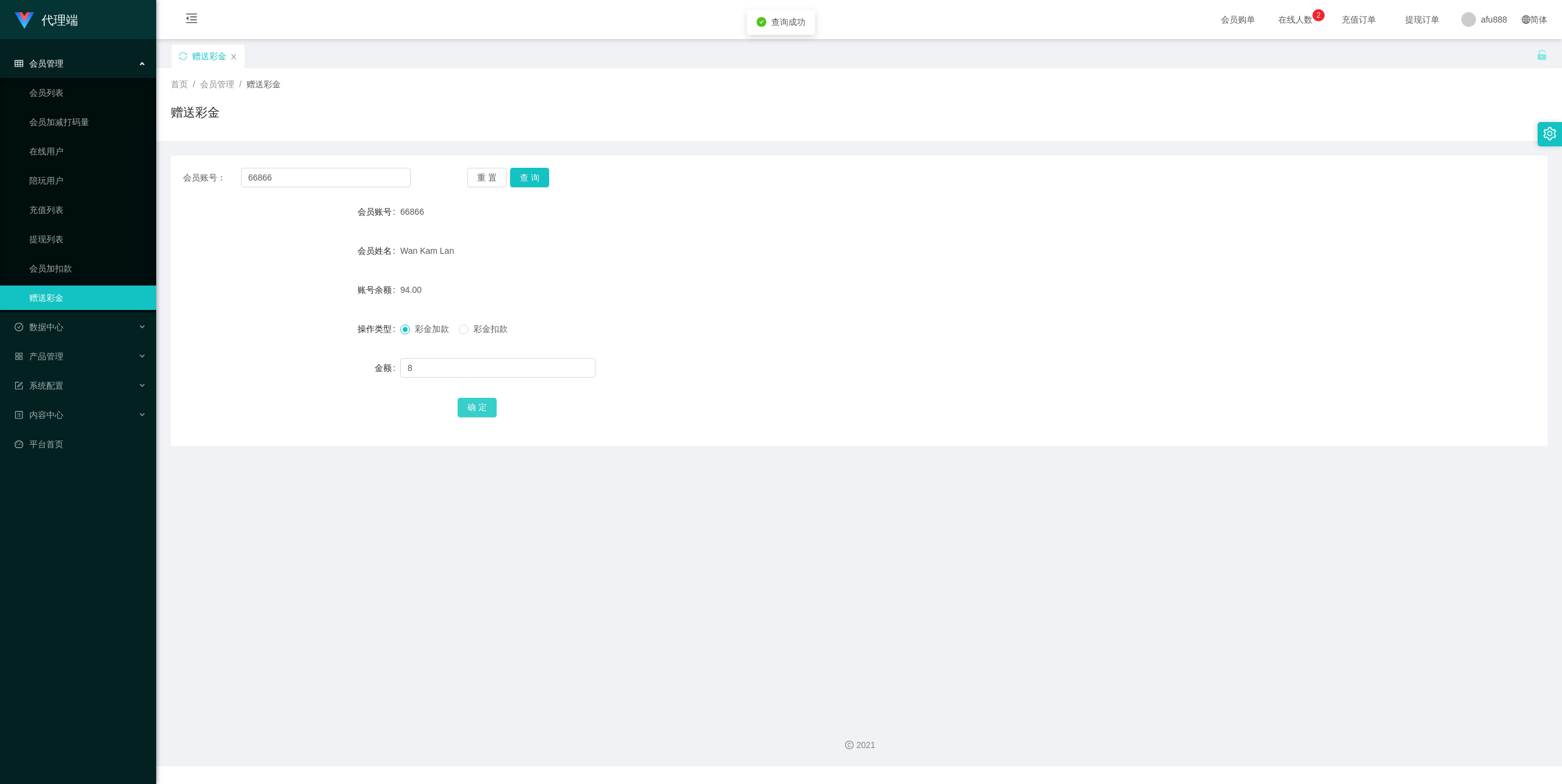
click at [491, 405] on button "确 定" at bounding box center [477, 407] width 39 height 19
click at [523, 182] on button "查 询" at bounding box center [530, 177] width 39 height 19
click at [477, 362] on input "text" at bounding box center [498, 367] width 195 height 19
type input "8"
drag, startPoint x: 470, startPoint y: 398, endPoint x: 476, endPoint y: 394, distance: 7.2
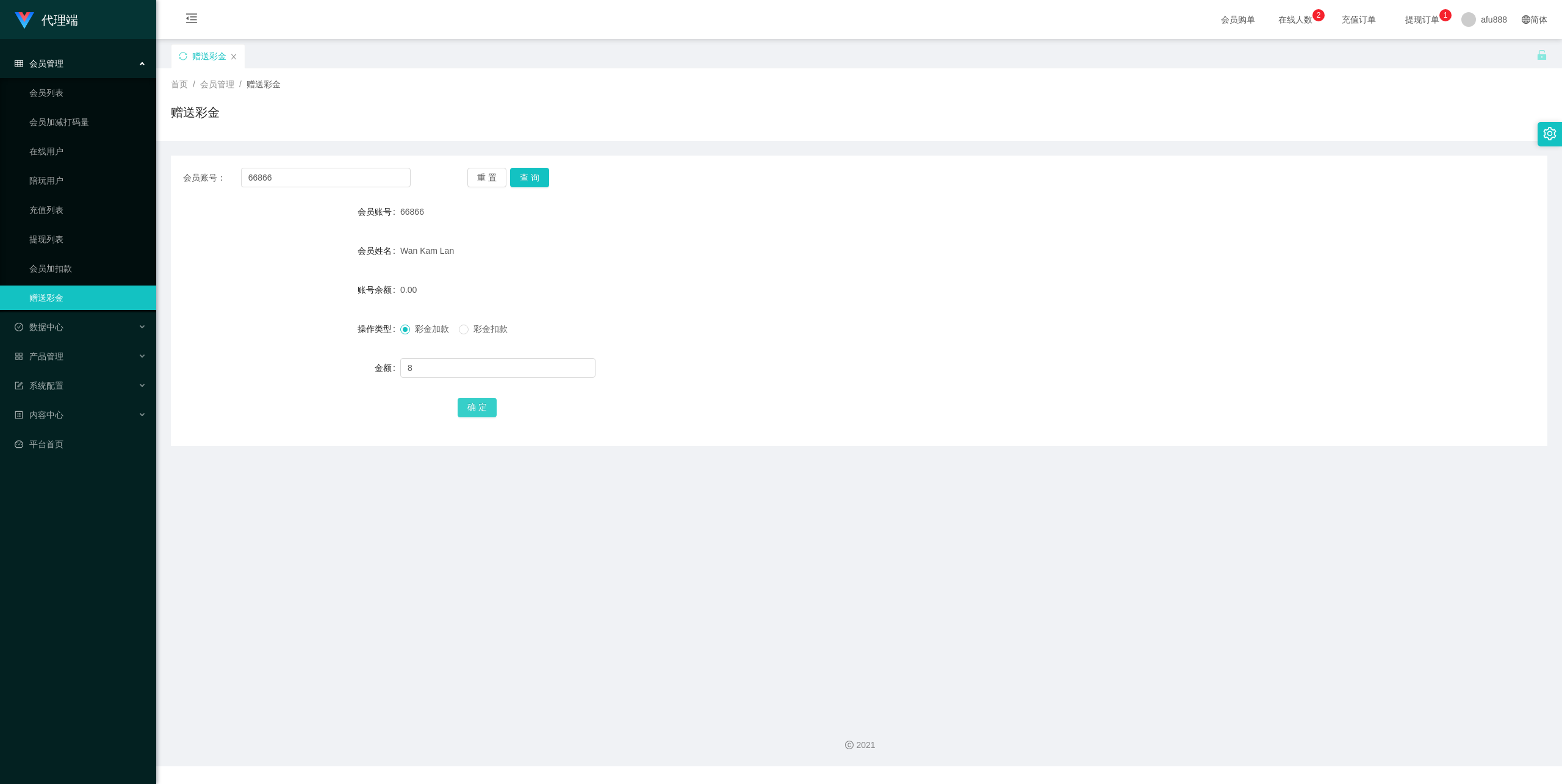
click at [470, 398] on button "确 定" at bounding box center [477, 407] width 39 height 19
click at [270, 185] on input "66866" at bounding box center [326, 177] width 170 height 19
paste input "Chahwa"
type input "Chahwa"
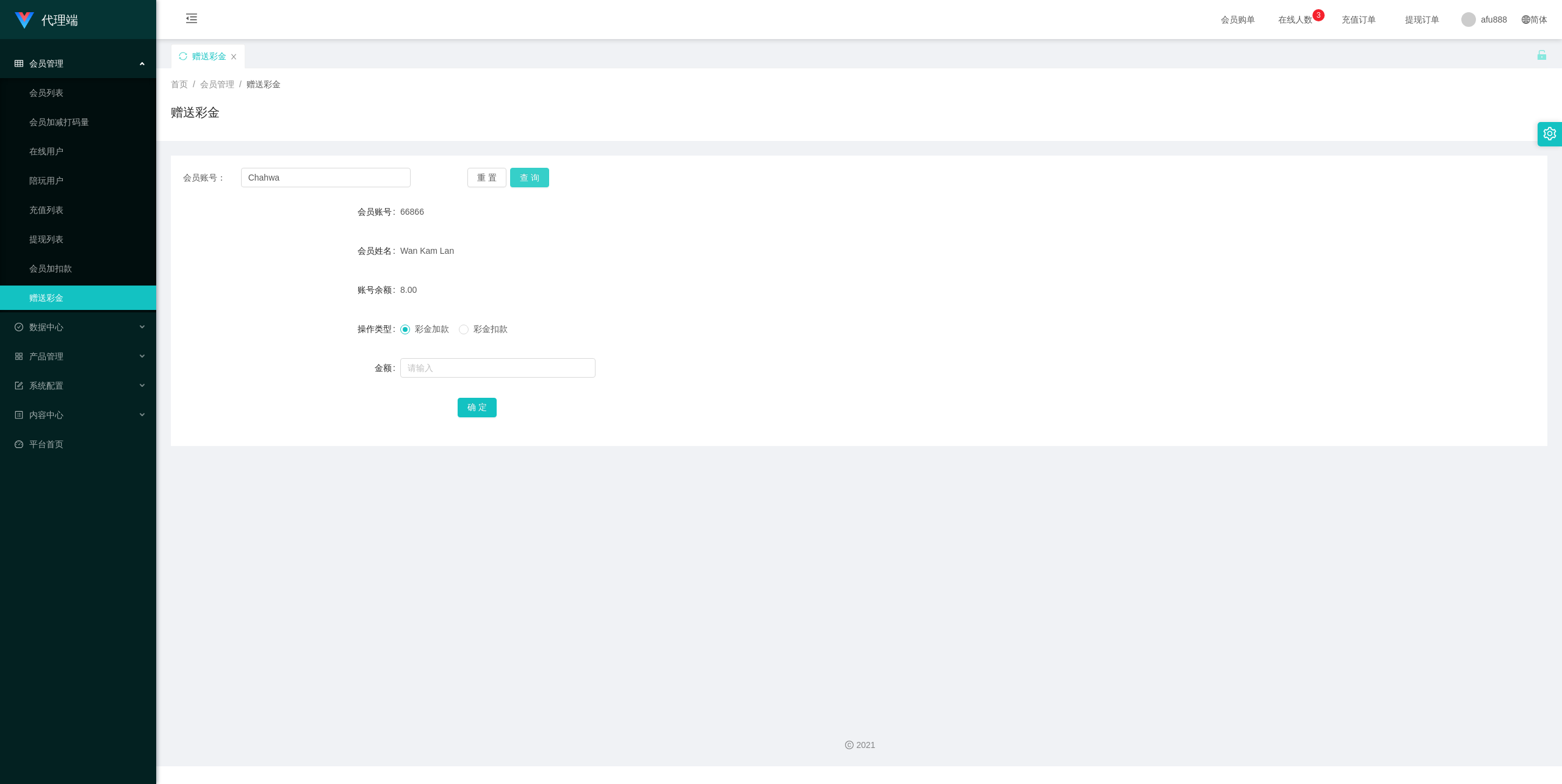
click at [521, 181] on button "查 询" at bounding box center [530, 177] width 39 height 19
click at [449, 364] on input "text" at bounding box center [498, 367] width 195 height 19
type input "8"
click at [463, 401] on button "确 定" at bounding box center [477, 407] width 39 height 19
click at [309, 184] on input "Chahwa" at bounding box center [326, 177] width 170 height 19
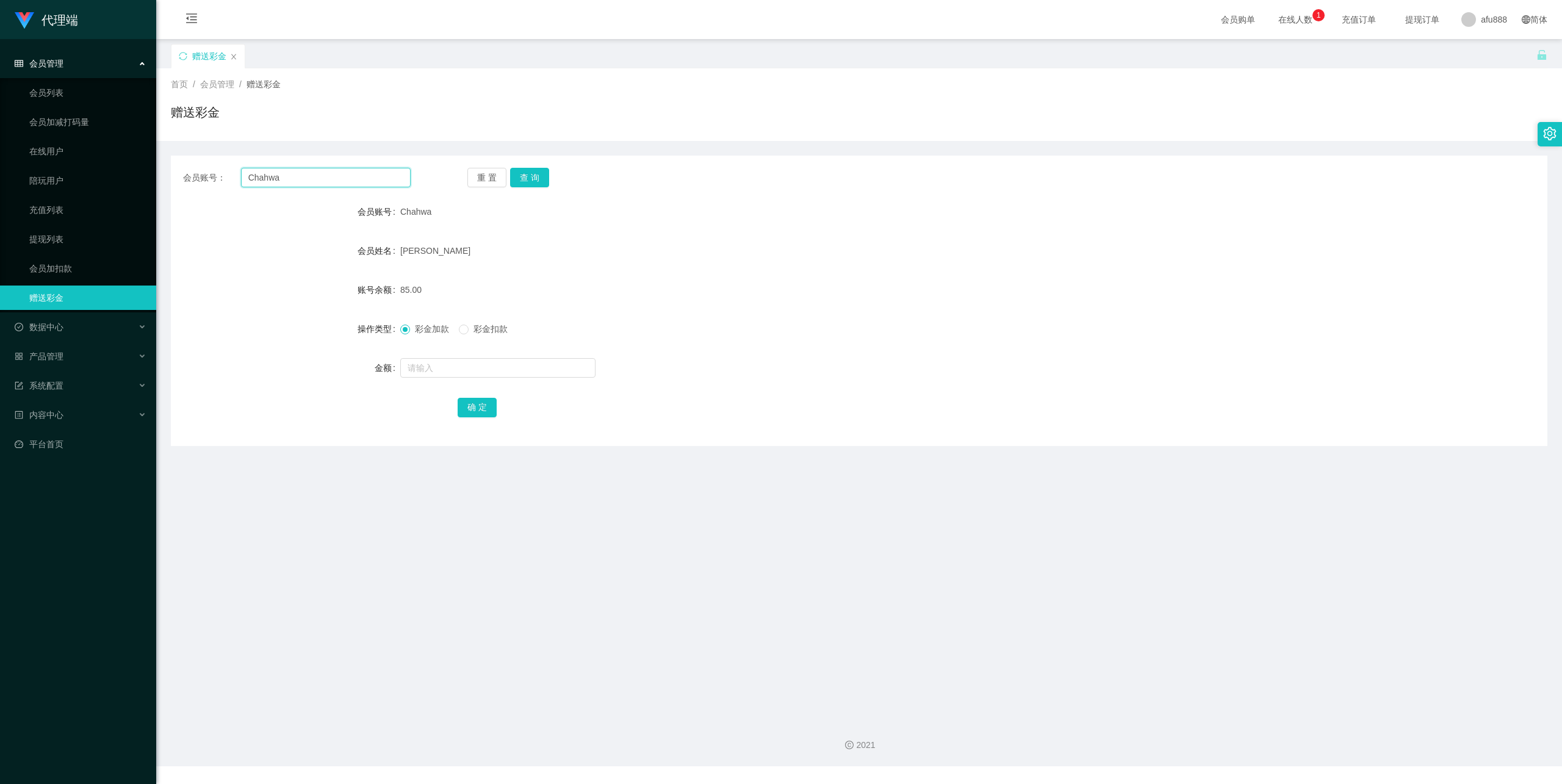
click at [309, 184] on input "Chahwa" at bounding box center [326, 177] width 170 height 19
paste input "66866"
type input "66866"
click at [529, 175] on button "查 询" at bounding box center [530, 177] width 39 height 19
click at [449, 364] on input "text" at bounding box center [498, 367] width 195 height 19
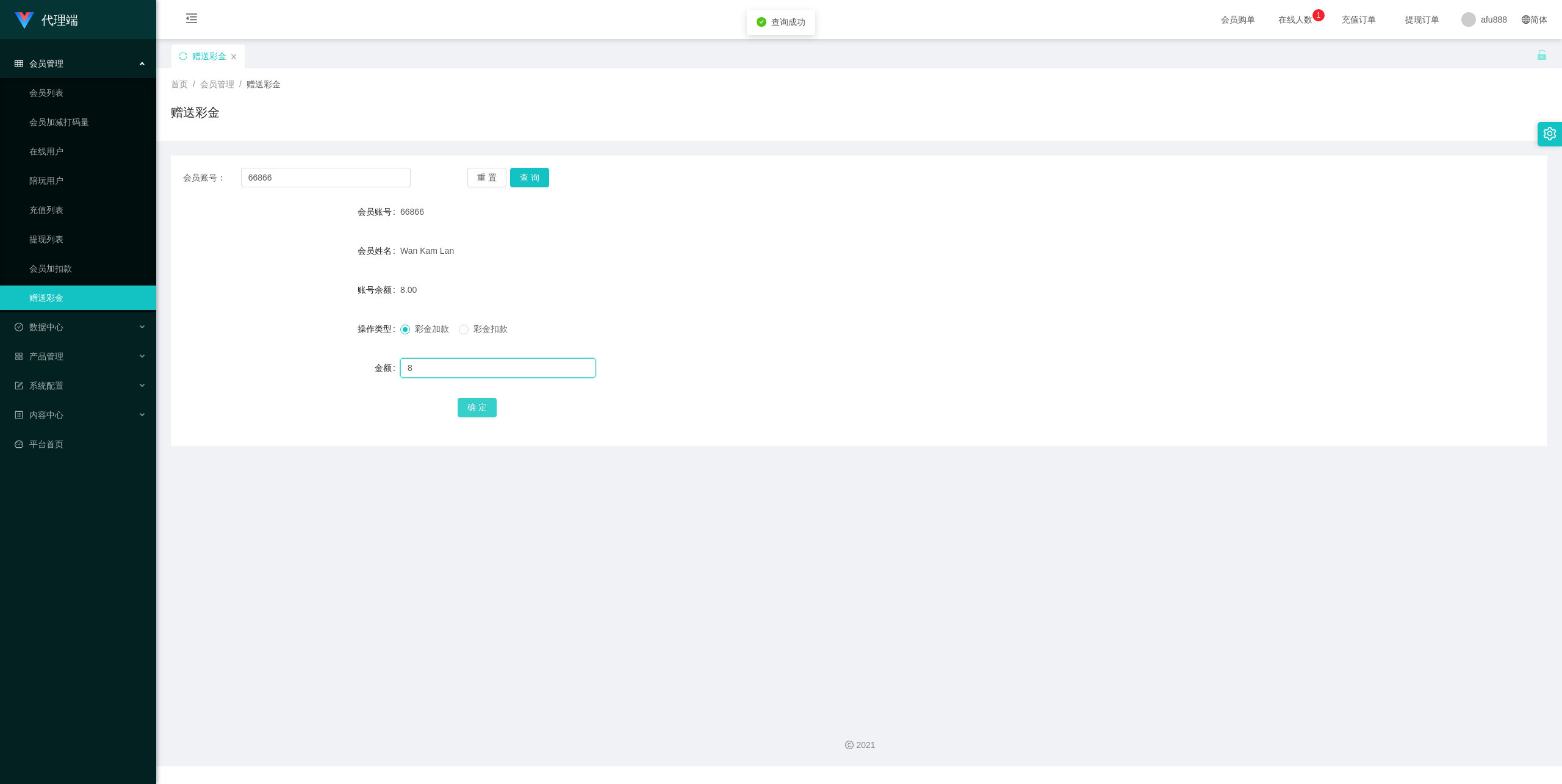
type input "8"
click at [482, 412] on button "确 定" at bounding box center [477, 407] width 39 height 19
click at [357, 172] on input "66866" at bounding box center [326, 177] width 170 height 19
drag, startPoint x: 357, startPoint y: 172, endPoint x: 420, endPoint y: 173, distance: 63.0
click at [357, 172] on input "66866" at bounding box center [326, 177] width 170 height 19
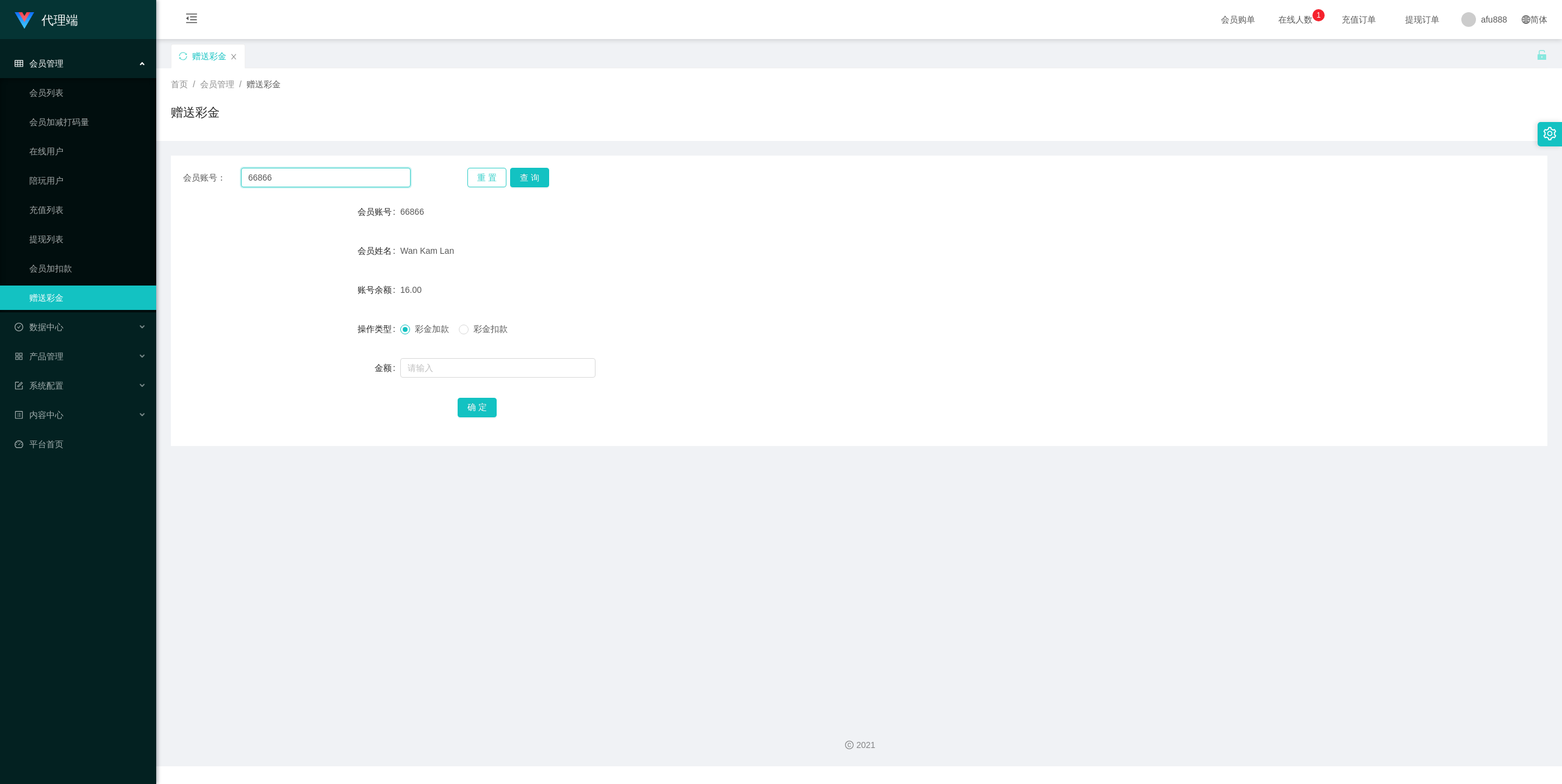
paste input "Chahwa"
type input "Chahwa"
click at [545, 183] on button "查 询" at bounding box center [530, 177] width 39 height 19
click at [441, 359] on input "text" at bounding box center [498, 367] width 195 height 19
type input "8"
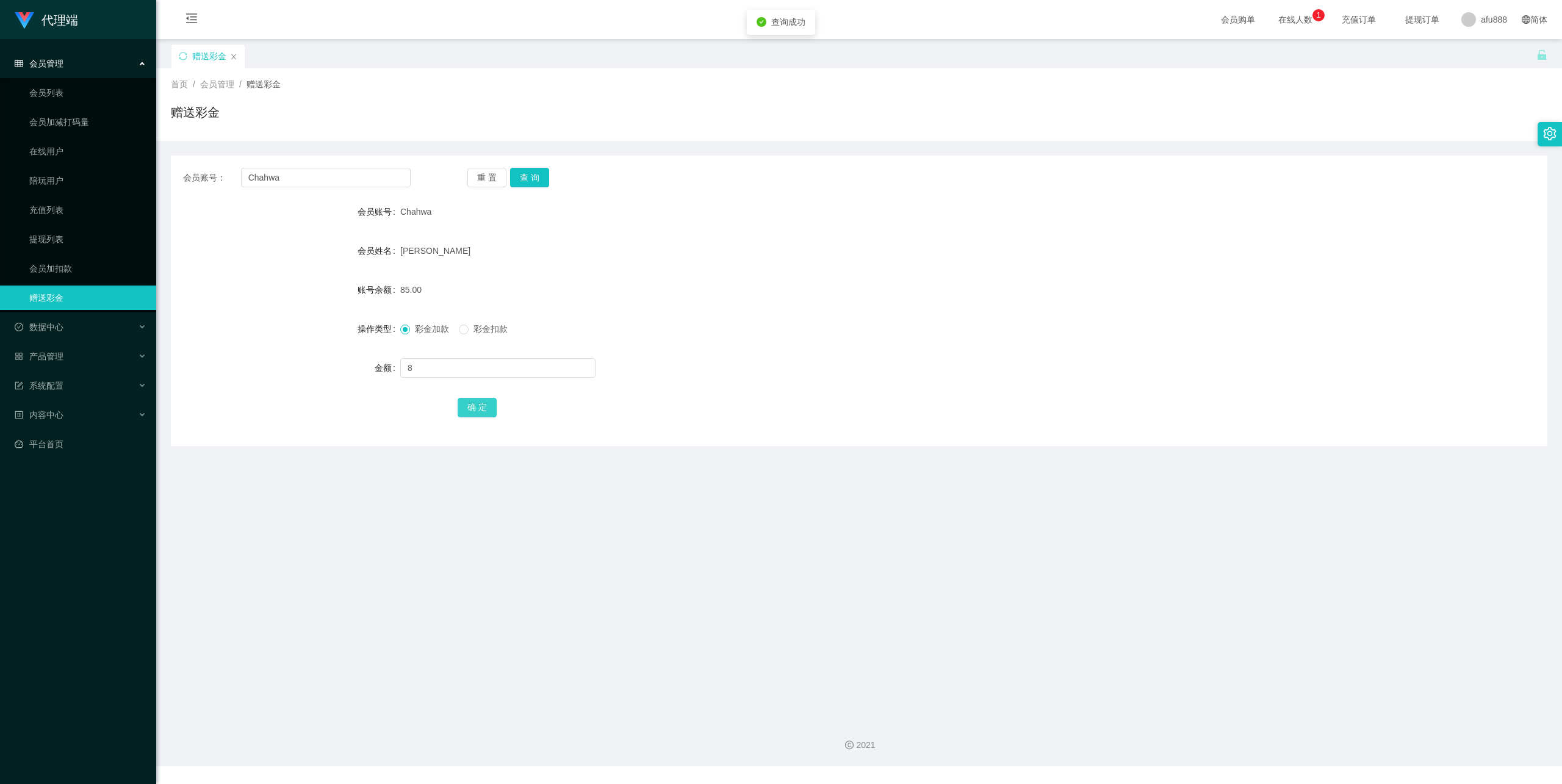
click at [486, 411] on button "确 定" at bounding box center [477, 407] width 39 height 19
click at [369, 181] on input "Chahwa" at bounding box center [326, 177] width 170 height 19
paste input "66866"
type input "66866"
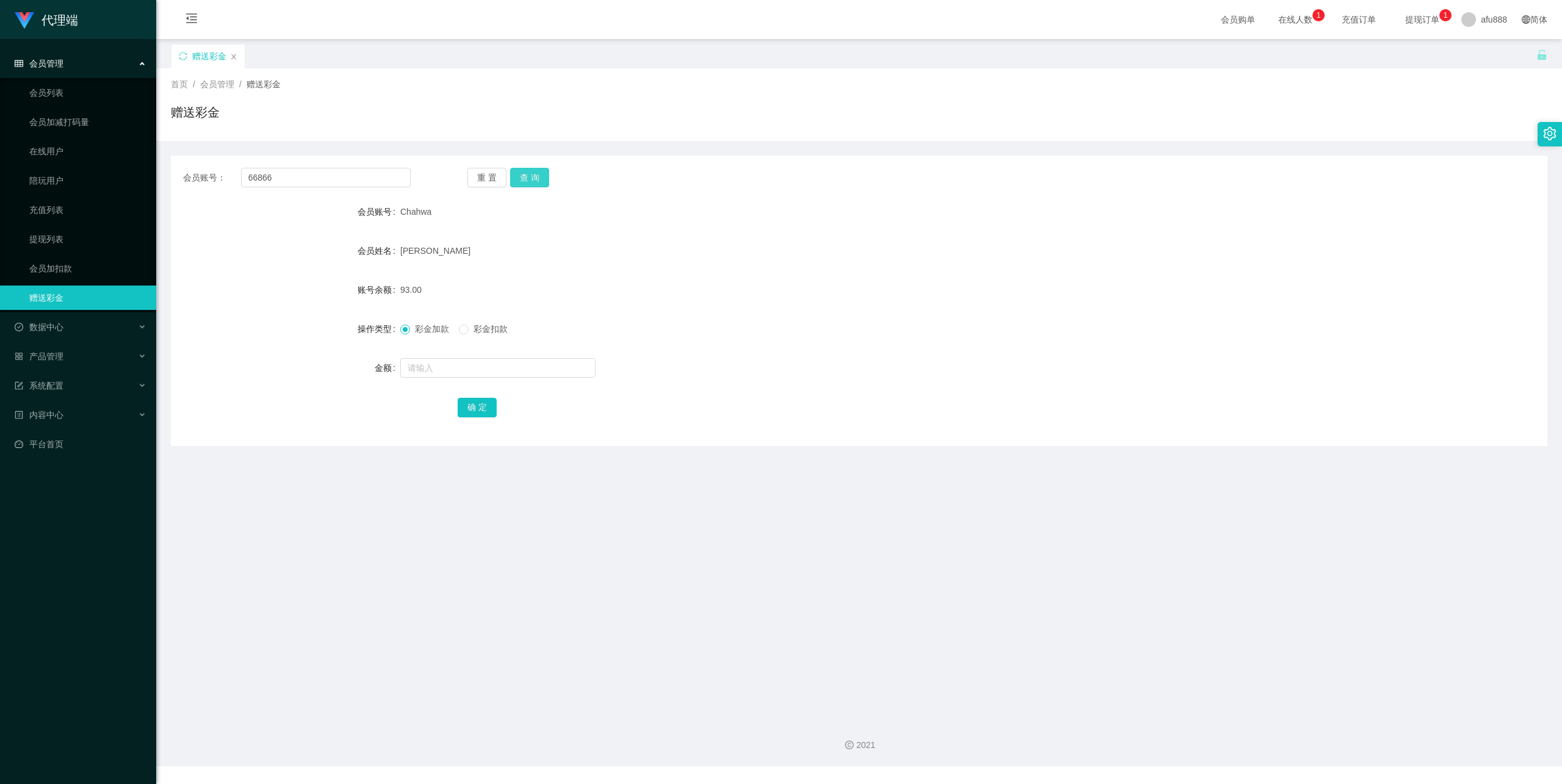
click at [523, 183] on button "查 询" at bounding box center [530, 177] width 39 height 19
click at [455, 364] on input "text" at bounding box center [498, 367] width 195 height 19
type input "8"
click at [470, 411] on button "确 定" at bounding box center [477, 407] width 39 height 19
click at [344, 176] on input "66866" at bounding box center [326, 177] width 170 height 19
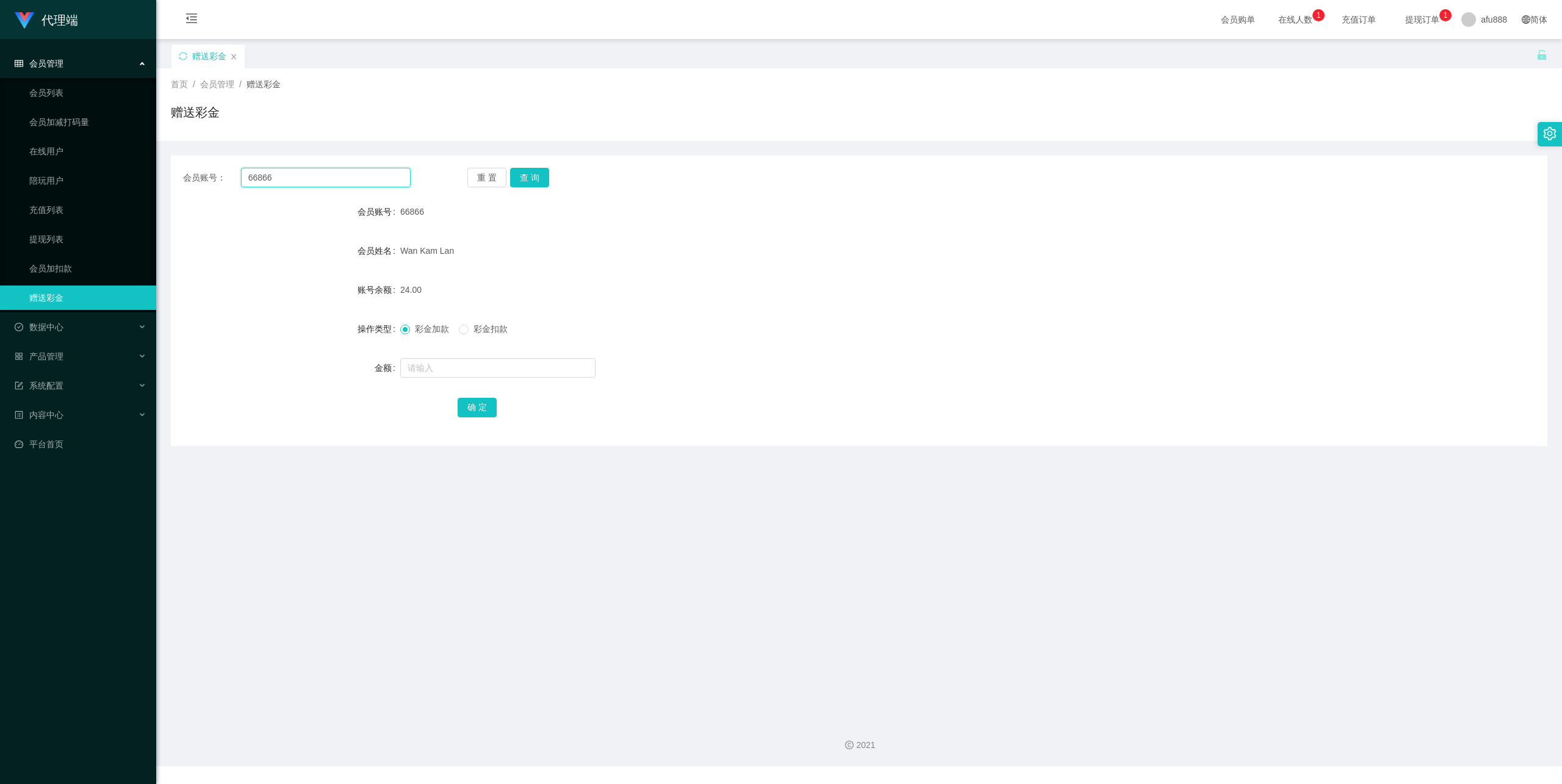
click at [344, 176] on input "66866" at bounding box center [326, 177] width 170 height 19
paste input "Chahwa"
type input "Chahwa"
click at [510, 179] on button "查 询" at bounding box center [530, 177] width 39 height 19
click at [452, 376] on input "text" at bounding box center [498, 367] width 195 height 19
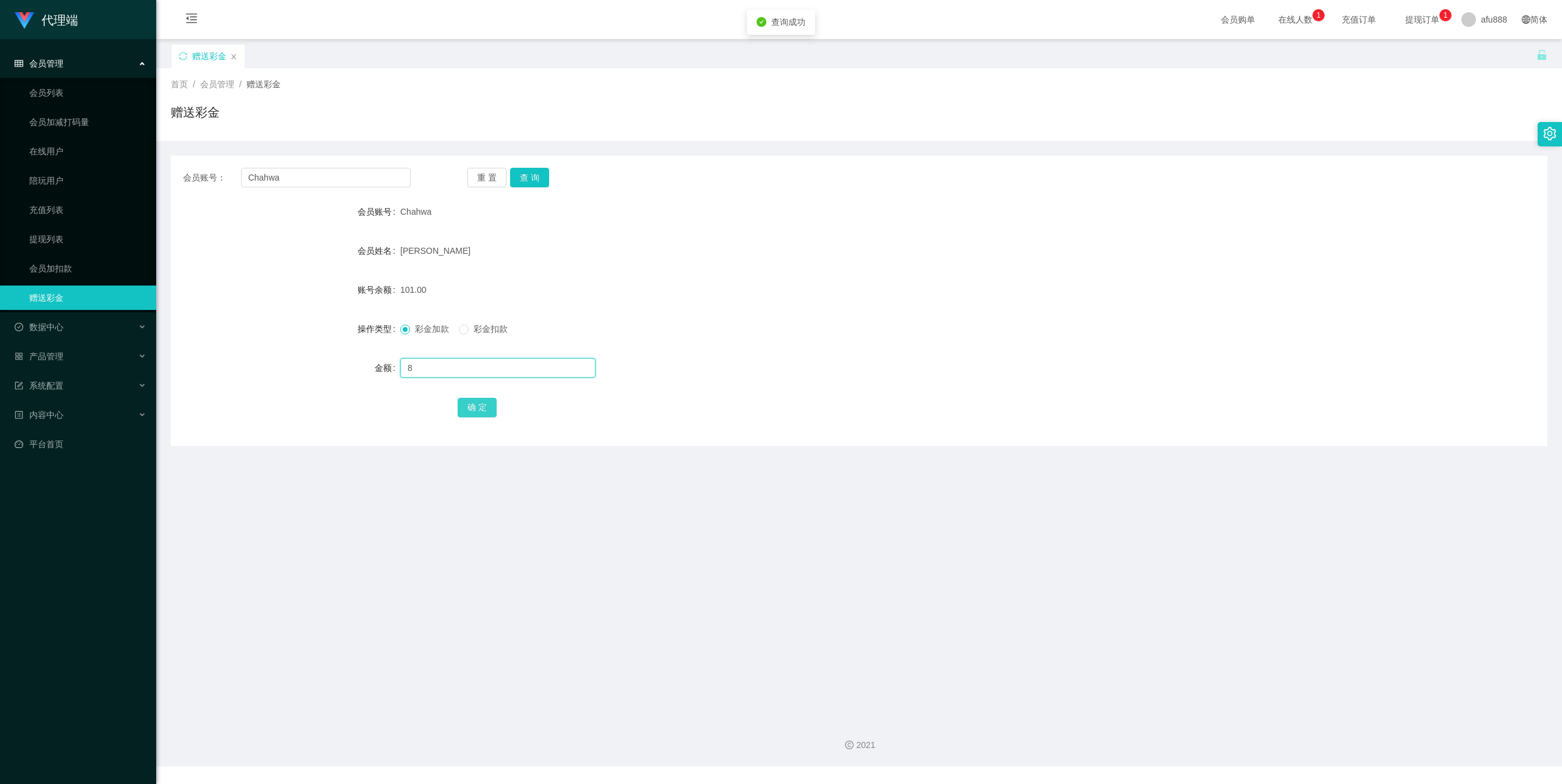
type input "8"
click at [467, 403] on button "确 定" at bounding box center [477, 407] width 39 height 19
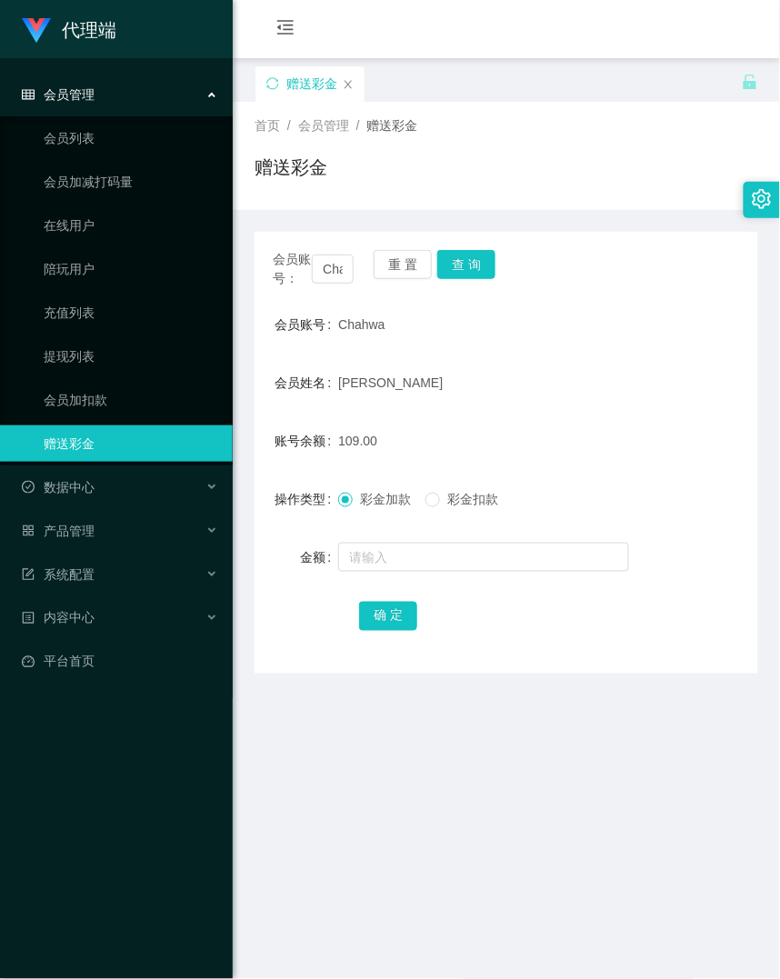
click at [625, 354] on form "会员账号 Chahwa 会员姓名 Leong cha hwa 账号余额 109.00 操作类型 彩金加款 彩金扣款 金额 确 定" at bounding box center [505, 469] width 503 height 327
click at [327, 265] on input "Chahwa" at bounding box center [333, 268] width 42 height 29
click at [463, 263] on button "查 询" at bounding box center [466, 264] width 58 height 29
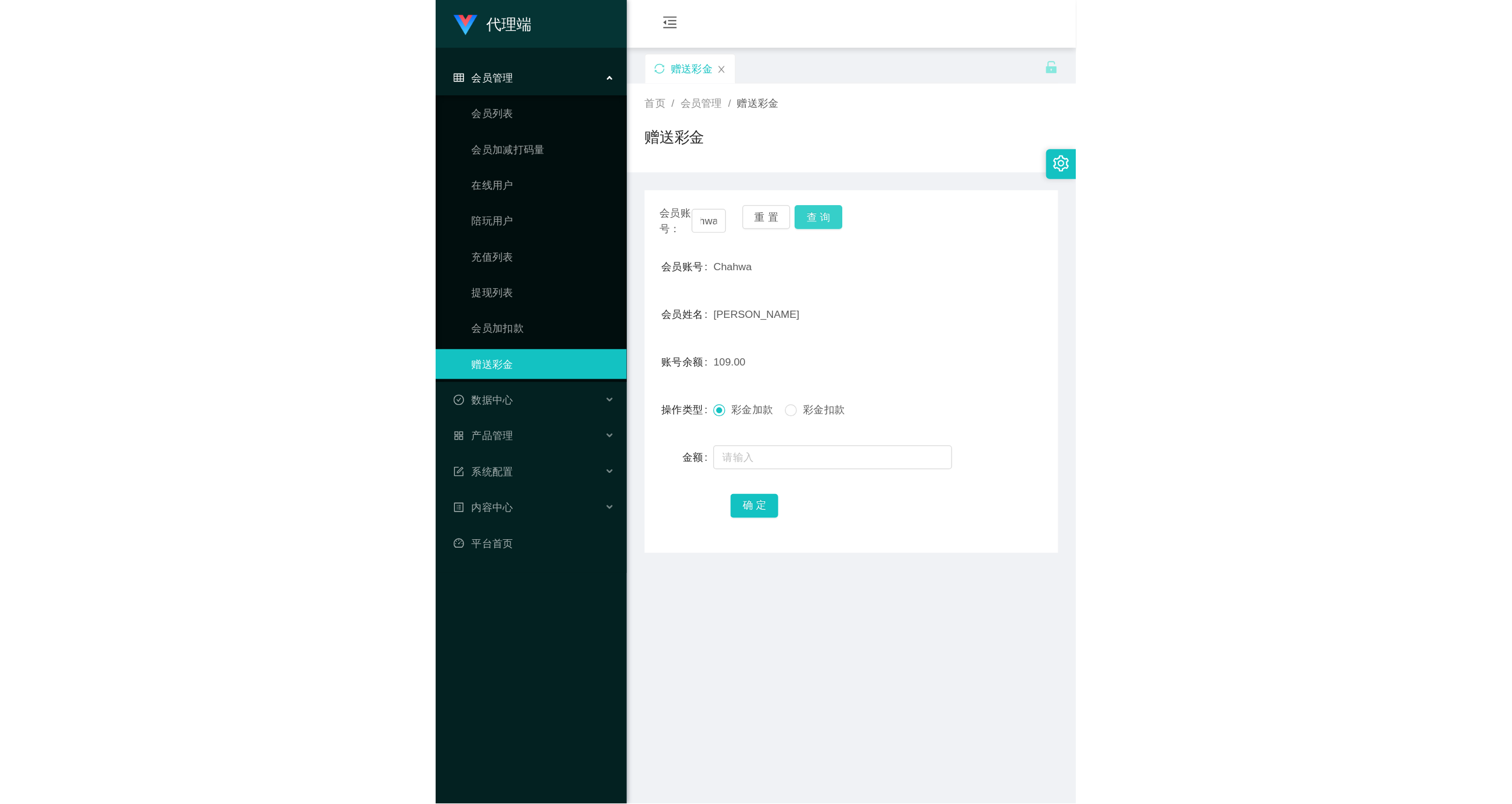
scroll to position [0, 0]
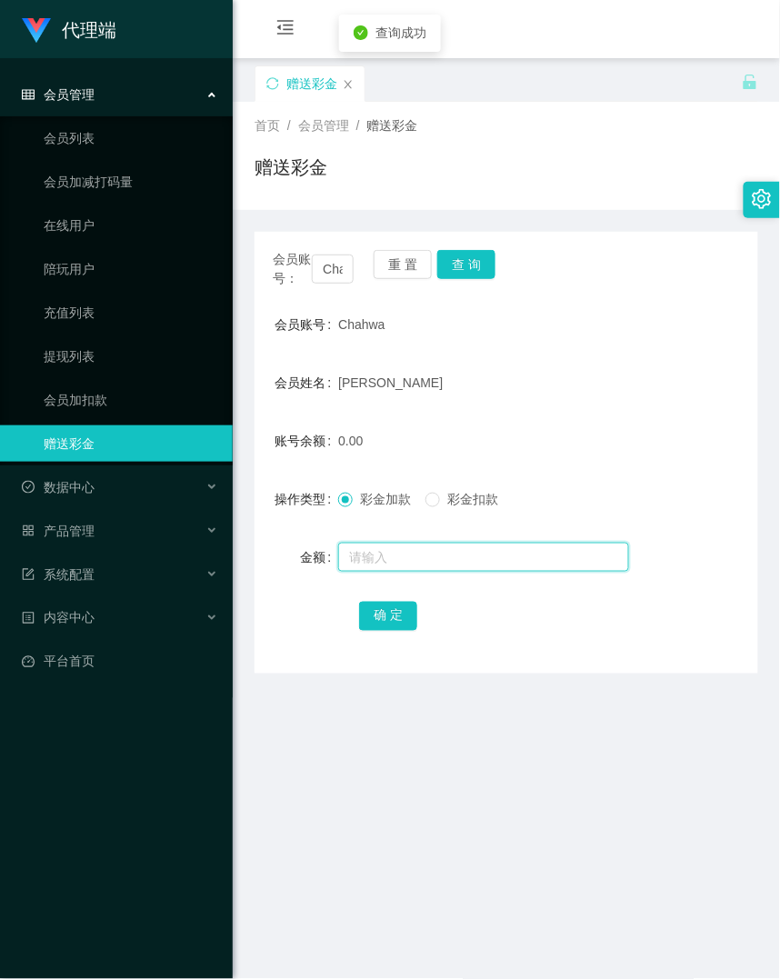
click at [387, 554] on input "text" at bounding box center [483, 556] width 291 height 29
type input "8"
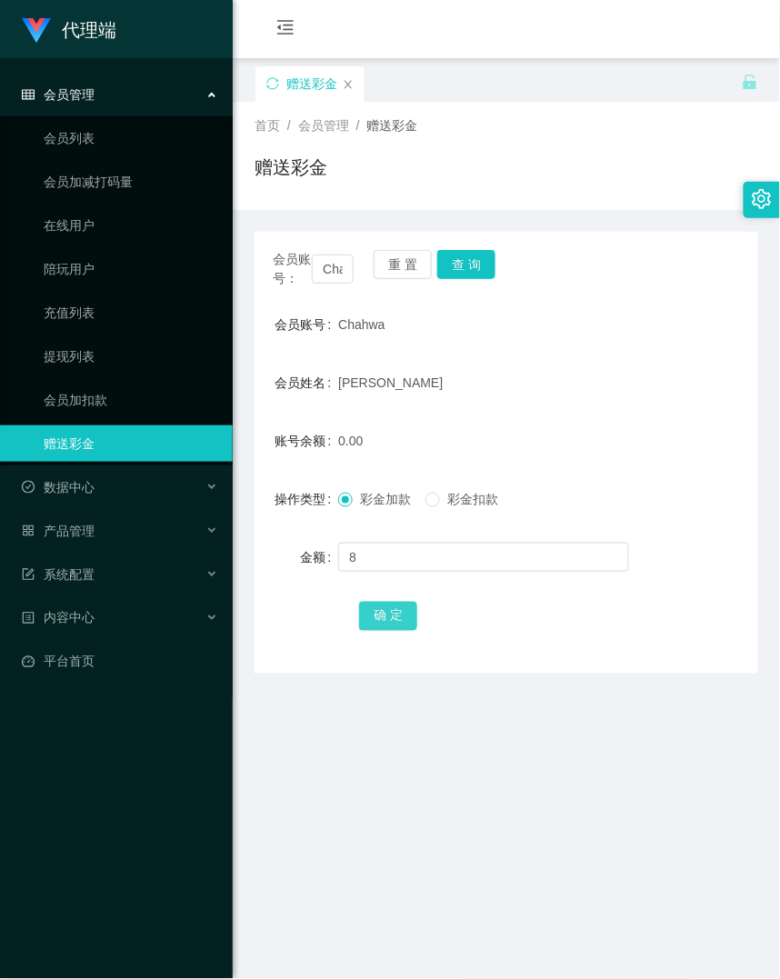
click at [378, 612] on button "确 定" at bounding box center [388, 616] width 58 height 29
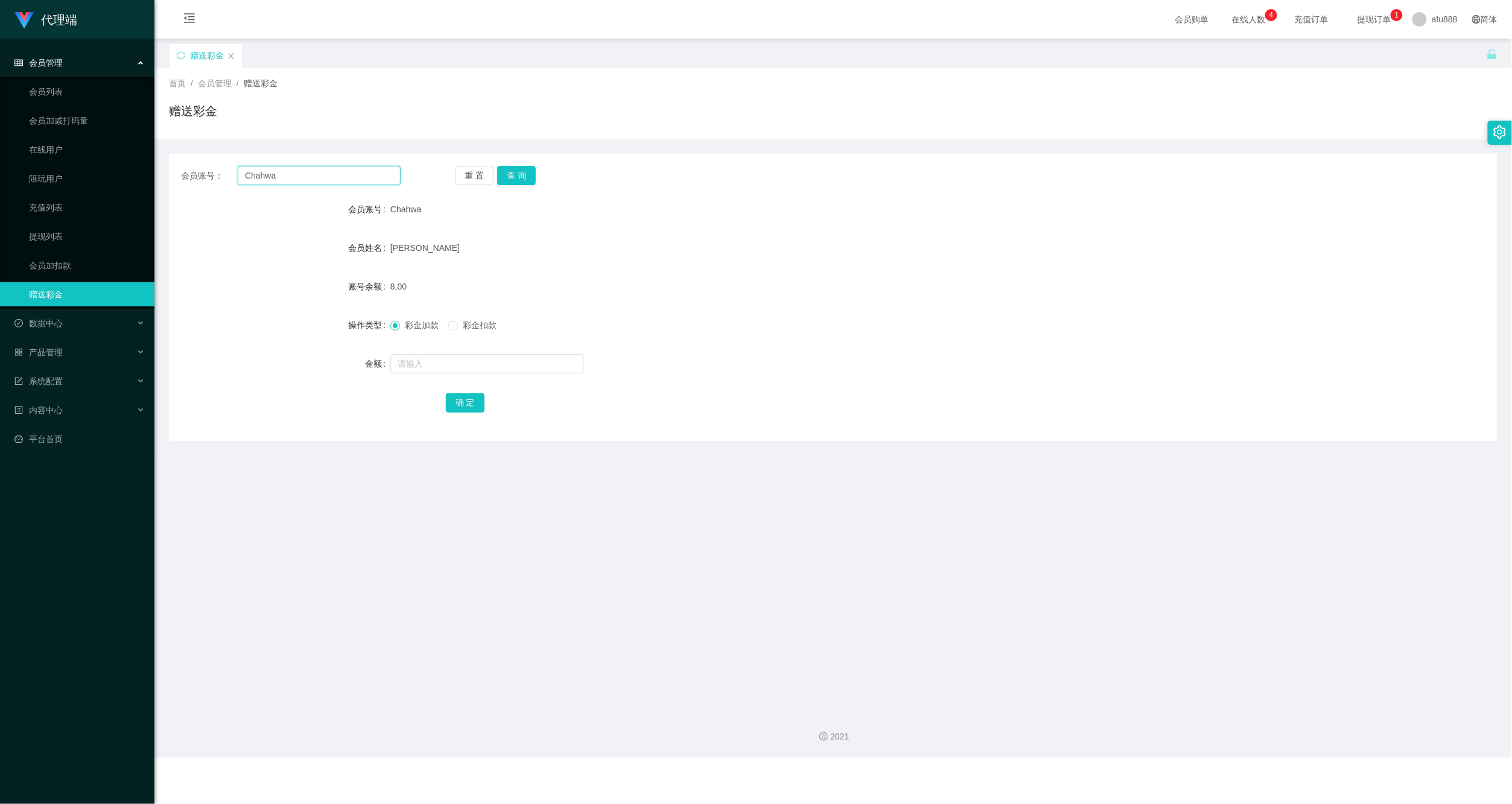
click at [273, 177] on input "Chahwa" at bounding box center [319, 175] width 163 height 19
paste input "66866"
type input "66866"
click at [526, 169] on button "查 询" at bounding box center [517, 175] width 39 height 19
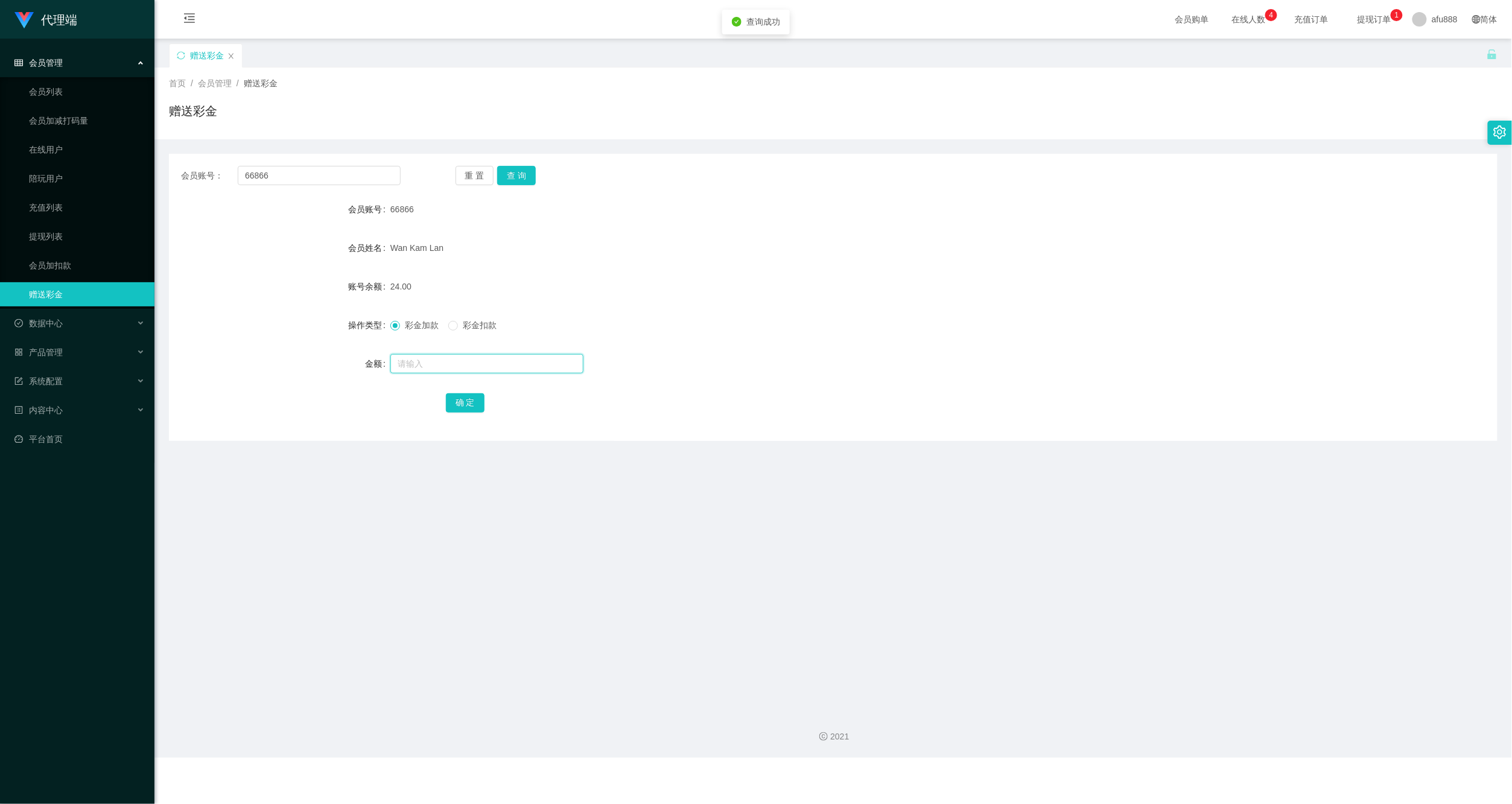
click at [440, 370] on input "text" at bounding box center [487, 363] width 193 height 19
type input "8"
click at [460, 392] on div "确 定" at bounding box center [834, 402] width 776 height 24
click at [460, 401] on button "确 定" at bounding box center [465, 402] width 39 height 19
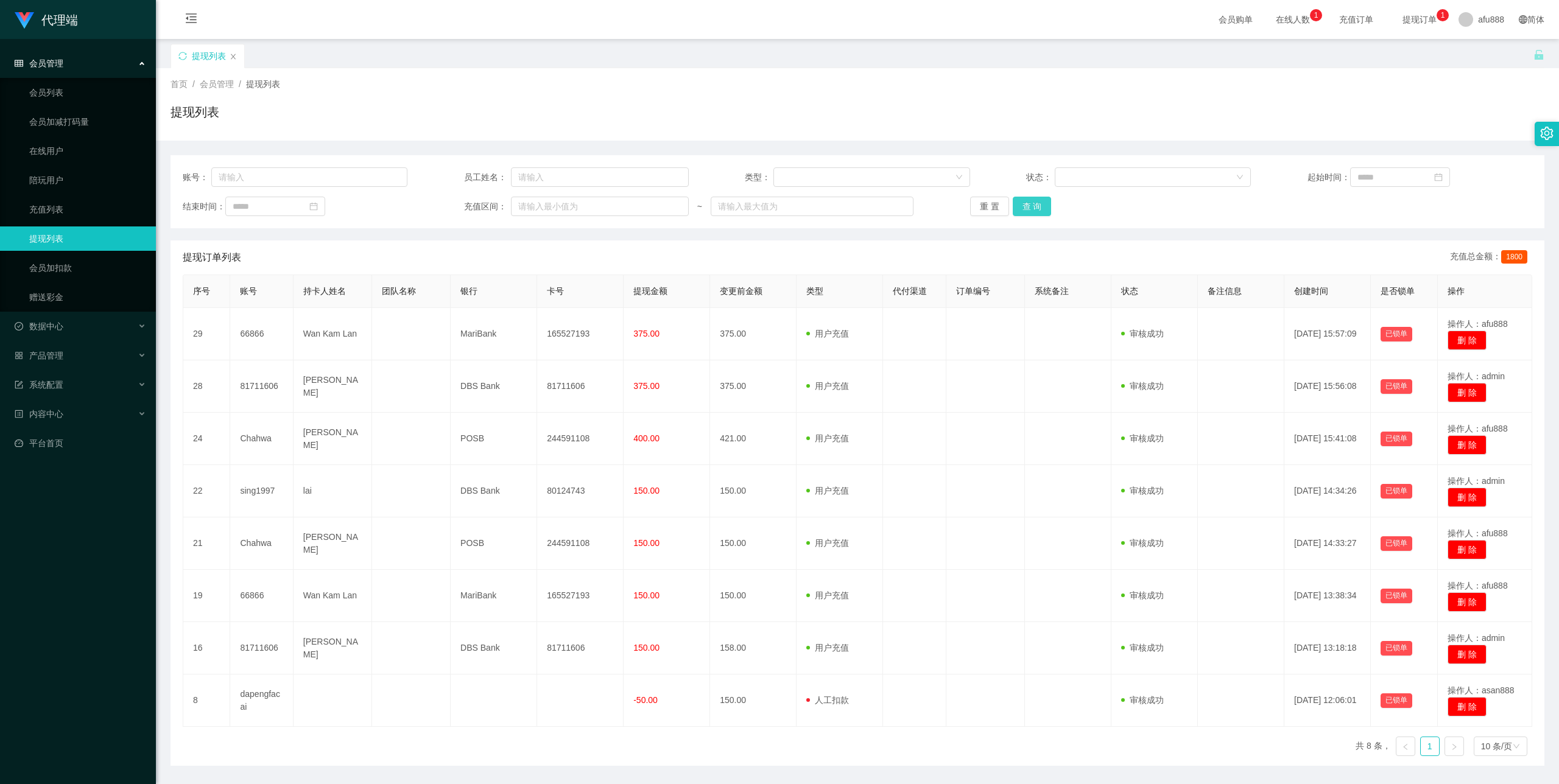
click at [1023, 214] on button "查 询" at bounding box center [1032, 206] width 39 height 19
click at [576, 168] on input "text" at bounding box center [599, 177] width 178 height 19
type input "dali888"
click at [1034, 210] on button "查 询" at bounding box center [1032, 206] width 39 height 19
click at [642, 190] on div "账号： 员工姓名： 类型： 状态： 起始时间： 结束时间： 充值区间： ~ 重 置 查 询" at bounding box center [857, 192] width 1374 height 73
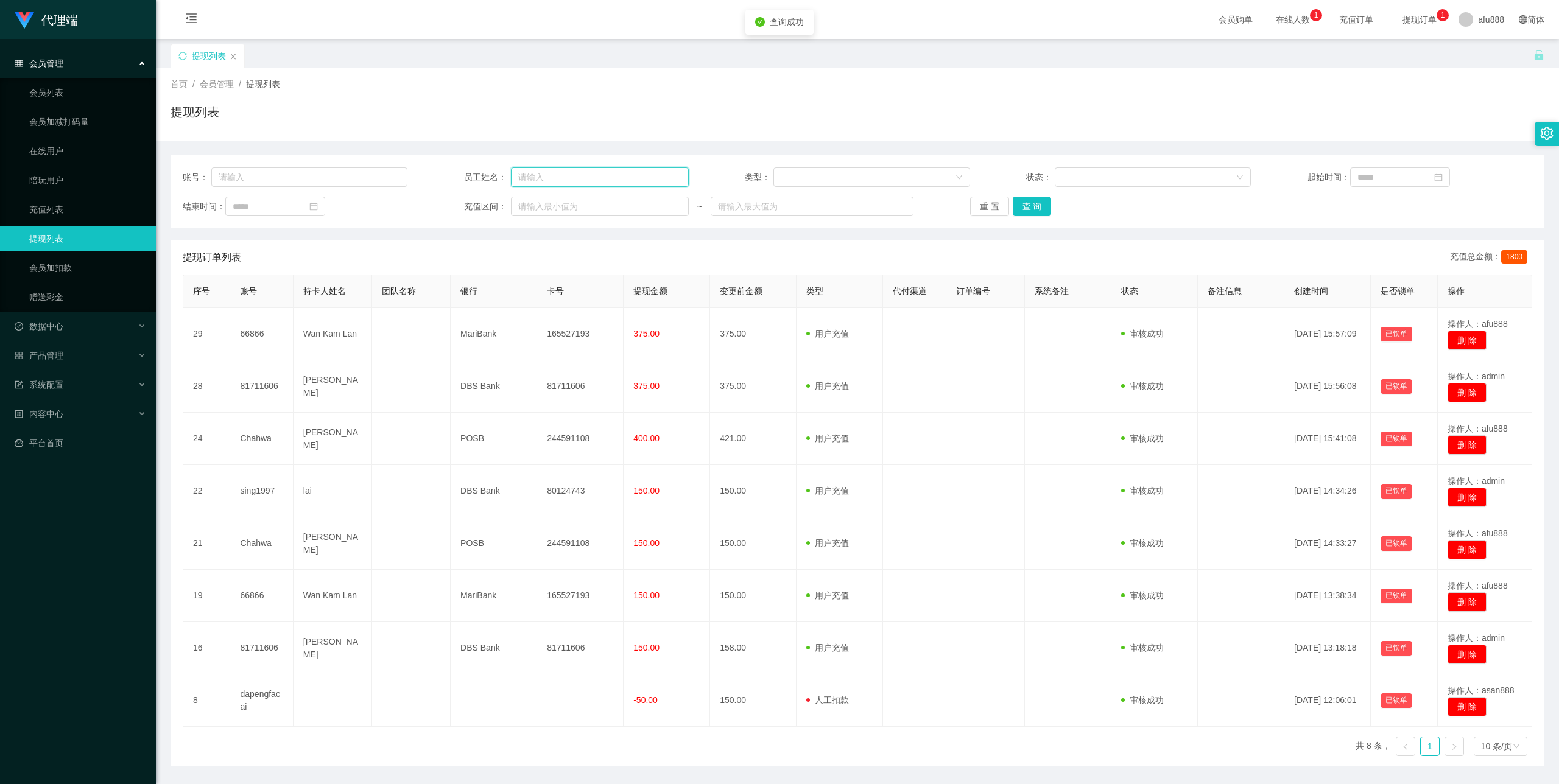
click at [637, 183] on input "text" at bounding box center [599, 177] width 178 height 19
type input "dali888"
click at [1026, 200] on button "查 询" at bounding box center [1032, 206] width 39 height 19
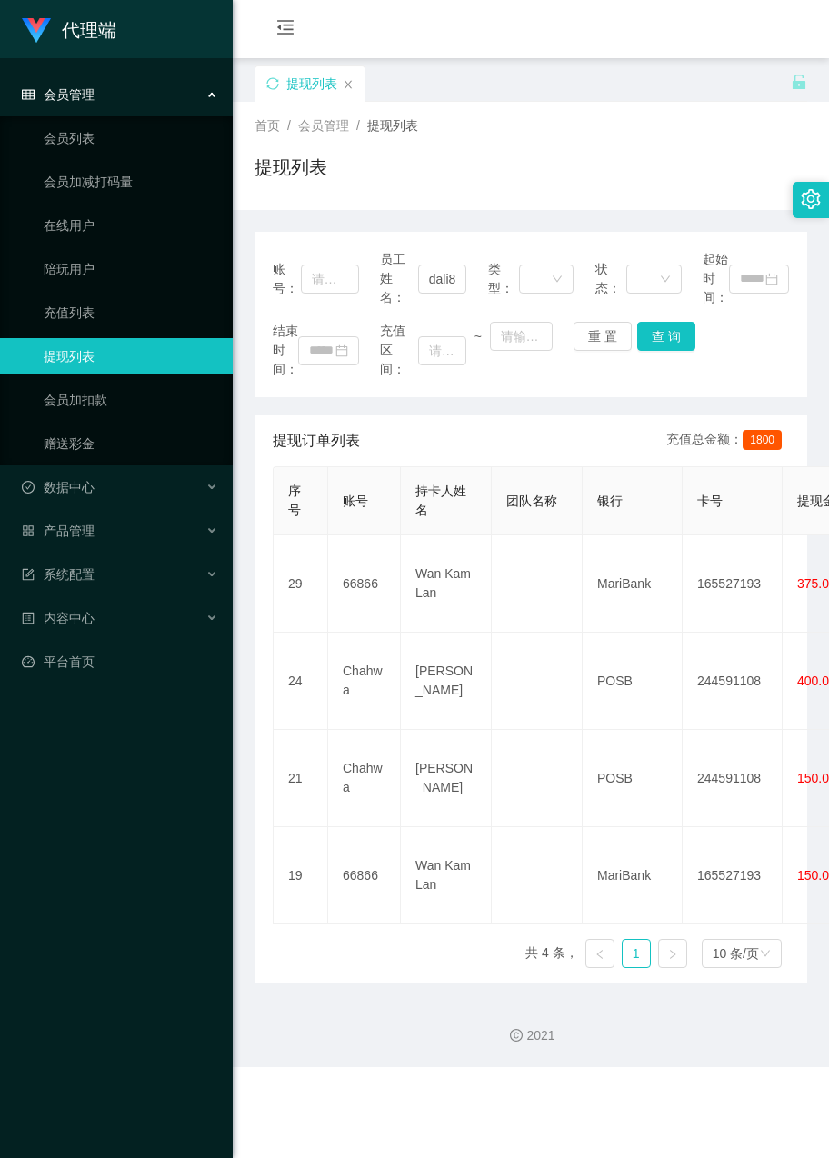
drag, startPoint x: 648, startPoint y: 150, endPoint x: 583, endPoint y: 168, distance: 67.0
click at [648, 150] on div "首页 / 会员管理 / 提现列表 / 提现列表" at bounding box center [530, 155] width 552 height 79
click at [85, 447] on link "赠送彩金" at bounding box center [131, 443] width 174 height 36
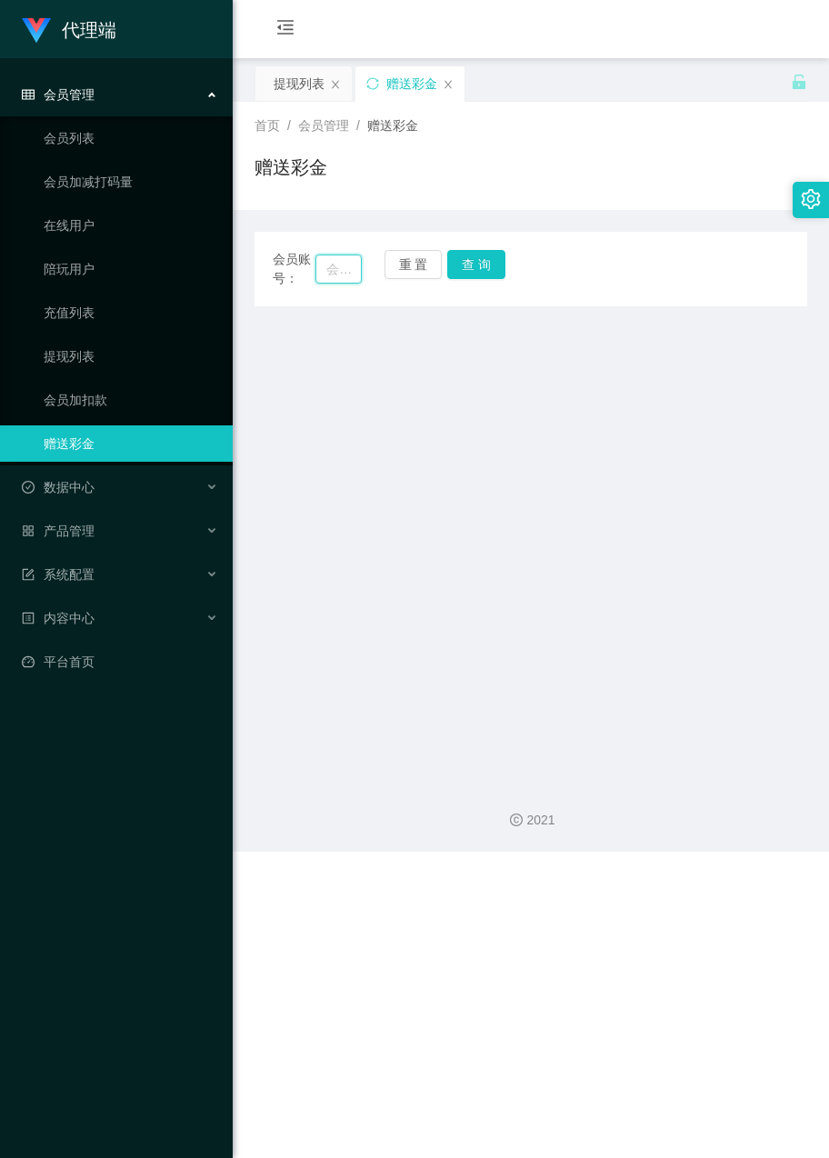
click at [324, 265] on input "text" at bounding box center [338, 268] width 46 height 29
paste input "66866"
type input "66866"
click at [448, 251] on button "查 询" at bounding box center [476, 264] width 58 height 29
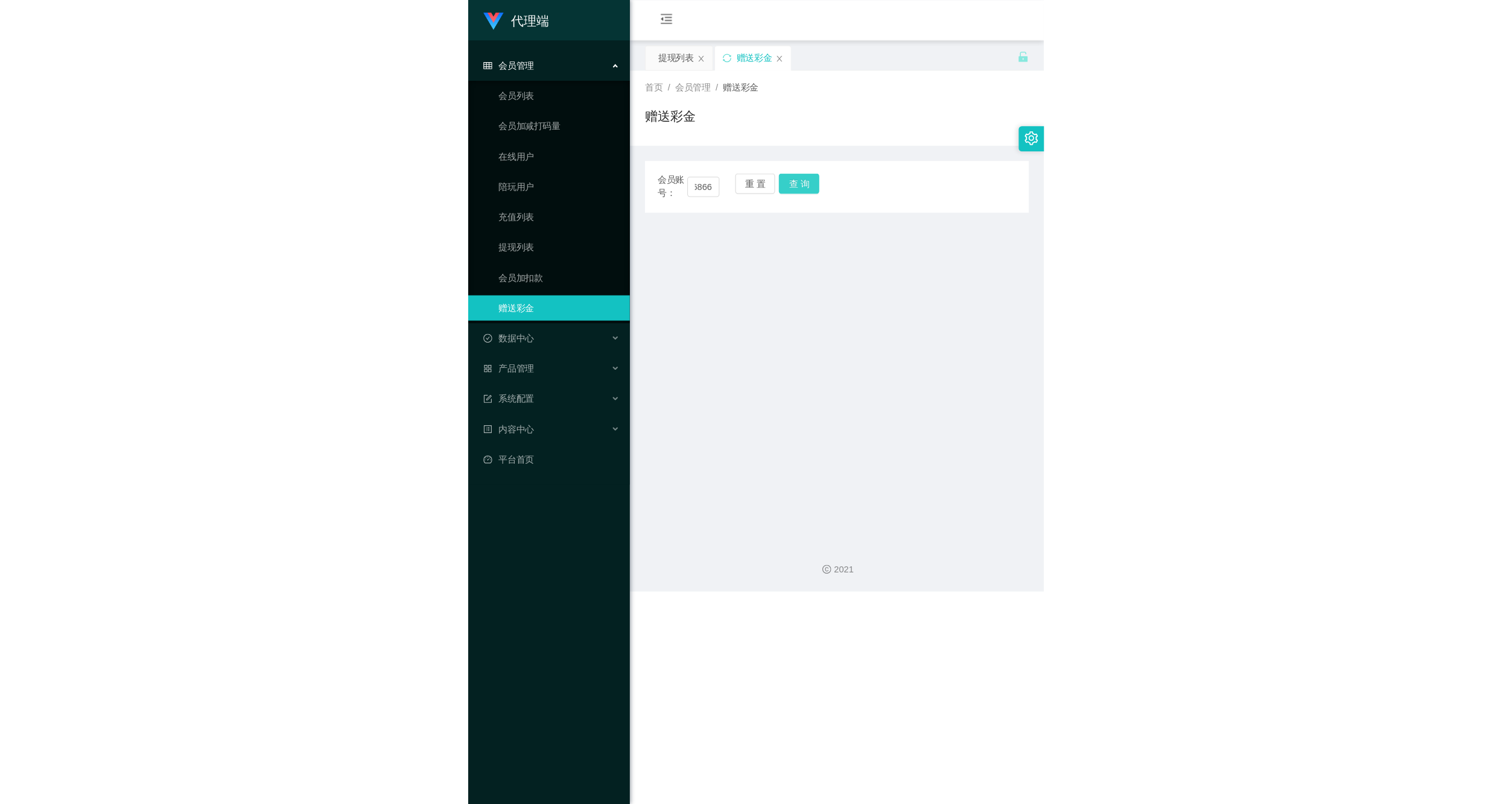
scroll to position [0, 0]
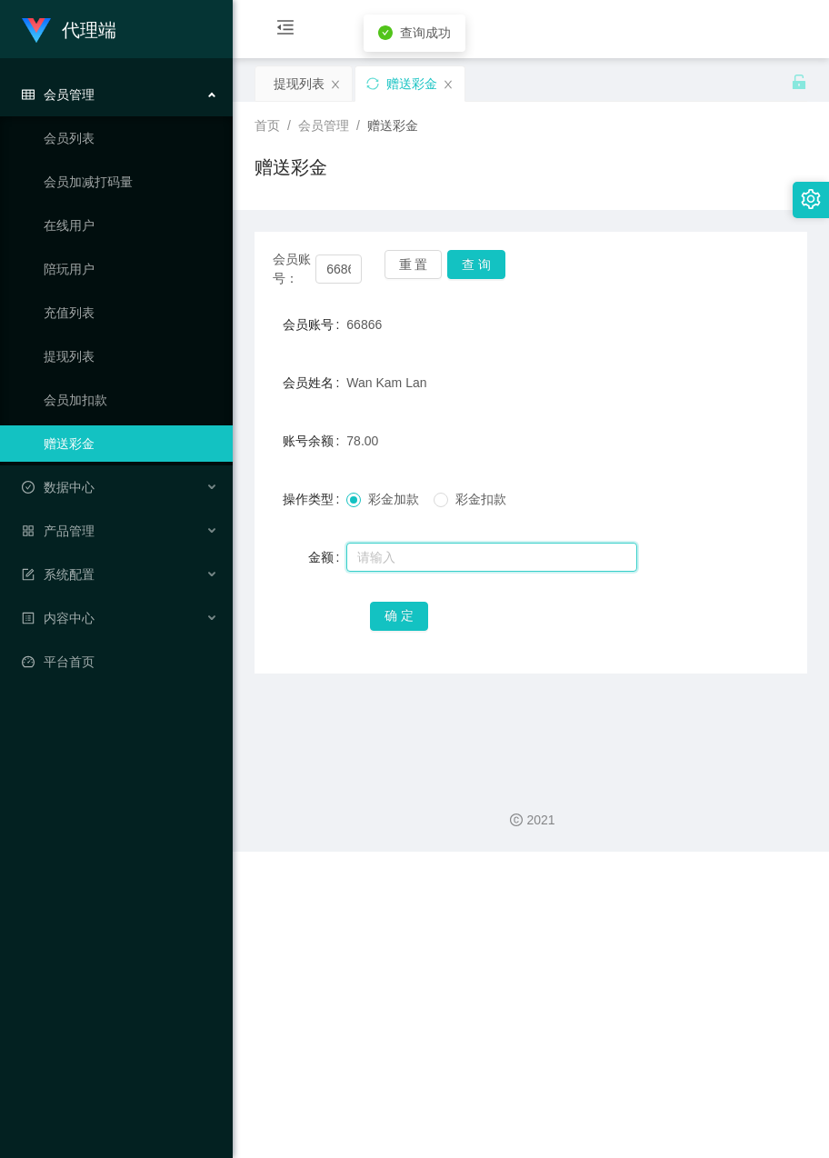
click at [401, 558] on input "text" at bounding box center [491, 556] width 291 height 29
type input "8"
click at [405, 622] on button "确 定" at bounding box center [399, 616] width 58 height 29
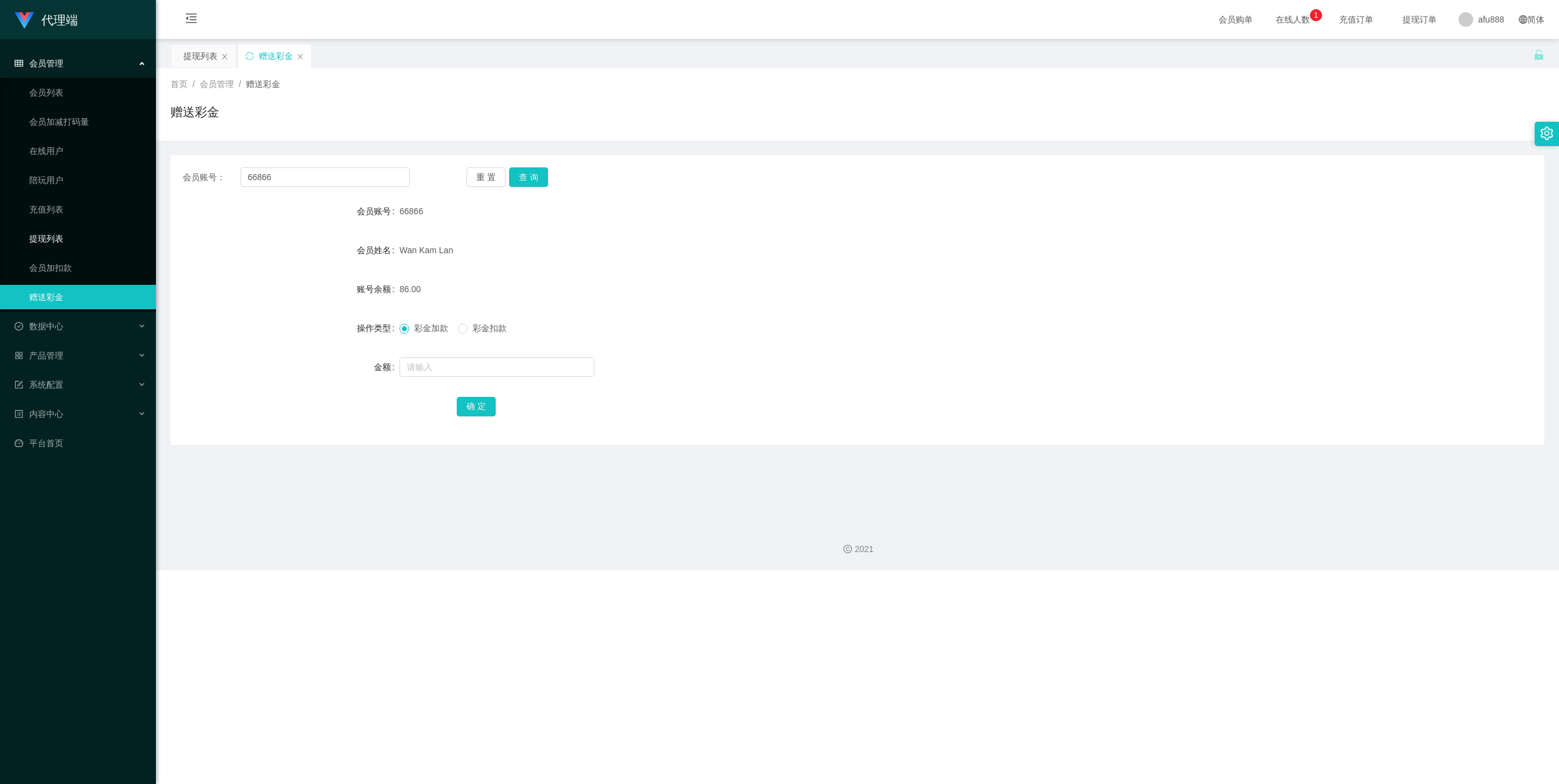
click at [64, 241] on link "提现列表" at bounding box center [88, 239] width 117 height 24
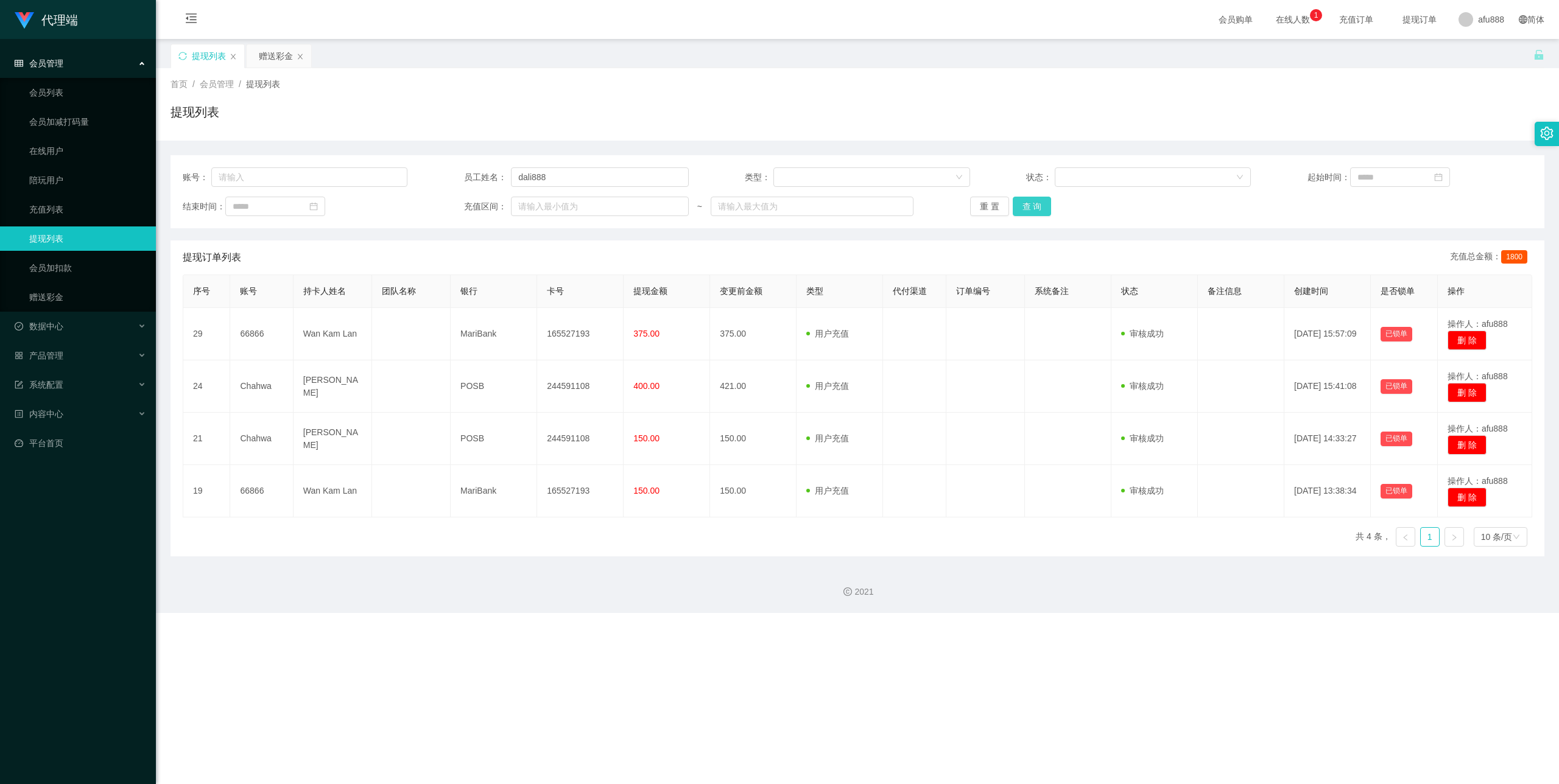
click at [1030, 210] on button "查 询" at bounding box center [1032, 206] width 39 height 19
click at [1036, 208] on button "查 询" at bounding box center [1032, 206] width 39 height 19
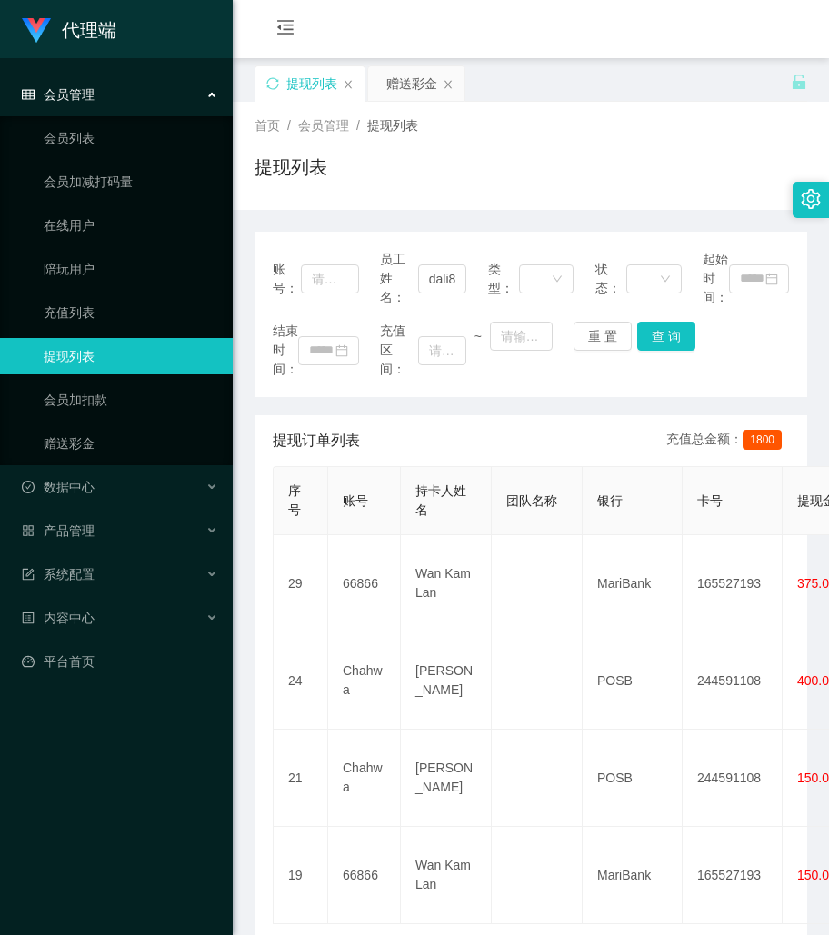
click at [520, 70] on div "提现列表 赠送彩金" at bounding box center [522, 96] width 536 height 63
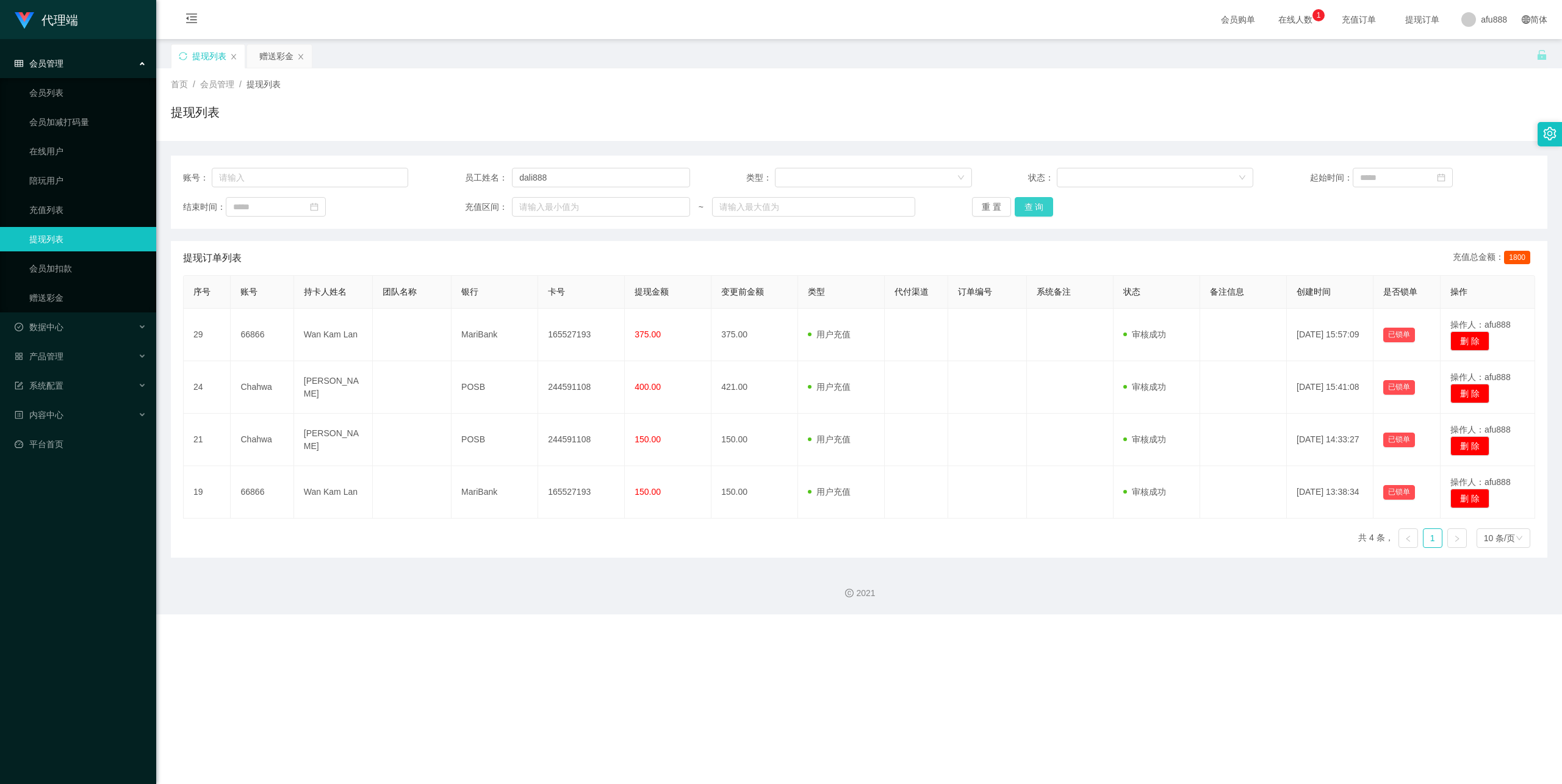
click at [1041, 208] on button "查 询" at bounding box center [1034, 207] width 39 height 19
click at [1039, 204] on button "查 询" at bounding box center [1034, 207] width 39 height 19
click at [1028, 200] on button "查 询" at bounding box center [1034, 207] width 39 height 19
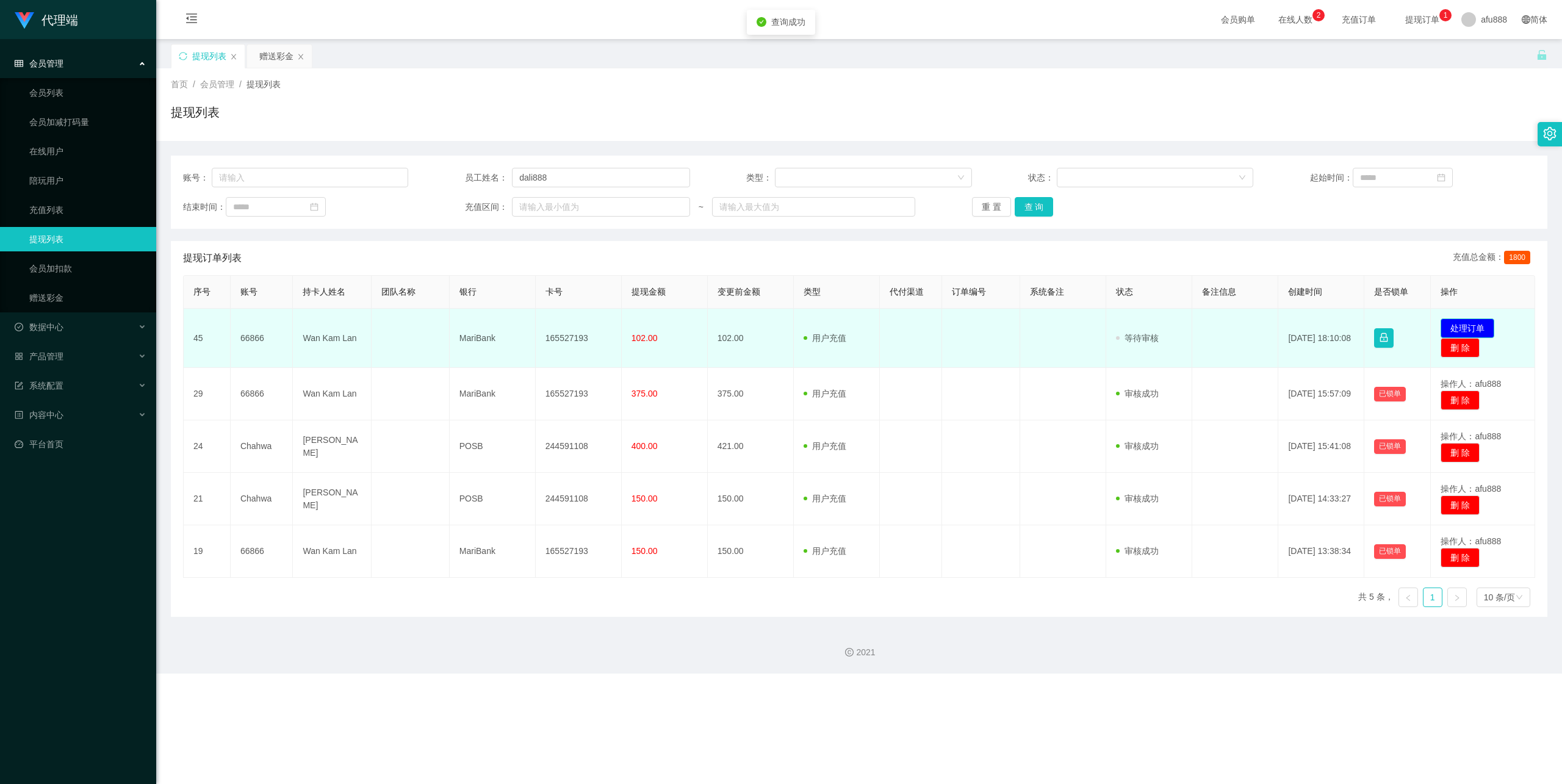
click at [1473, 332] on button "处理订单" at bounding box center [1467, 328] width 54 height 19
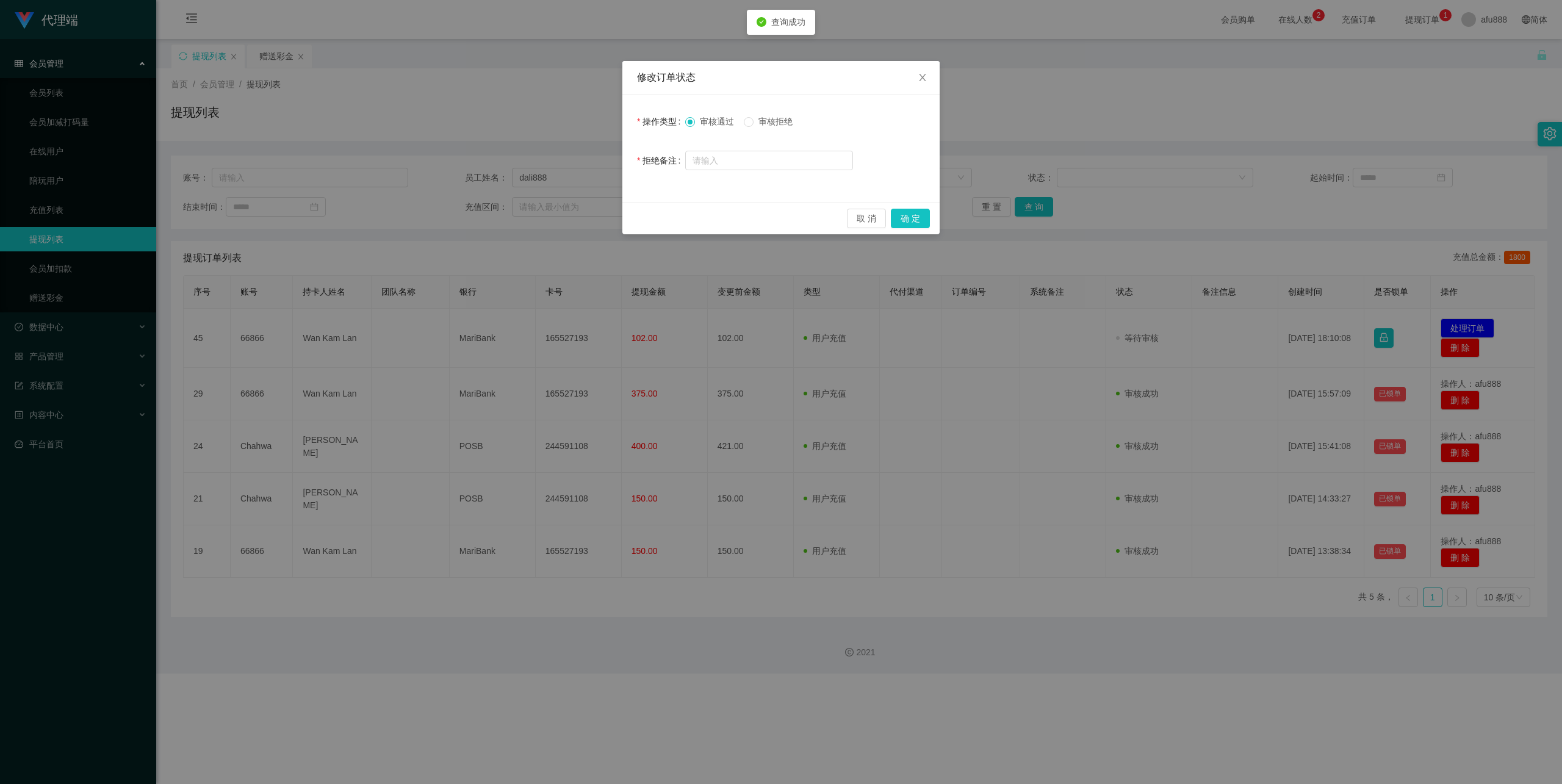
click at [906, 207] on div "取 消 确 定" at bounding box center [781, 218] width 318 height 32
click at [912, 210] on button "确 定" at bounding box center [911, 218] width 39 height 19
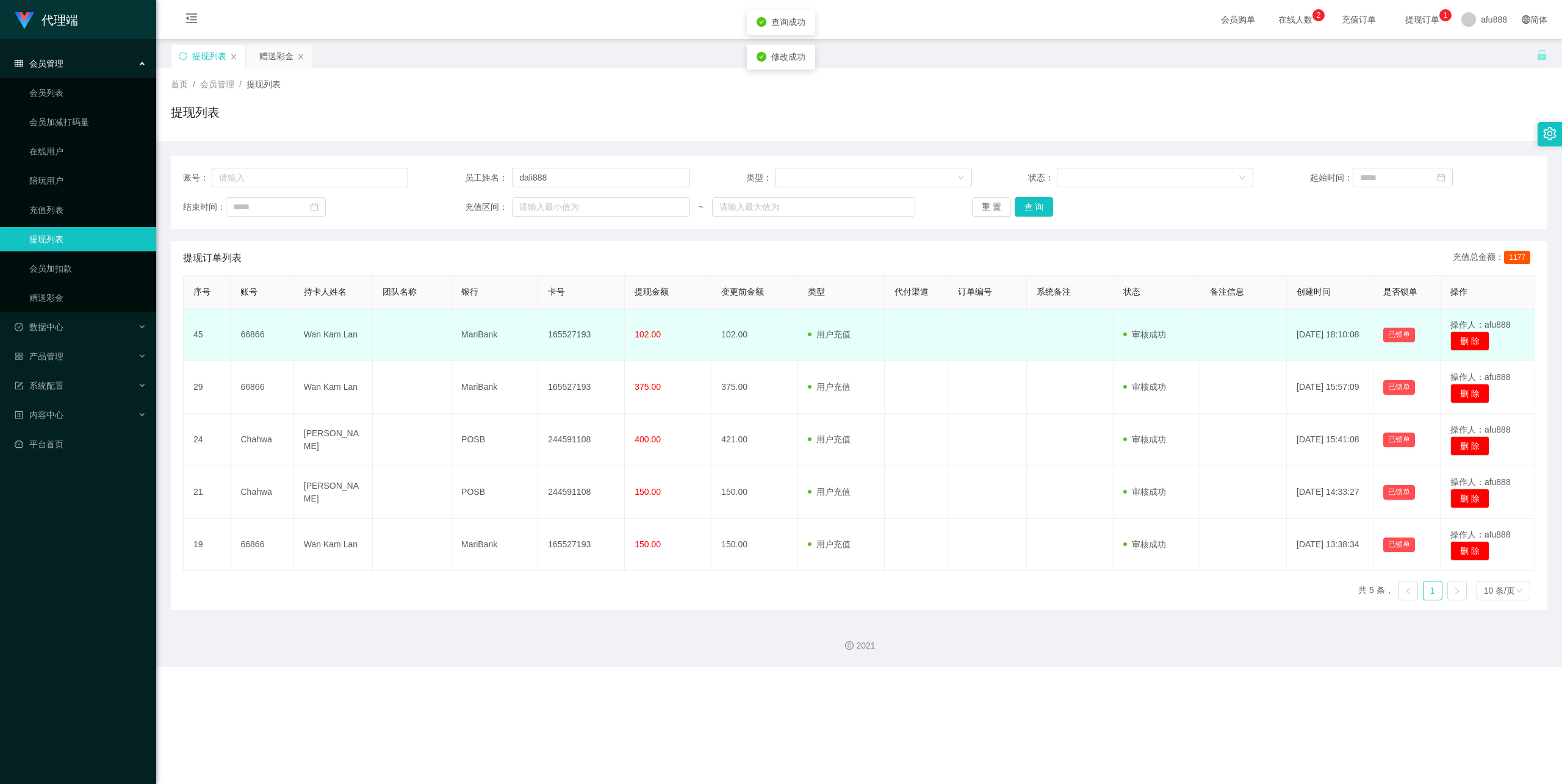
click at [574, 327] on td "165527193" at bounding box center [581, 335] width 87 height 52
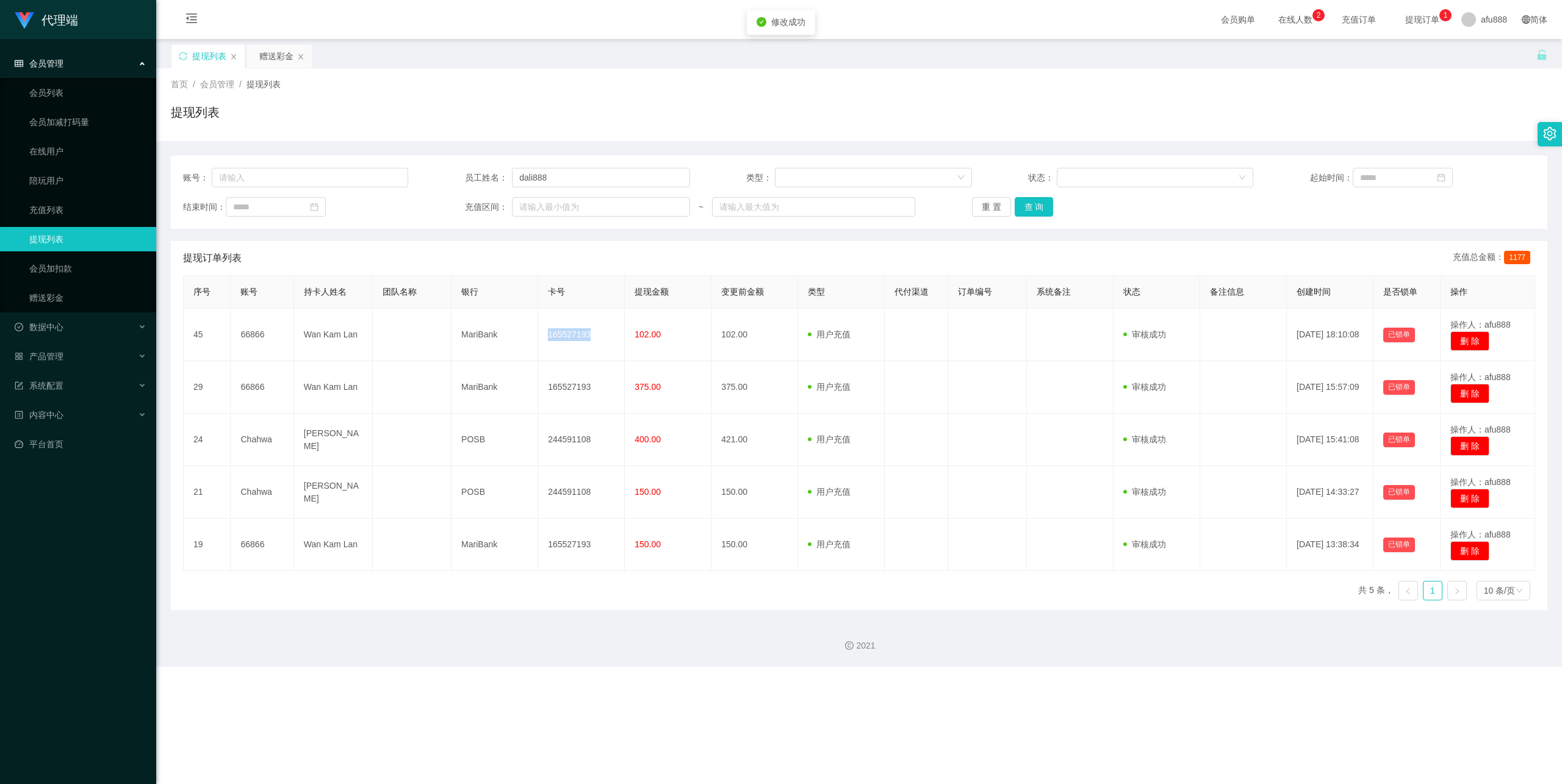
copy td "165527193"
click at [1040, 203] on button "查 询" at bounding box center [1034, 207] width 39 height 19
click at [1040, 206] on button "查 询" at bounding box center [1034, 207] width 39 height 19
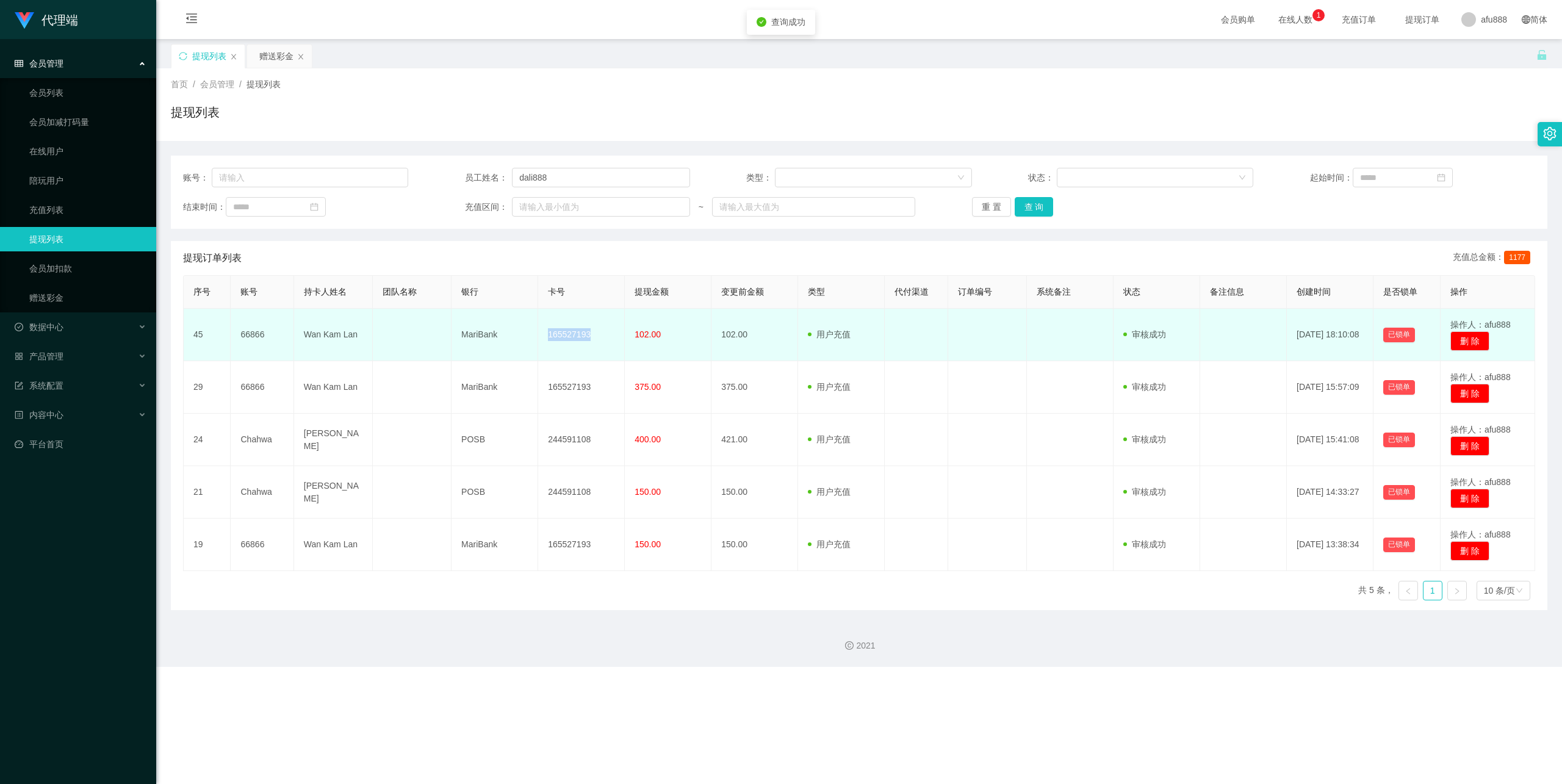
drag, startPoint x: 582, startPoint y: 342, endPoint x: 590, endPoint y: 336, distance: 10.0
click at [582, 342] on td "165527193" at bounding box center [581, 335] width 87 height 52
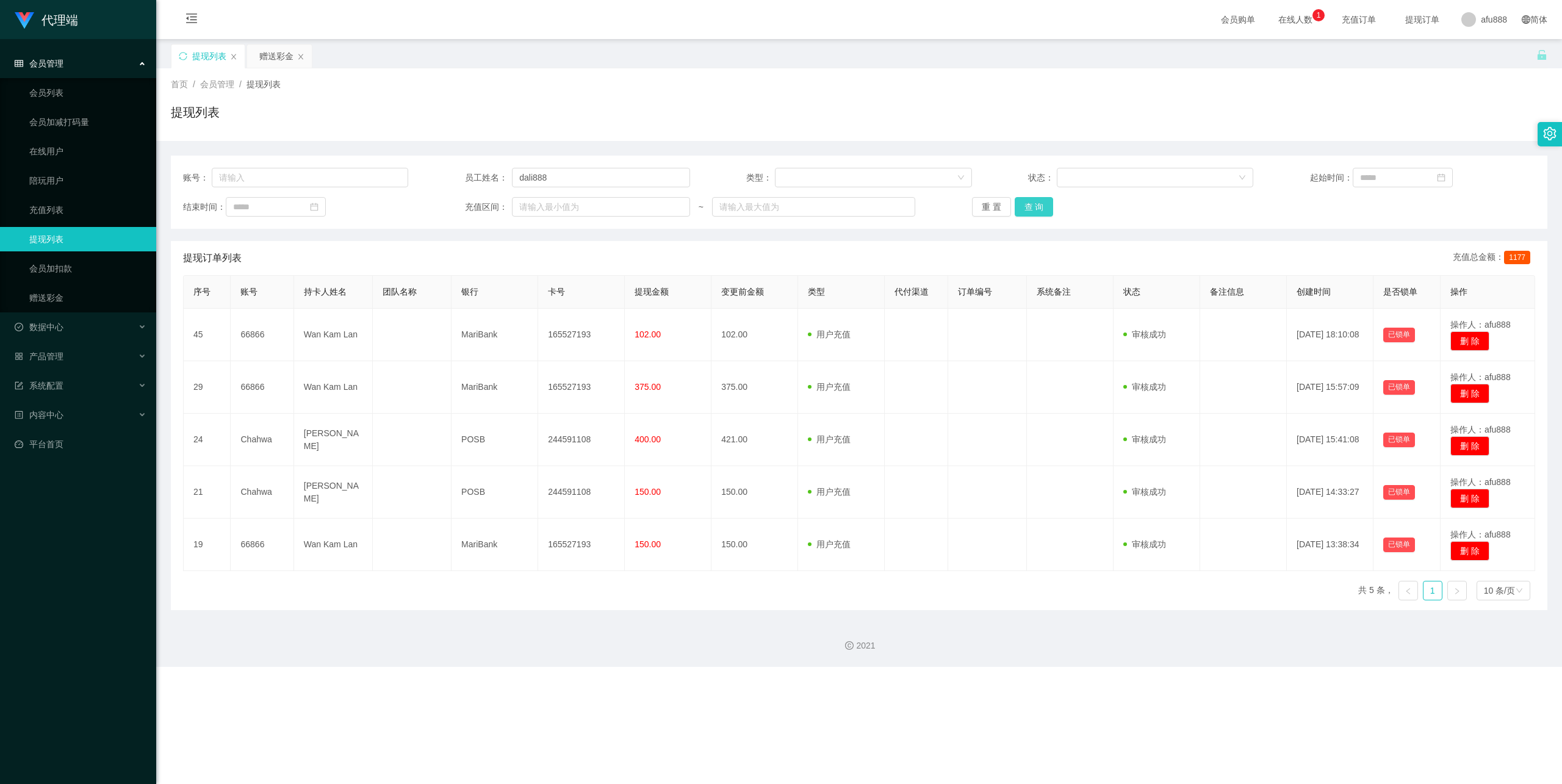
click at [1045, 201] on button "查 询" at bounding box center [1034, 207] width 39 height 19
click at [1039, 206] on button "查 询" at bounding box center [1034, 207] width 39 height 19
click at [1035, 210] on button "查 询" at bounding box center [1034, 207] width 39 height 19
click at [1043, 216] on button "查 询" at bounding box center [1034, 207] width 39 height 19
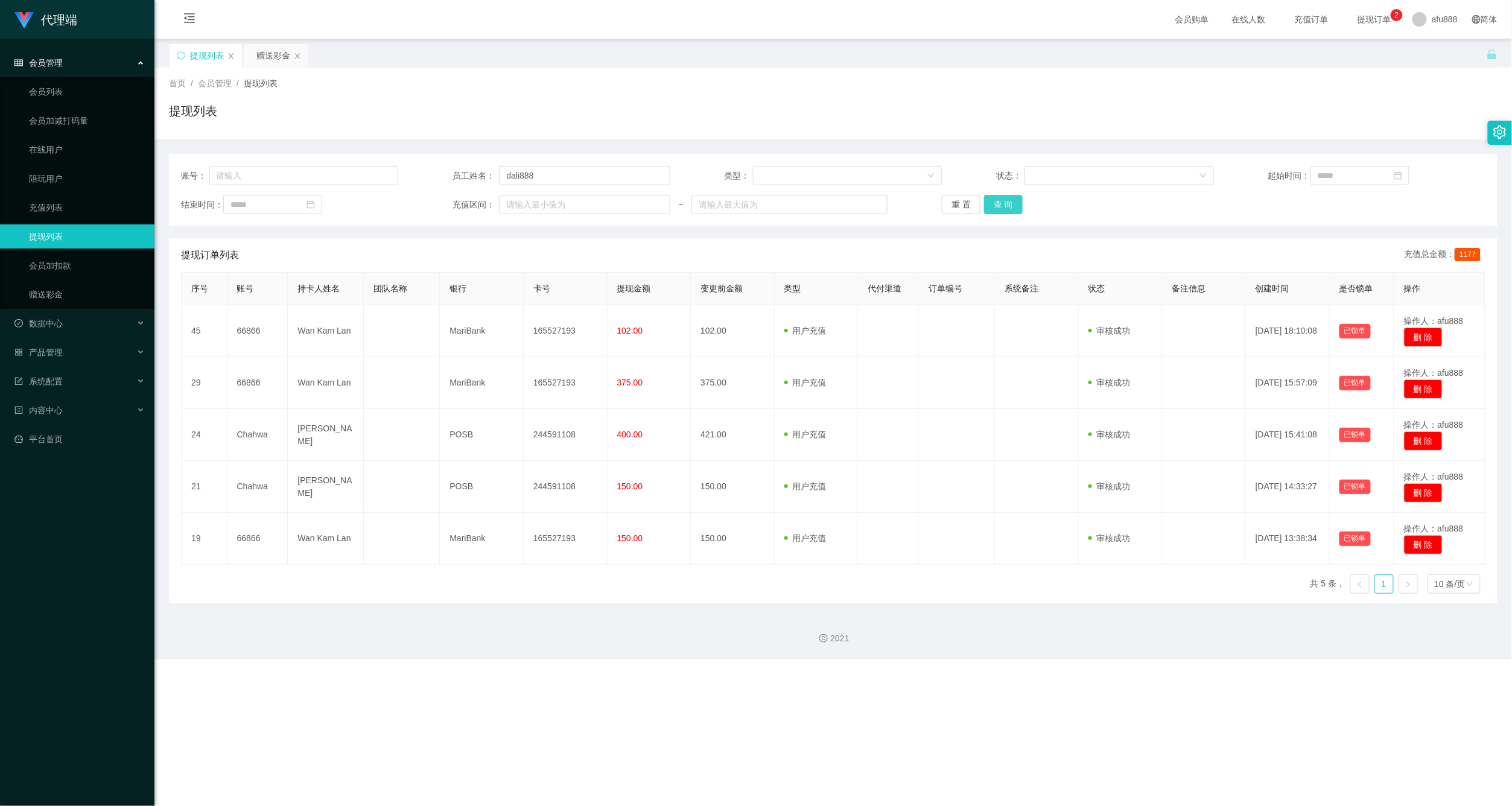
click at [1011, 204] on button "查 询" at bounding box center [1003, 204] width 39 height 19
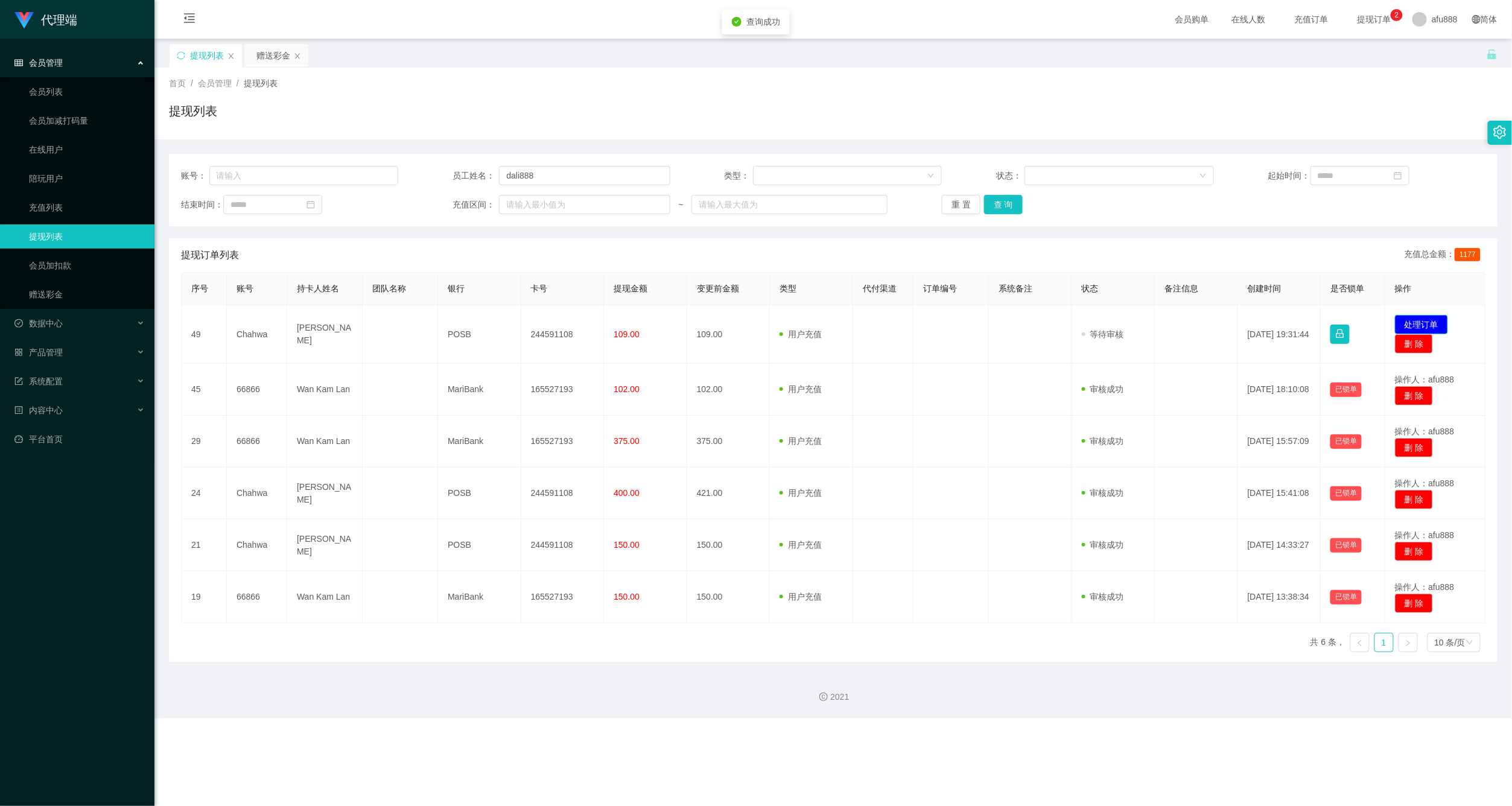
drag, startPoint x: 1427, startPoint y: 322, endPoint x: 1420, endPoint y: 323, distance: 7.1
click at [1426, 322] on button "处理订单" at bounding box center [1422, 324] width 53 height 19
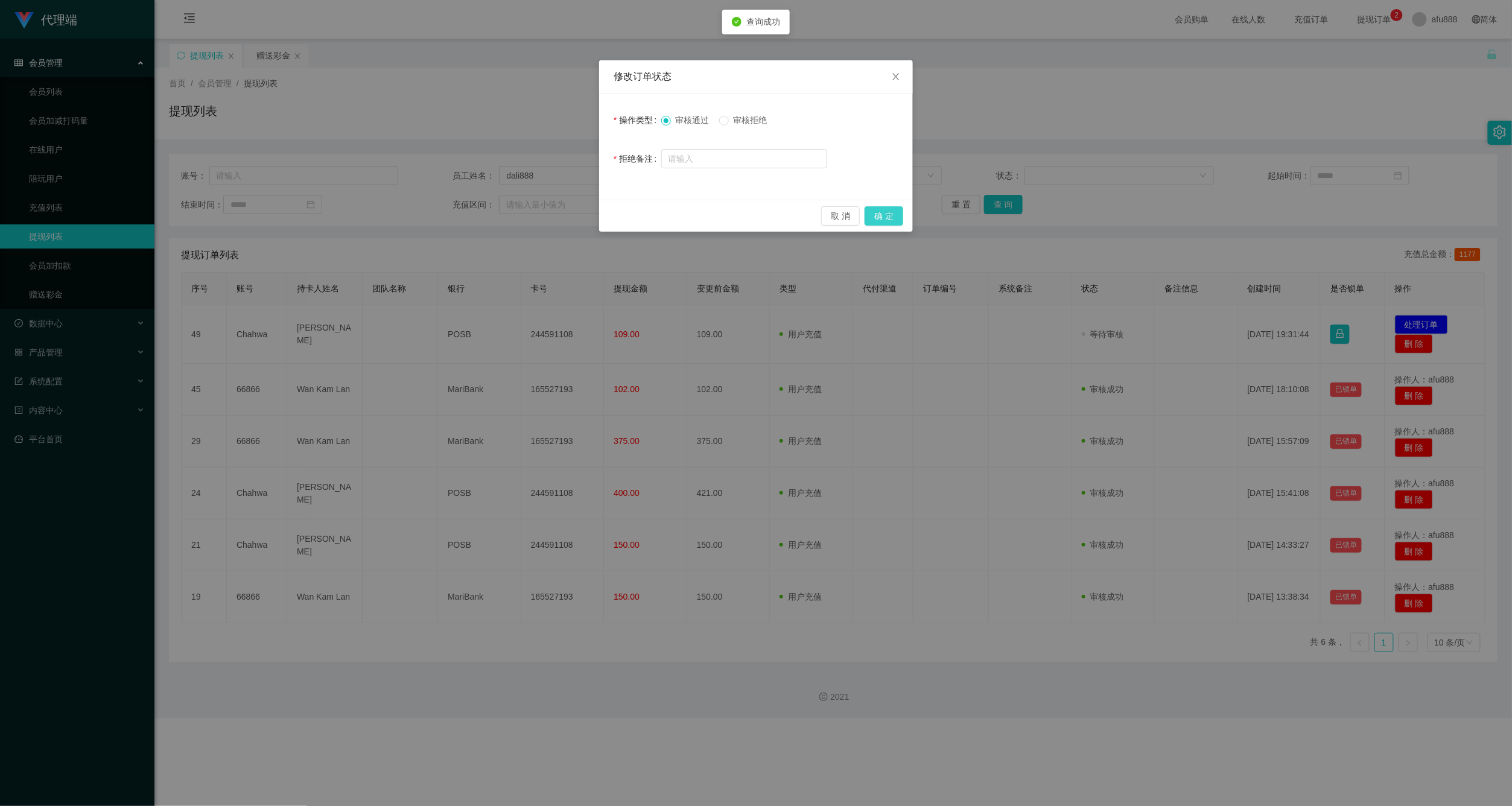
click at [901, 217] on button "确 定" at bounding box center [884, 216] width 39 height 19
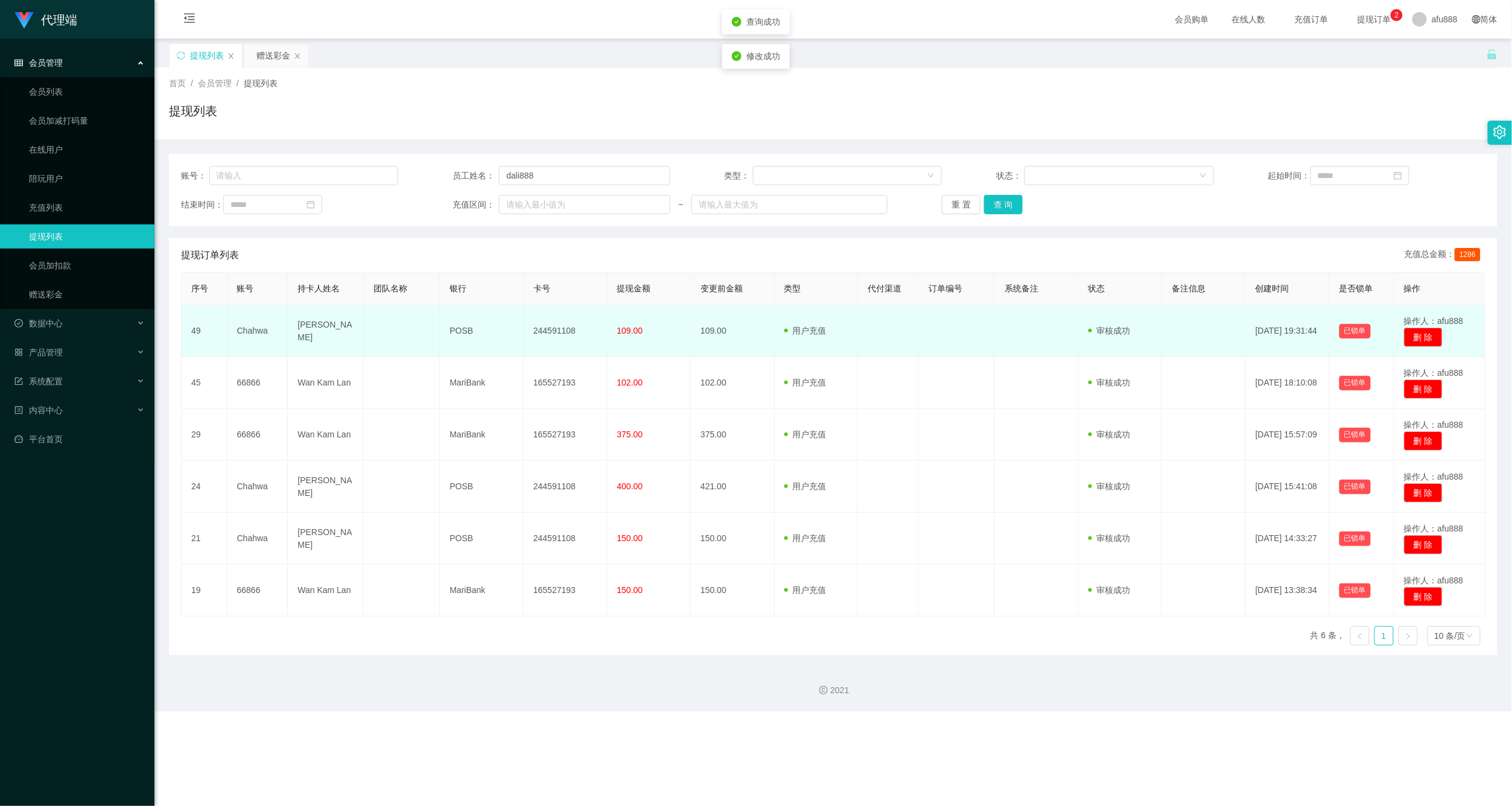
click at [565, 336] on td "244591108" at bounding box center [566, 331] width 84 height 52
click at [562, 325] on td "244591108" at bounding box center [566, 331] width 84 height 52
copy td "244591108"
